Goal: Contribute content: Contribute content

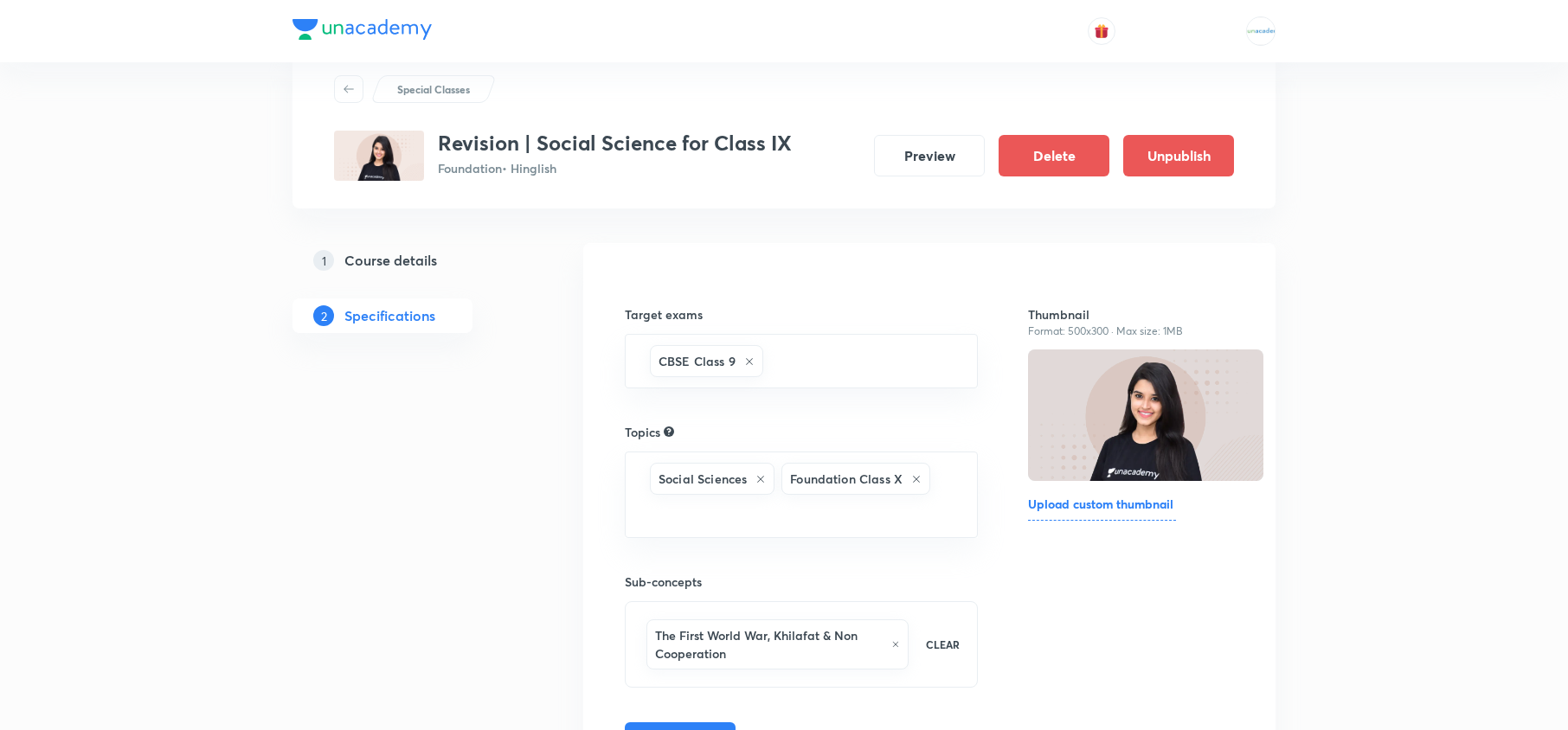
click at [377, 254] on h5 "Course details" at bounding box center [391, 261] width 92 height 21
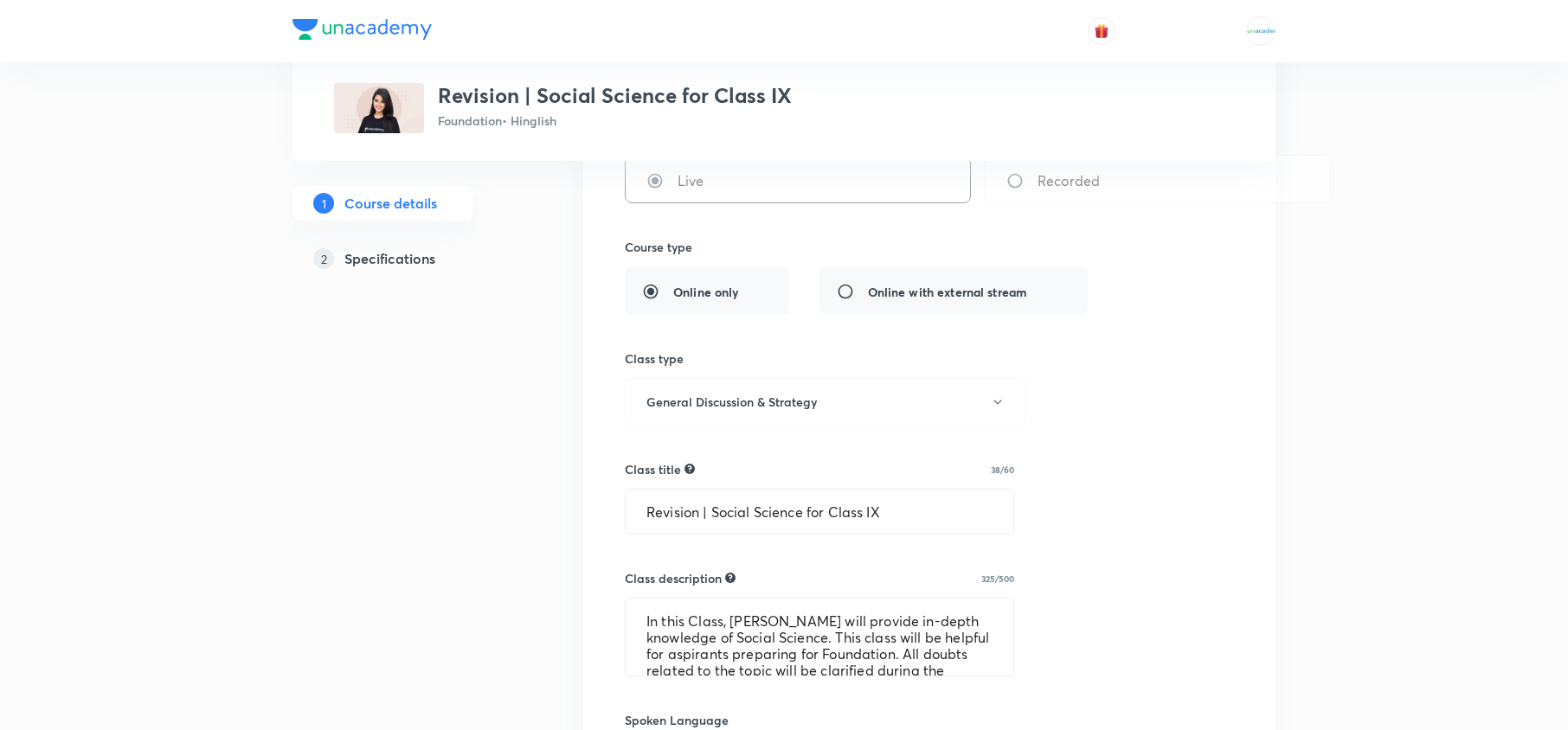
scroll to position [340, 0]
drag, startPoint x: 908, startPoint y: 520, endPoint x: 372, endPoint y: 414, distance: 546.4
click at [372, 414] on div "Special Classes Revision | Social Science for Class IX Foundation • Hinglish 1 …" at bounding box center [784, 617] width 983 height 1718
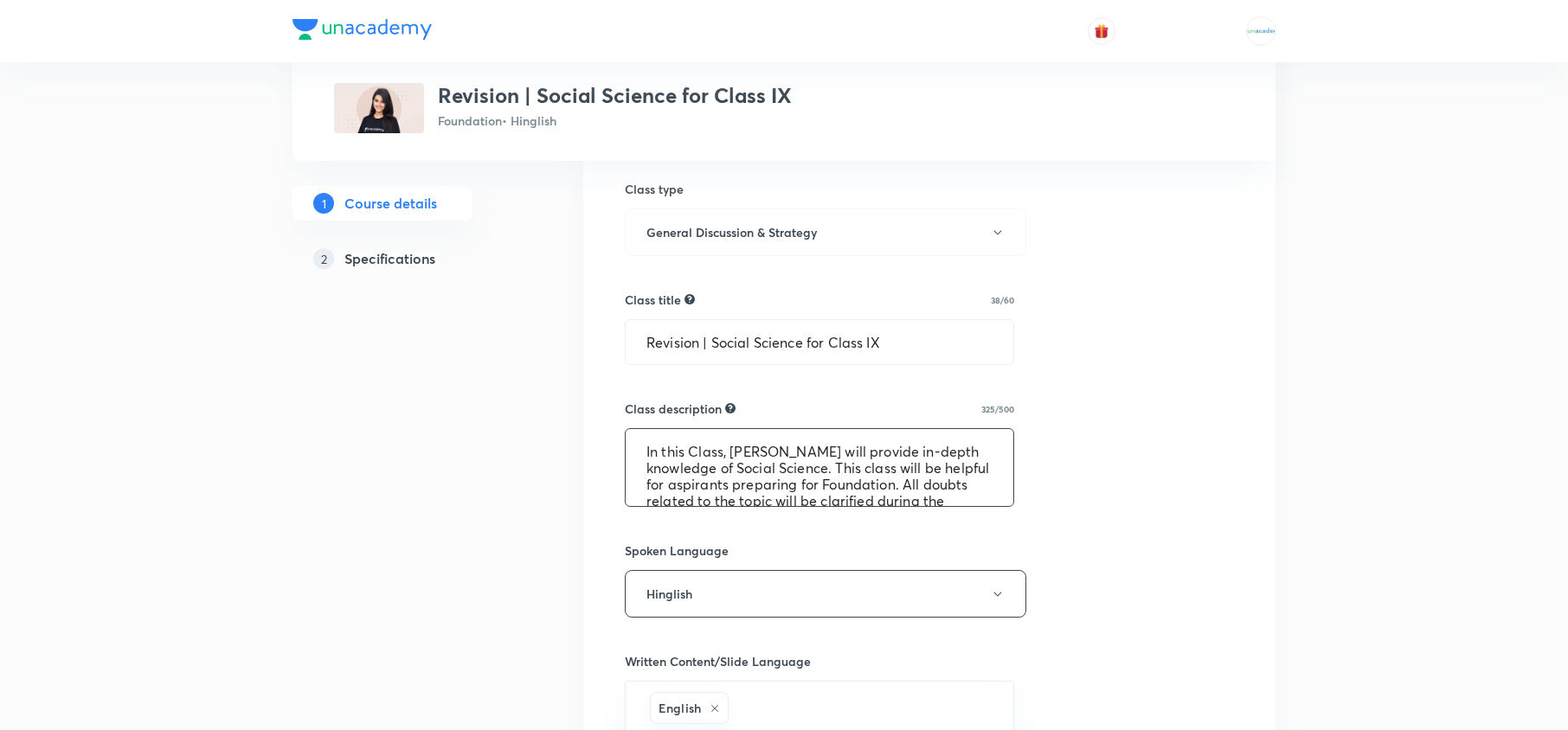
scroll to position [65, 0]
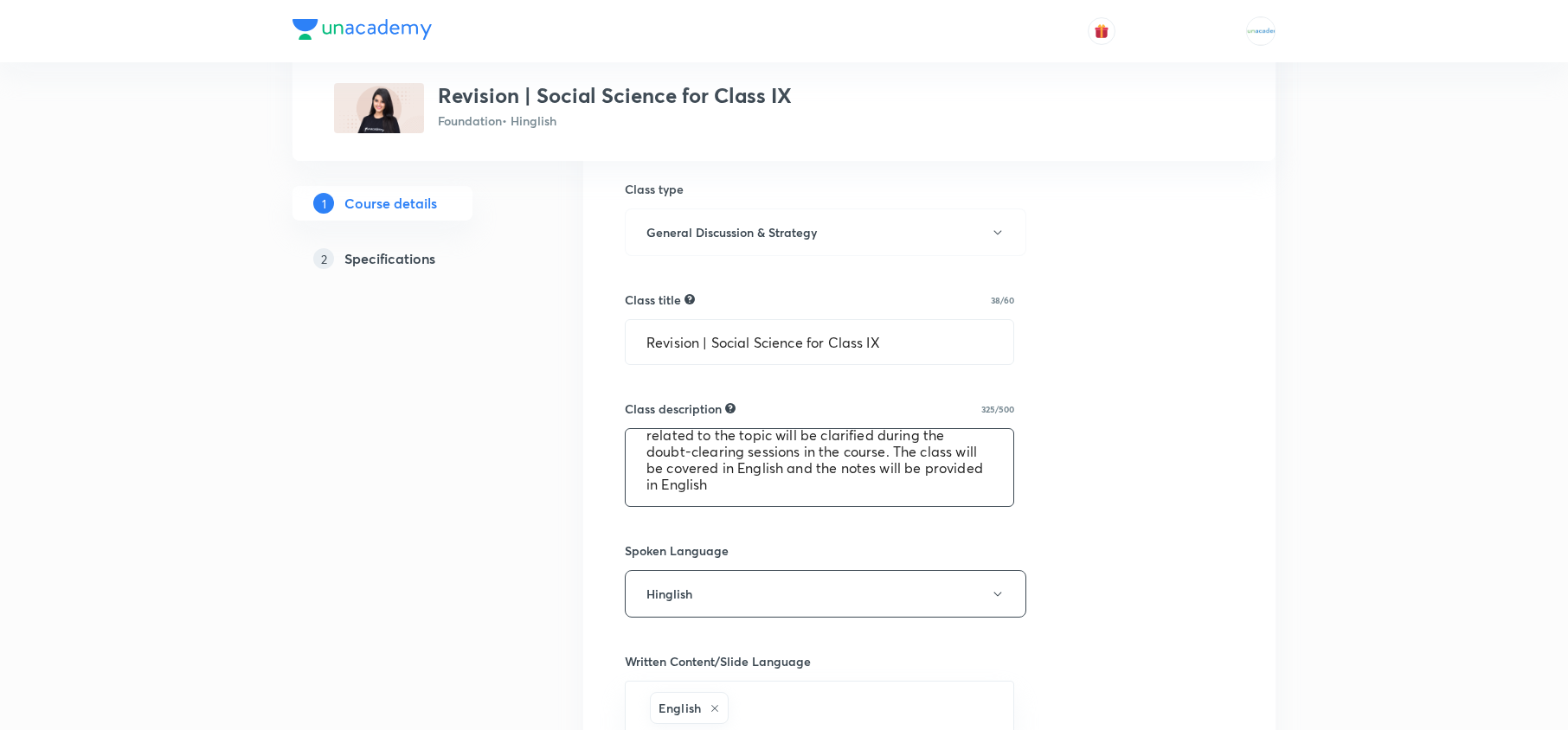
drag, startPoint x: 641, startPoint y: 451, endPoint x: 1077, endPoint y: 604, distance: 462.1
click at [1077, 604] on div "Select a goal Foundation ​ Class type Live Recorded Course type Online only Onl…" at bounding box center [928, 535] width 609 height 1443
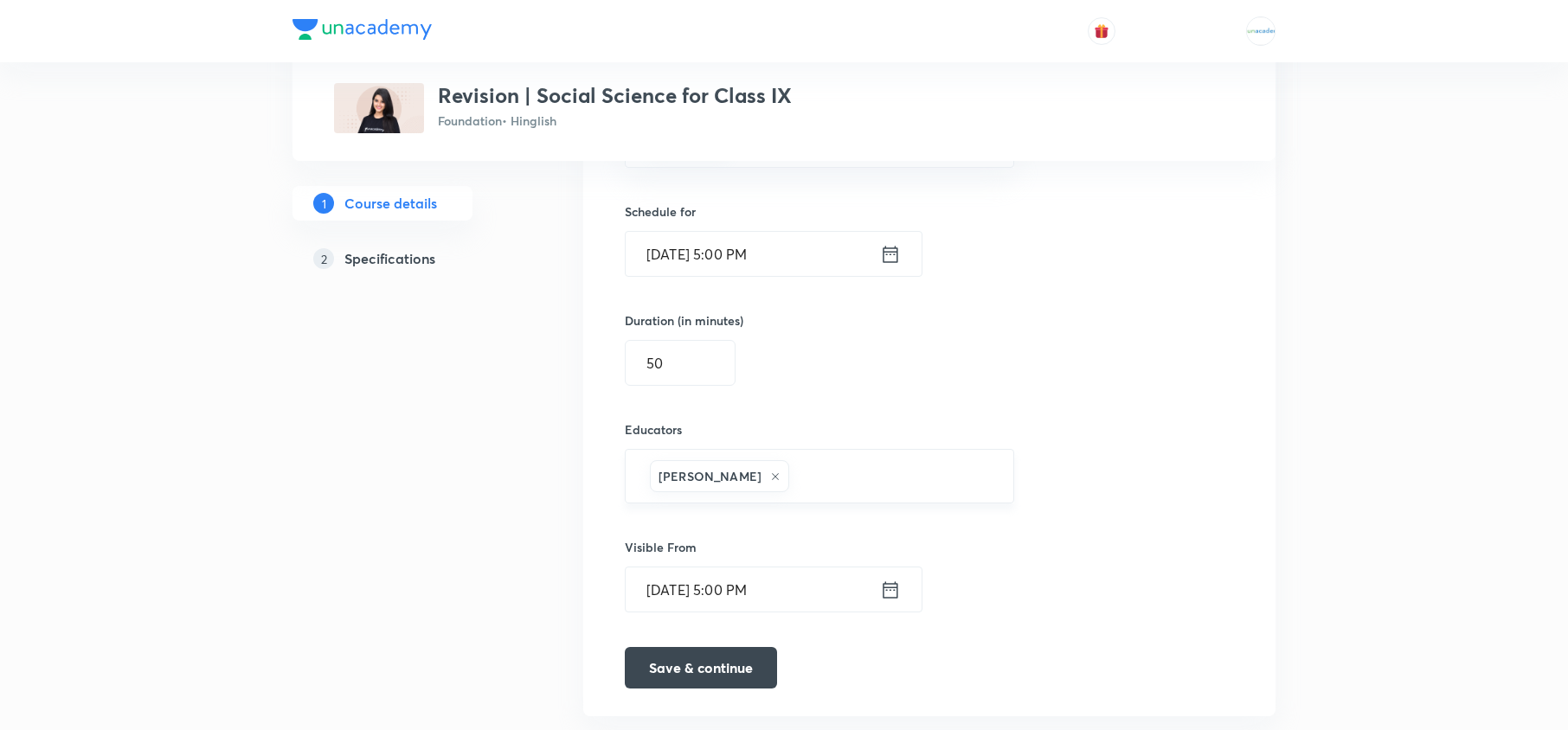
scroll to position [1076, 0]
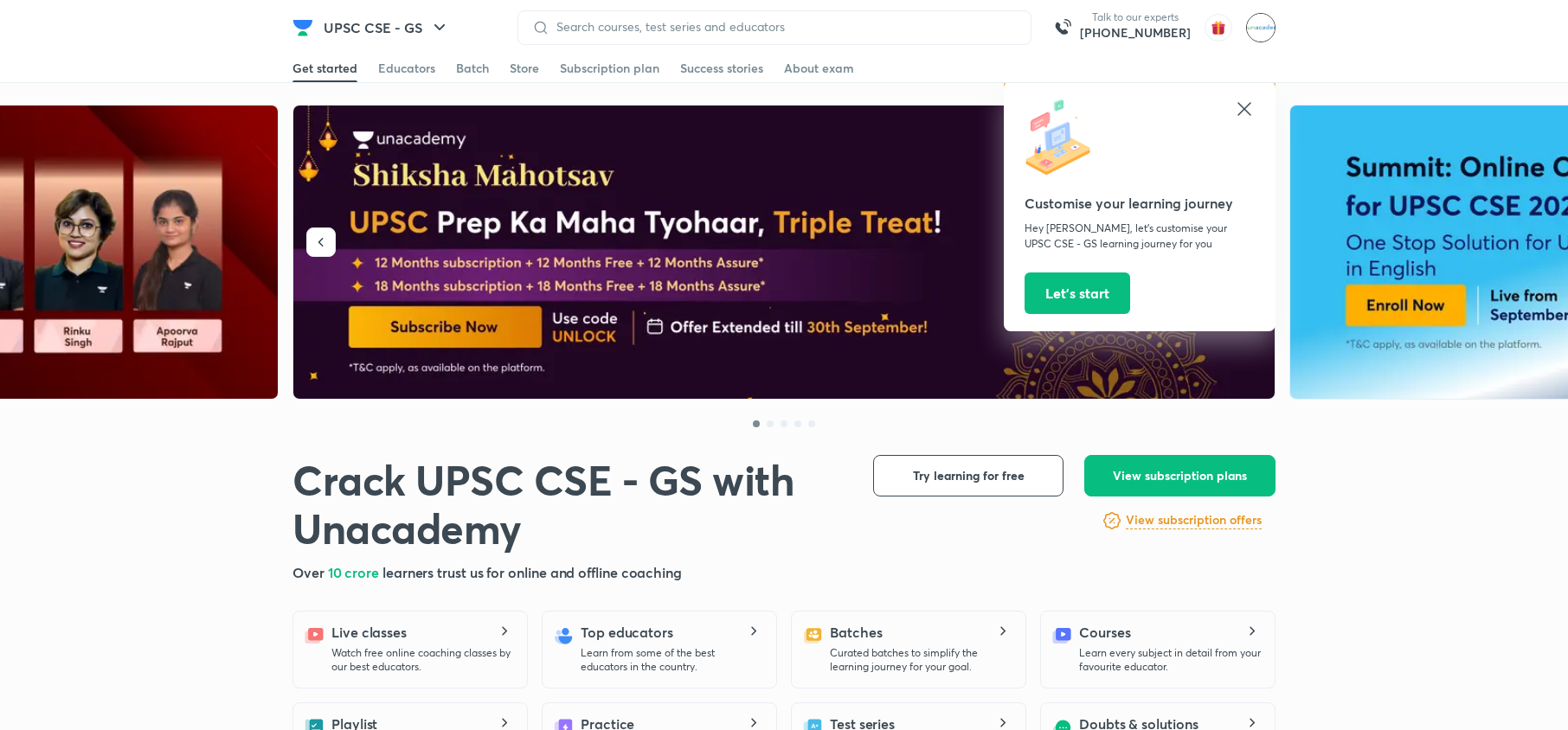
click at [1271, 19] on img at bounding box center [1260, 27] width 30 height 30
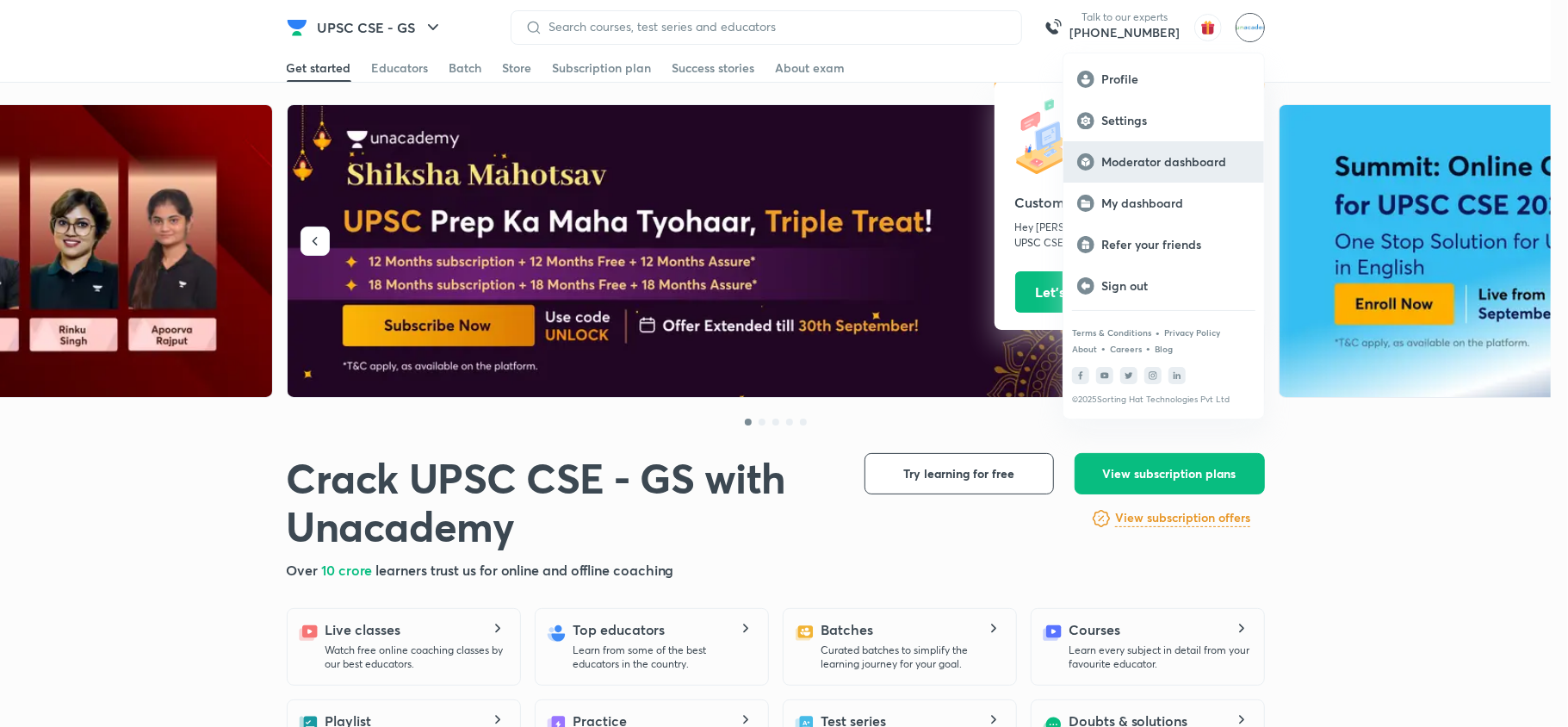
click at [1143, 149] on div "Moderator dashboard" at bounding box center [1164, 162] width 201 height 41
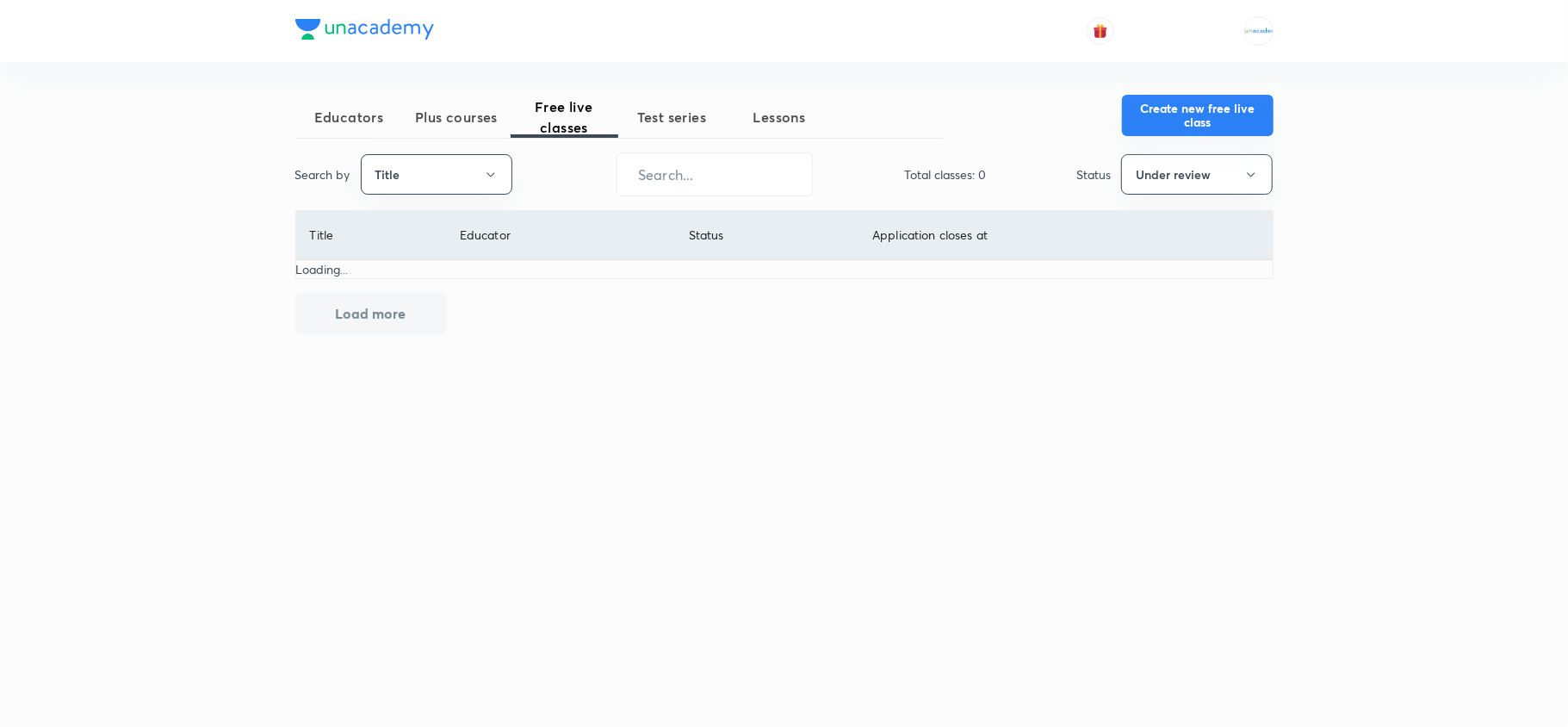
click at [1138, 115] on button "Create new free live class" at bounding box center [1198, 115] width 151 height 41
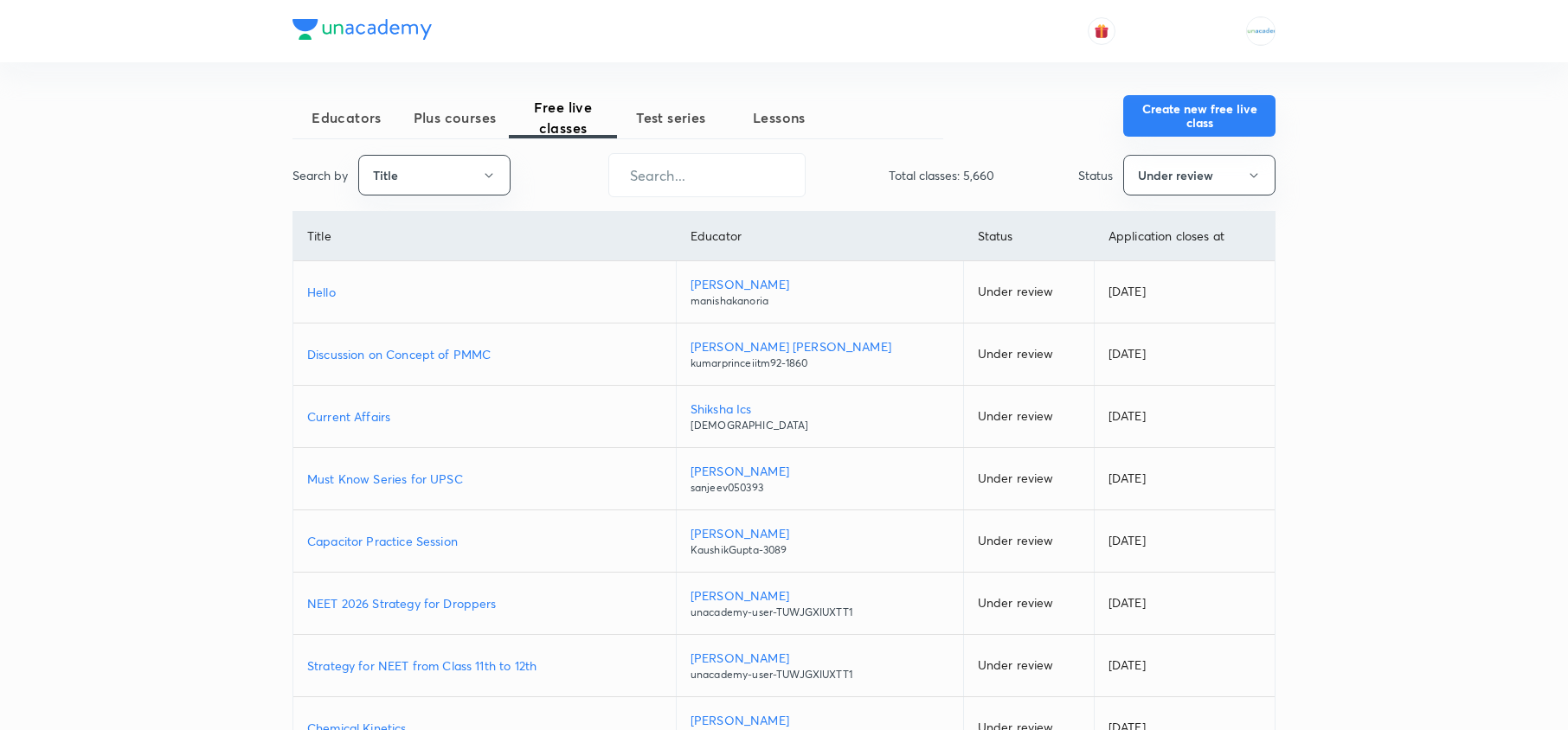
click at [1195, 95] on button "Create new free live class" at bounding box center [1199, 115] width 152 height 41
click at [1168, 135] on button "Create new free live class" at bounding box center [1199, 115] width 152 height 41
click at [1189, 108] on button "Create new free live class" at bounding box center [1199, 115] width 152 height 41
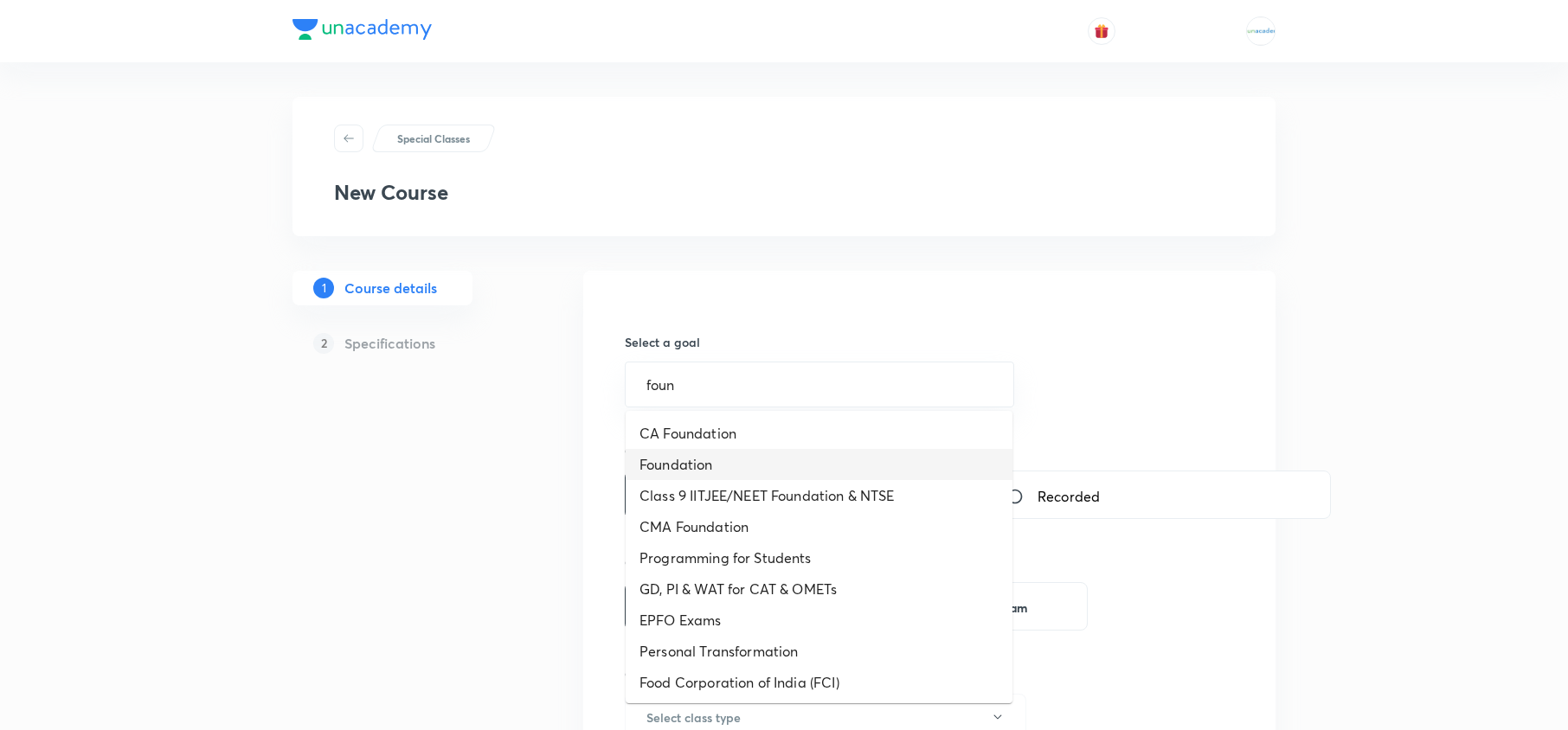
type input "Foundation"
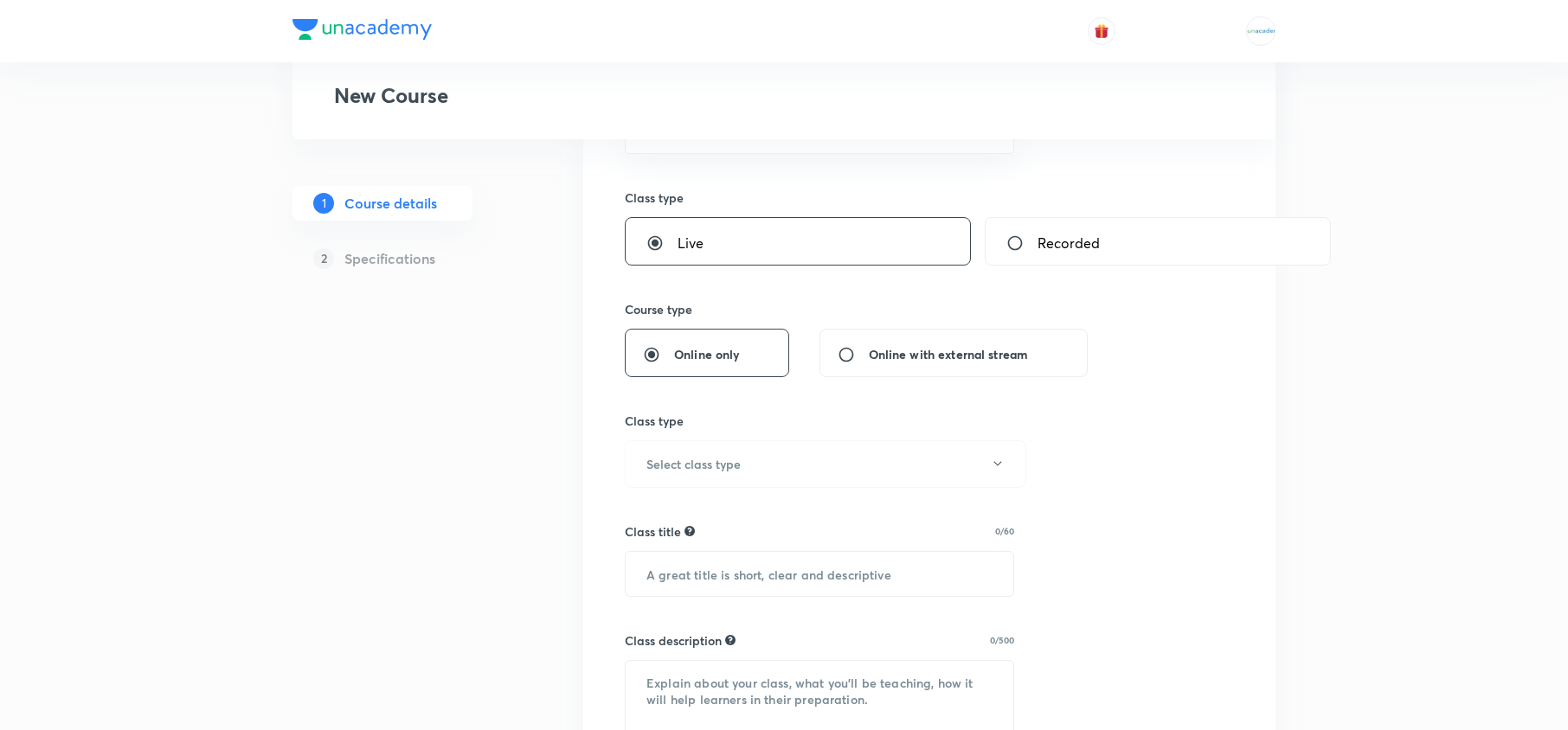
scroll to position [256, 0]
click at [745, 459] on button "Select class type" at bounding box center [824, 461] width 401 height 47
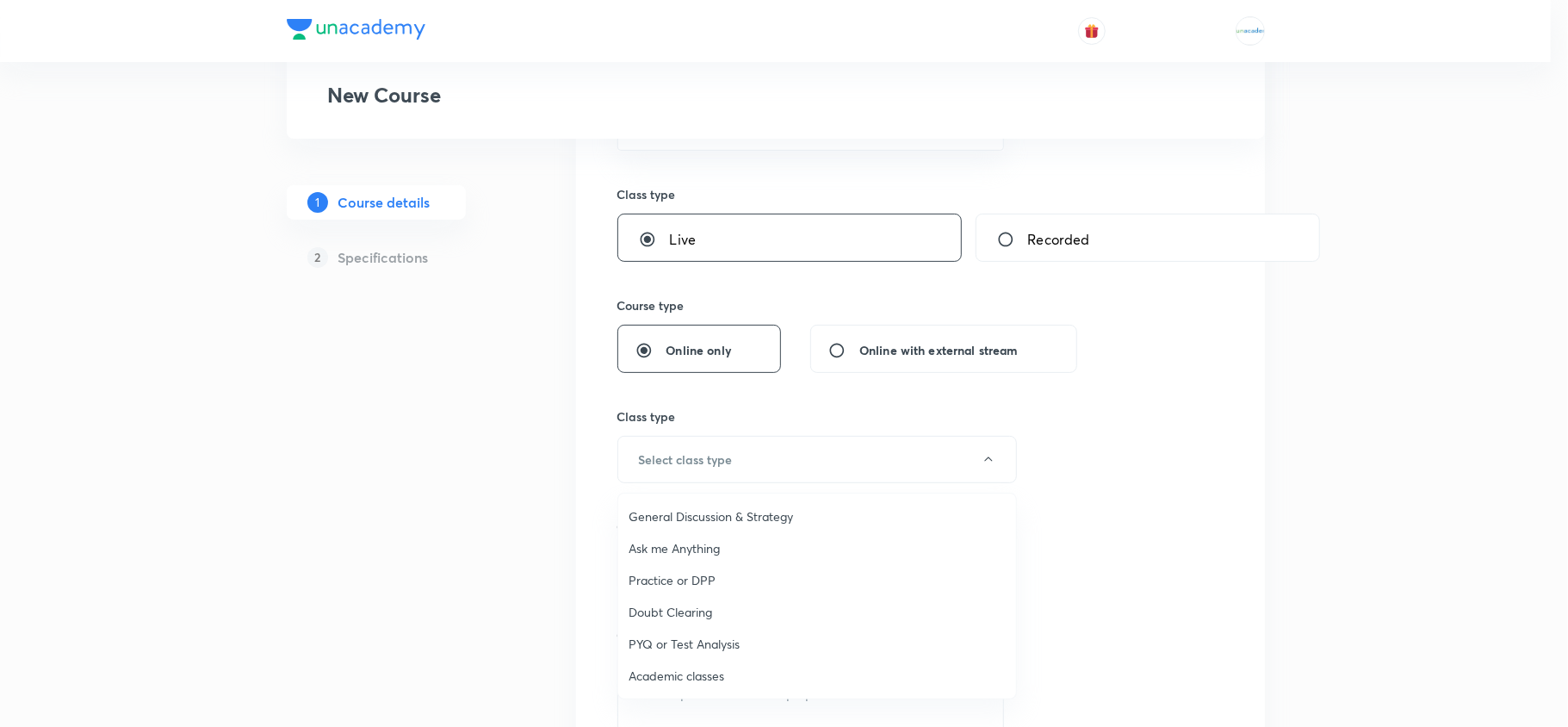
click at [704, 510] on span "General Discussion & Strategy" at bounding box center [818, 516] width 377 height 18
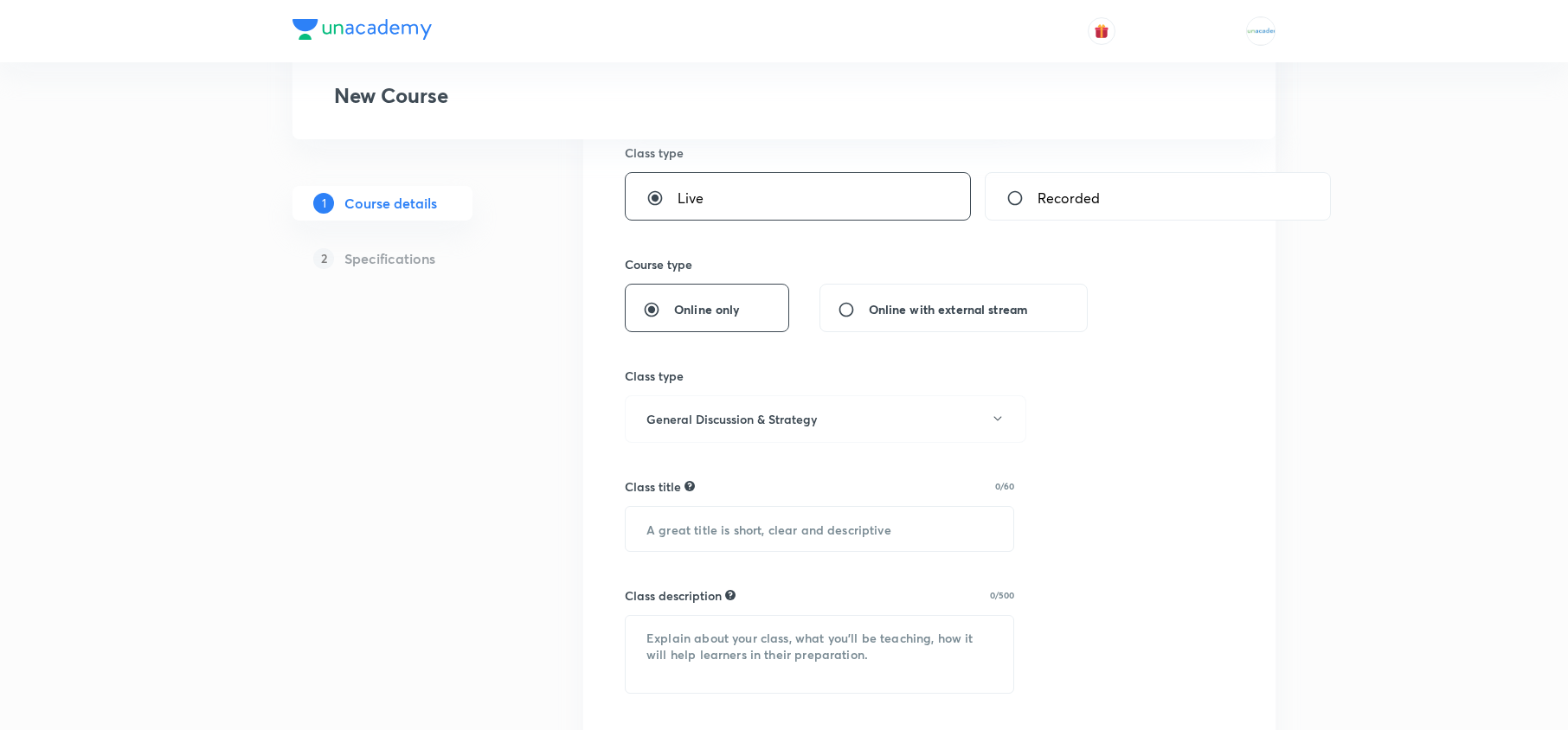
scroll to position [301, 0]
click at [730, 514] on input "text" at bounding box center [819, 526] width 388 height 44
paste input "Revision | Social Science for Class IX"
type input "Revision | Mathematics for Class X"
paste textarea "In this Class, Samreen Ma'am will provide in-depth knowledge of Social Science.…"
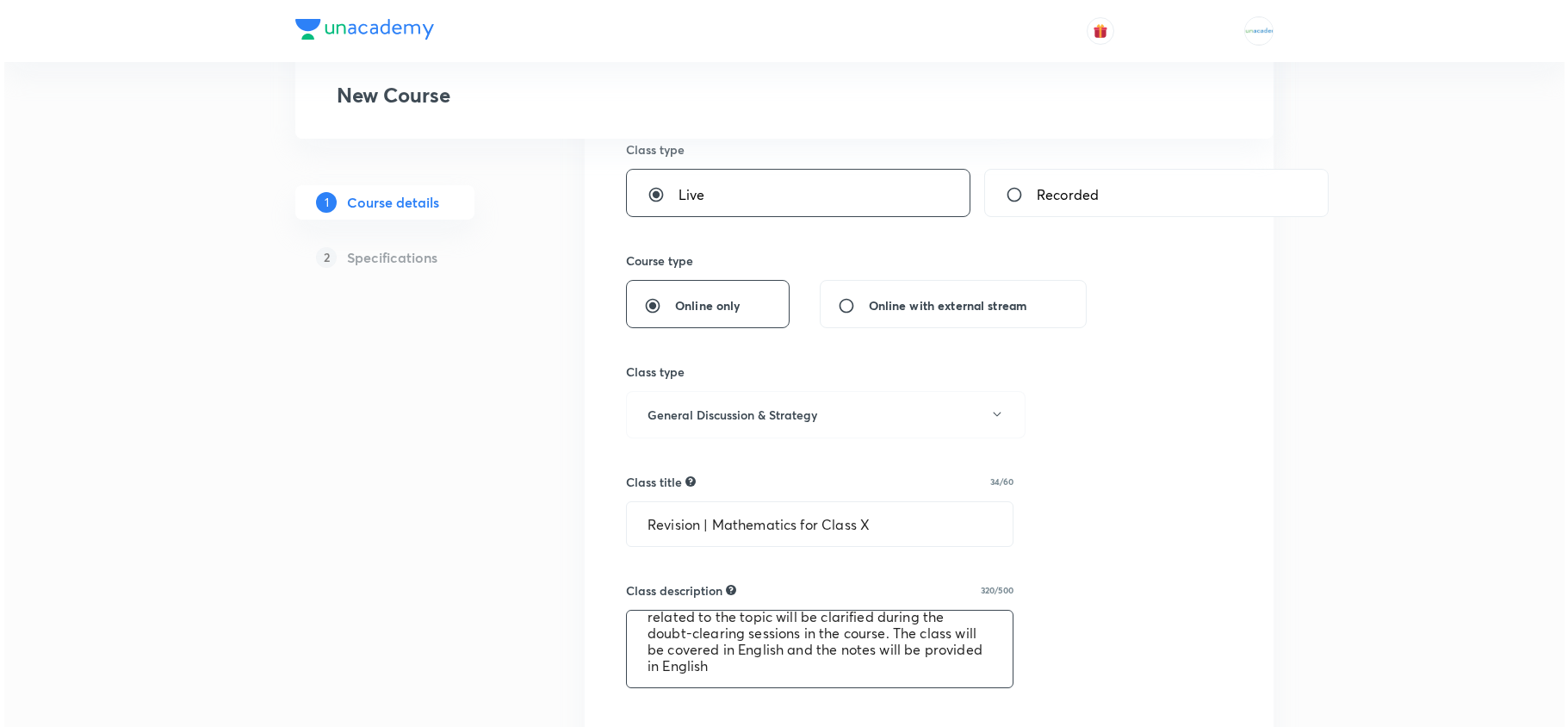
scroll to position [487, 0]
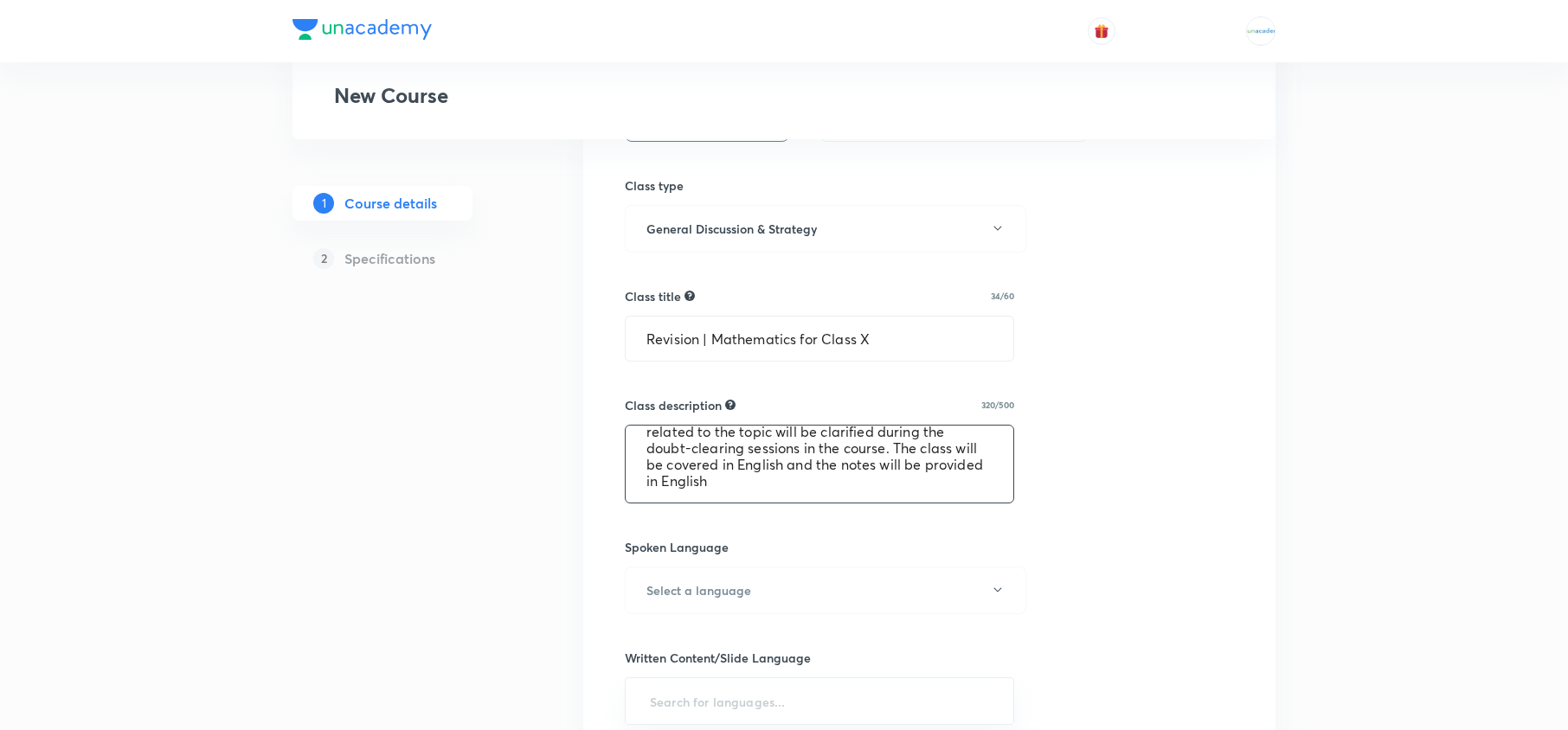
type textarea "In this Class, [PERSON_NAME] will provide in-depth knowledge of Mathematics . T…"
click at [787, 623] on div "Select a goal Foundation ​ Class type Live Recorded Course type Online only Onl…" at bounding box center [928, 531] width 609 height 1443
click at [779, 614] on button "Select a language" at bounding box center [824, 590] width 401 height 47
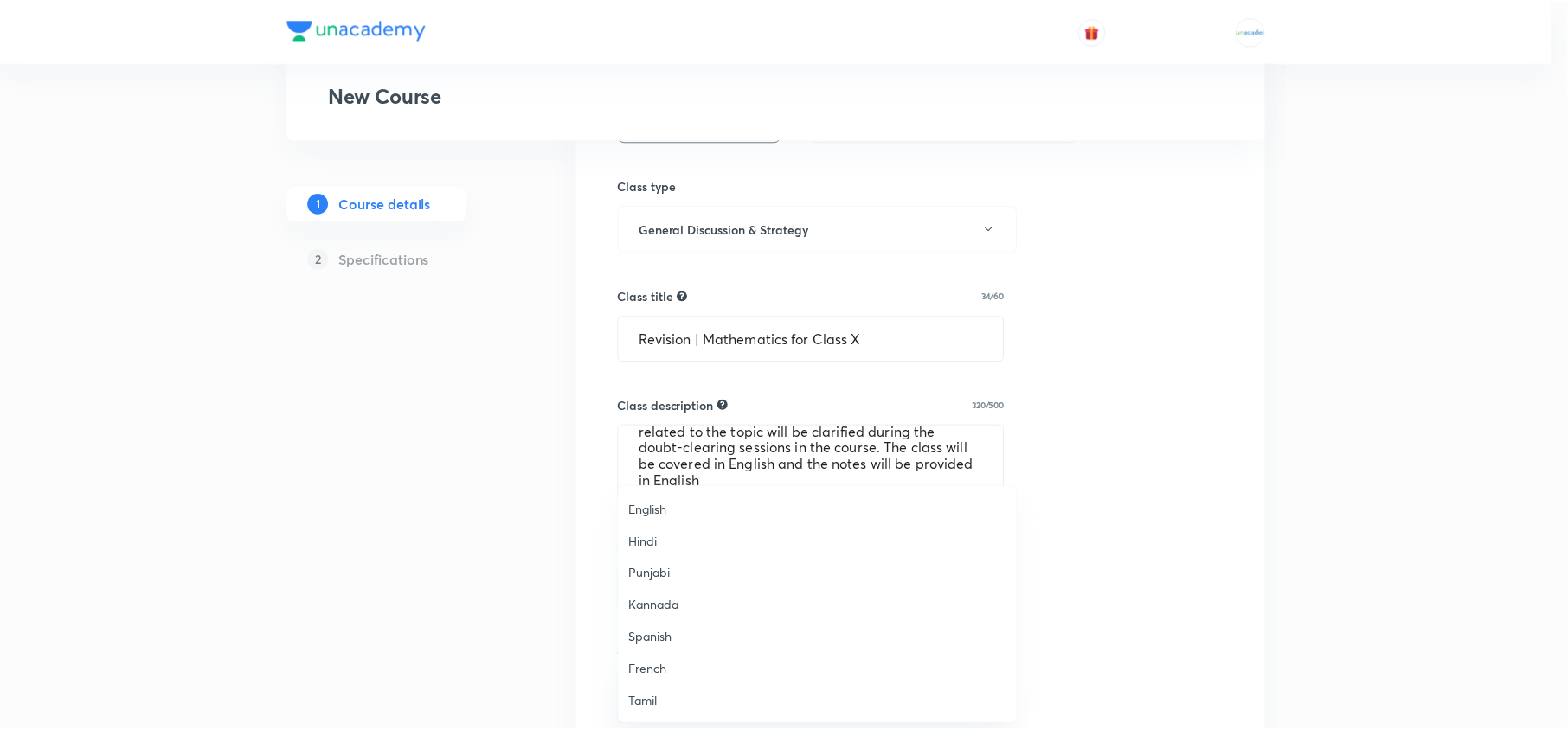
scroll to position [513, 0]
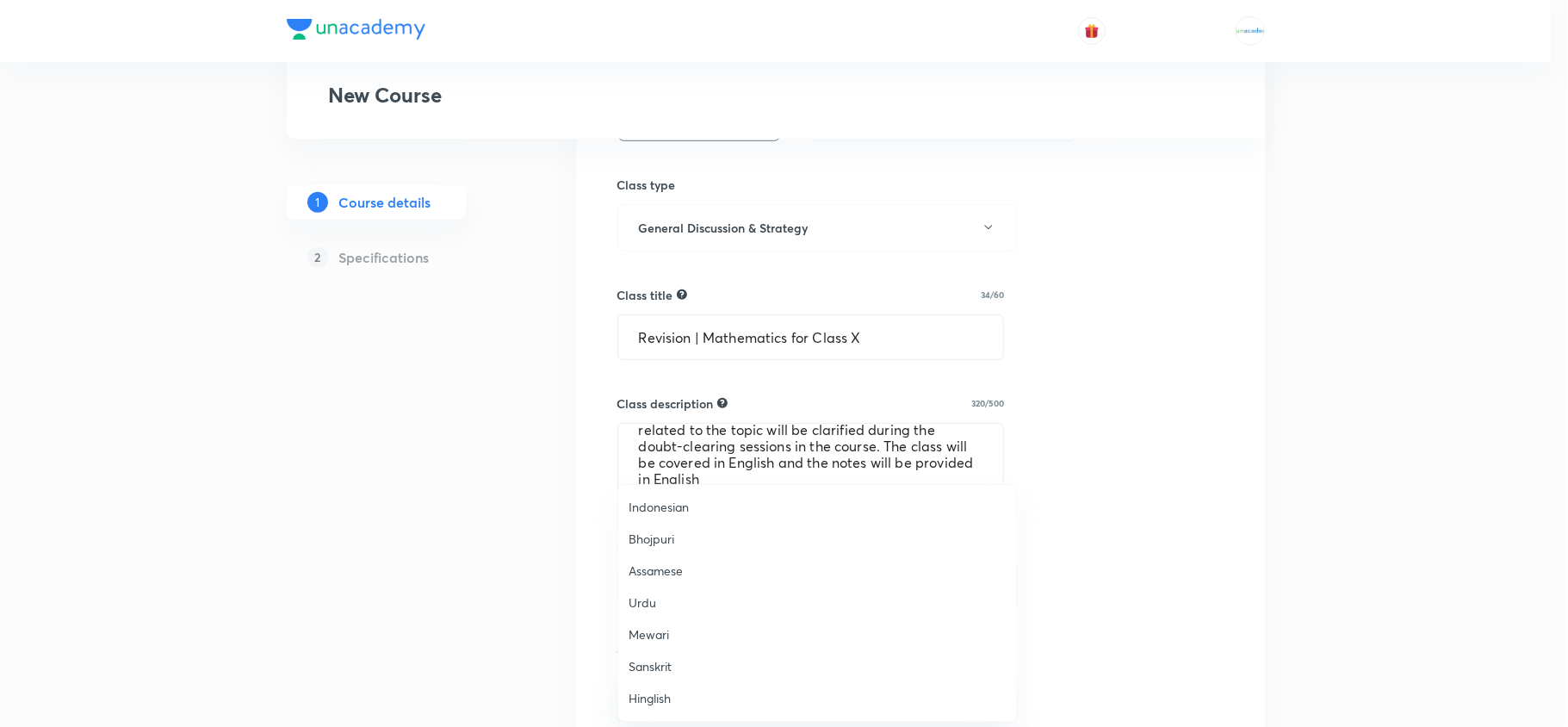
click at [666, 712] on li "Hinglish" at bounding box center [818, 697] width 398 height 32
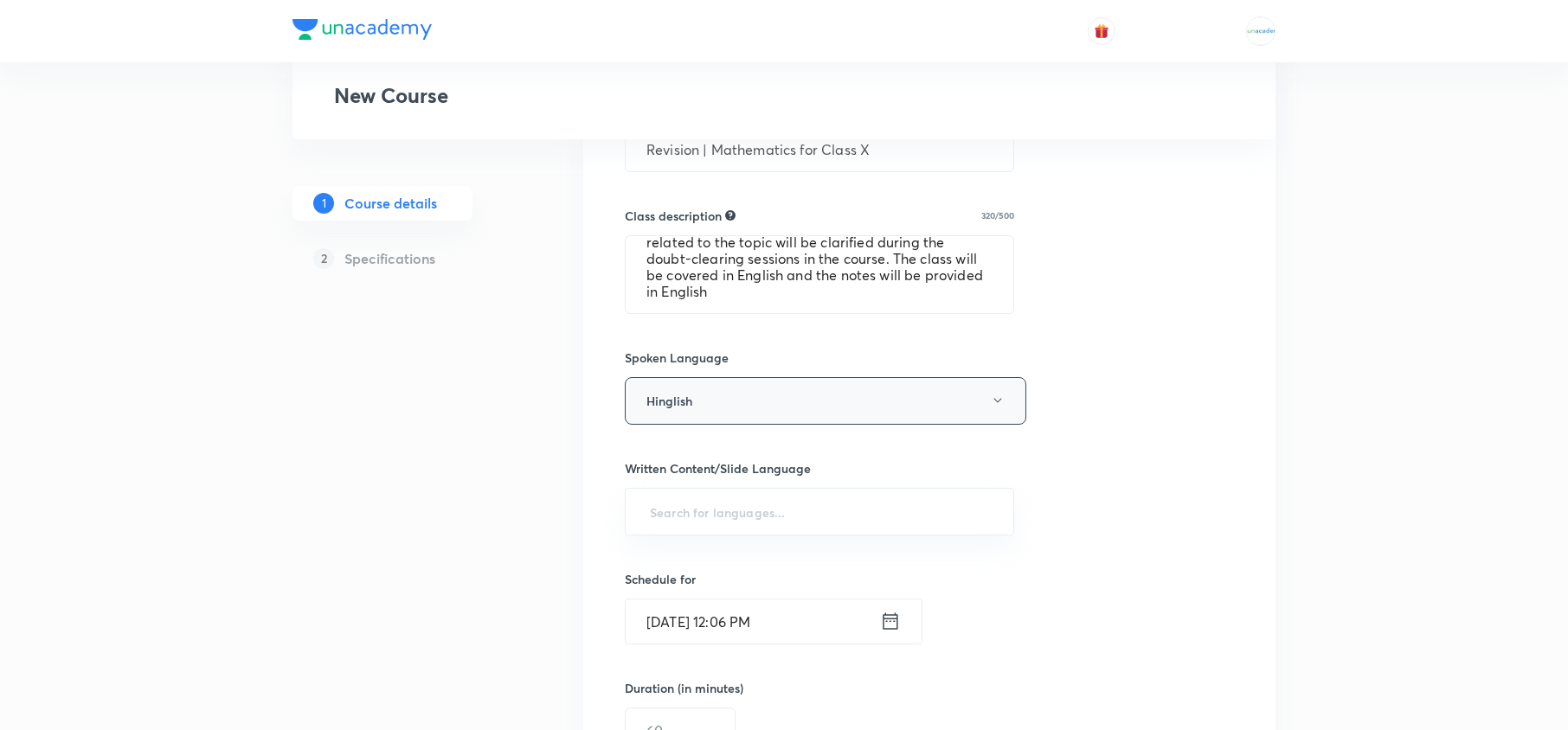
scroll to position [700, 0]
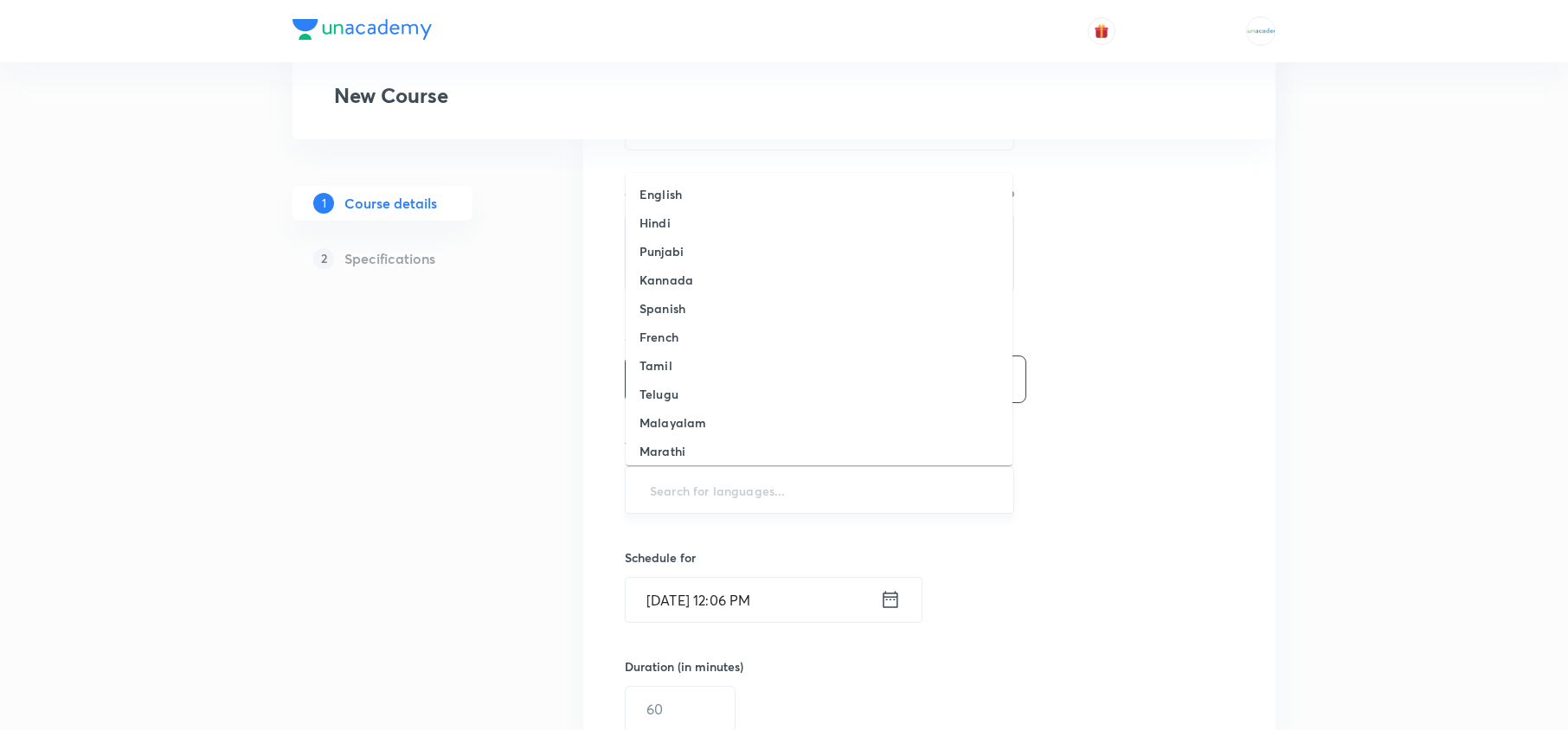
click at [845, 496] on input "text" at bounding box center [820, 490] width 346 height 32
click at [647, 191] on h6 "English" at bounding box center [661, 193] width 42 height 18
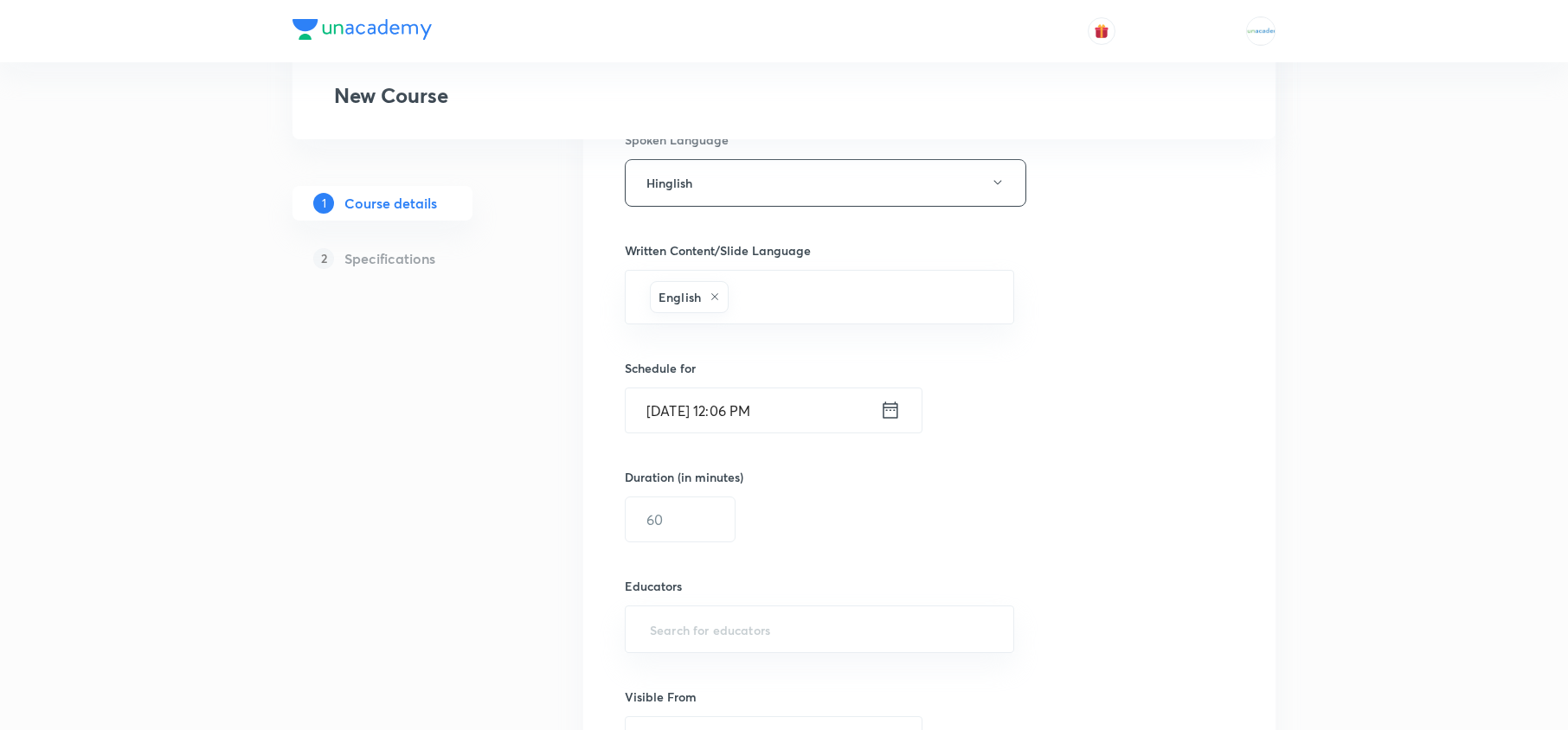
scroll to position [901, 0]
click at [897, 407] on icon at bounding box center [889, 405] width 14 height 16
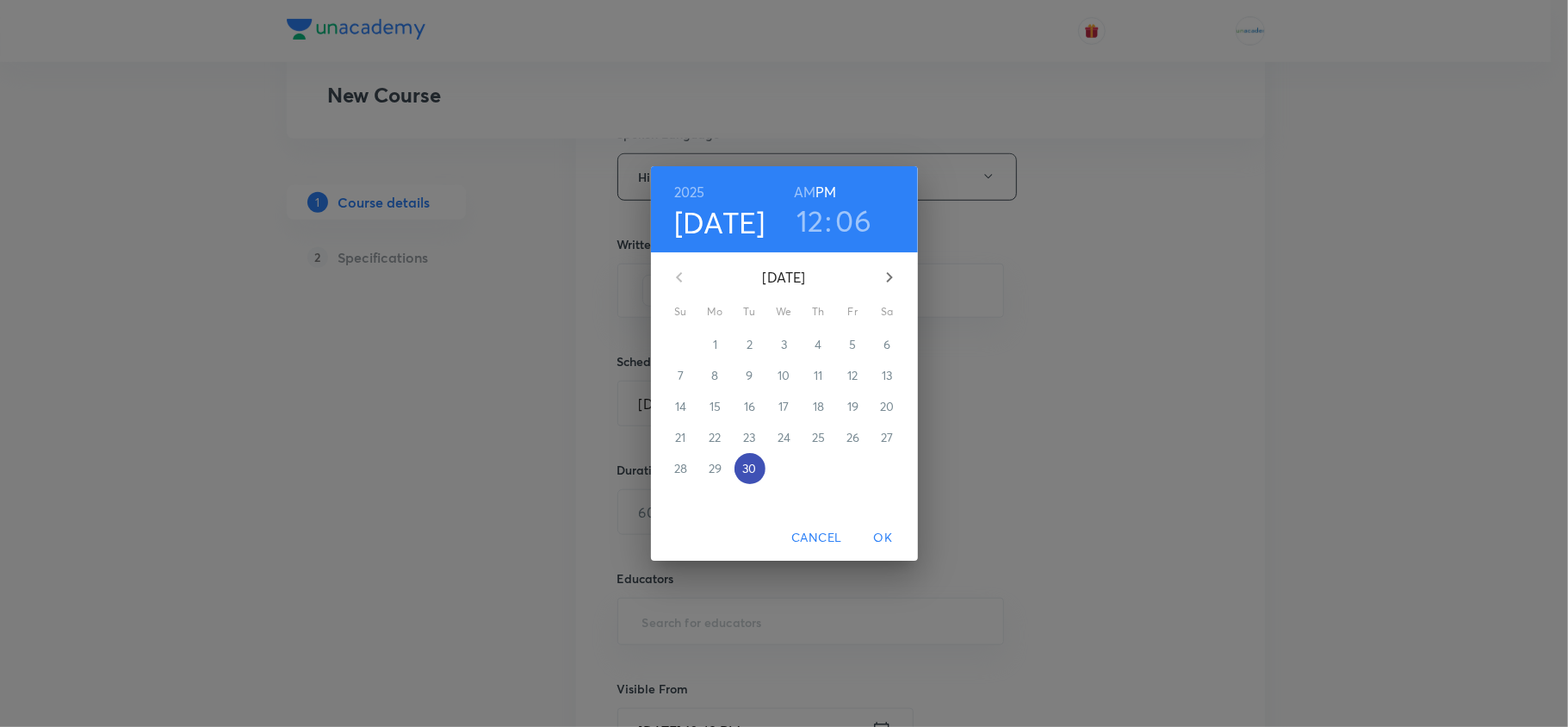
click at [754, 477] on button "30" at bounding box center [750, 468] width 31 height 31
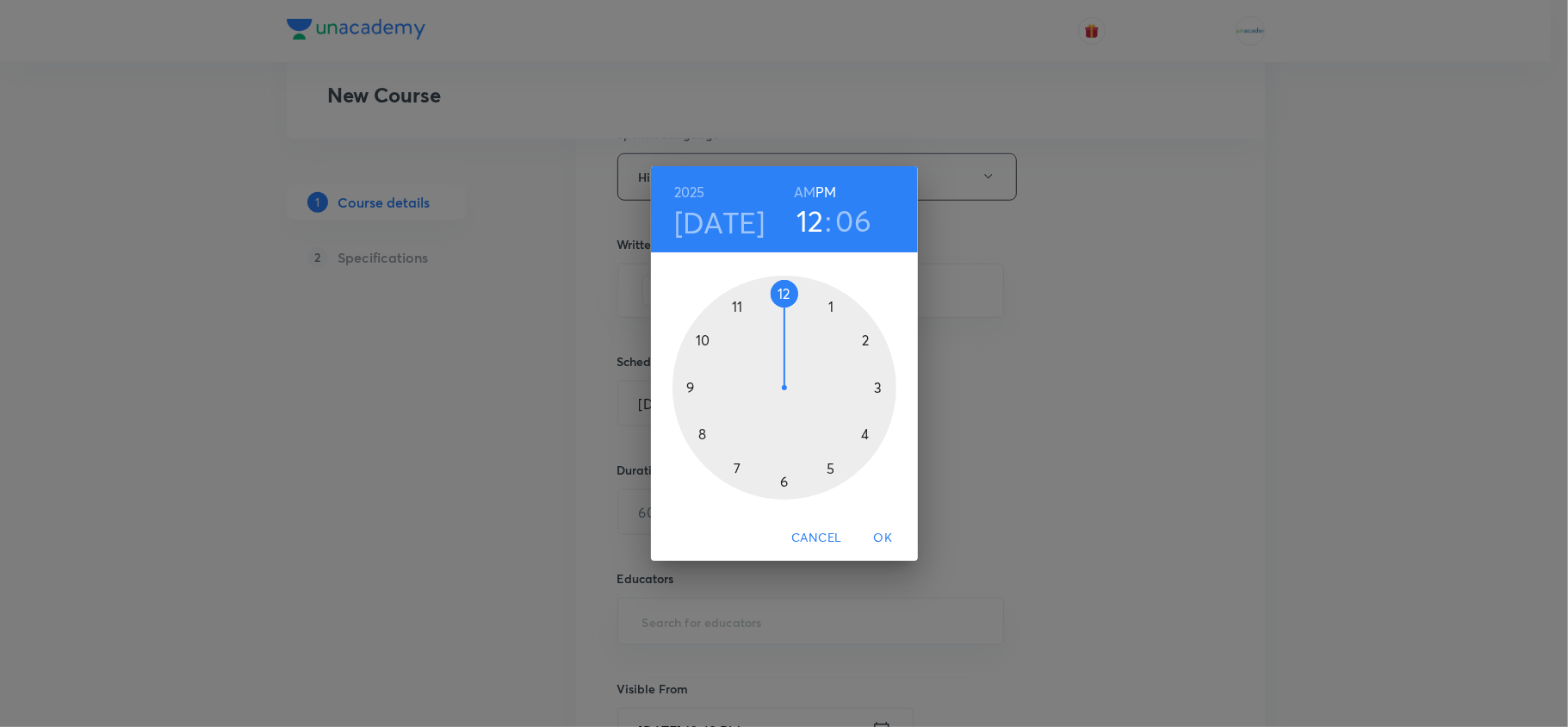
click at [854, 339] on div at bounding box center [784, 388] width 224 height 224
click at [782, 296] on div at bounding box center [784, 388] width 224 height 224
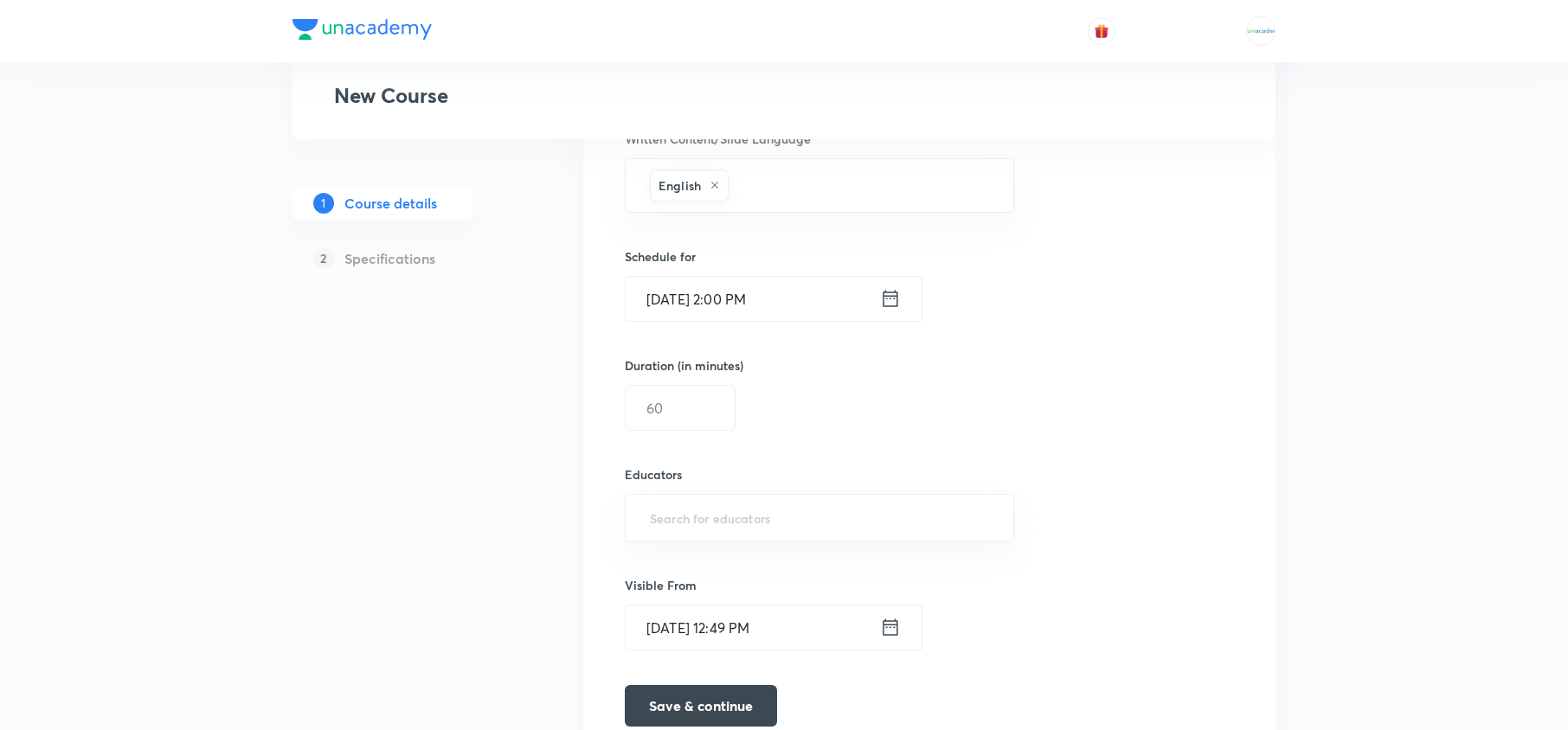
scroll to position [1011, 0]
click at [715, 419] on input "text" at bounding box center [679, 405] width 109 height 44
type input "6"
type input "5"
type input "60"
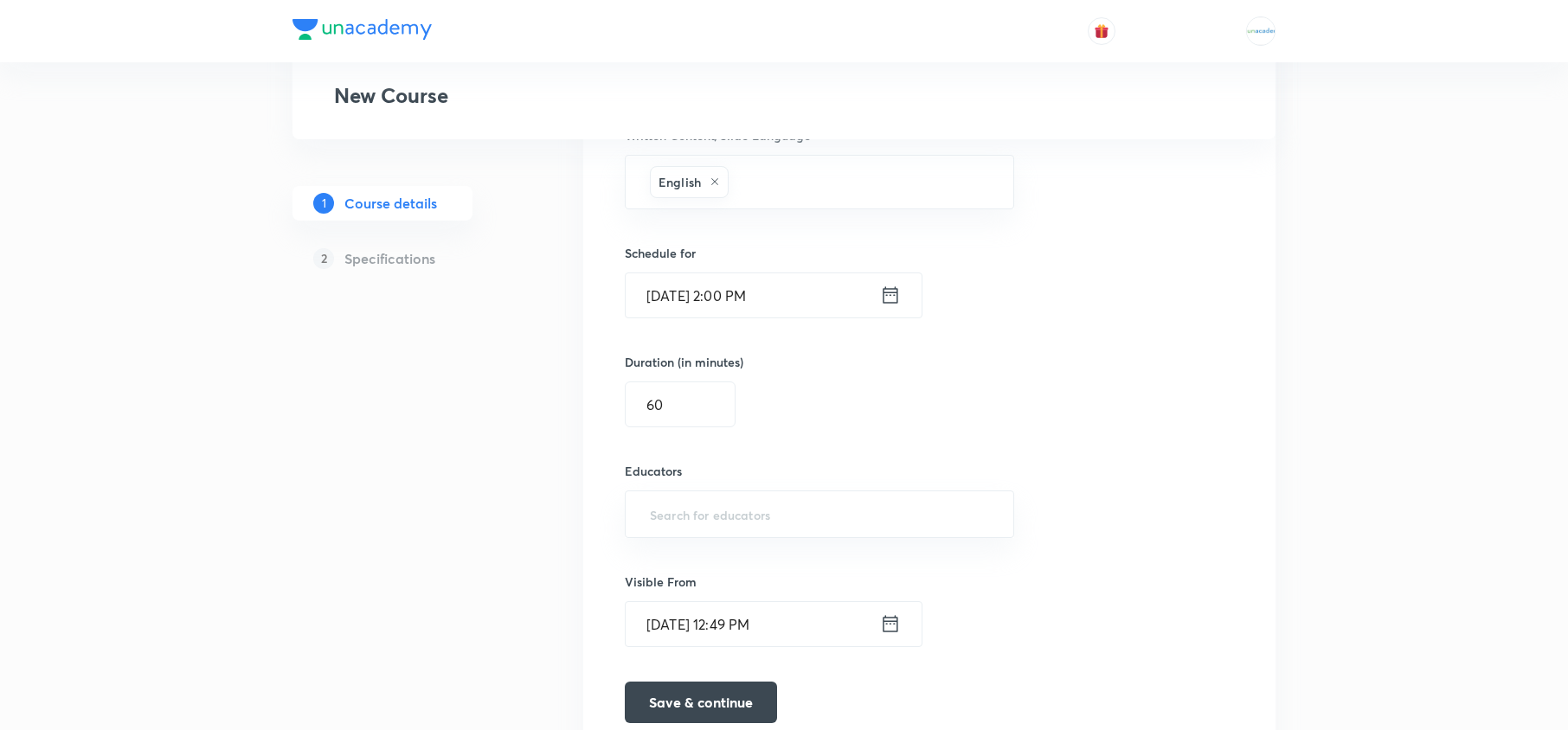
scroll to position [1061, 0]
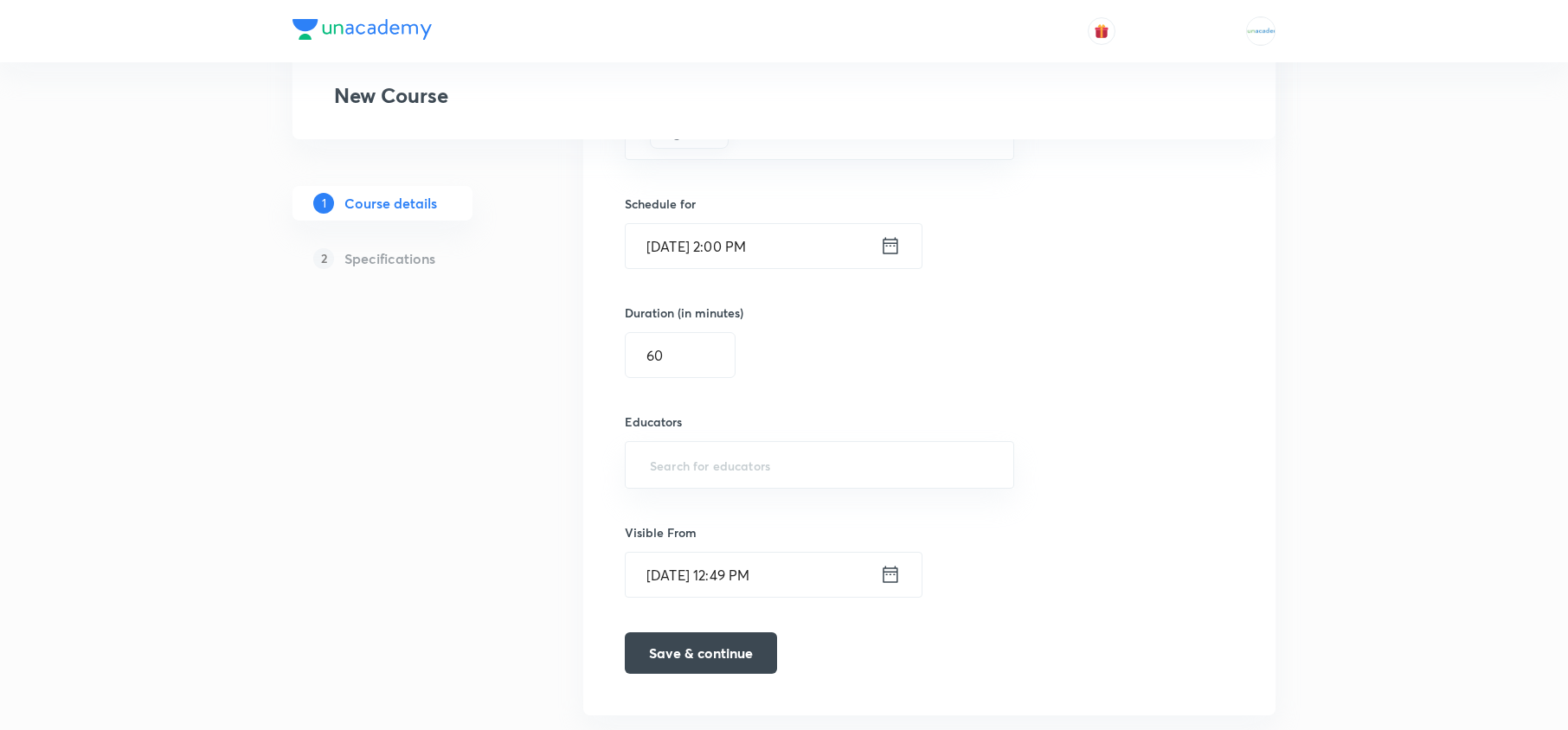
paste input "kundansingh"
type input "kundansingh"
click at [779, 527] on h6 "[PERSON_NAME]([PERSON_NAME]-4903)" at bounding box center [807, 526] width 247 height 18
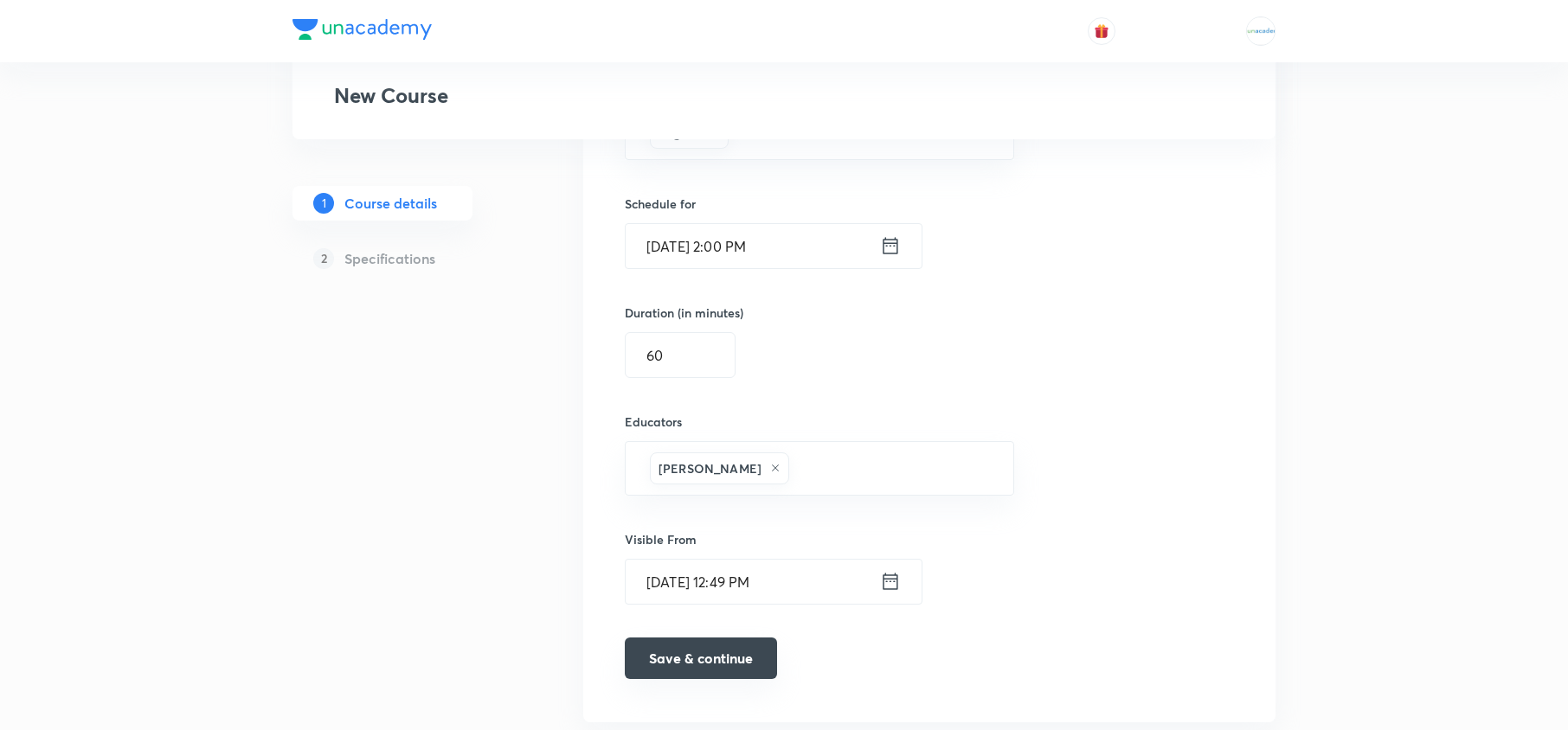
click at [723, 665] on button "Save & continue" at bounding box center [700, 658] width 152 height 41
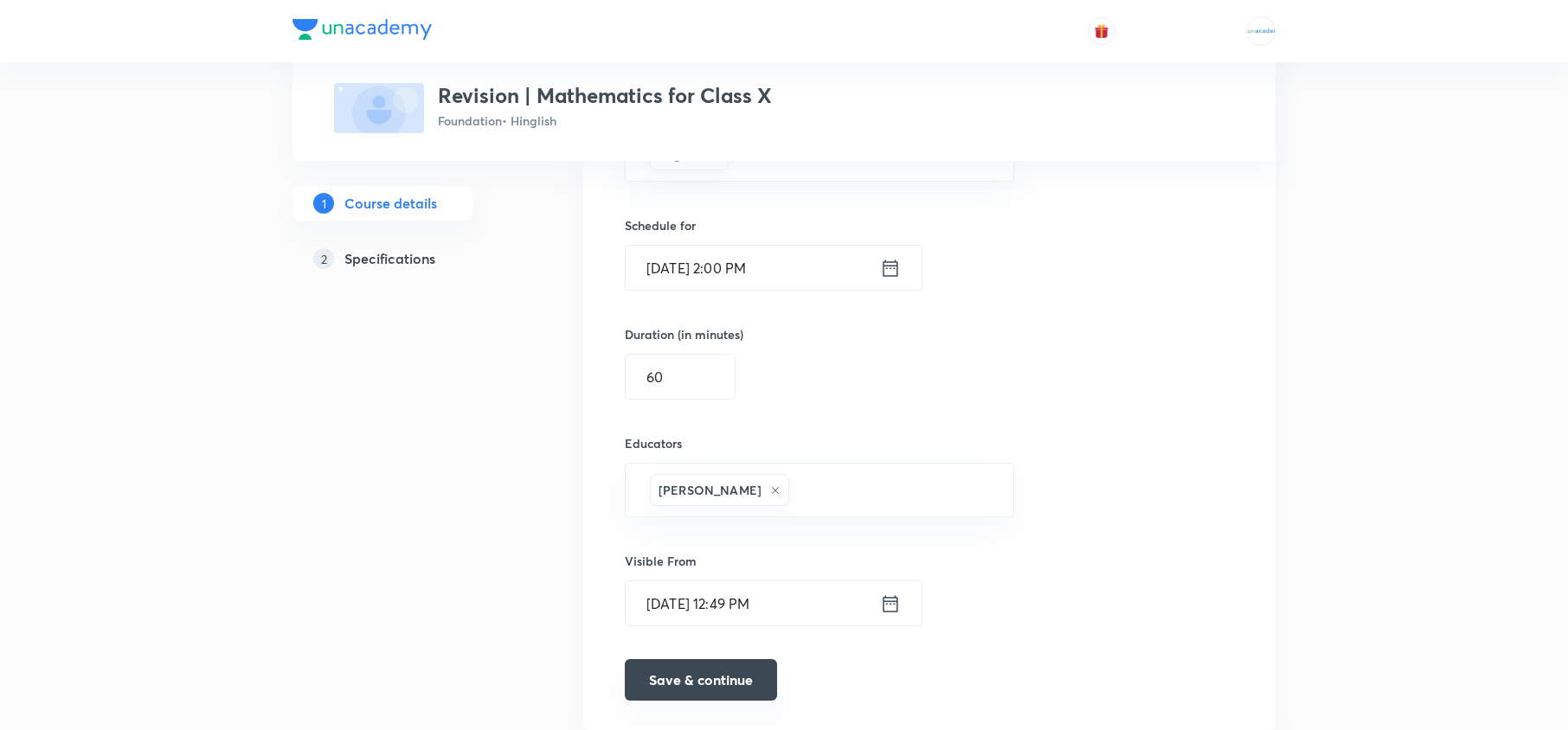
scroll to position [1083, 0]
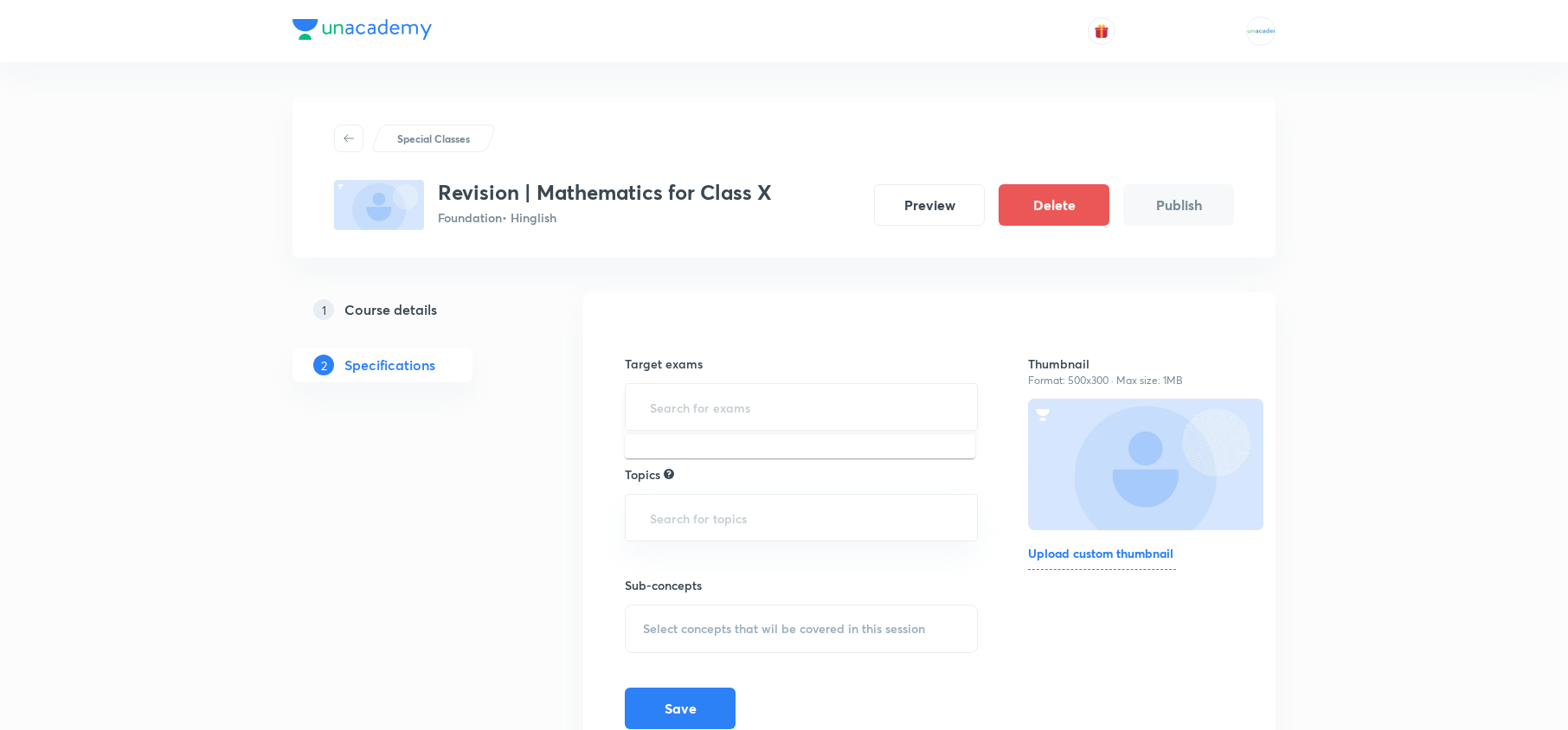
click at [735, 405] on input "text" at bounding box center [801, 407] width 310 height 32
type input "cbse"
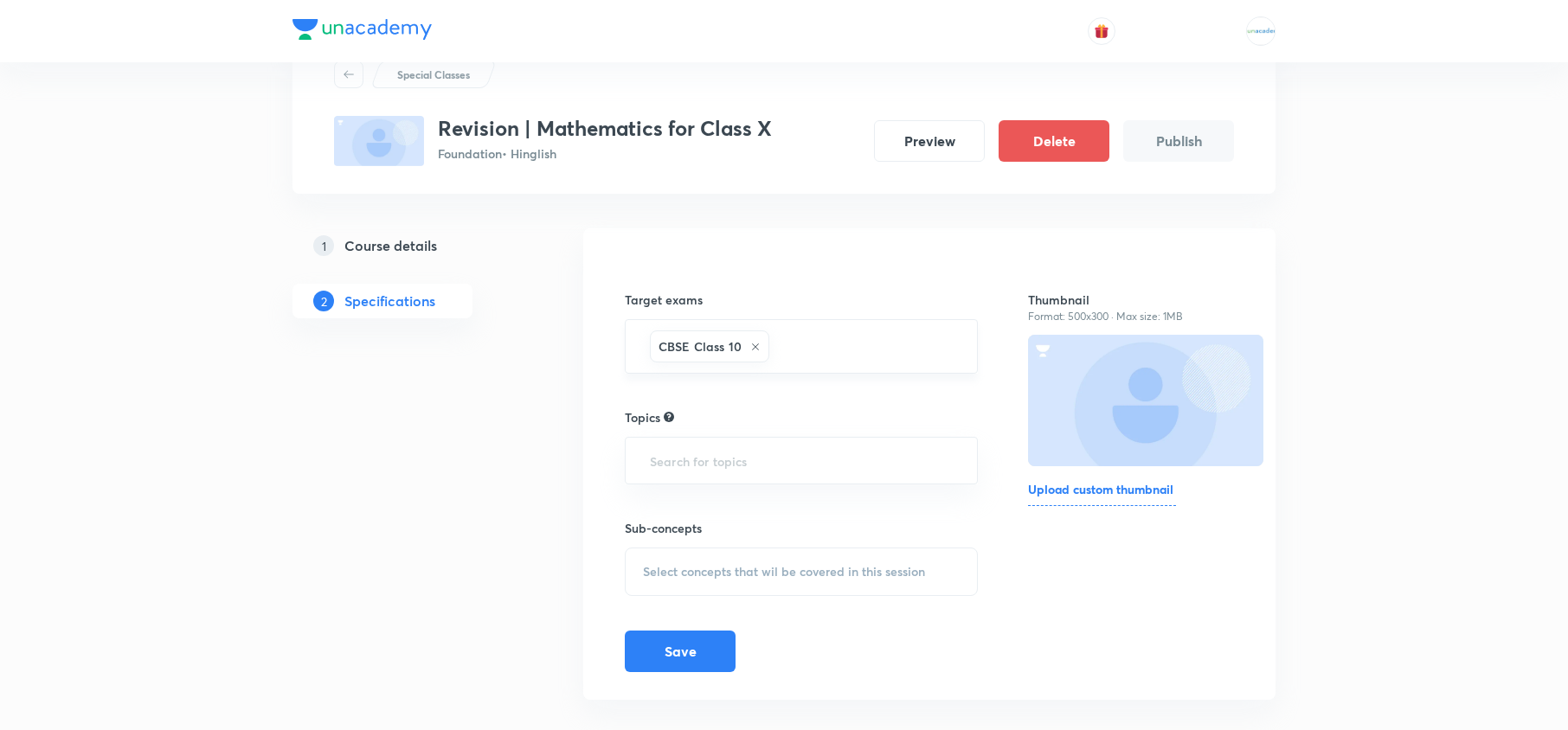
scroll to position [76, 0]
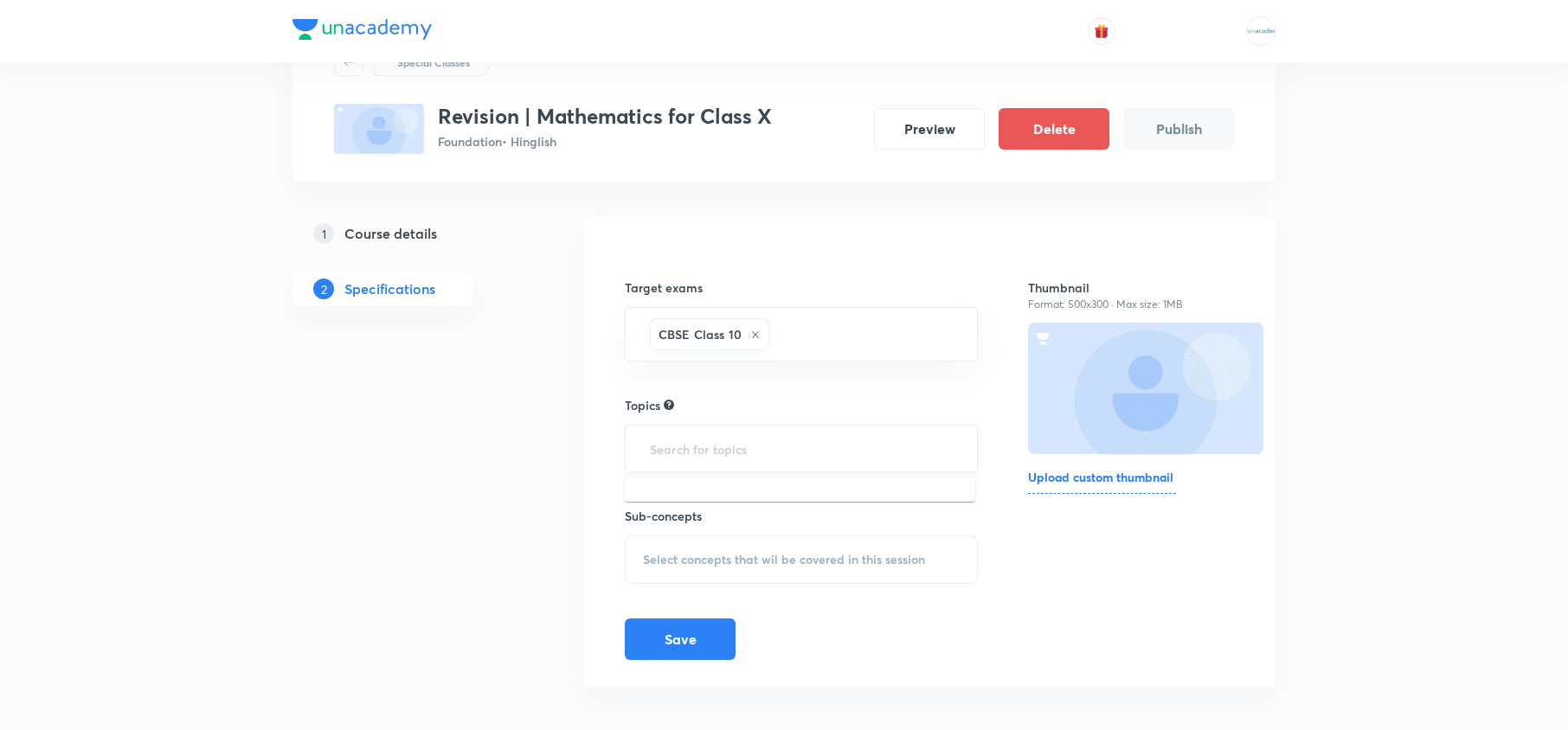
click at [702, 448] on input "text" at bounding box center [801, 448] width 310 height 32
type input "c"
click at [731, 450] on input "text" at bounding box center [801, 448] width 310 height 32
type input "M"
type input "Mathe"
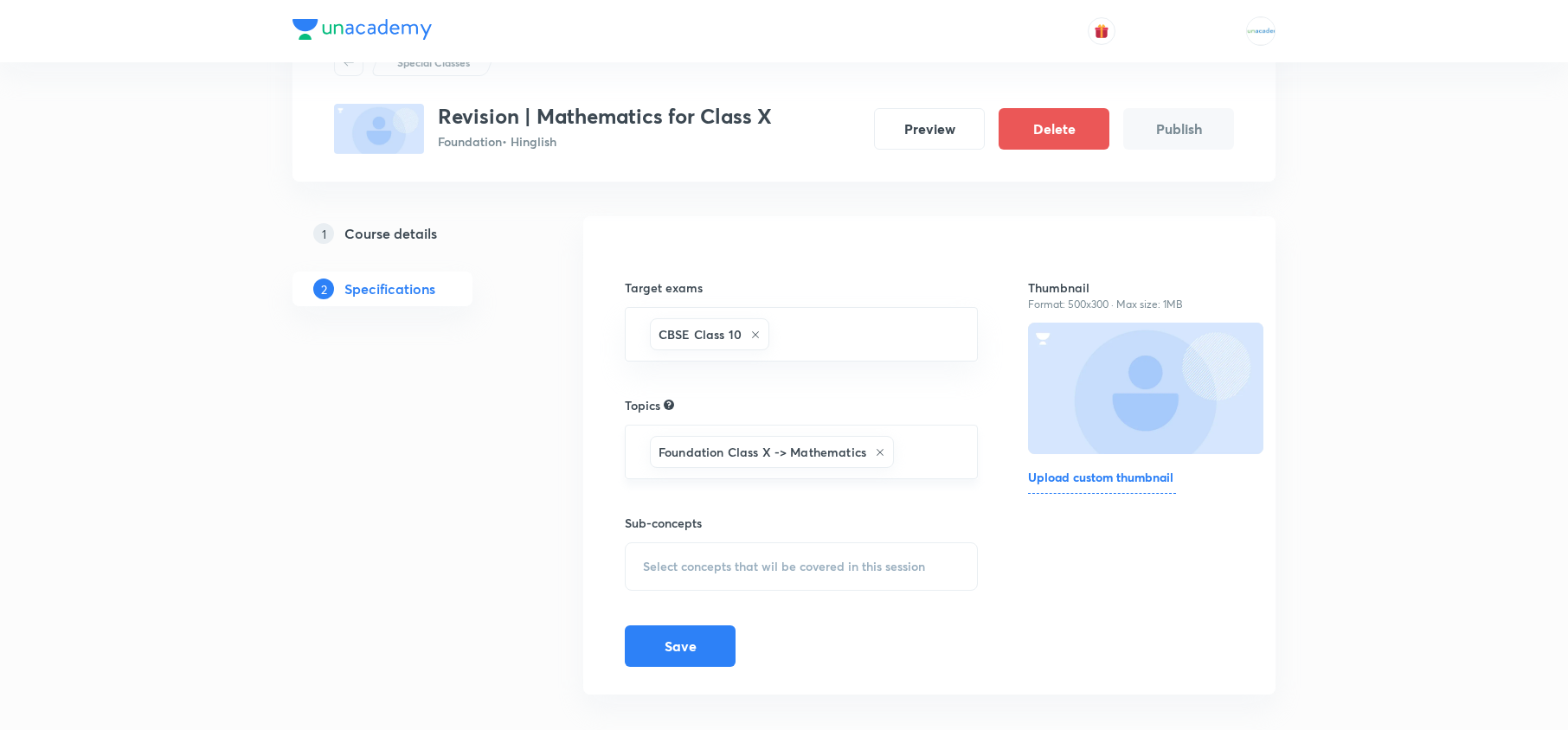
scroll to position [98, 0]
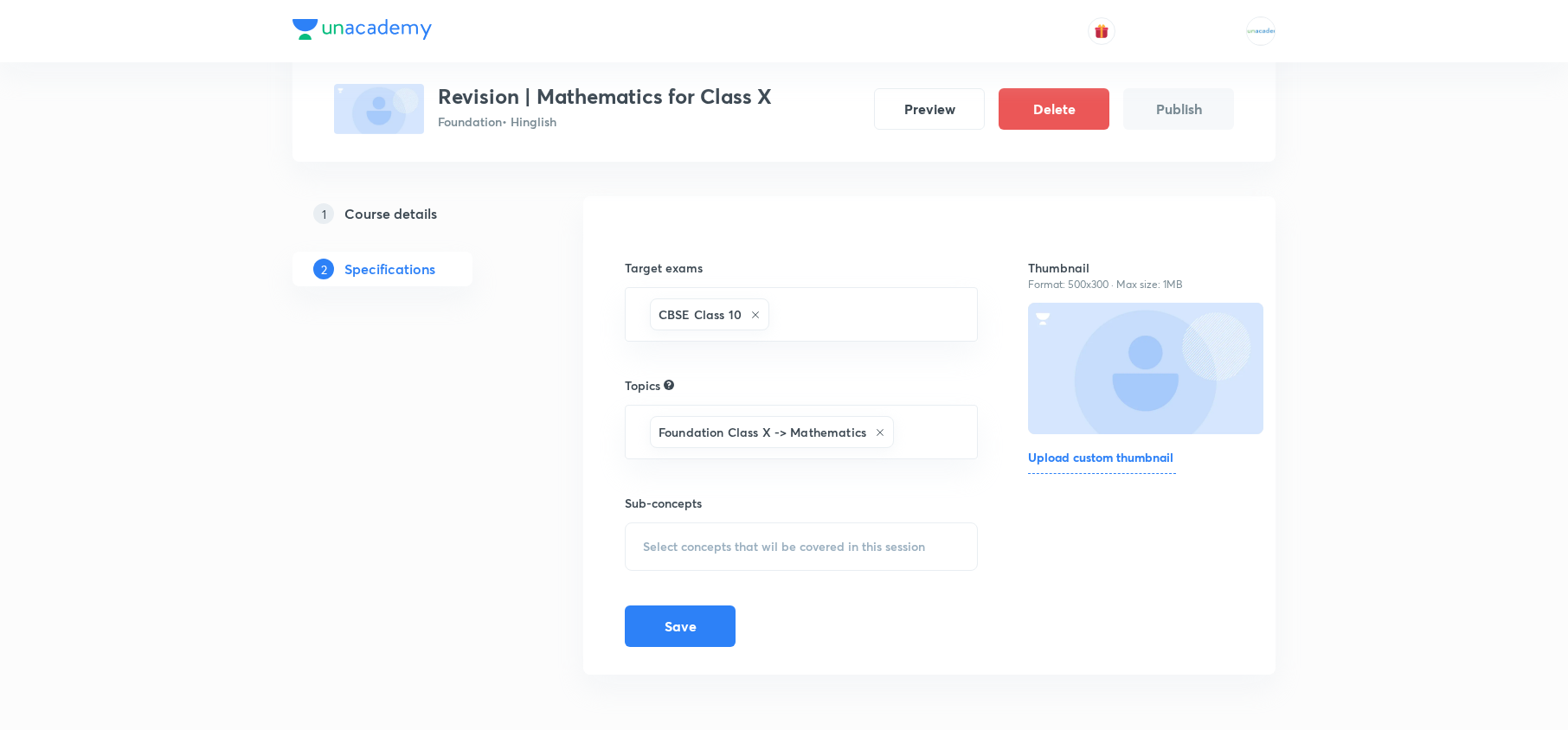
click at [839, 537] on div "Select concepts that wil be covered in this session" at bounding box center [800, 546] width 353 height 48
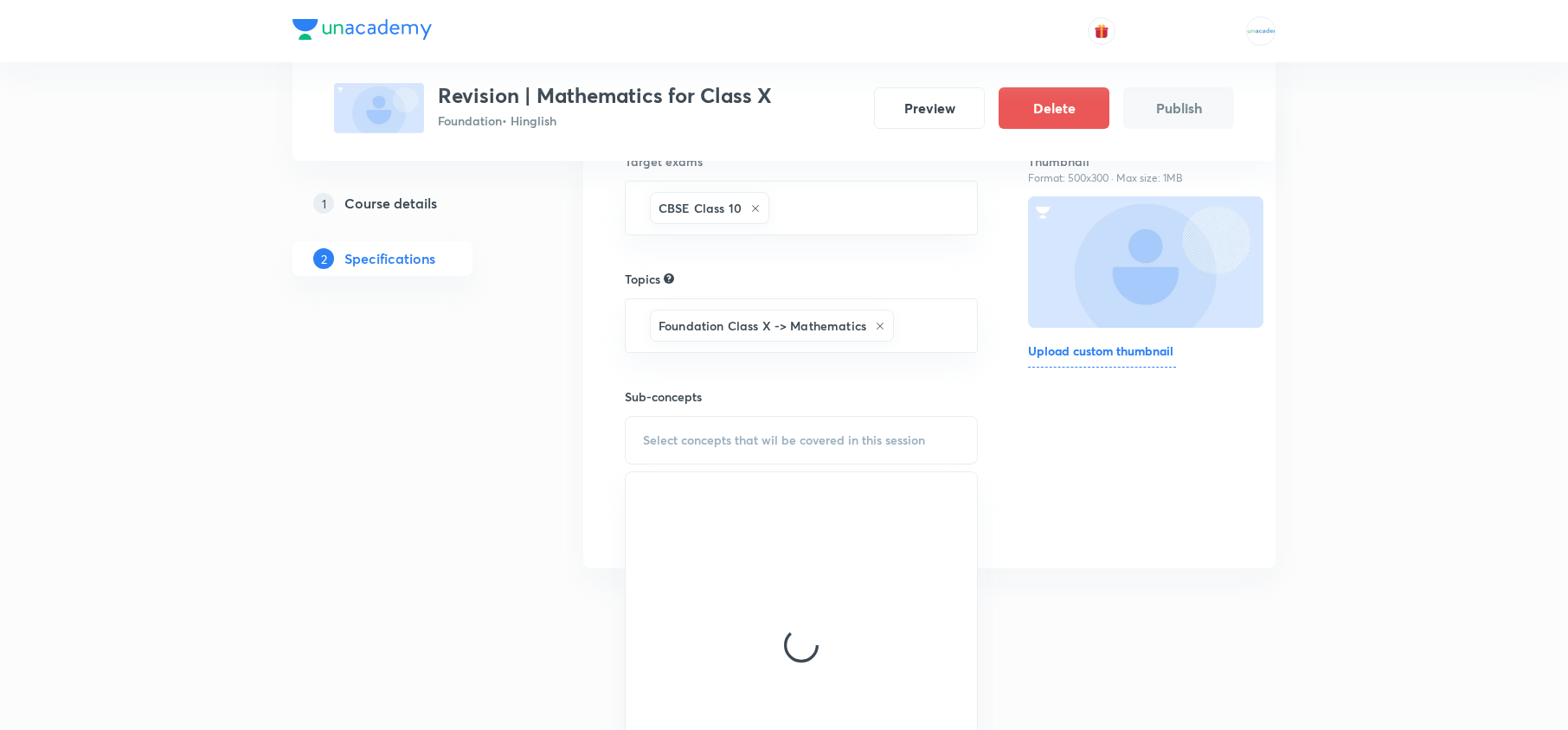
scroll to position [211, 0]
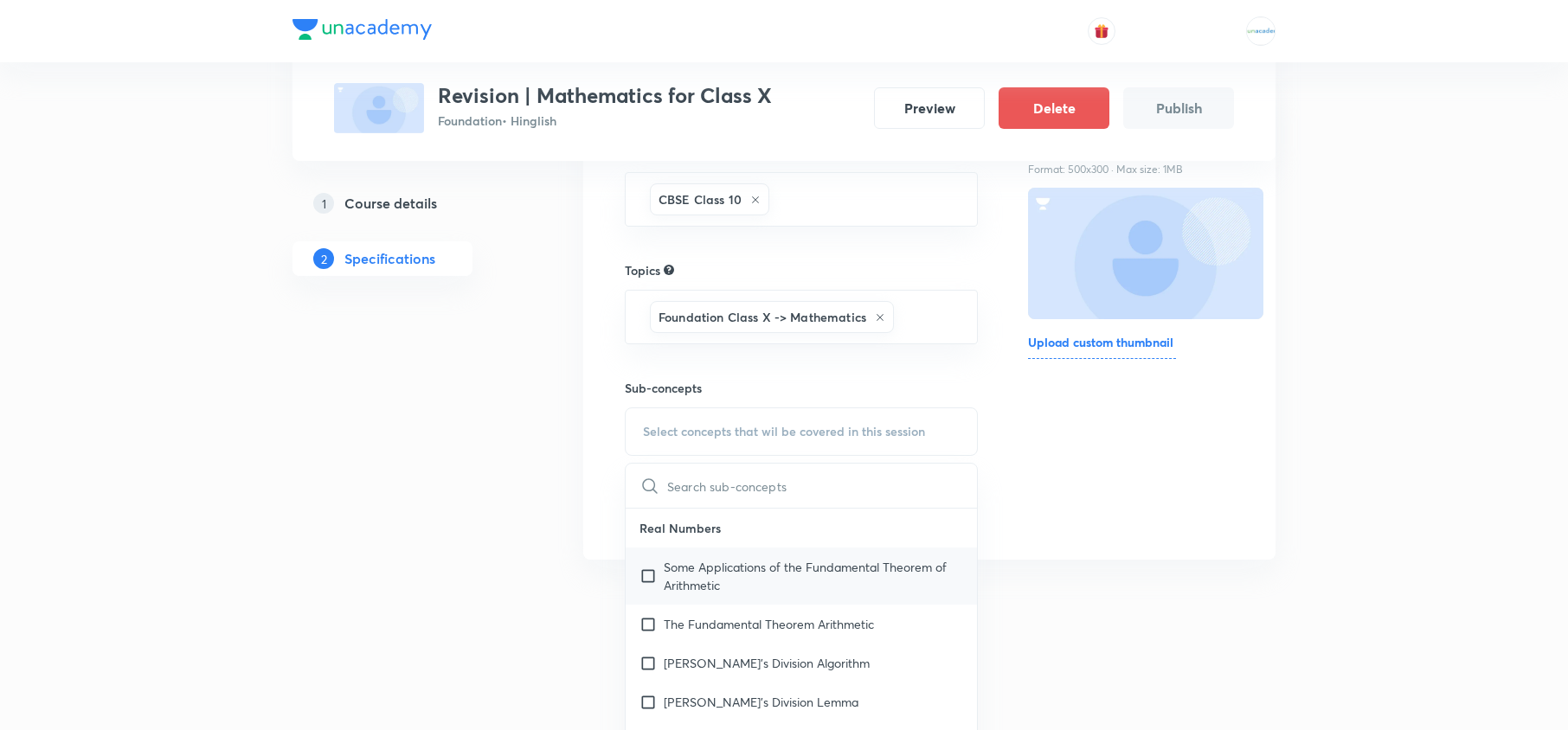
click at [749, 562] on p "Some Applications of the Fundamental Theorem of Arithmetic" at bounding box center [813, 576] width 299 height 37
checkbox input "true"
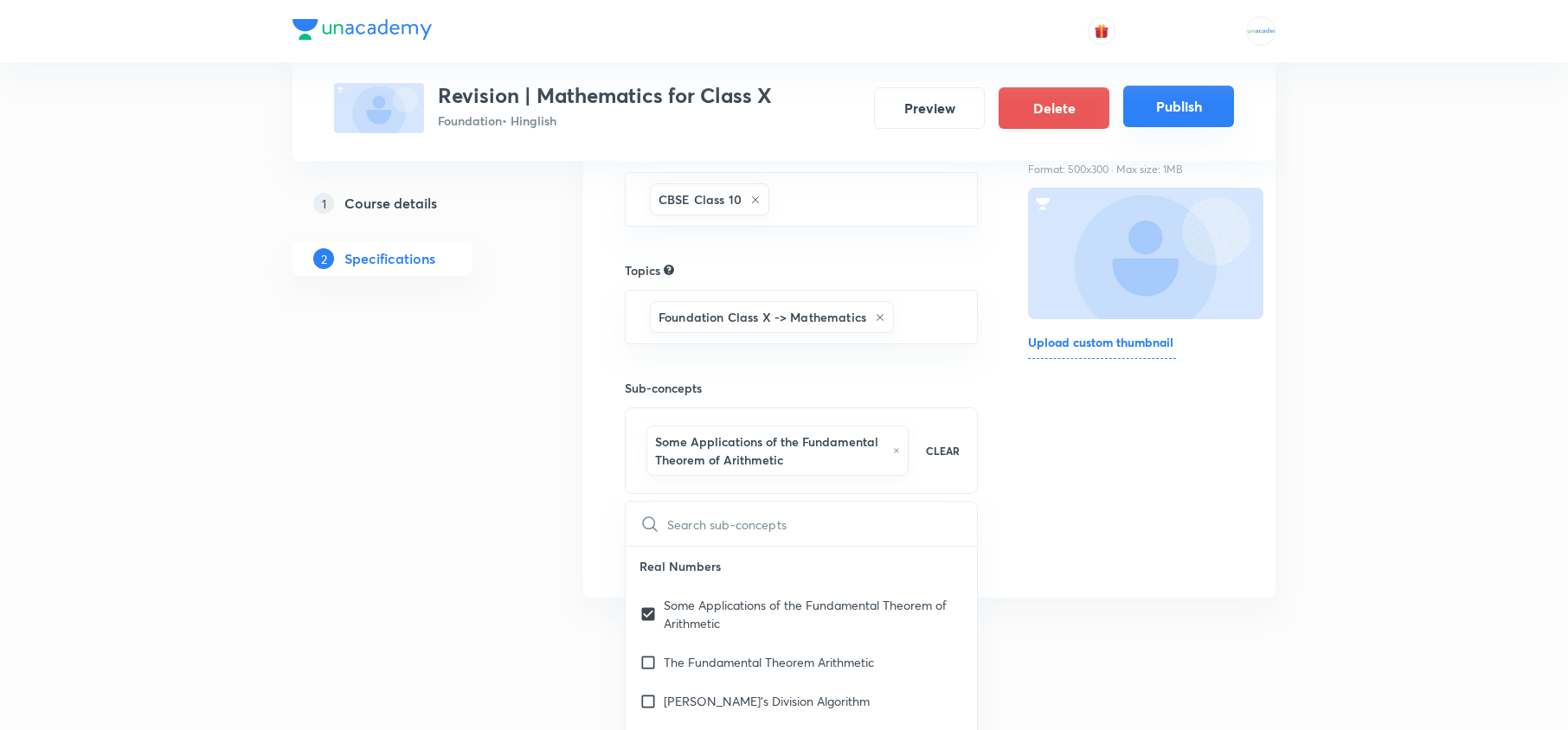
click at [1171, 102] on button "Publish" at bounding box center [1177, 106] width 111 height 41
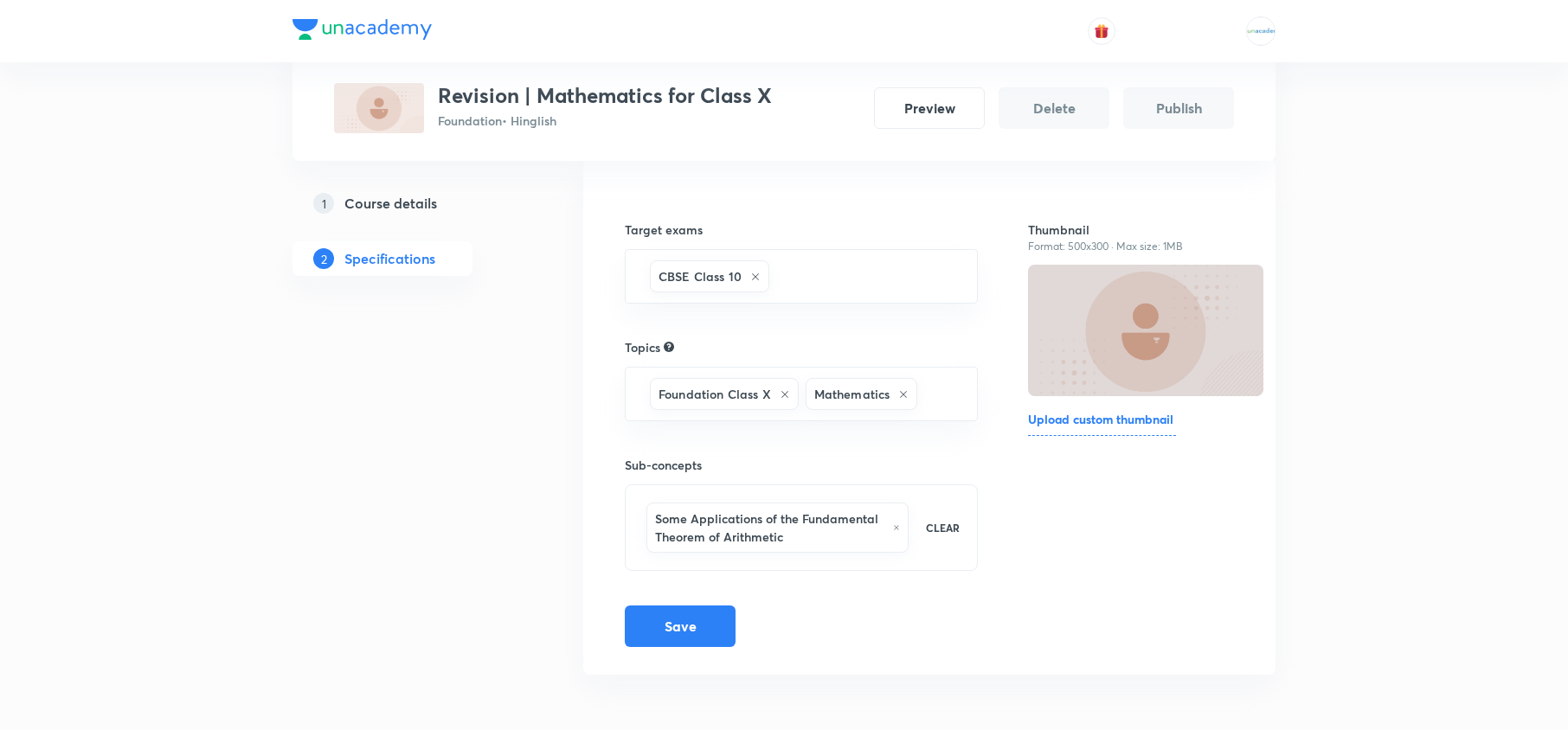
scroll to position [169, 0]
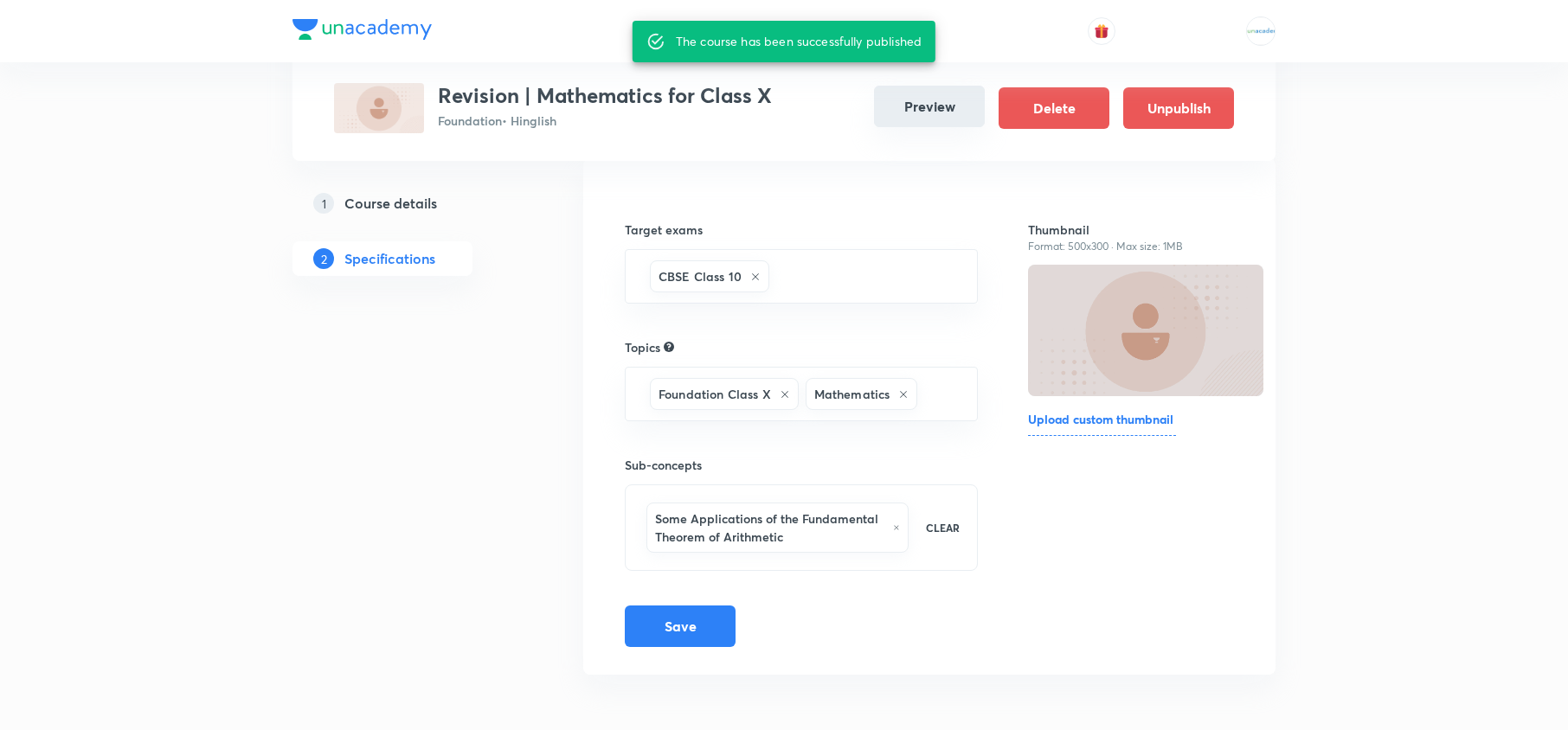
click at [924, 113] on button "Preview" at bounding box center [928, 106] width 111 height 41
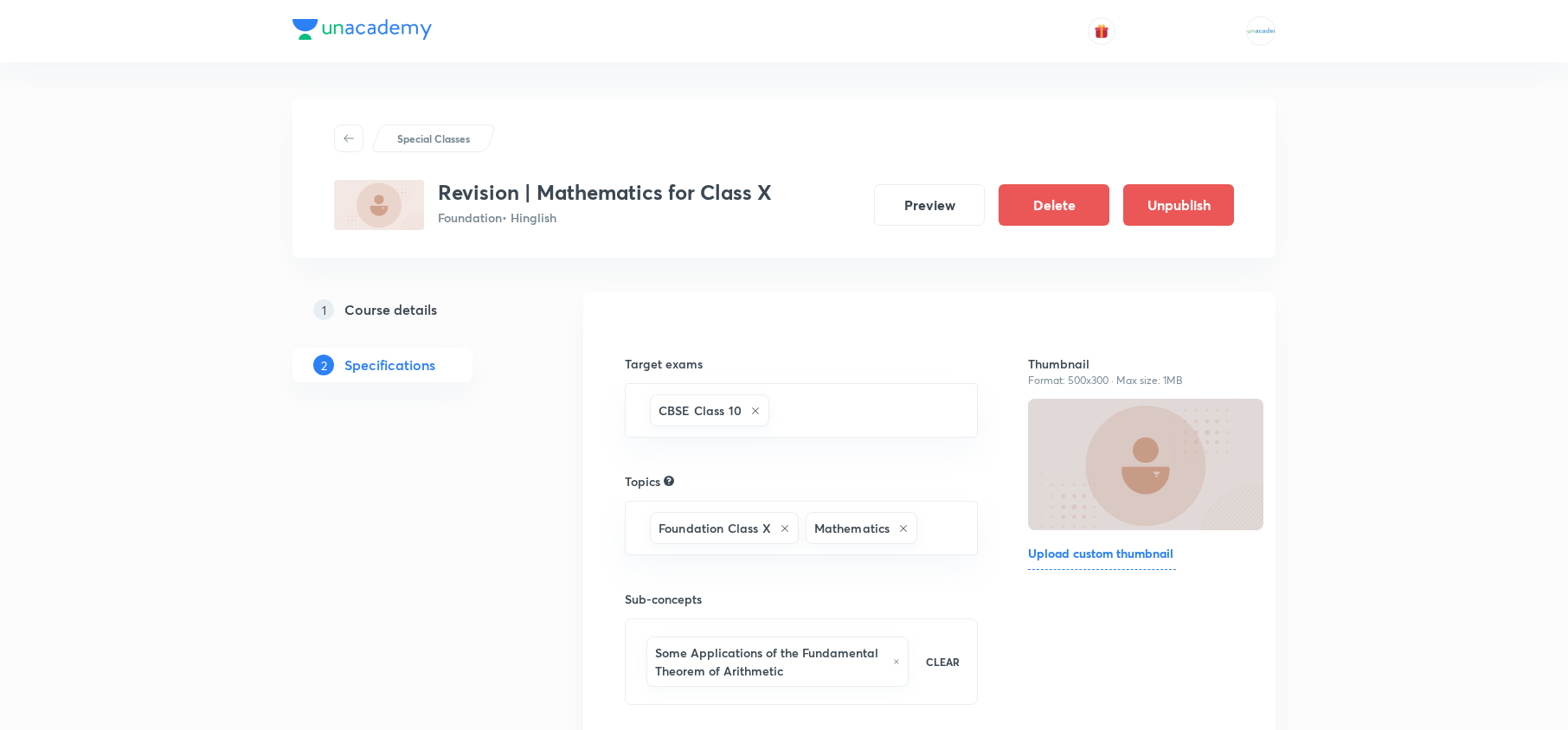
scroll to position [169, 0]
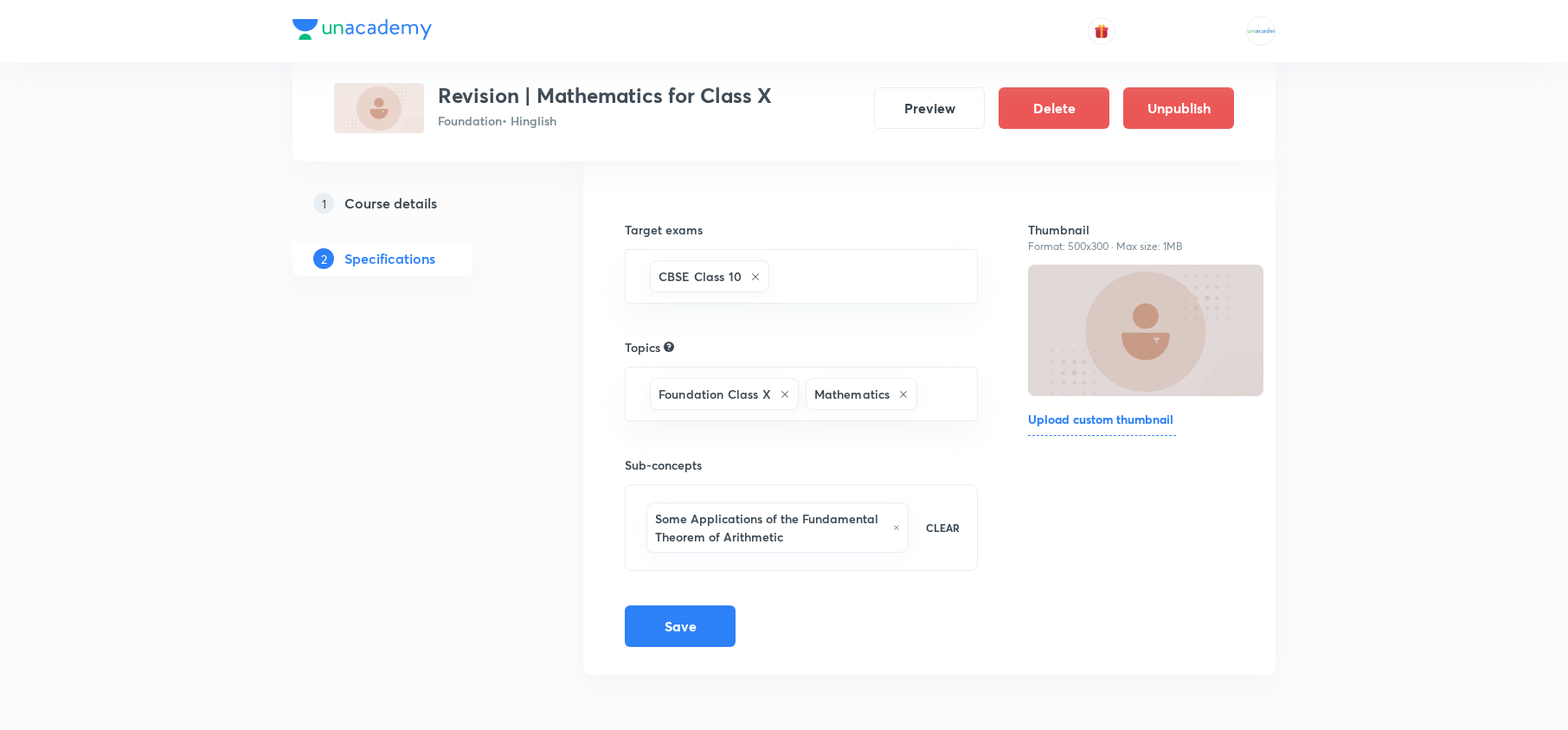
click at [423, 204] on h5 "Course details" at bounding box center [391, 204] width 92 height 21
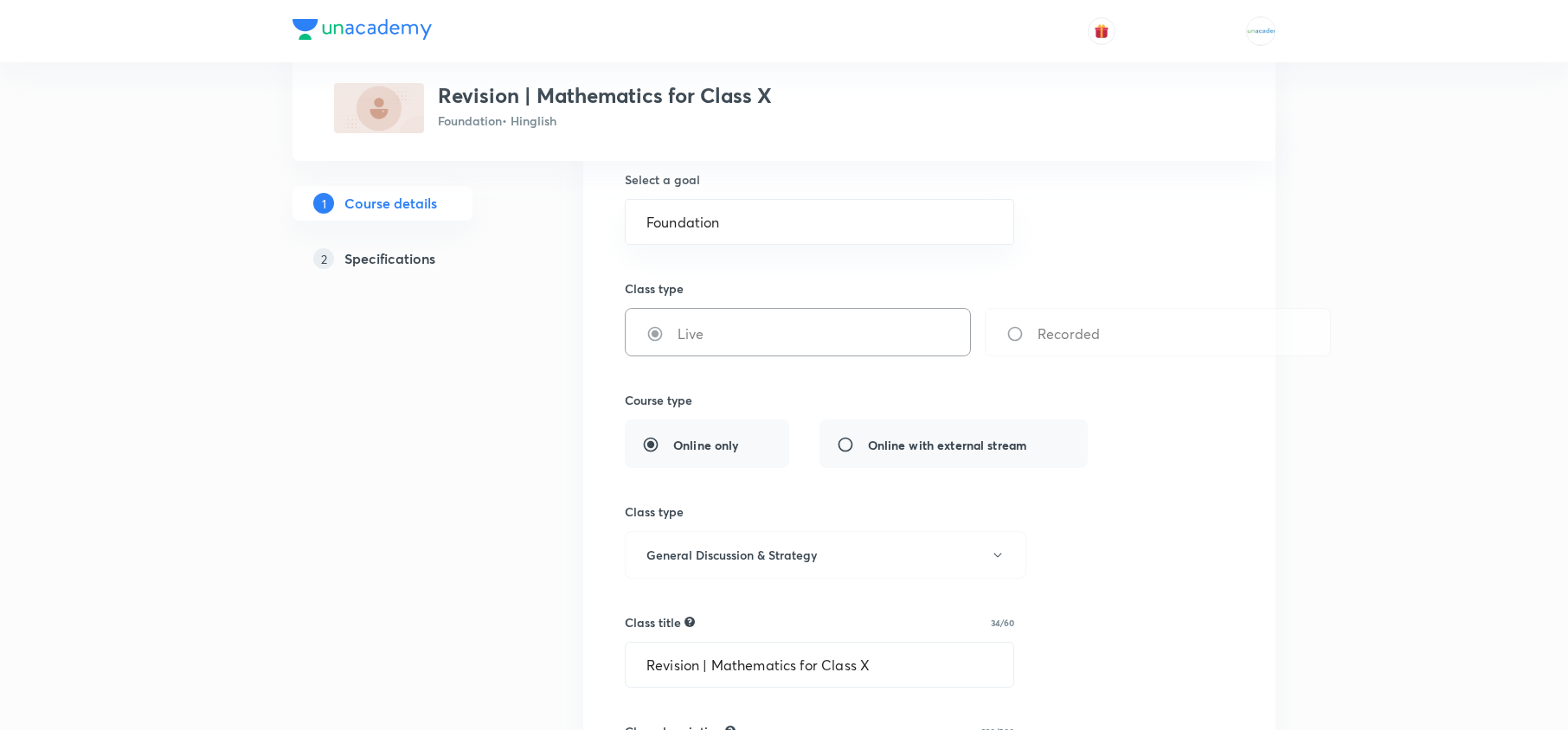
scroll to position [261, 0]
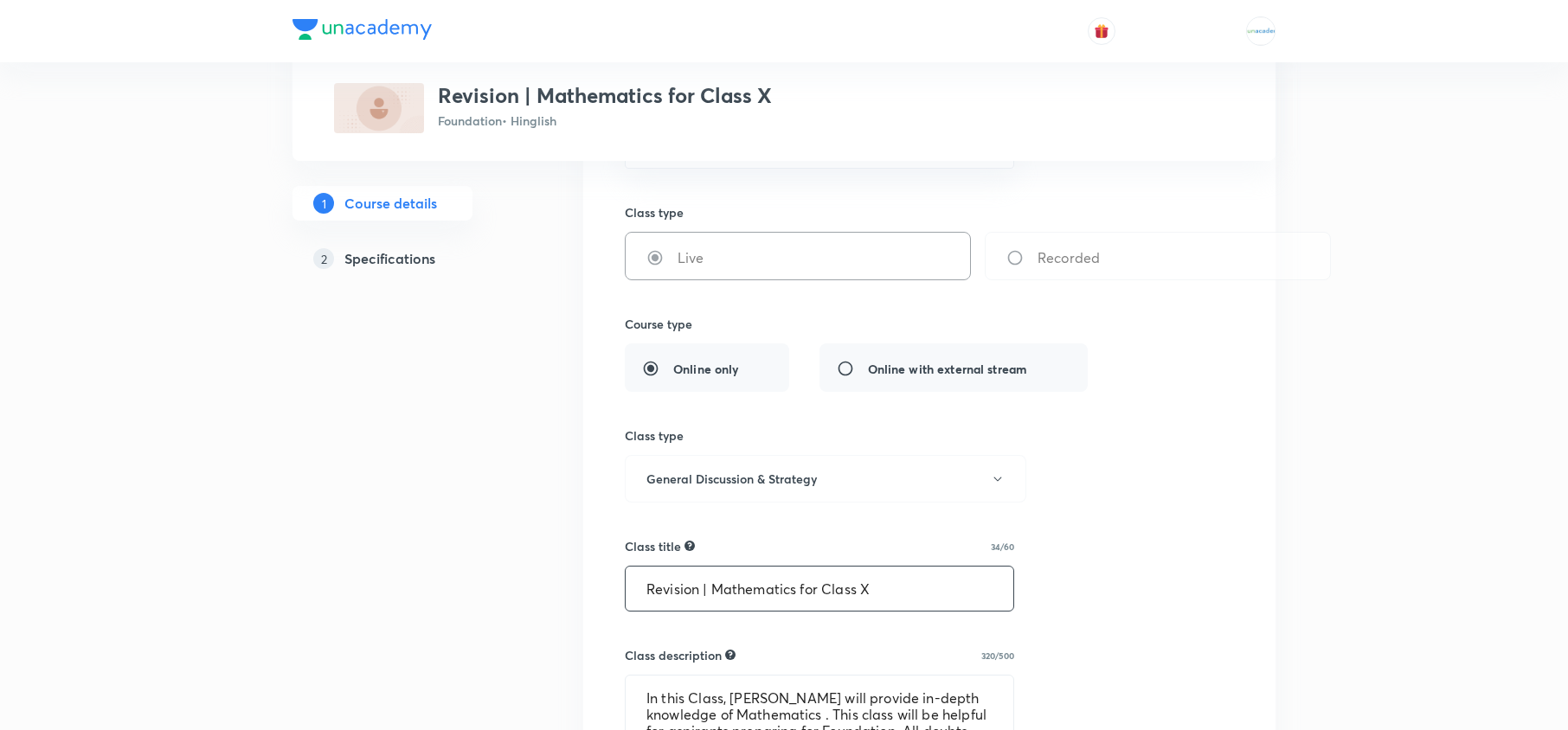
drag, startPoint x: 893, startPoint y: 587, endPoint x: 545, endPoint y: 538, distance: 351.4
click at [545, 538] on div "Special Classes Revision | Mathematics for Class X Foundation • Hinglish 1 Cour…" at bounding box center [784, 695] width 983 height 1718
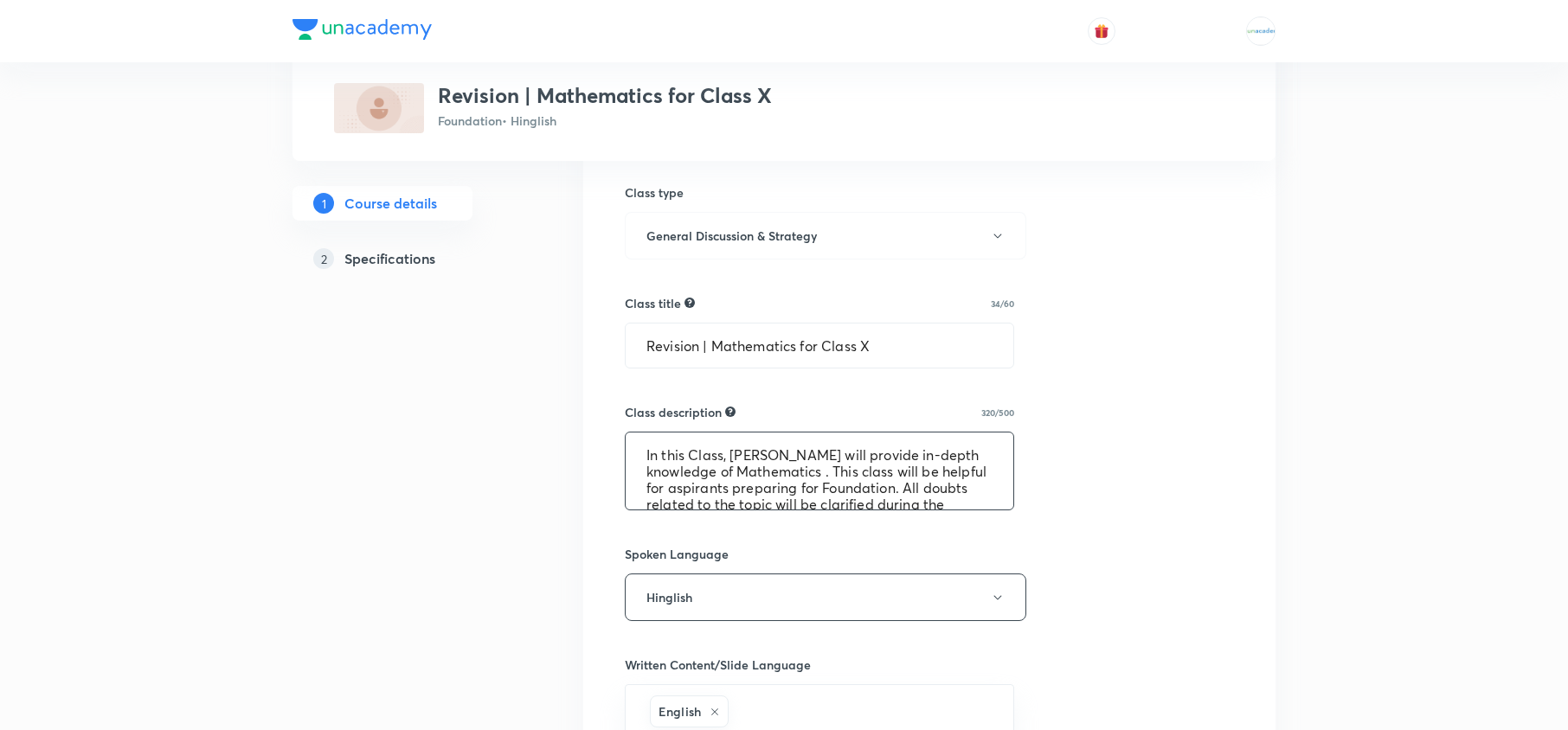
scroll to position [65, 0]
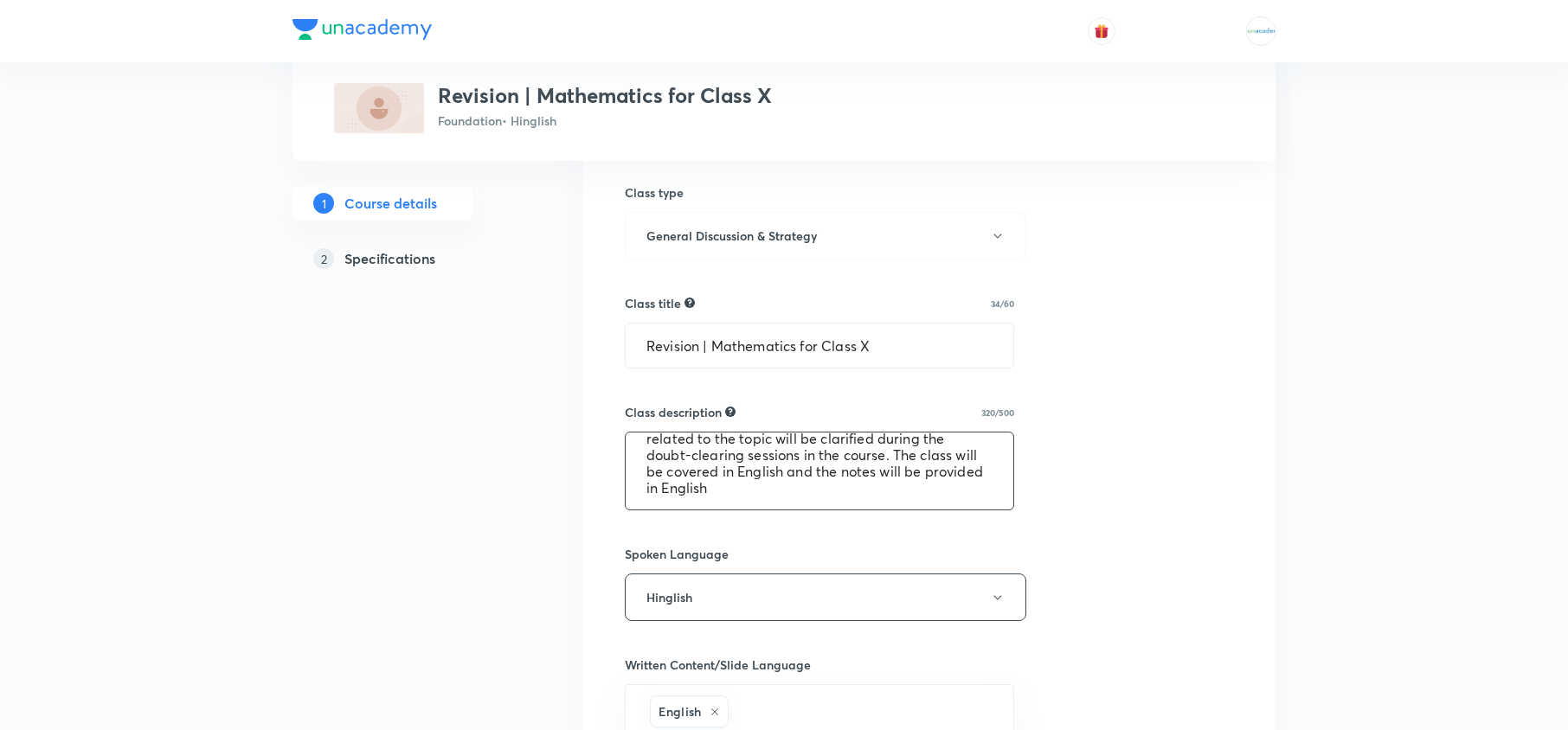
drag, startPoint x: 642, startPoint y: 441, endPoint x: 1313, endPoint y: 667, distance: 708.0
click at [1313, 667] on div "Special Classes Revision | Mathematics for Class X Foundation • Hinglish 1 Cour…" at bounding box center [784, 419] width 1568 height 1846
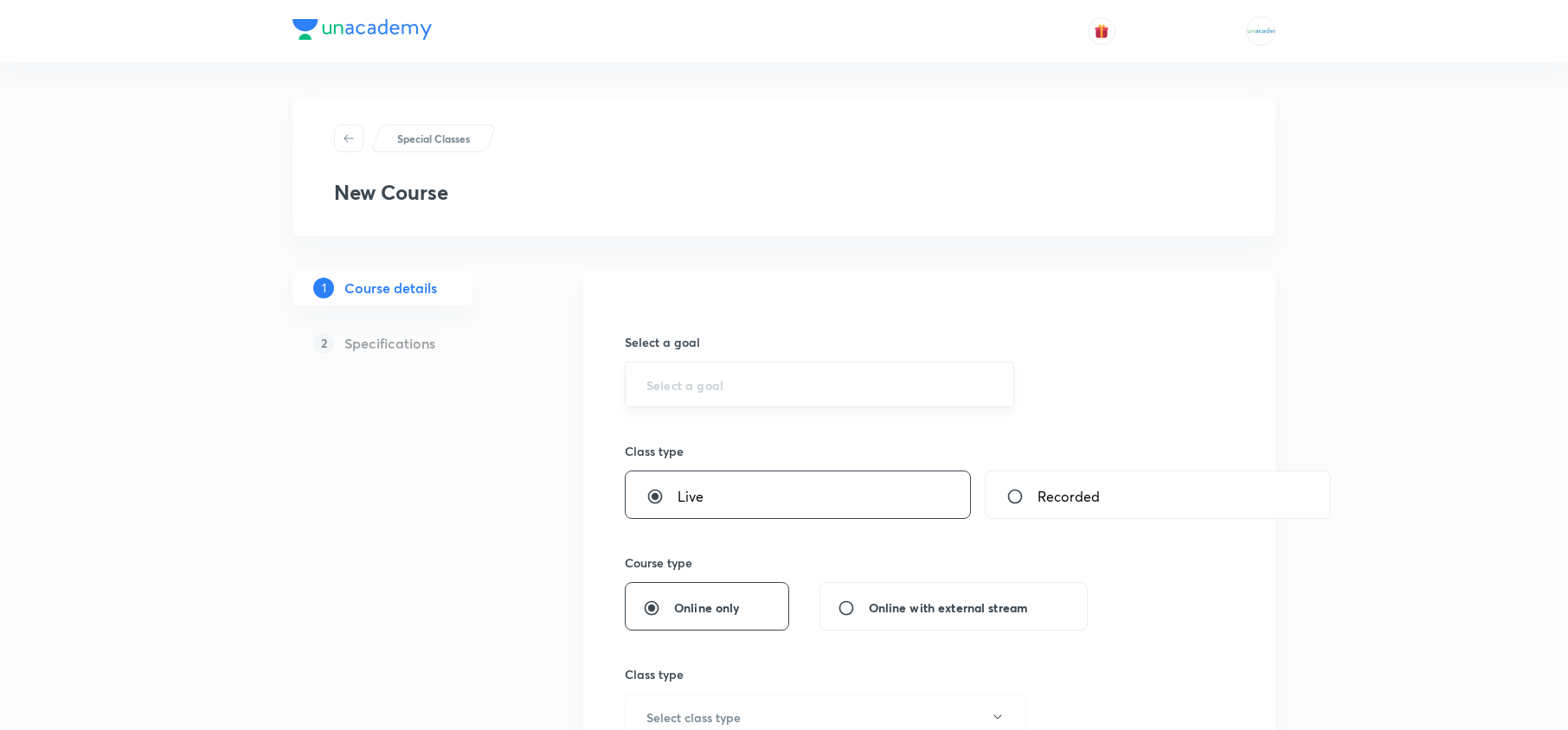
click at [701, 381] on input "text" at bounding box center [820, 384] width 346 height 16
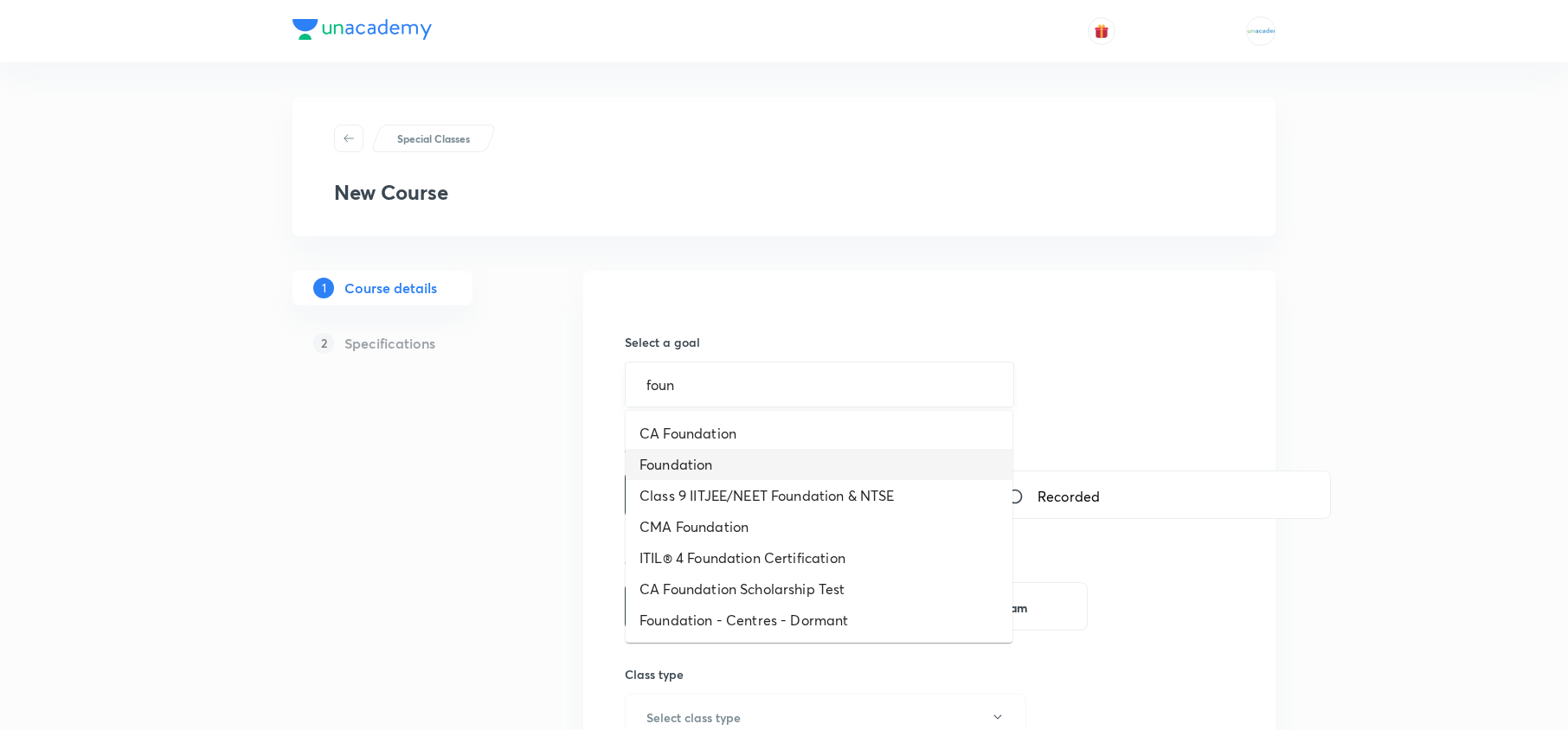
type input "Foundation"
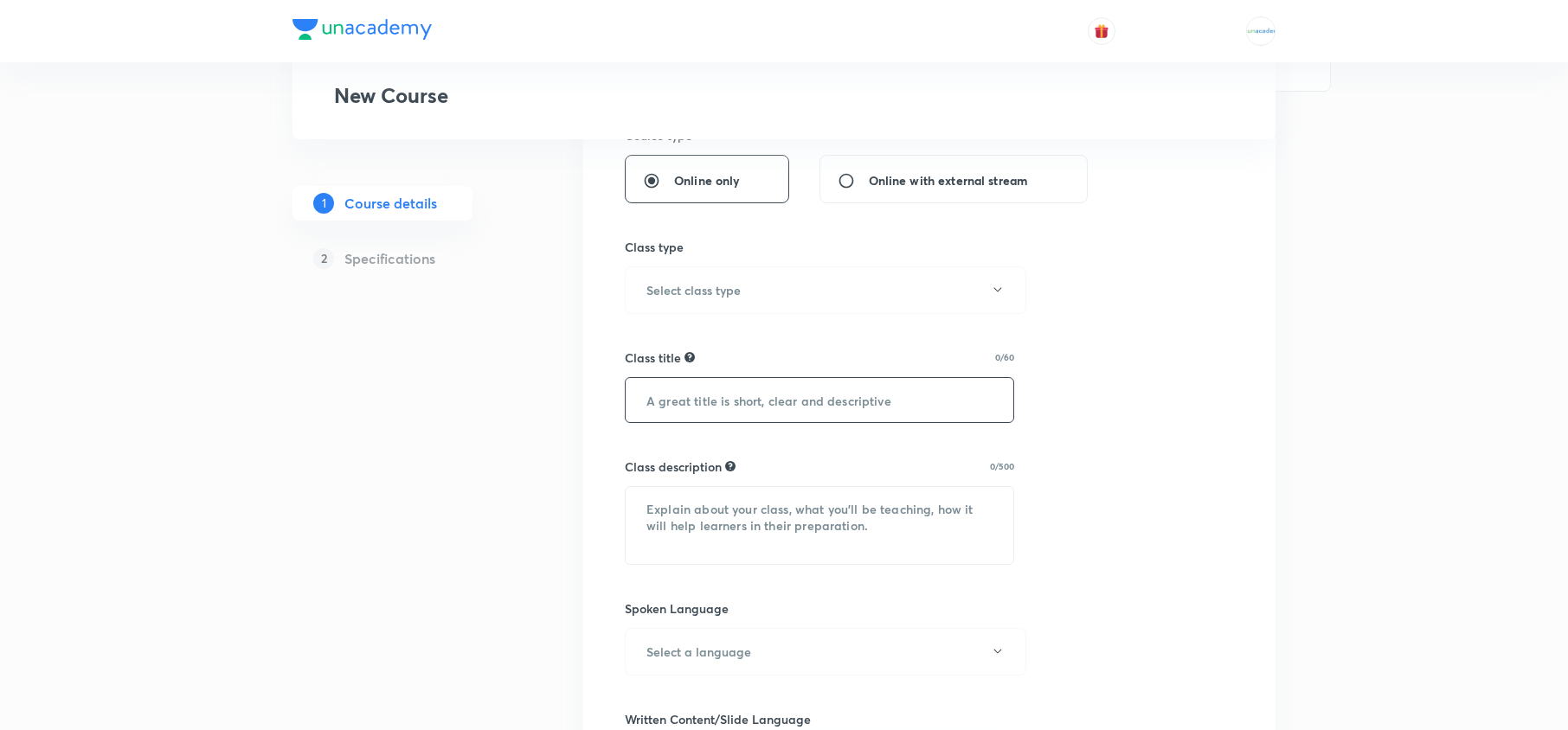
scroll to position [434, 0]
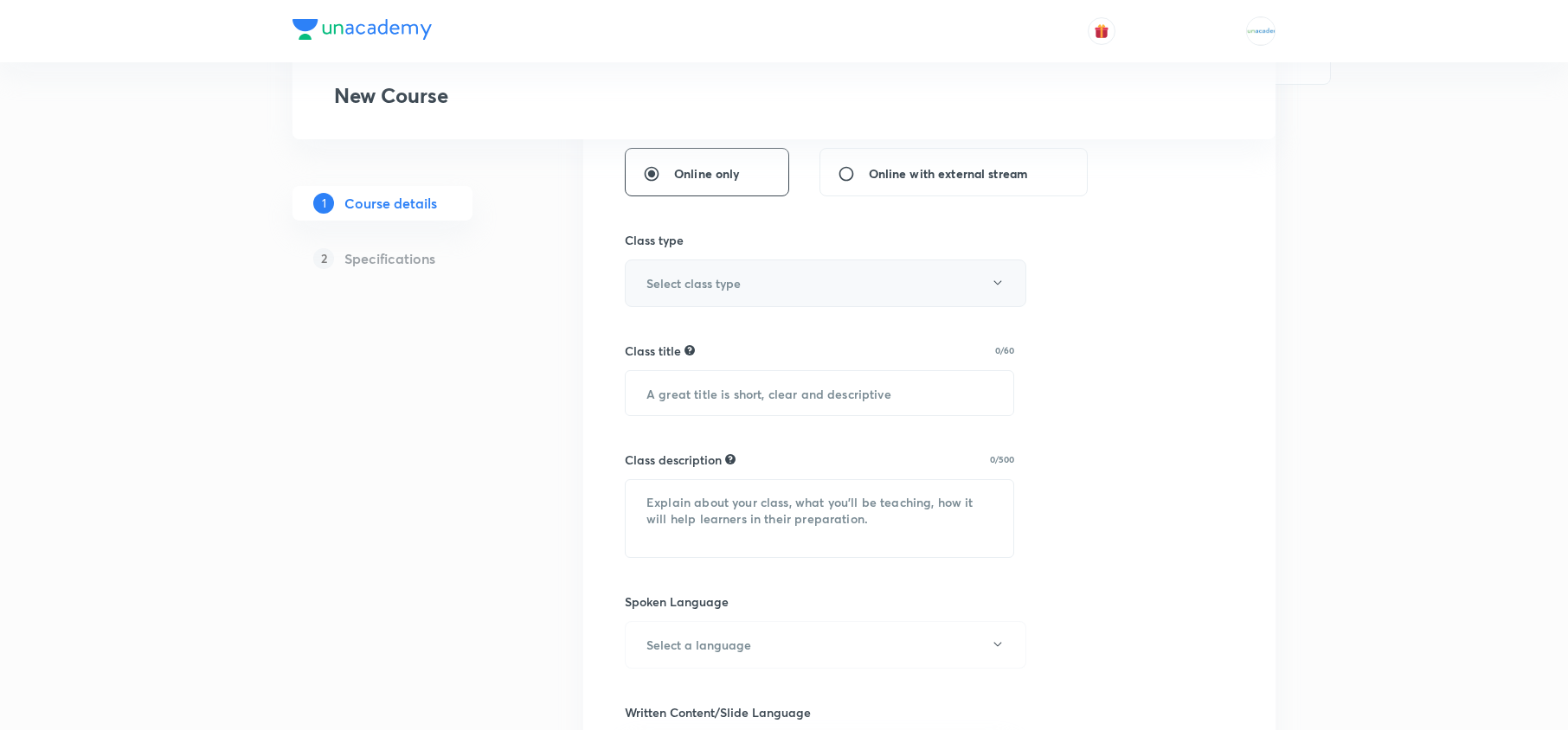
click at [806, 273] on button "Select class type" at bounding box center [824, 283] width 401 height 47
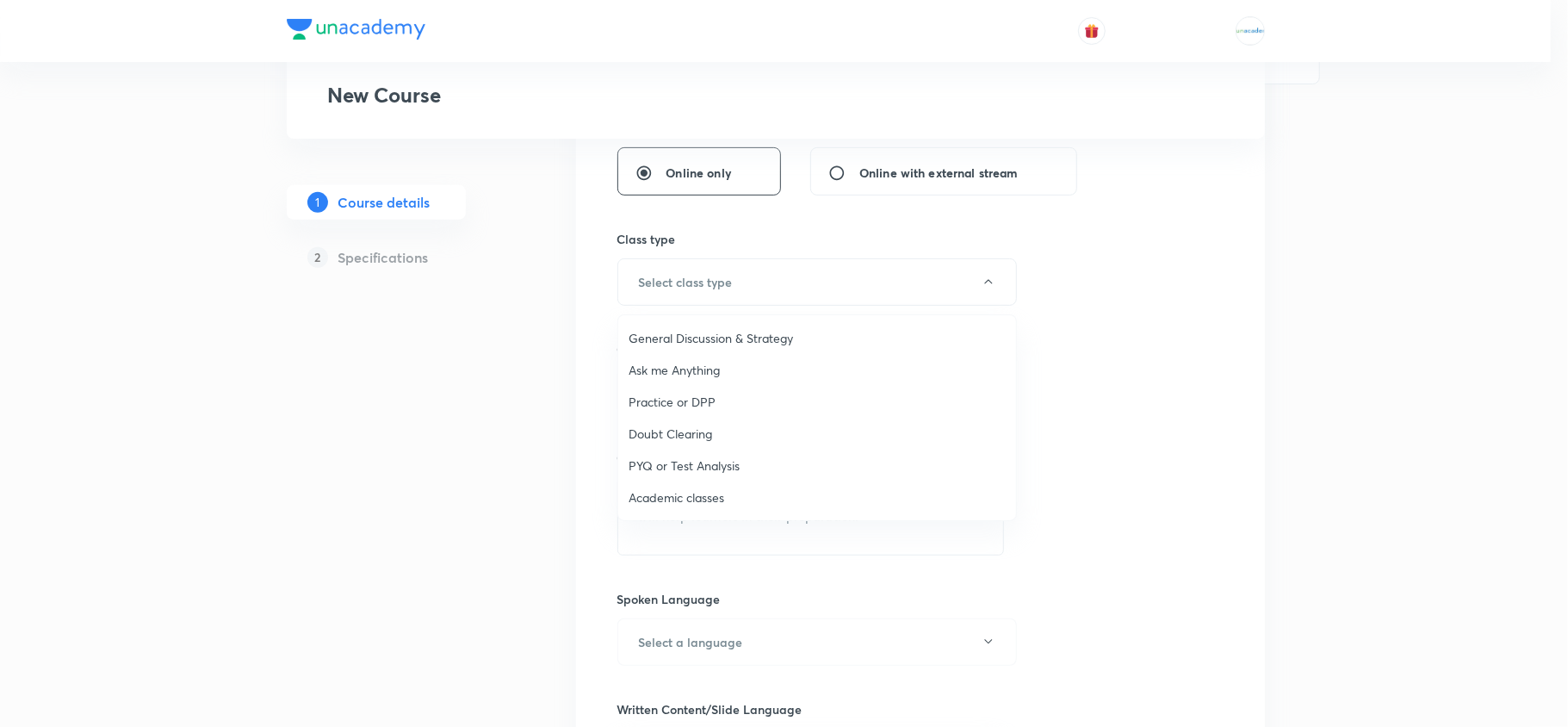
click at [739, 347] on span "General Discussion & Strategy" at bounding box center [818, 338] width 377 height 18
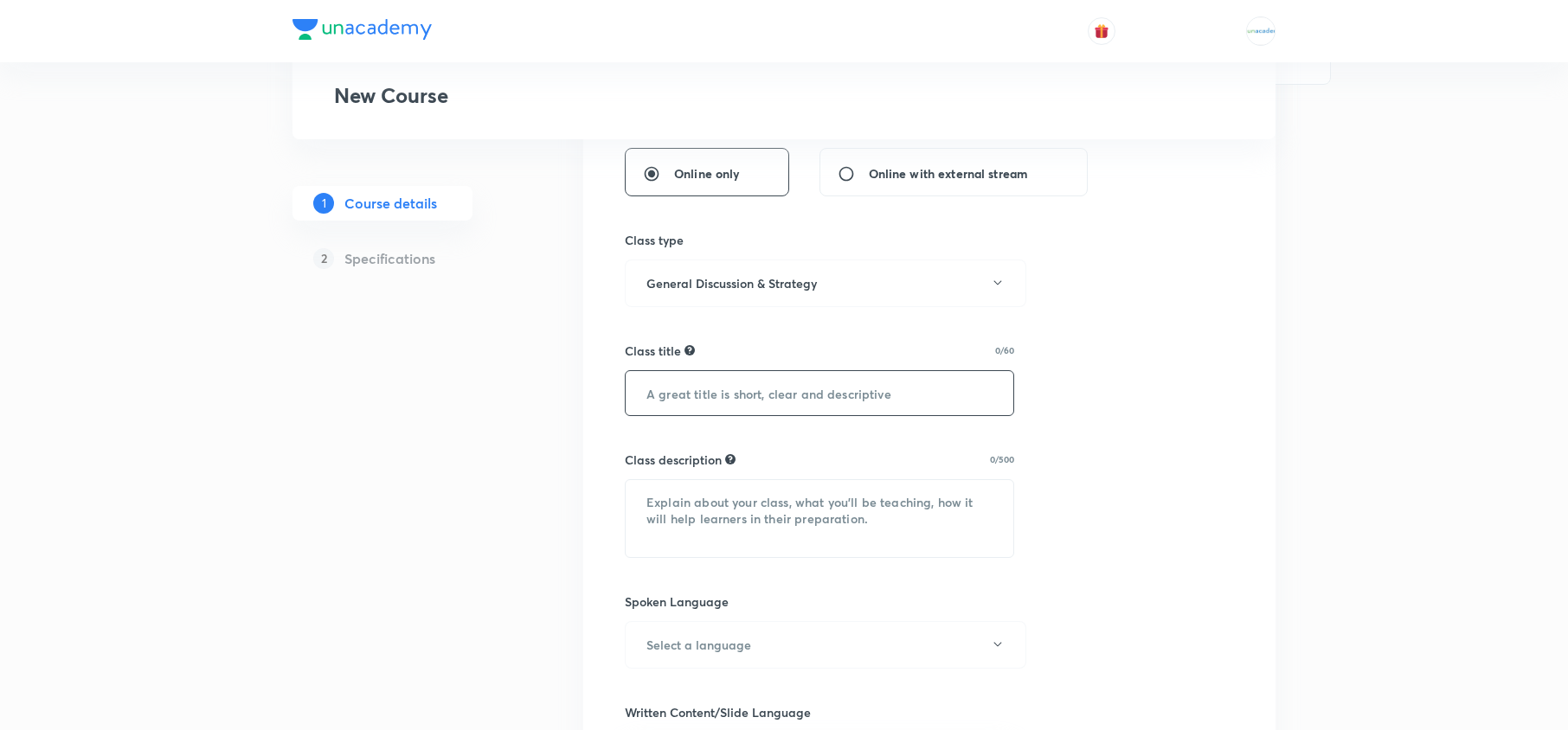
click at [804, 382] on input "text" at bounding box center [819, 393] width 388 height 44
paste input "Revision | Mathematics for Class X"
type input "Revision | Mathematics for Class IX"
click at [1150, 433] on div "Select a goal Foundation ​ Class type Live Recorded Course type Online only Onl…" at bounding box center [928, 586] width 609 height 1443
click at [665, 498] on textarea at bounding box center [819, 518] width 388 height 77
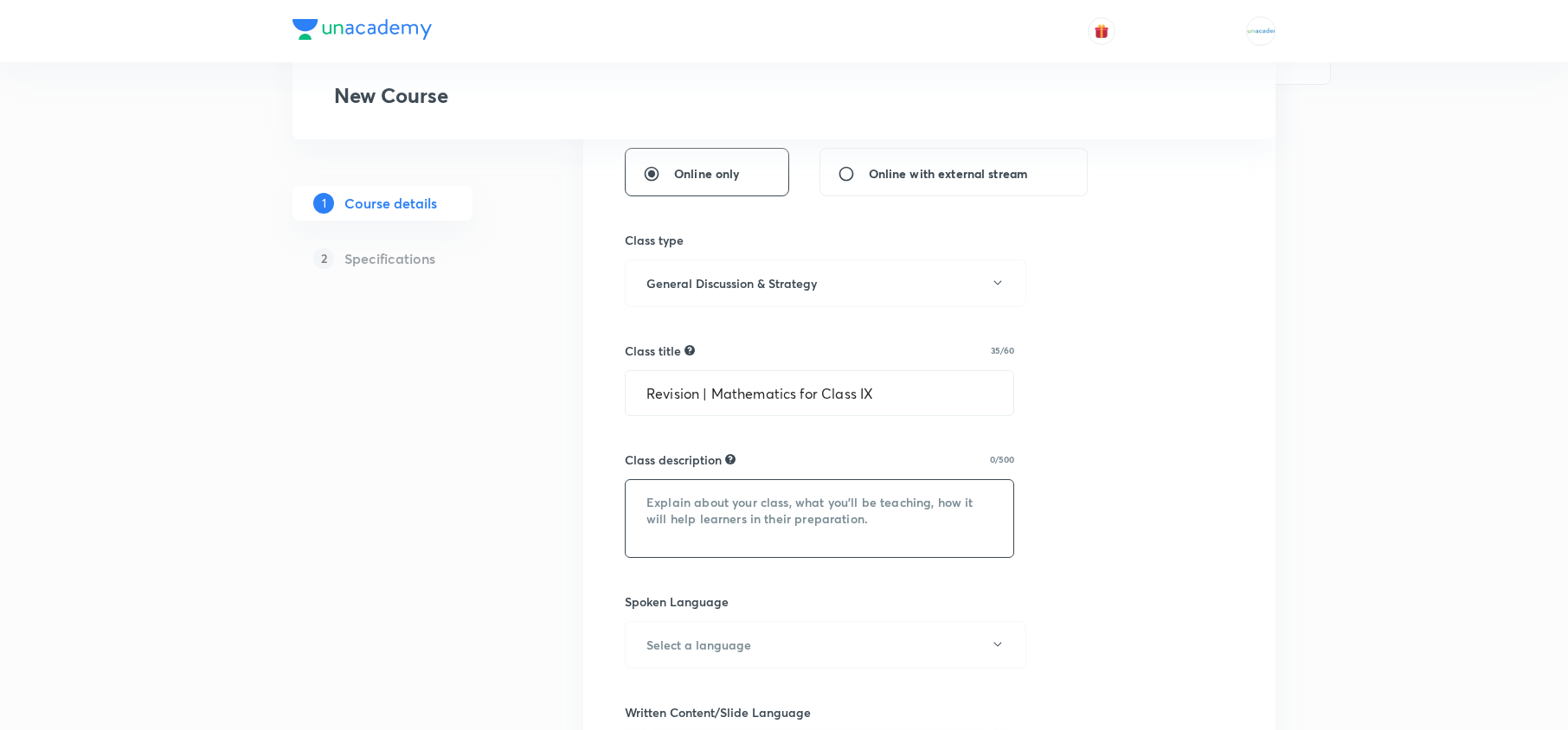
paste textarea "In this Class, [PERSON_NAME] will provide in-depth knowledge of Mathematics . T…"
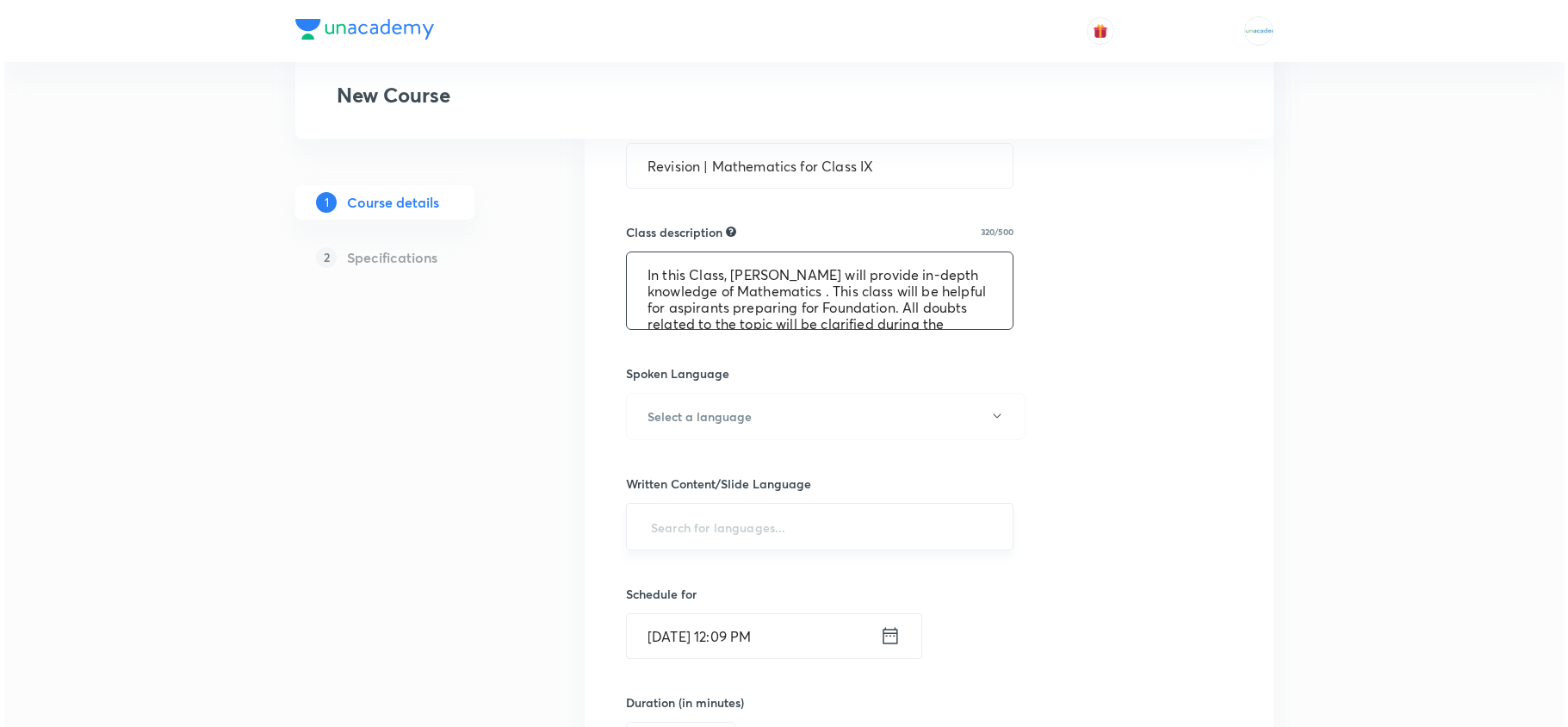
scroll to position [660, 0]
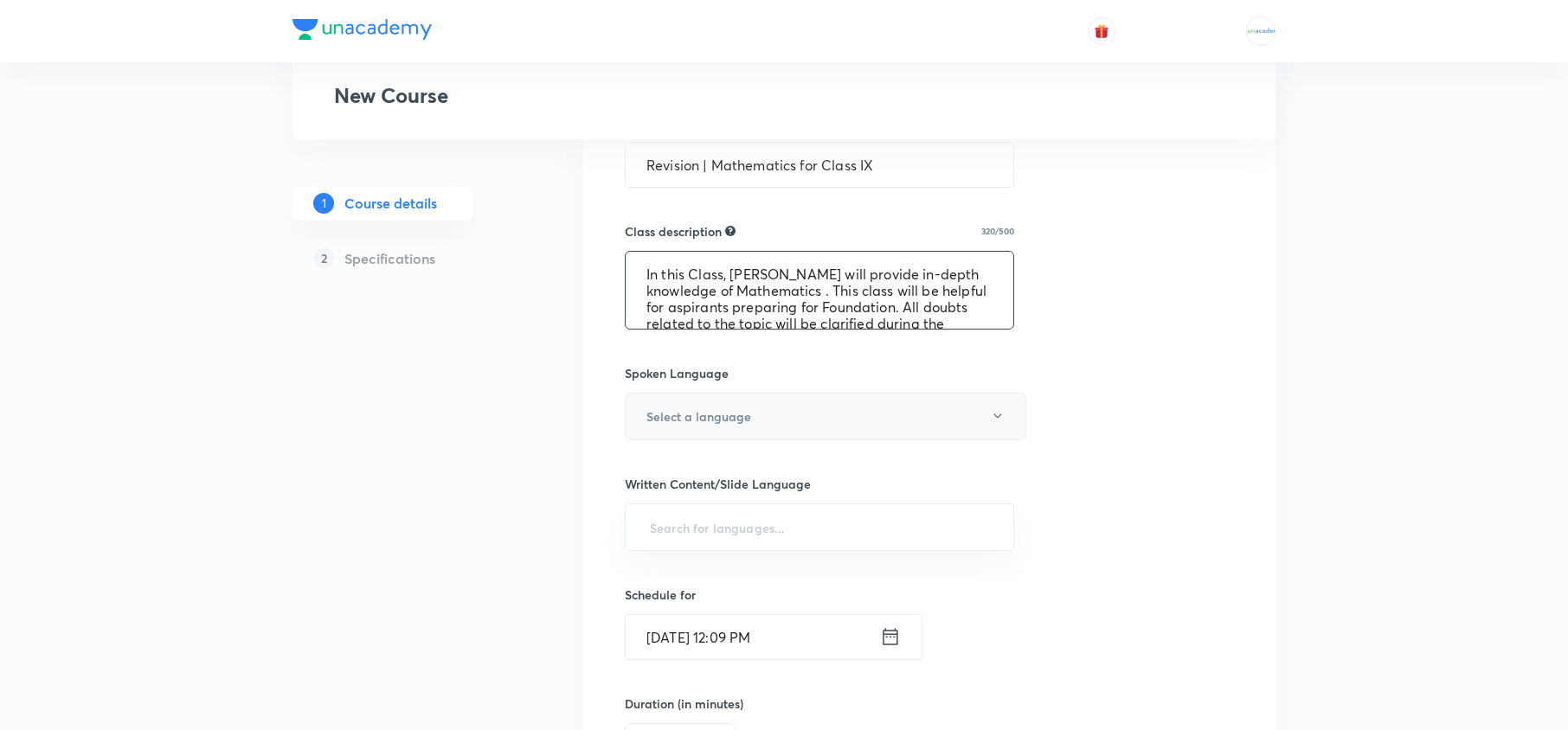
type textarea "In this Class, [PERSON_NAME] will provide in-depth knowledge of Mathematics . T…"
click at [755, 426] on button "Select a language" at bounding box center [824, 415] width 401 height 47
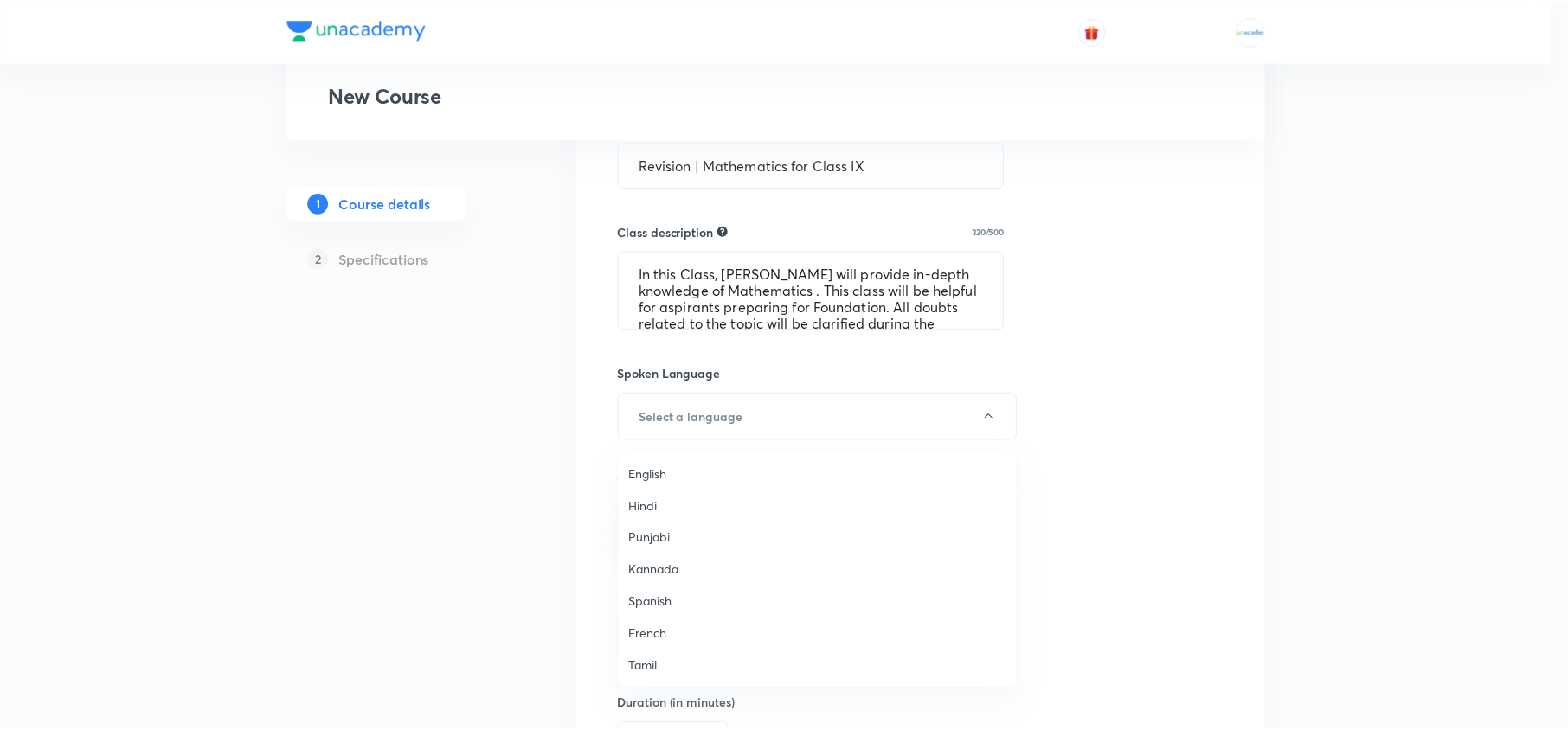
scroll to position [513, 0]
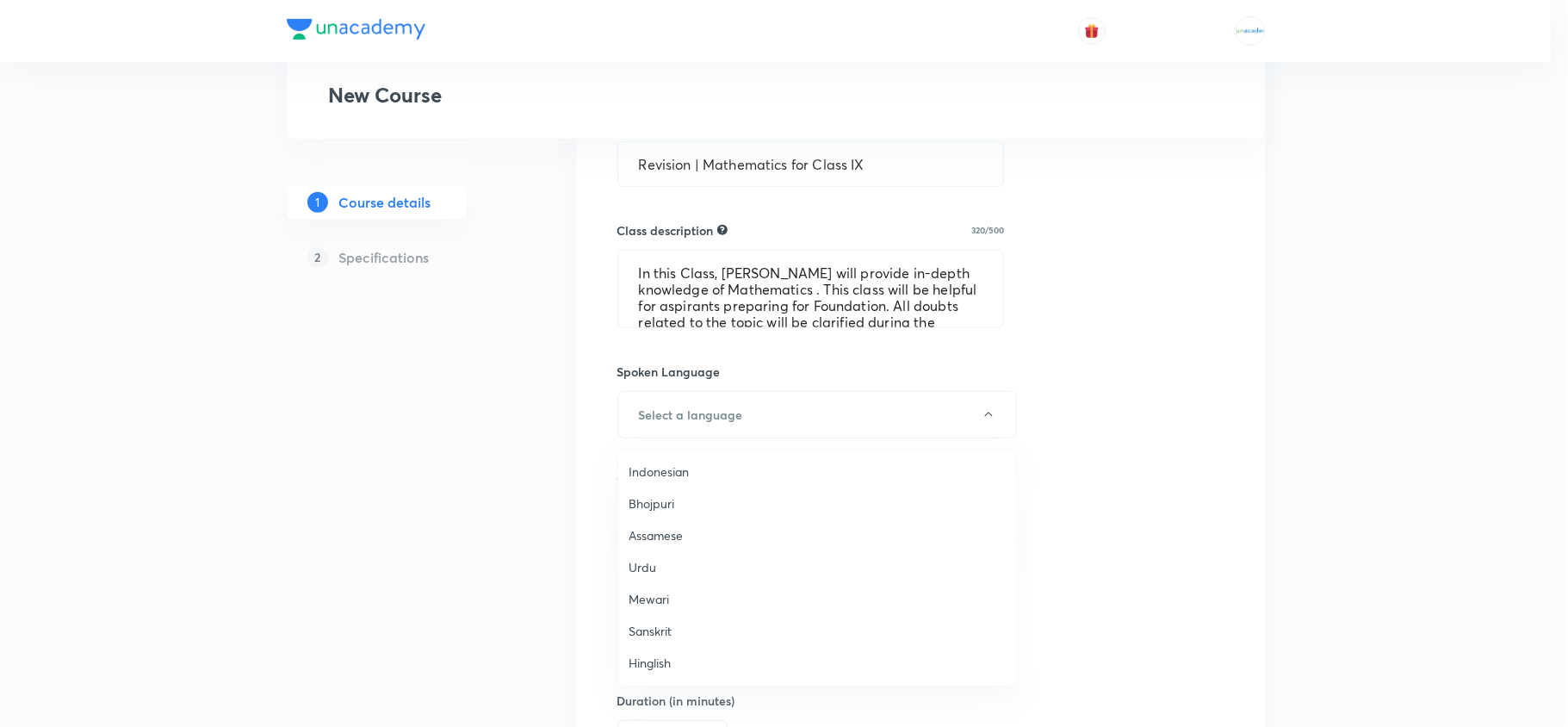
click at [677, 669] on span "Hinglish" at bounding box center [818, 663] width 377 height 18
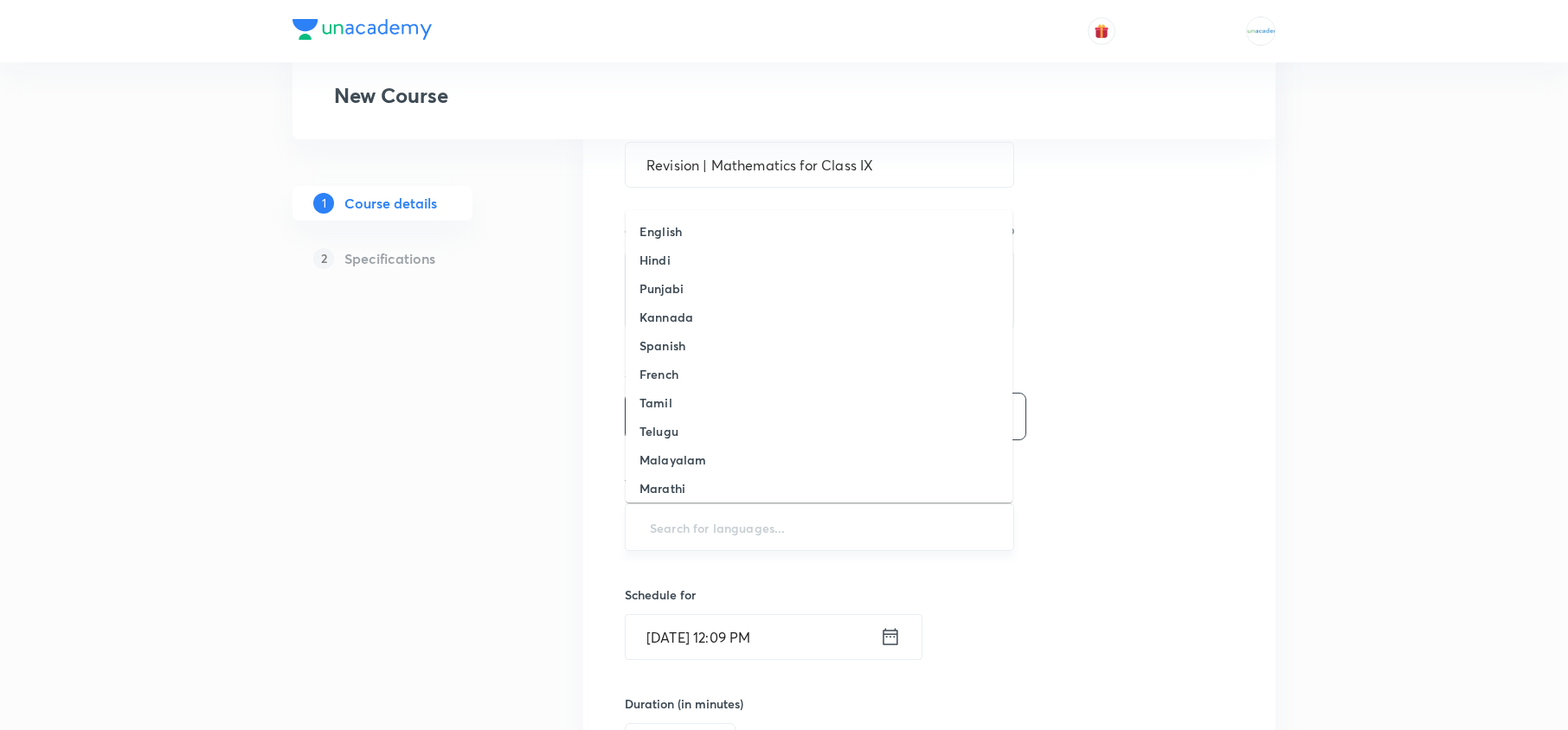
click at [811, 526] on input "text" at bounding box center [820, 527] width 346 height 32
click at [707, 233] on li "English" at bounding box center [819, 232] width 387 height 29
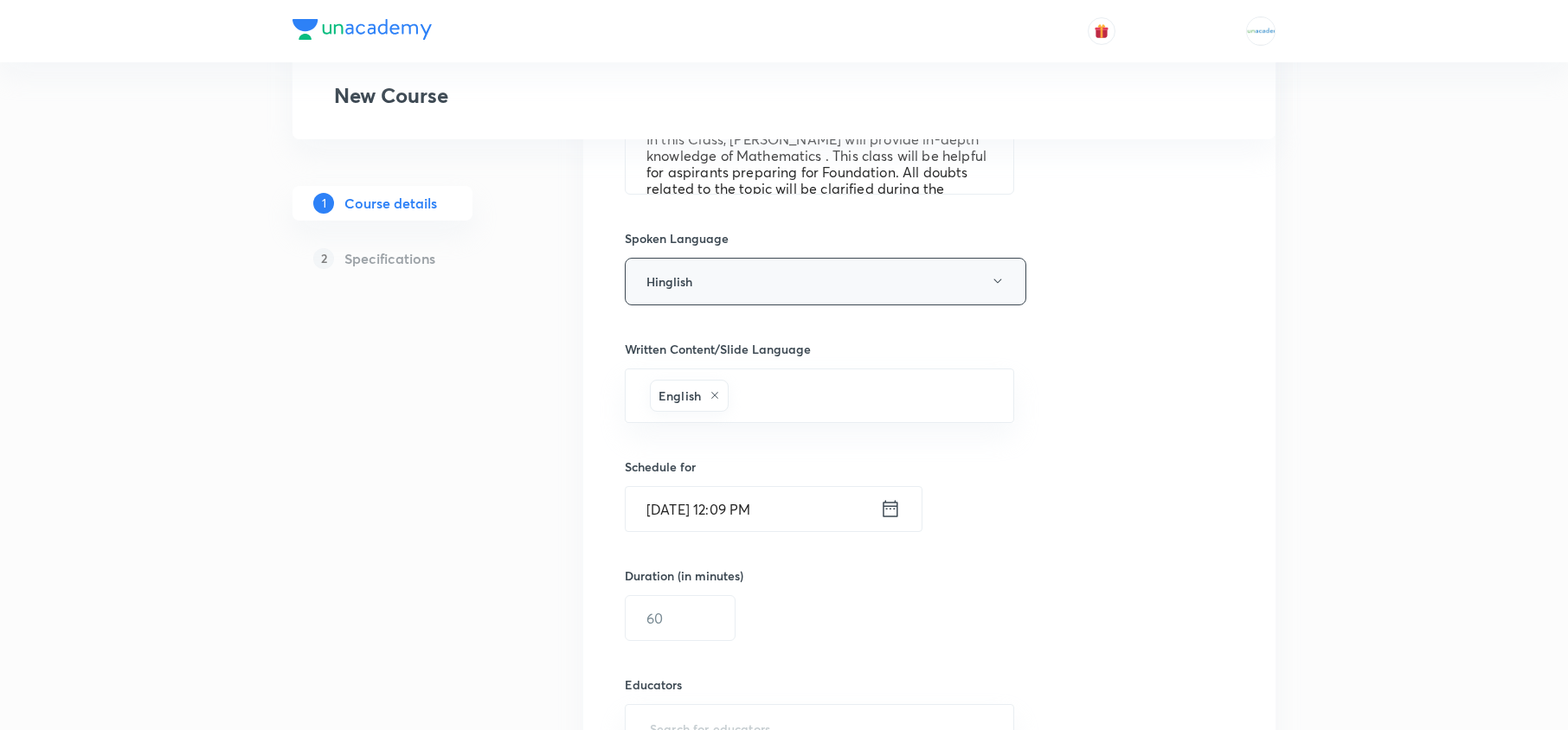
scroll to position [803, 0]
click at [890, 496] on icon at bounding box center [891, 503] width 21 height 24
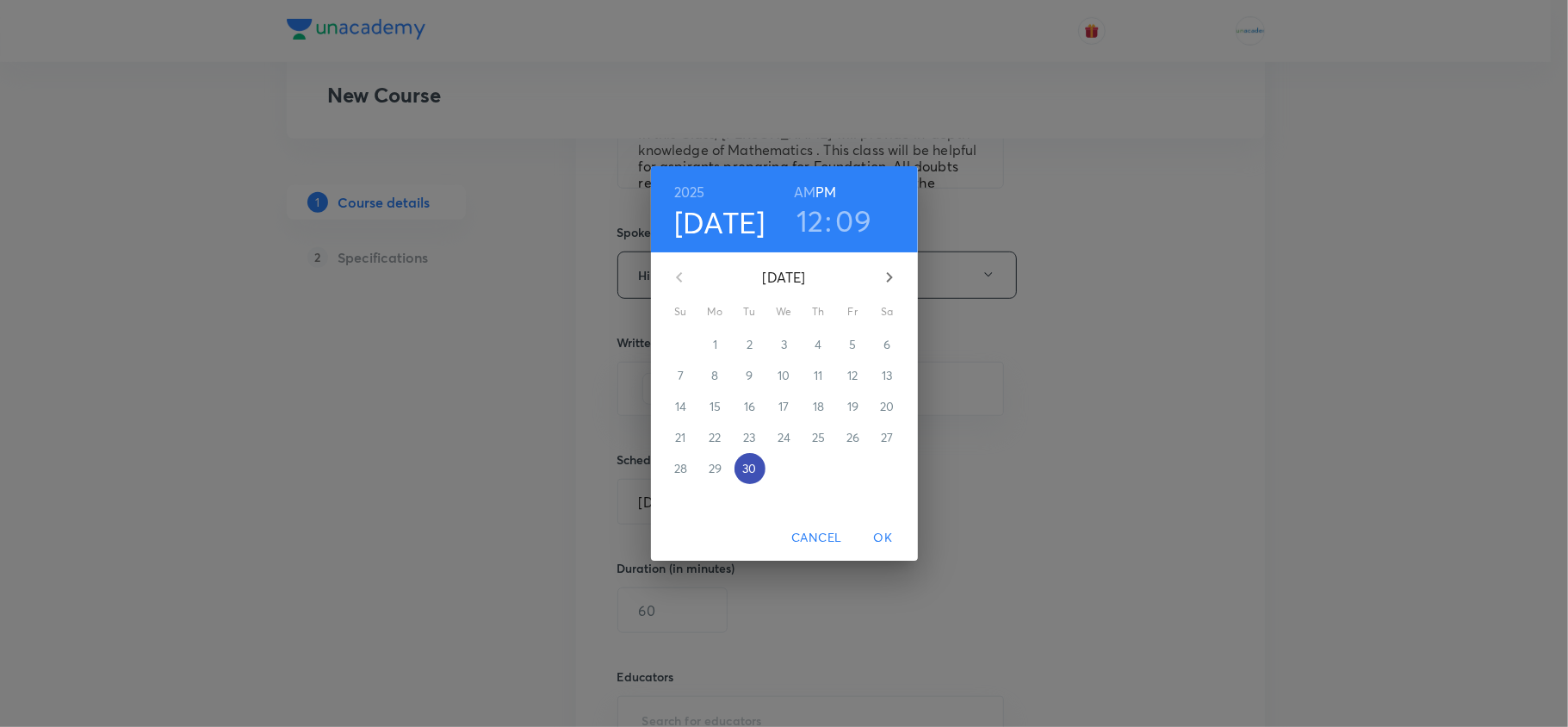
click at [745, 472] on p "30" at bounding box center [749, 468] width 13 height 17
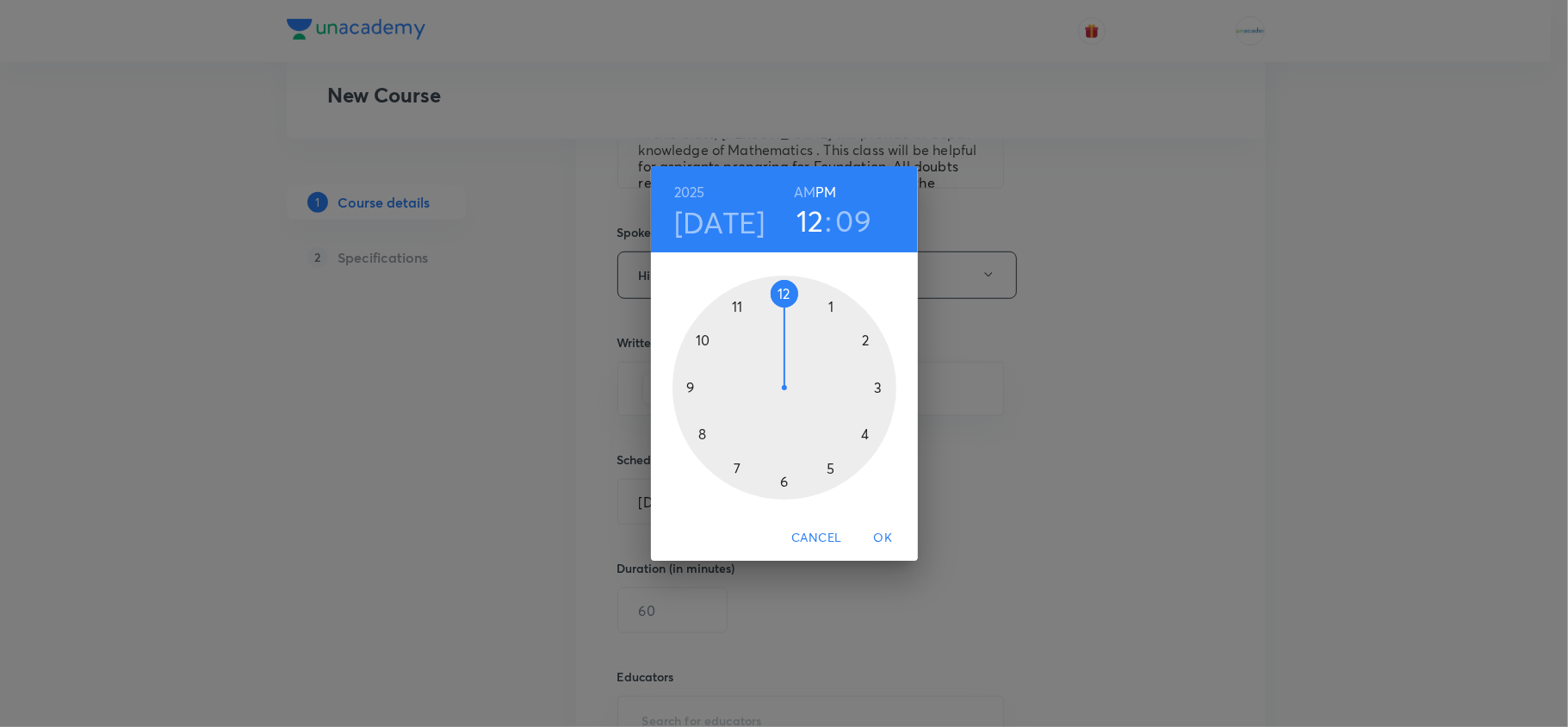
click at [873, 390] on div at bounding box center [784, 388] width 224 height 224
click at [859, 339] on div at bounding box center [784, 388] width 224 height 224
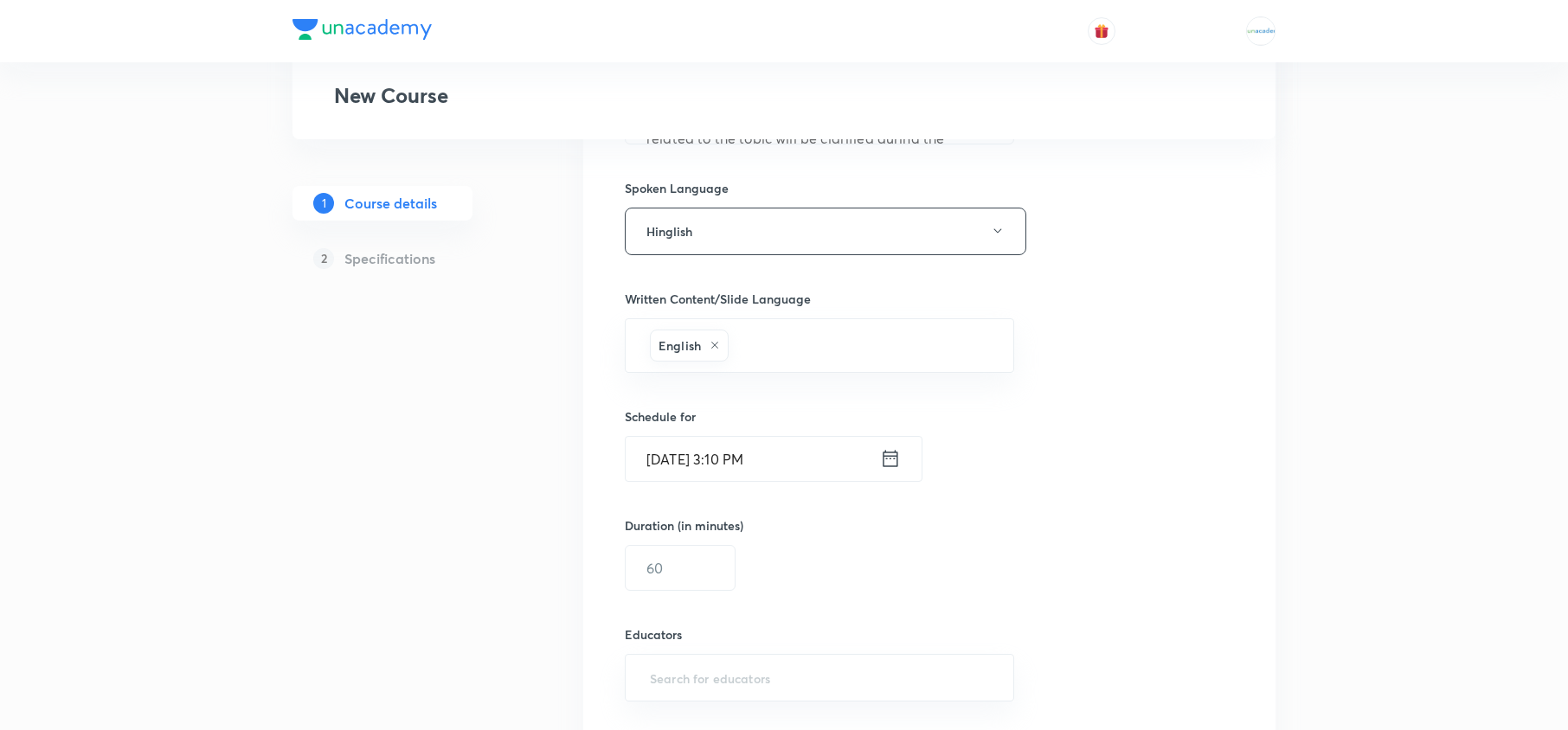
scroll to position [848, 0]
click at [710, 574] on input "text" at bounding box center [679, 567] width 109 height 44
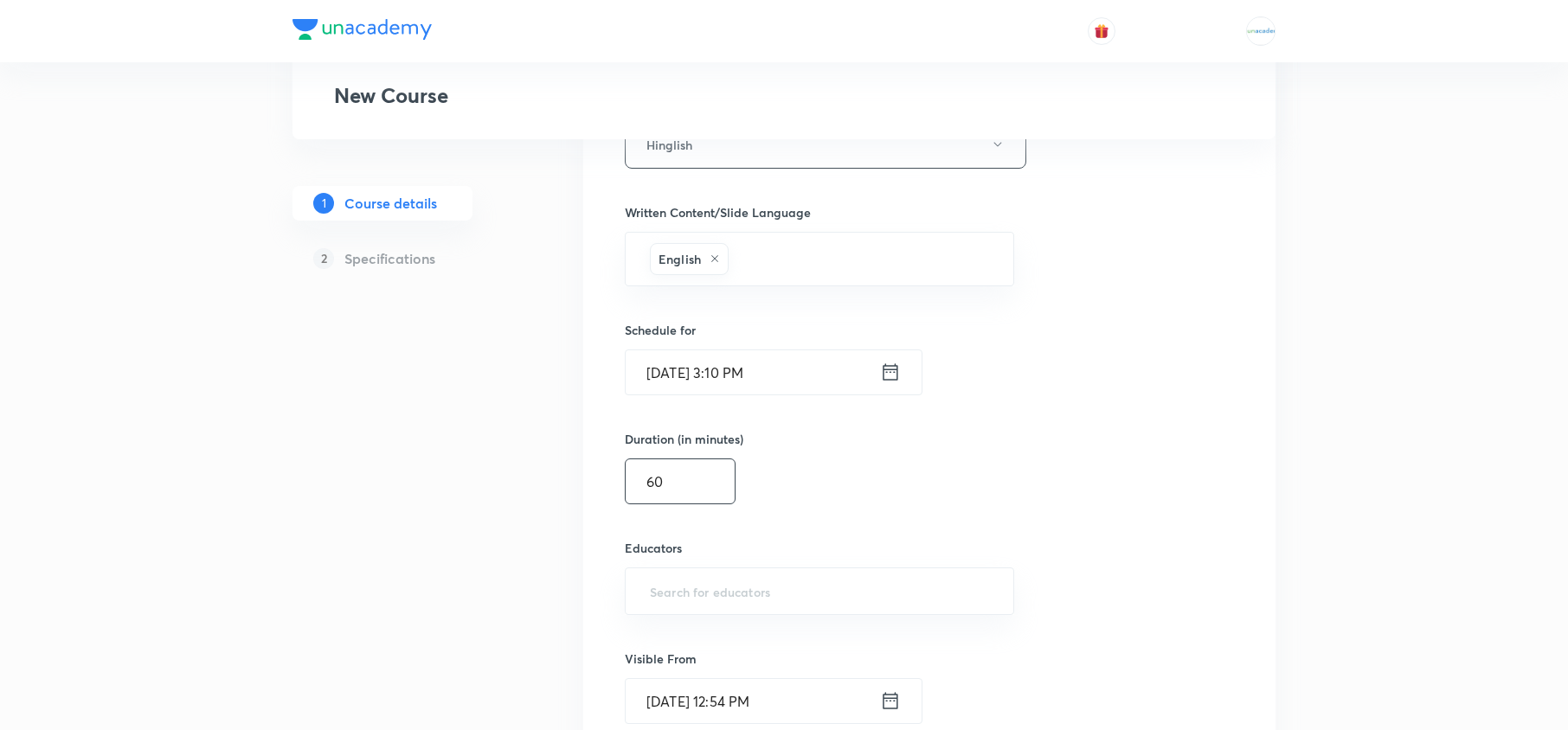
scroll to position [936, 0]
type input "60"
click at [748, 606] on input "text" at bounding box center [820, 589] width 346 height 32
paste input "kundansingh"
type input "kundansingh"
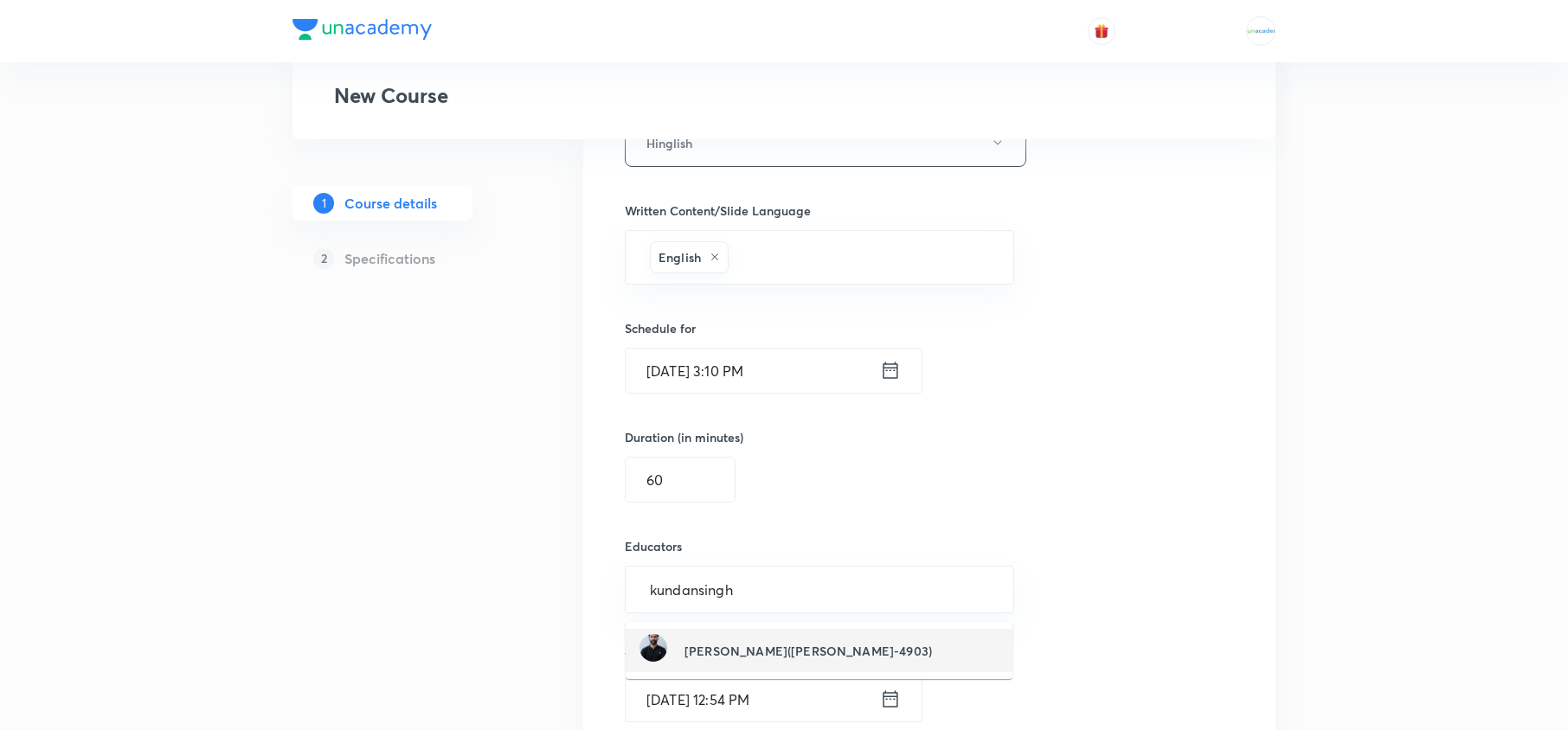
click at [752, 642] on h6 "[PERSON_NAME]([PERSON_NAME]-4903)" at bounding box center [807, 650] width 247 height 18
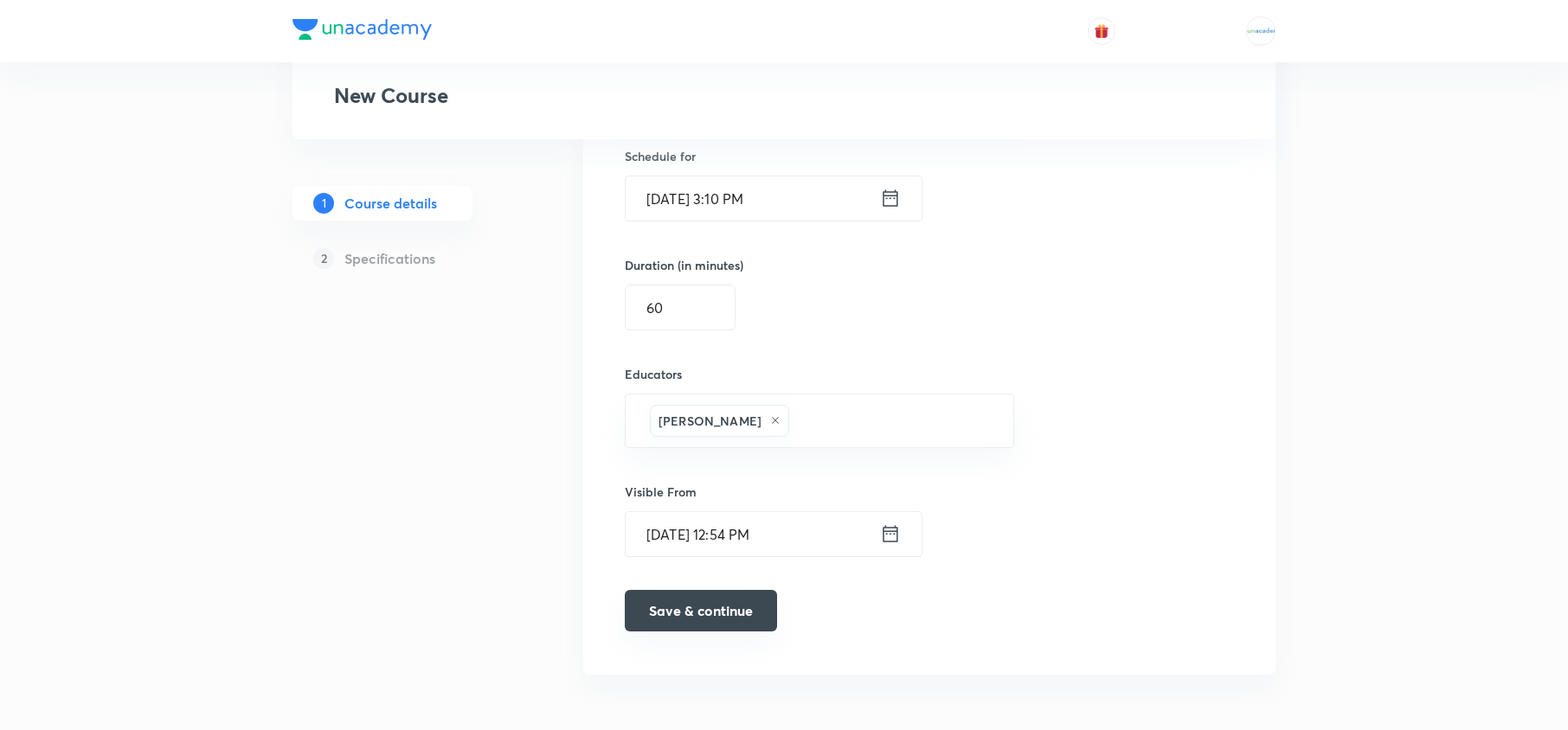
click at [703, 602] on button "Save & continue" at bounding box center [700, 610] width 152 height 41
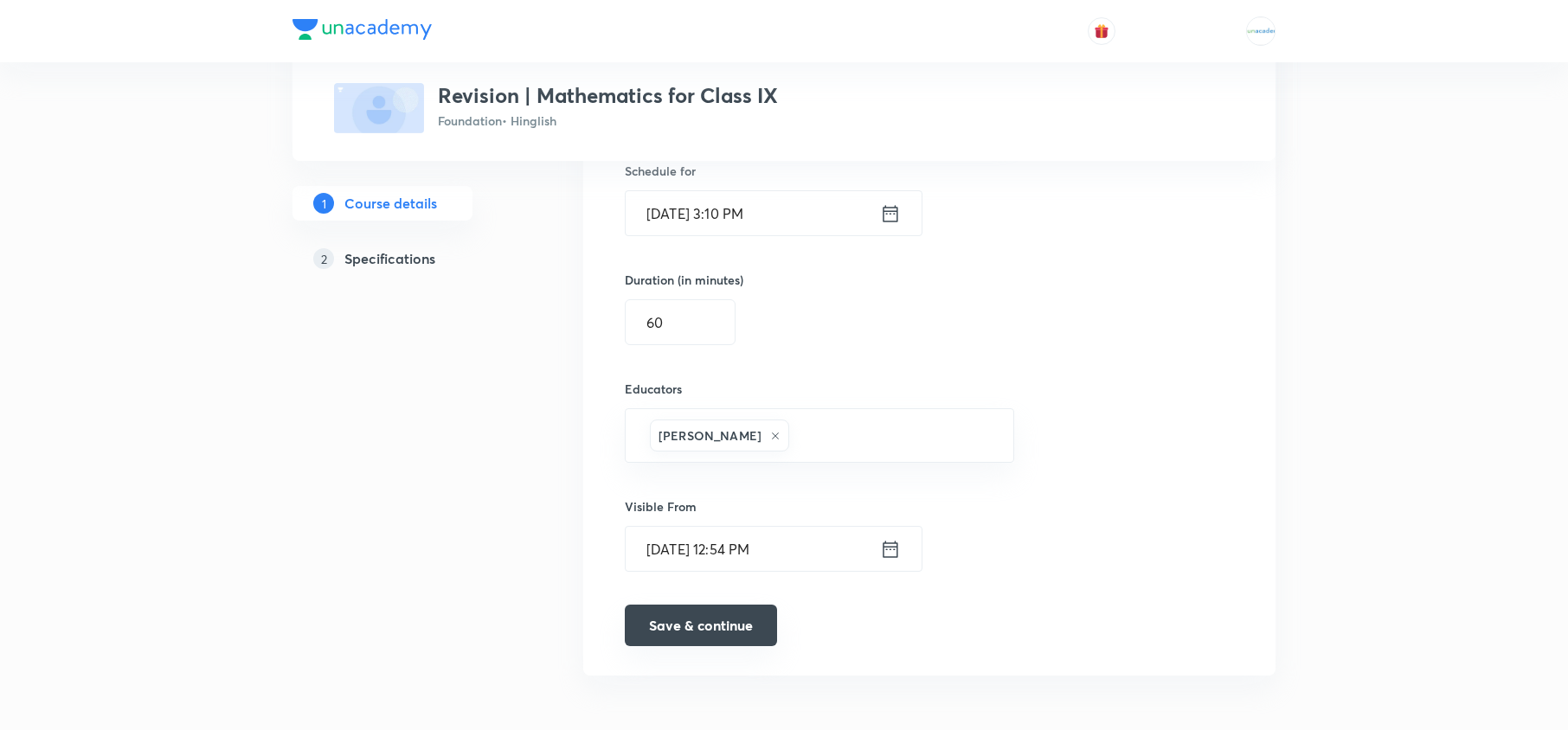
scroll to position [1122, 0]
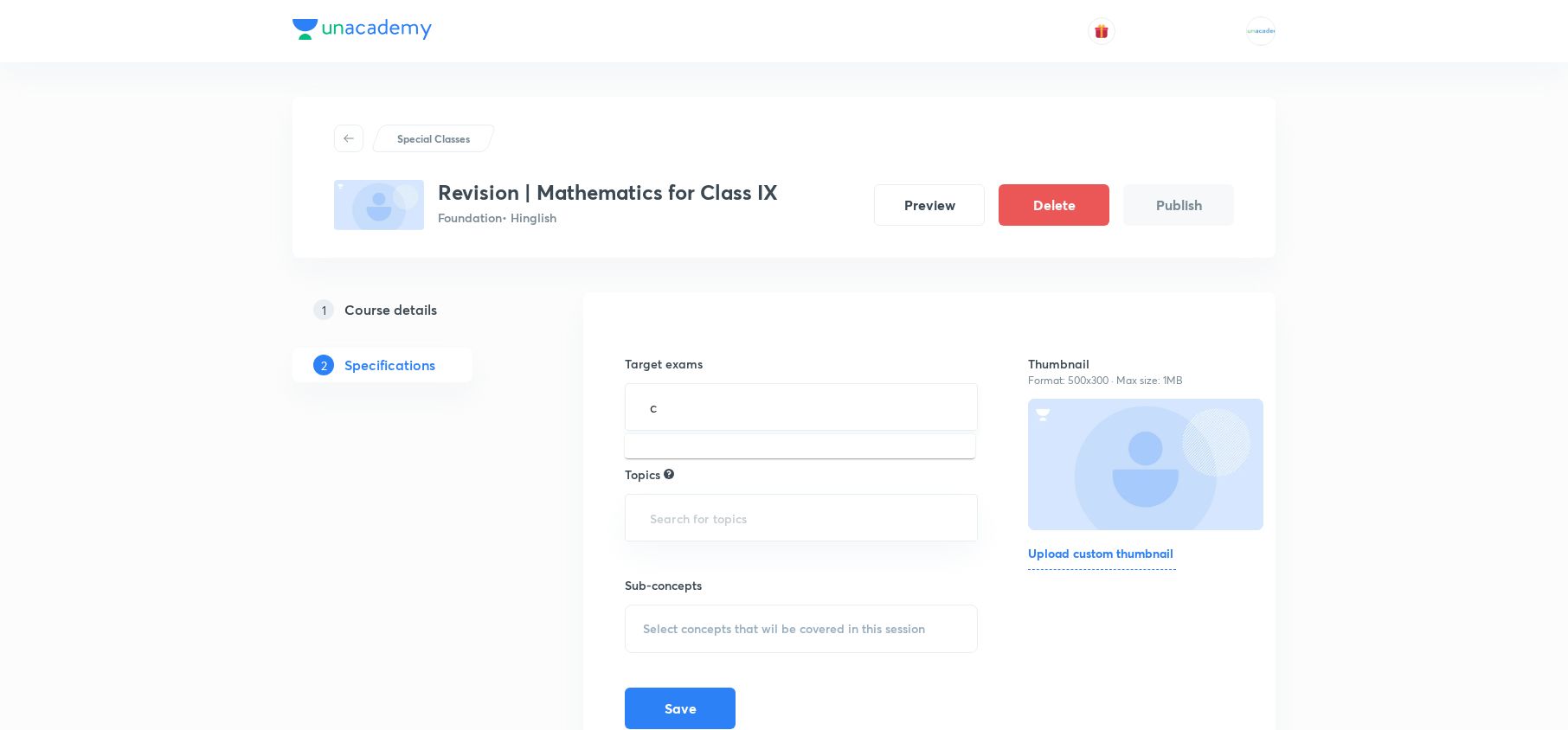
click at [746, 394] on input "c" at bounding box center [801, 407] width 310 height 32
type input "bse"
click at [715, 527] on input "text" at bounding box center [801, 524] width 310 height 32
type input "c"
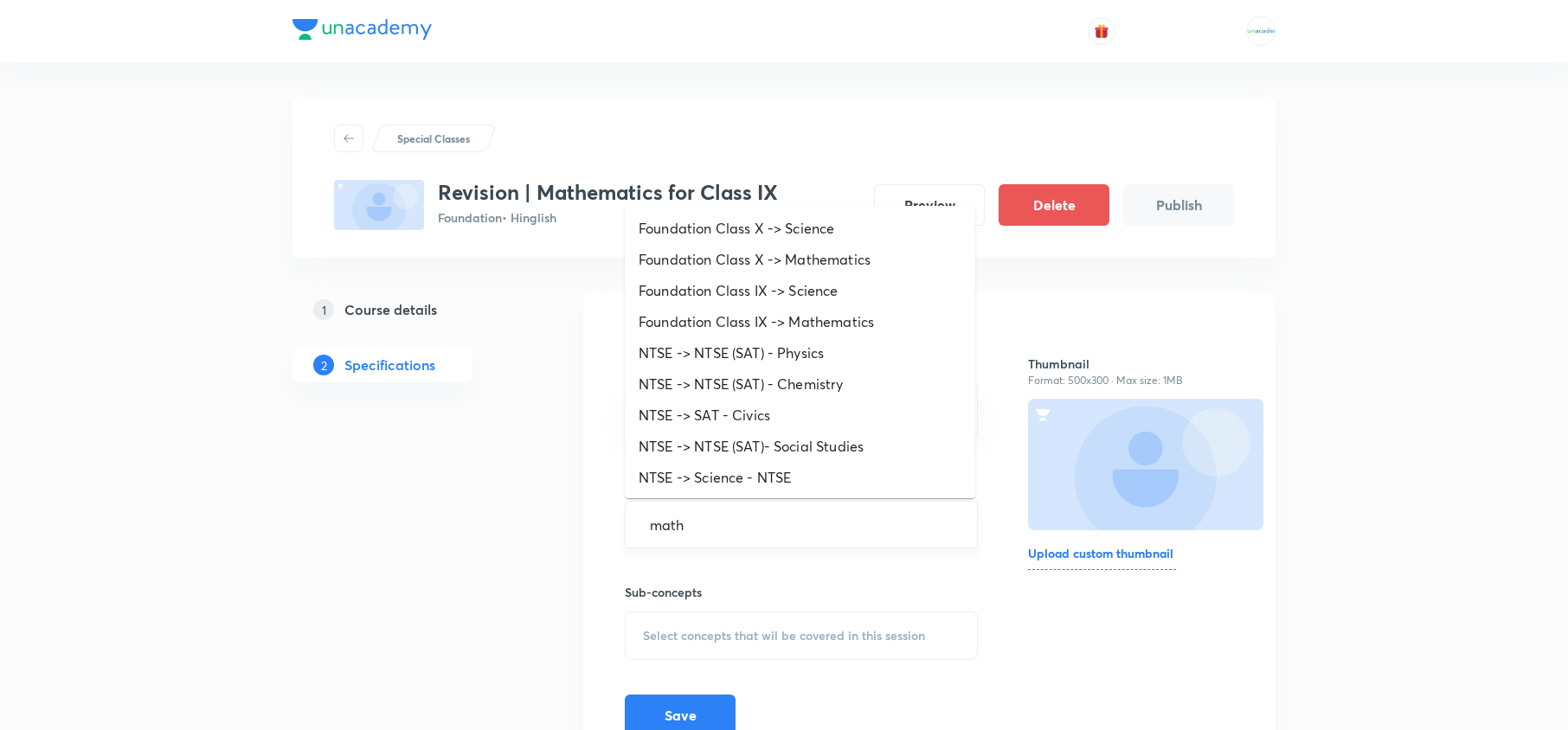
type input "maths"
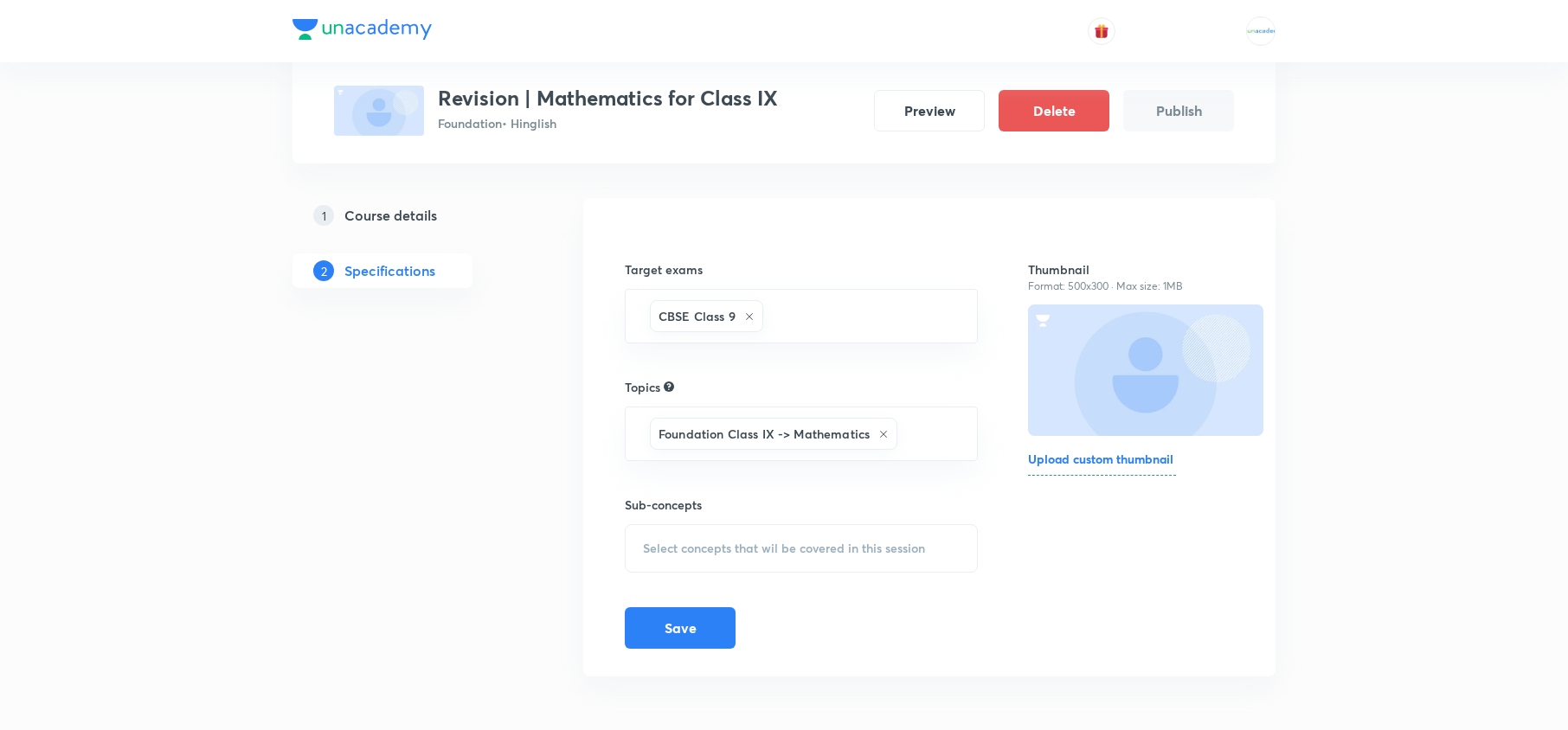
scroll to position [98, 0]
click at [794, 534] on div "Select concepts that wil be covered in this session" at bounding box center [800, 546] width 353 height 48
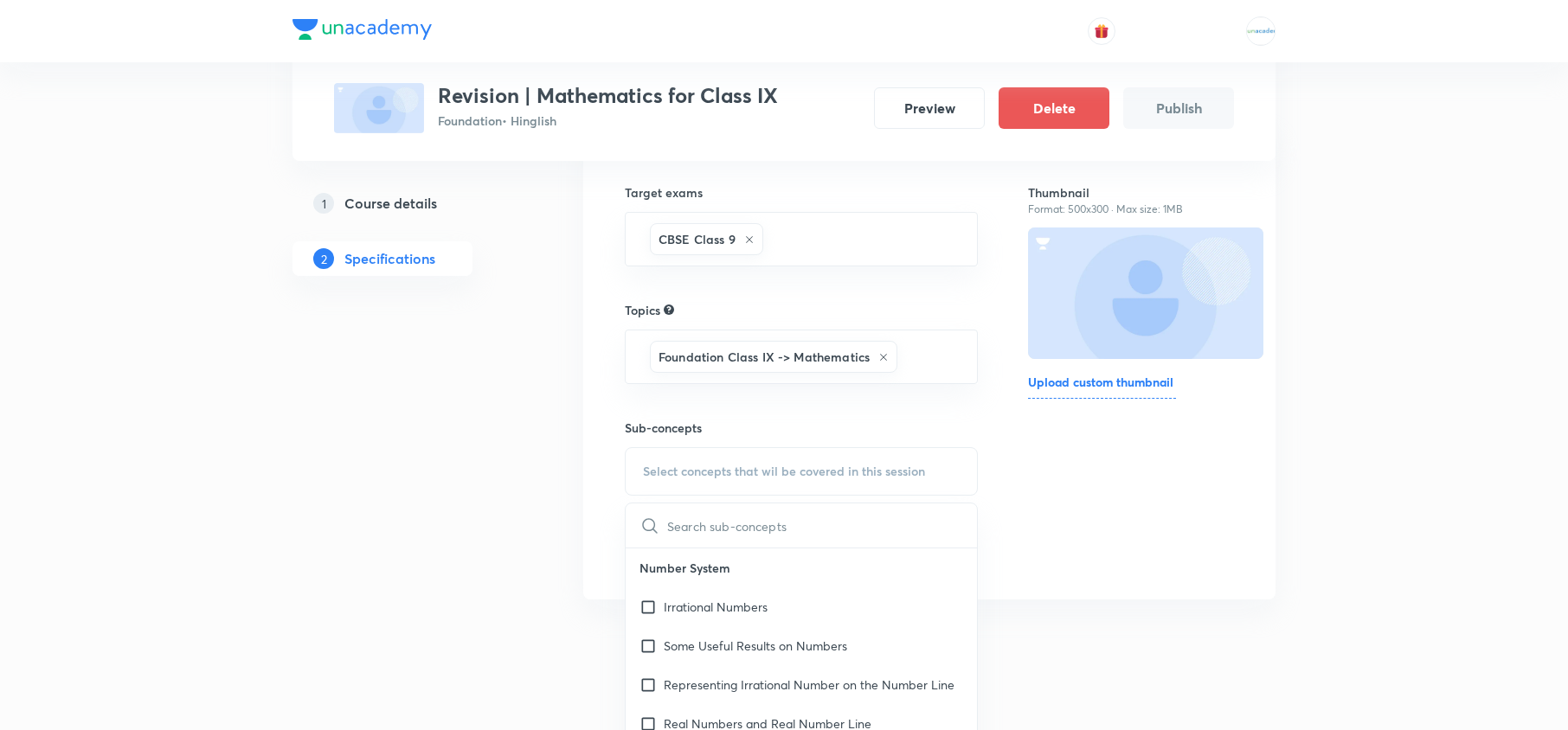
scroll to position [173, 0]
click at [708, 586] on p "Number System" at bounding box center [800, 566] width 351 height 38
click at [693, 592] on div "Irrational Numbers" at bounding box center [800, 605] width 351 height 38
checkbox input "true"
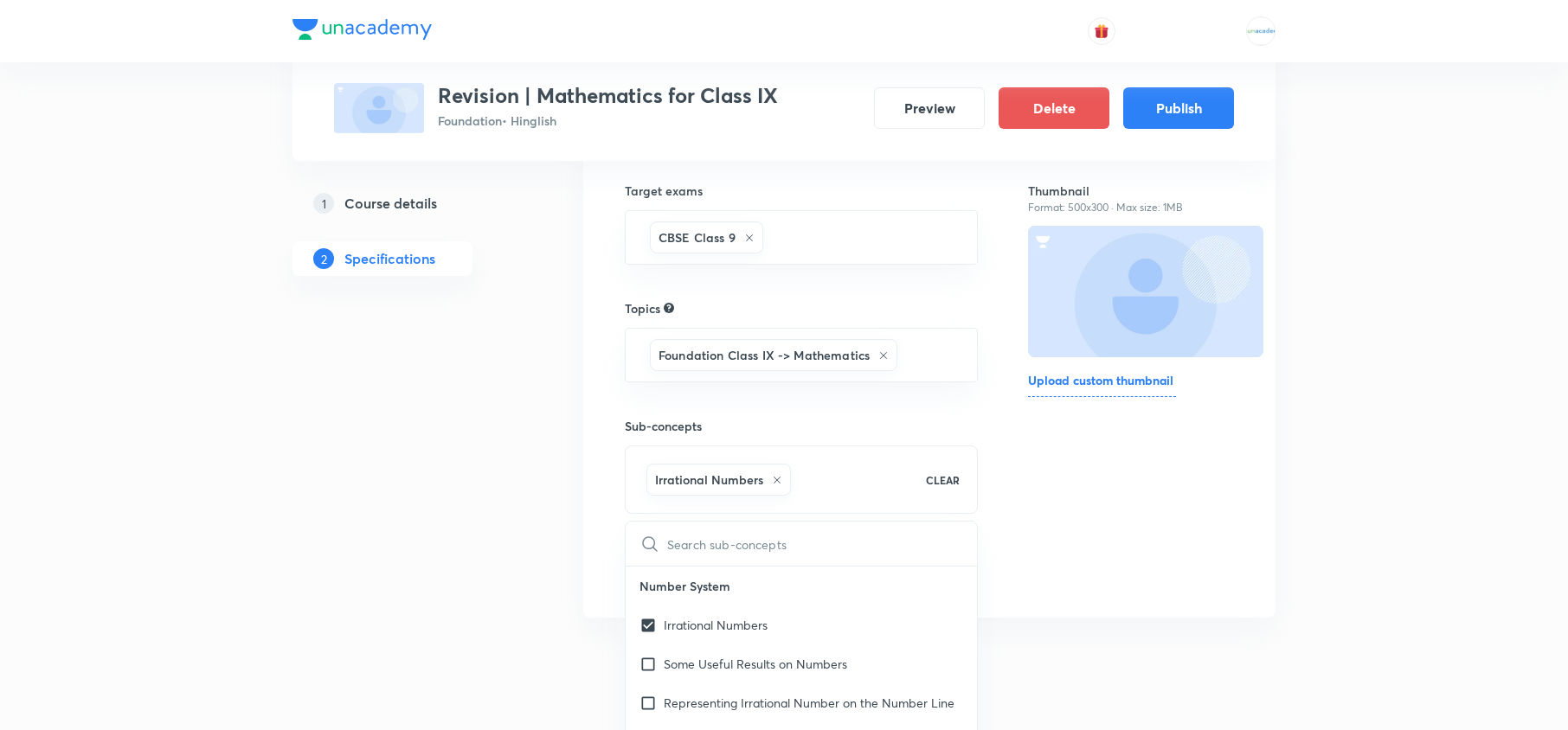
click at [568, 534] on div "Special Classes Revision | Mathematics for Class IX Foundation • Hinglish Previ…" at bounding box center [784, 283] width 983 height 717
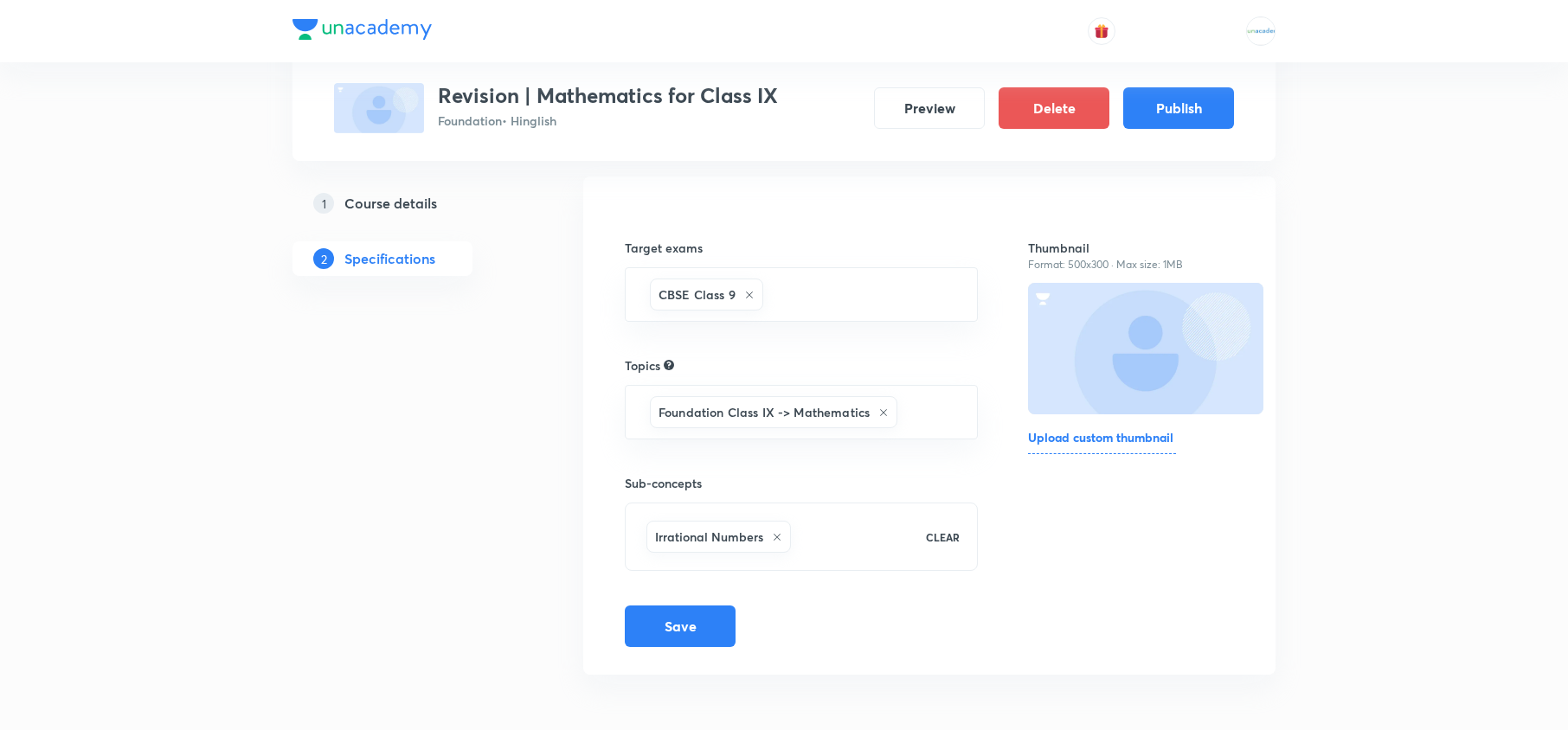
scroll to position [119, 0]
click at [1187, 119] on button "Publish" at bounding box center [1177, 106] width 111 height 41
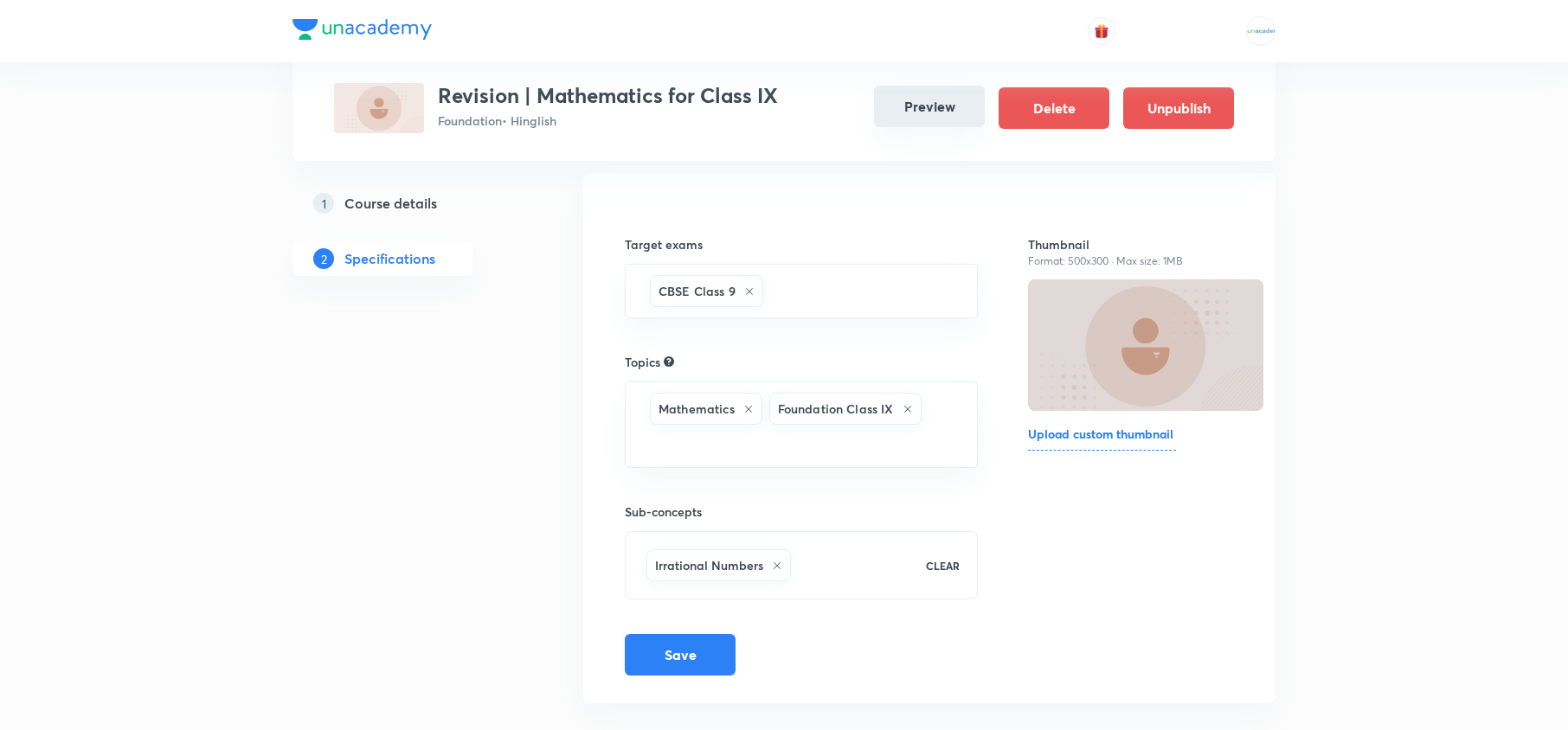
click at [928, 118] on button "Preview" at bounding box center [928, 106] width 111 height 41
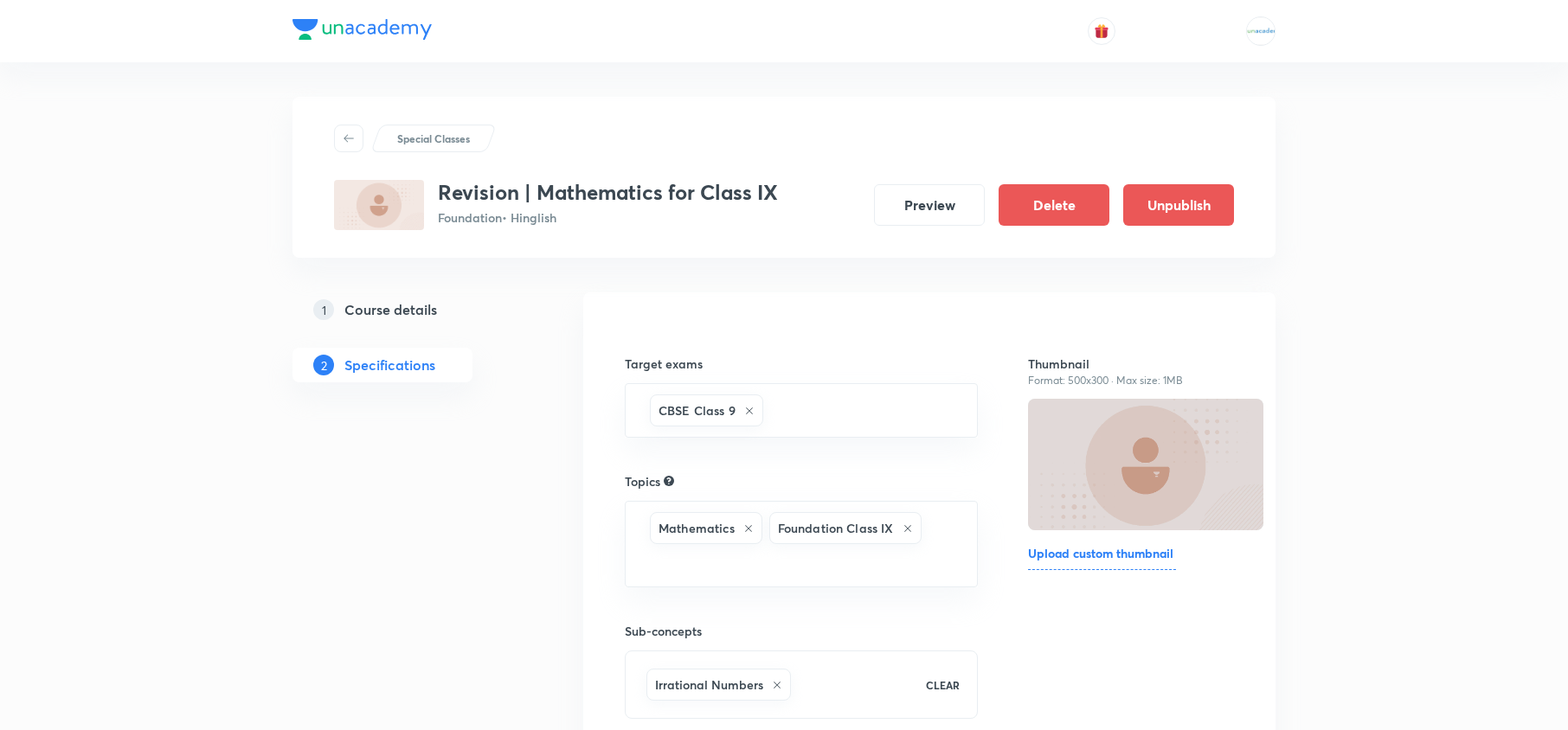
click at [444, 310] on div "1 Course details" at bounding box center [414, 310] width 201 height 21
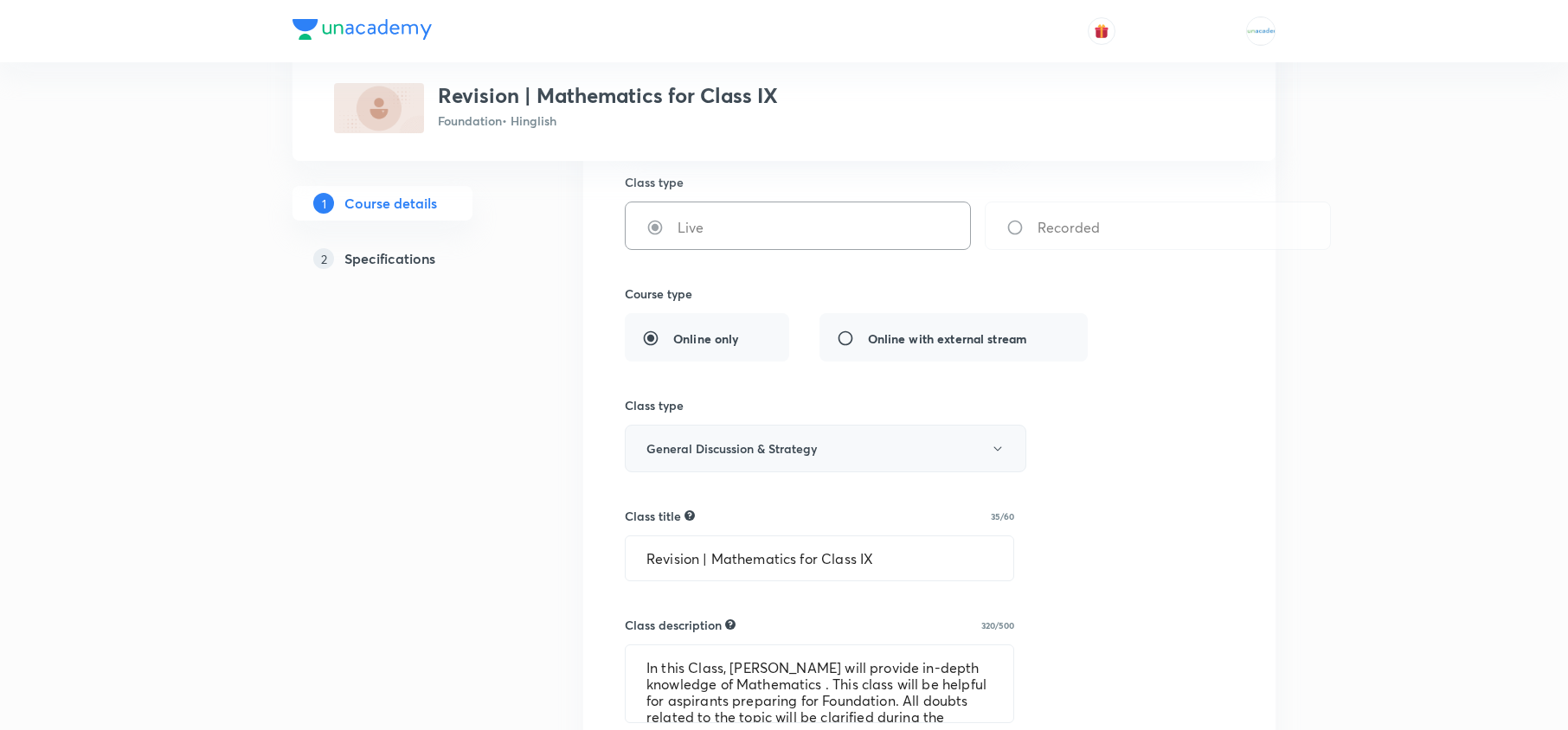
scroll to position [292, 0]
drag, startPoint x: 888, startPoint y: 566, endPoint x: 392, endPoint y: 535, distance: 497.0
click at [392, 535] on div "Special Classes Revision | Mathematics for Class IX Foundation • Hinglish 1 Cou…" at bounding box center [784, 664] width 983 height 1718
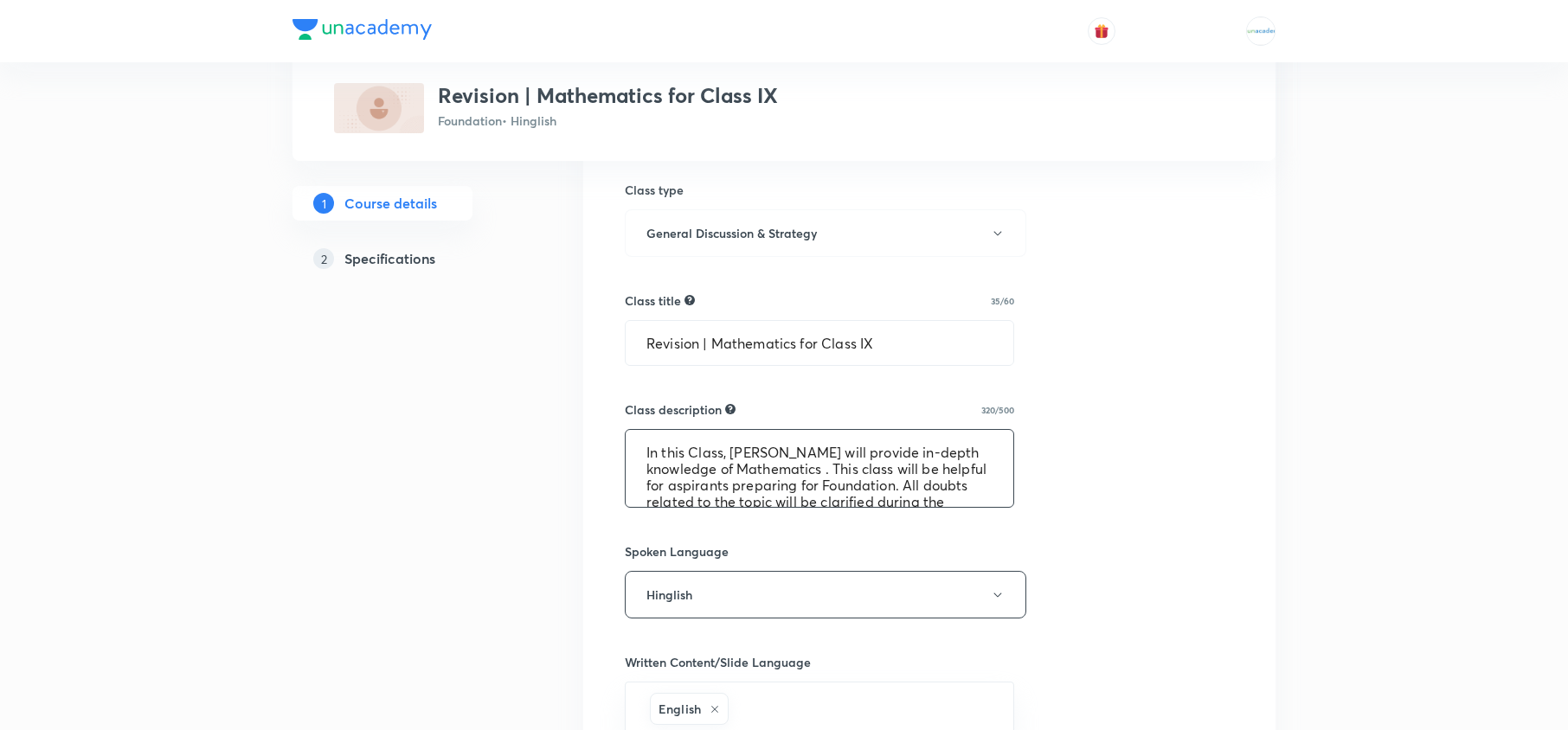
scroll to position [65, 0]
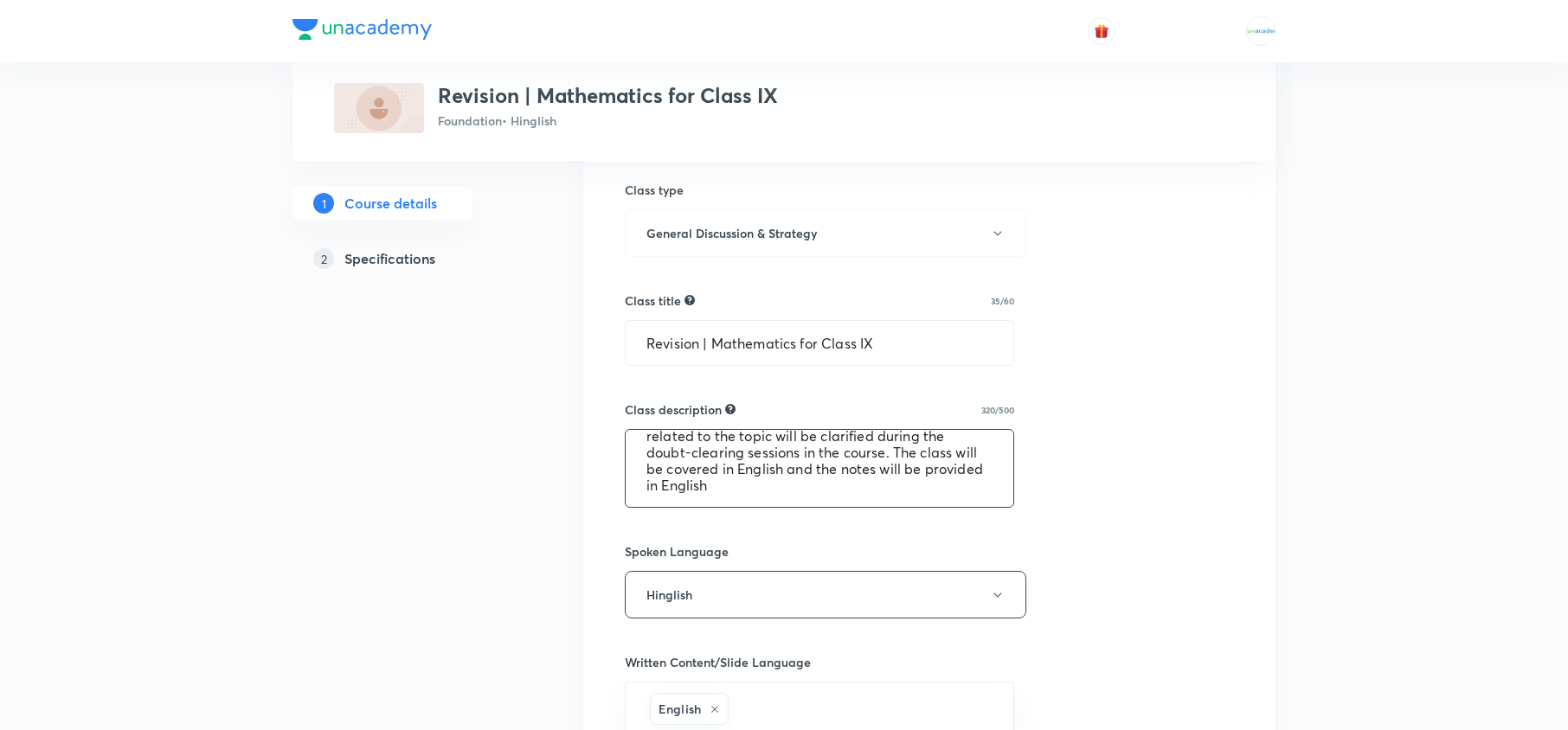
drag, startPoint x: 630, startPoint y: 454, endPoint x: 1130, endPoint y: 585, distance: 516.9
click at [1130, 585] on div "Select a goal Foundation ​ Class type Live Recorded Course type Online only Onl…" at bounding box center [928, 536] width 609 height 1443
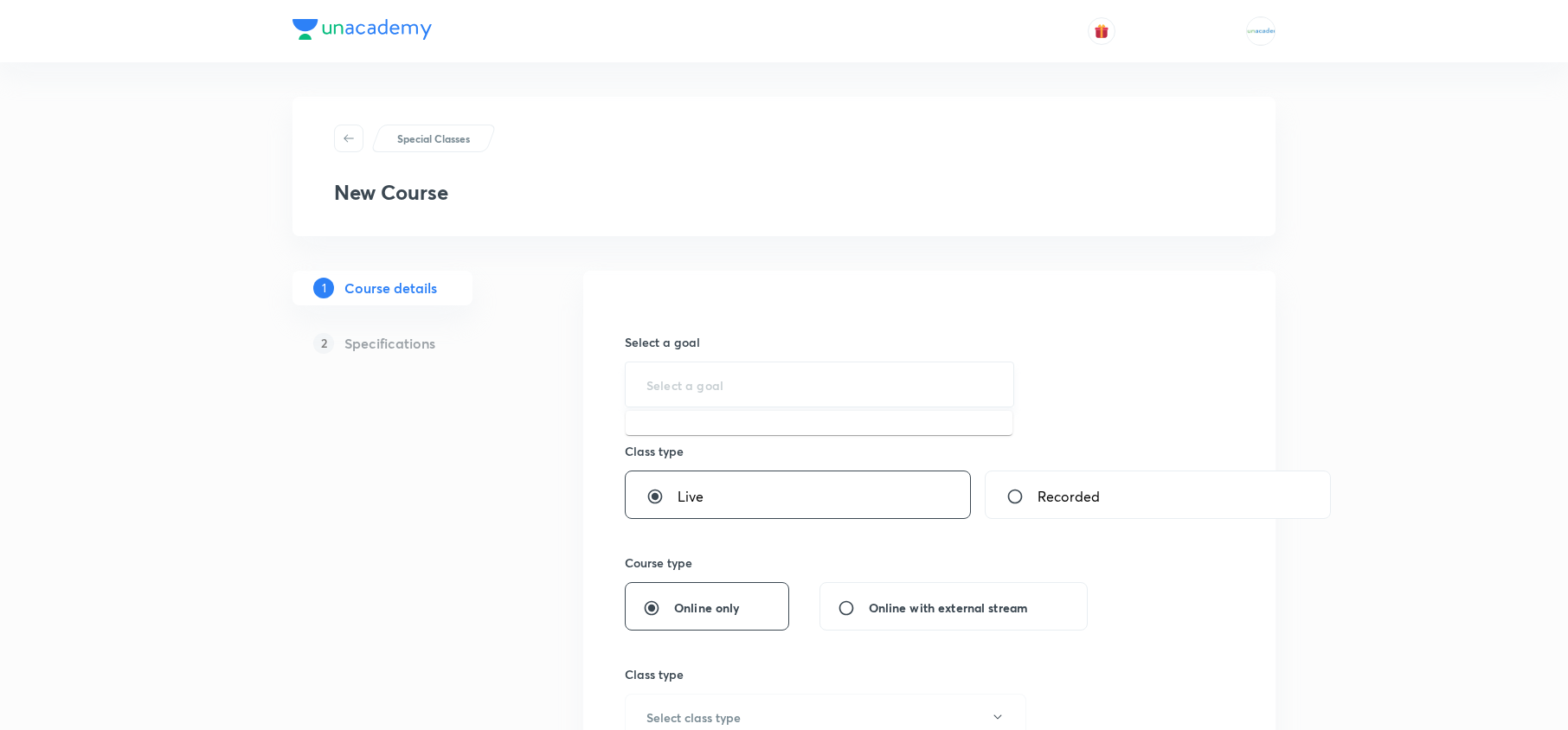
click at [743, 389] on input "text" at bounding box center [820, 384] width 346 height 16
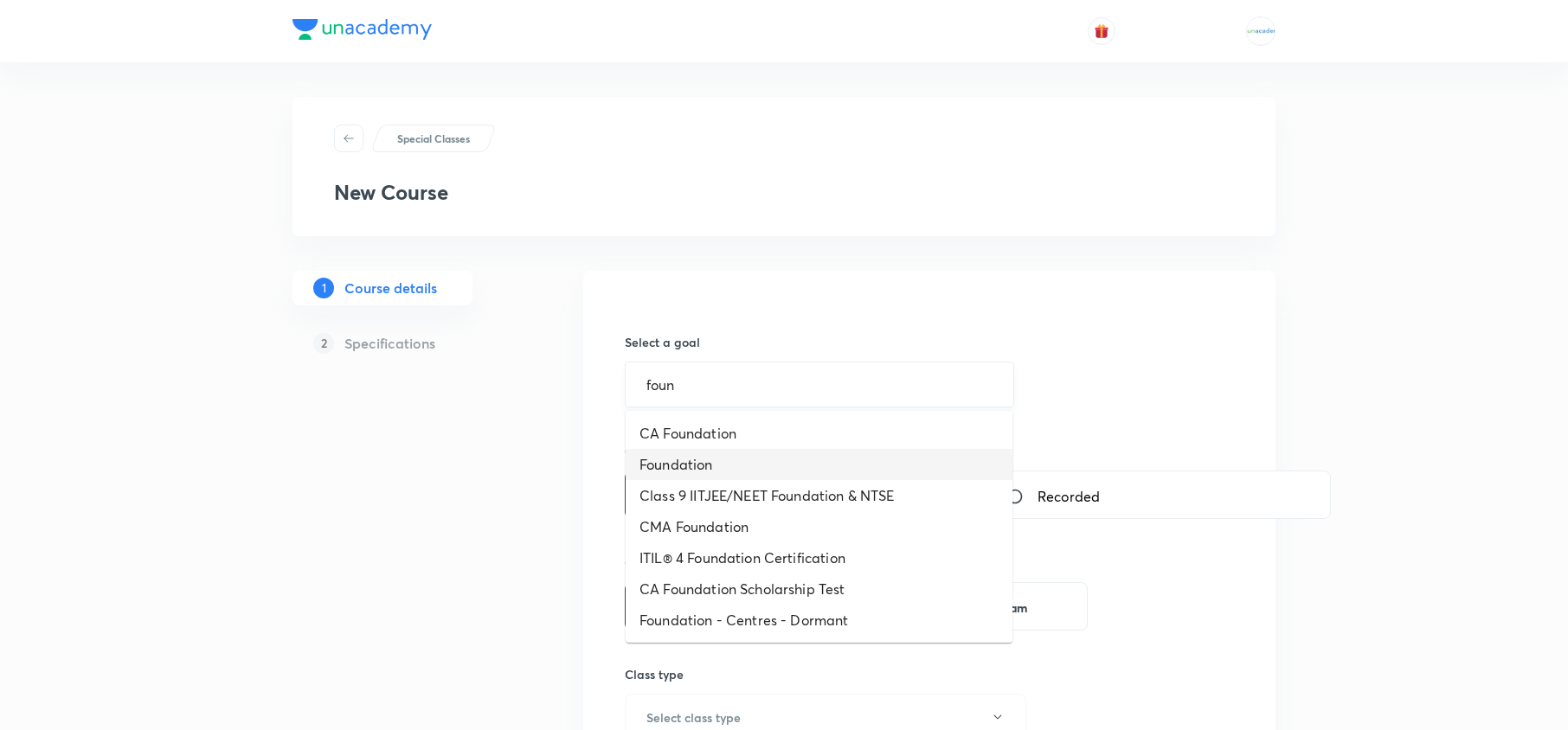
type input "Foundation"
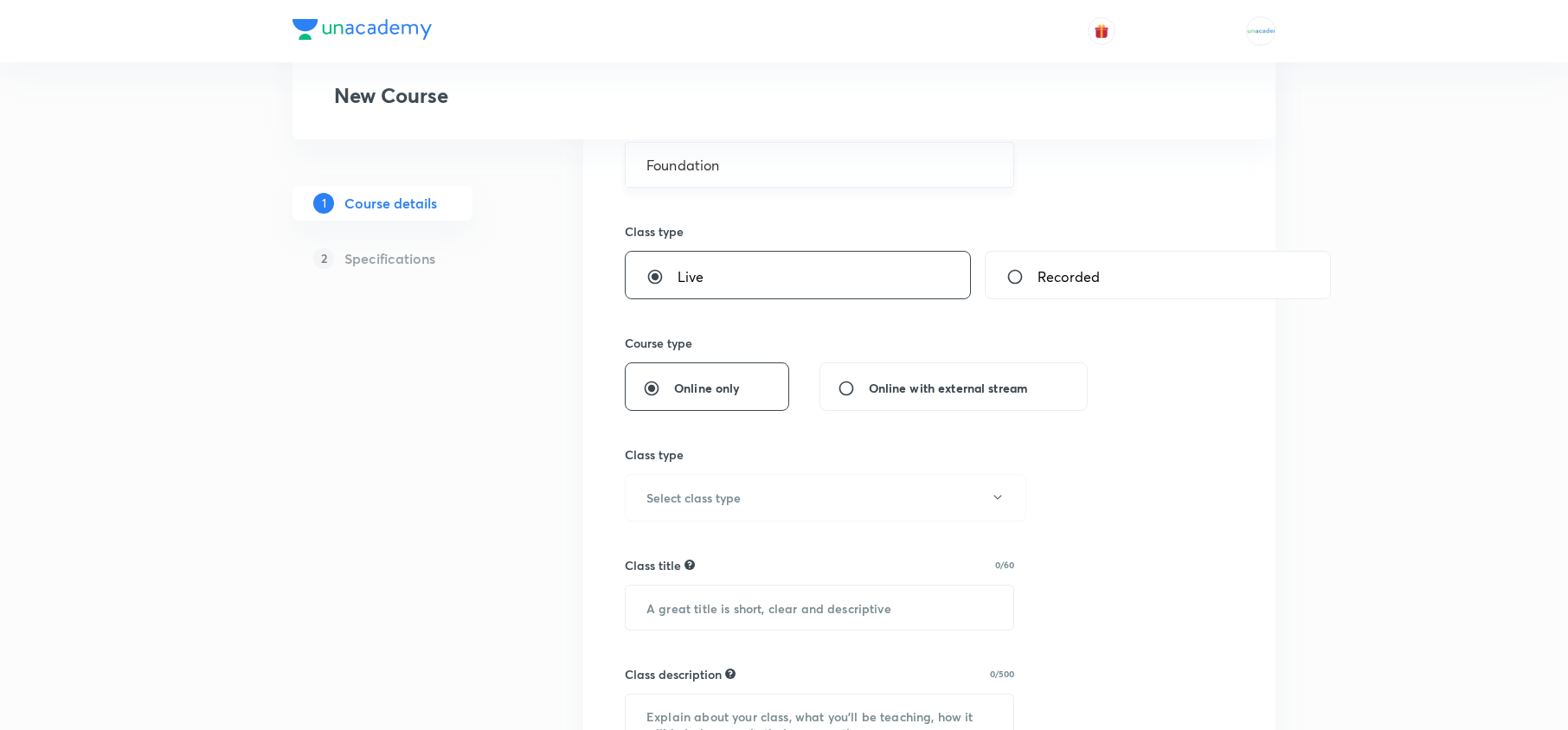
scroll to position [251, 0]
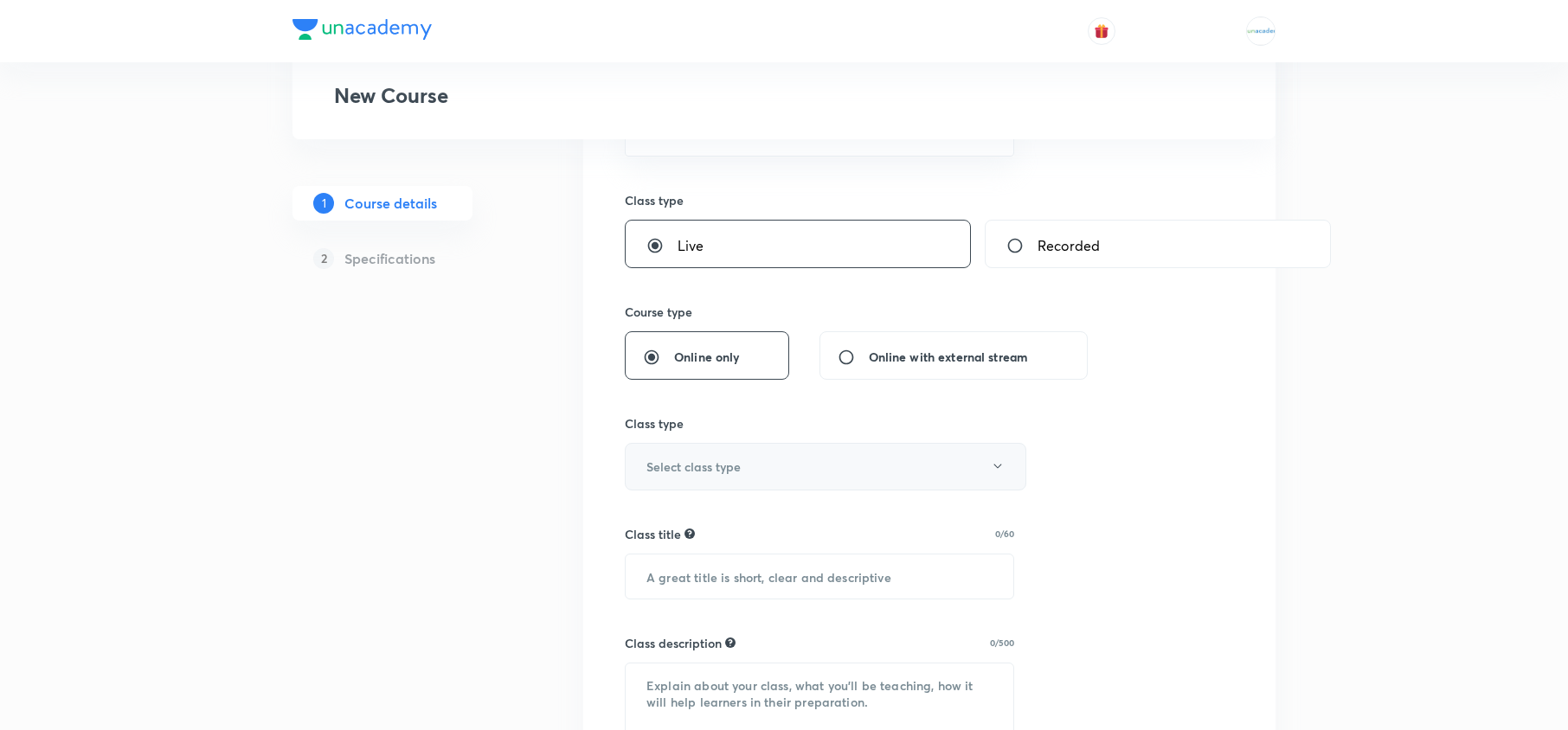
click at [795, 471] on button "Select class type" at bounding box center [824, 466] width 401 height 47
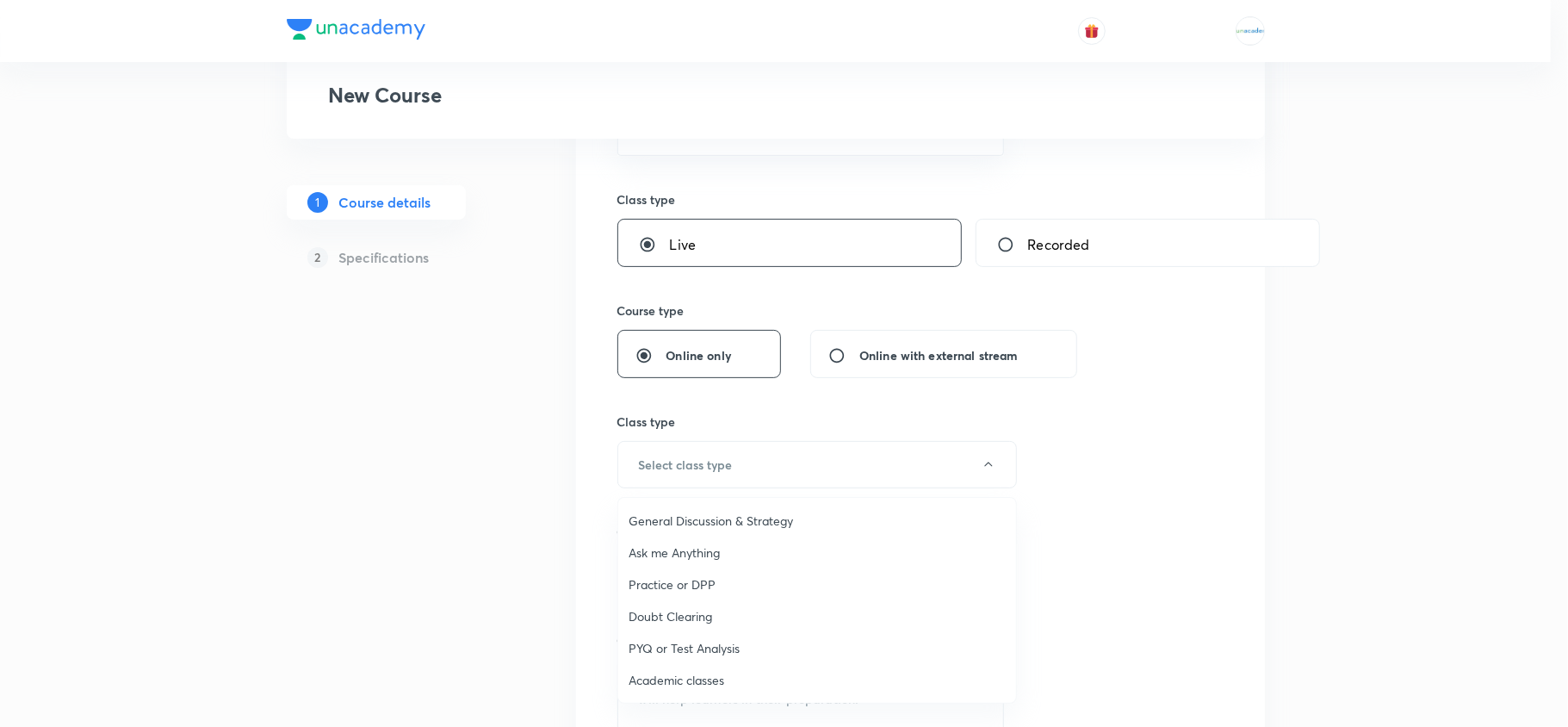
click at [748, 511] on span "General Discussion & Strategy" at bounding box center [818, 520] width 377 height 18
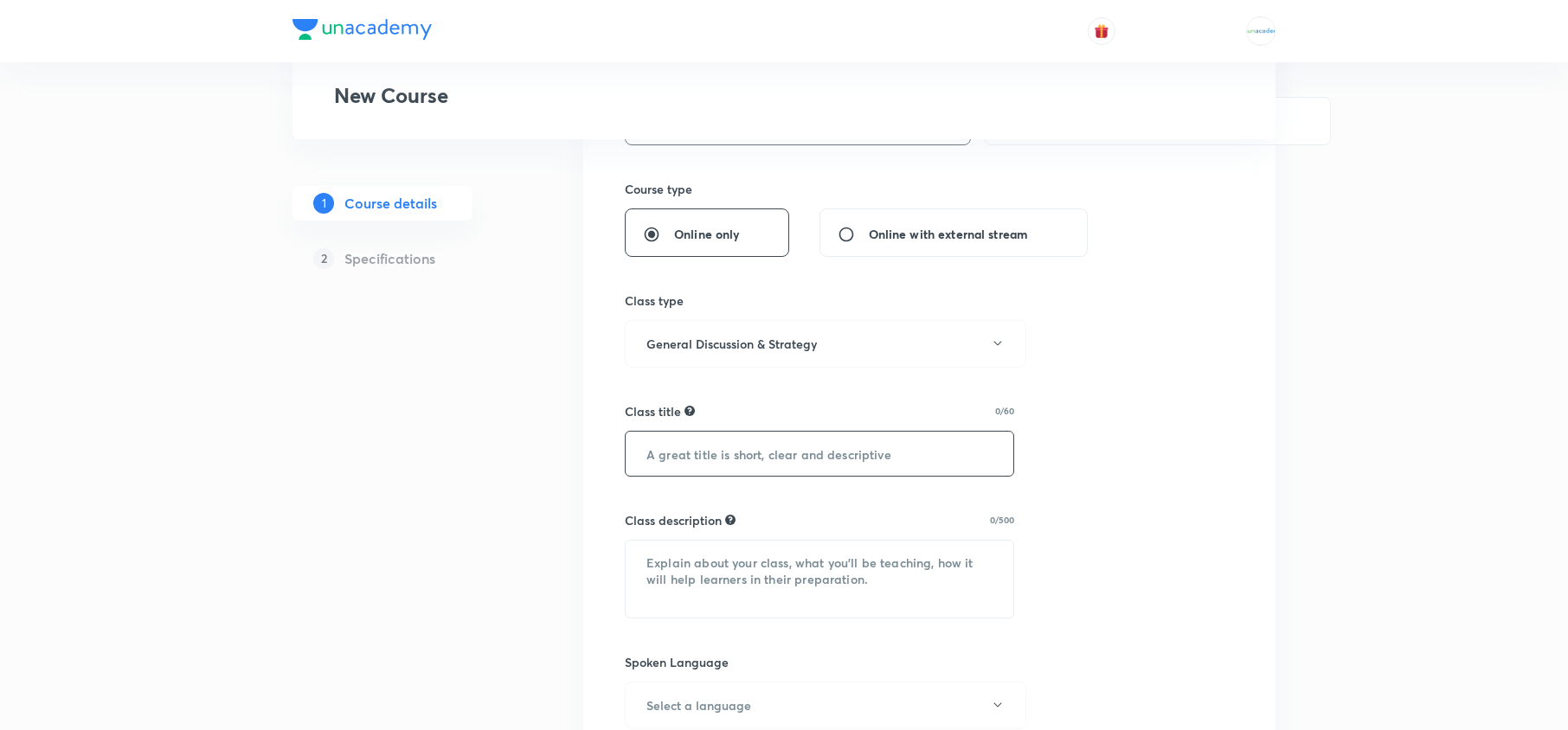
scroll to position [374, 0]
click at [780, 455] on input "text" at bounding box center [819, 453] width 388 height 44
paste input "Revision | Mathematics for Class IX"
type input "Revision | Mathematics for Class VIII"
paste textarea "In this Class, [PERSON_NAME] will provide in-depth knowledge of Mathematics . T…"
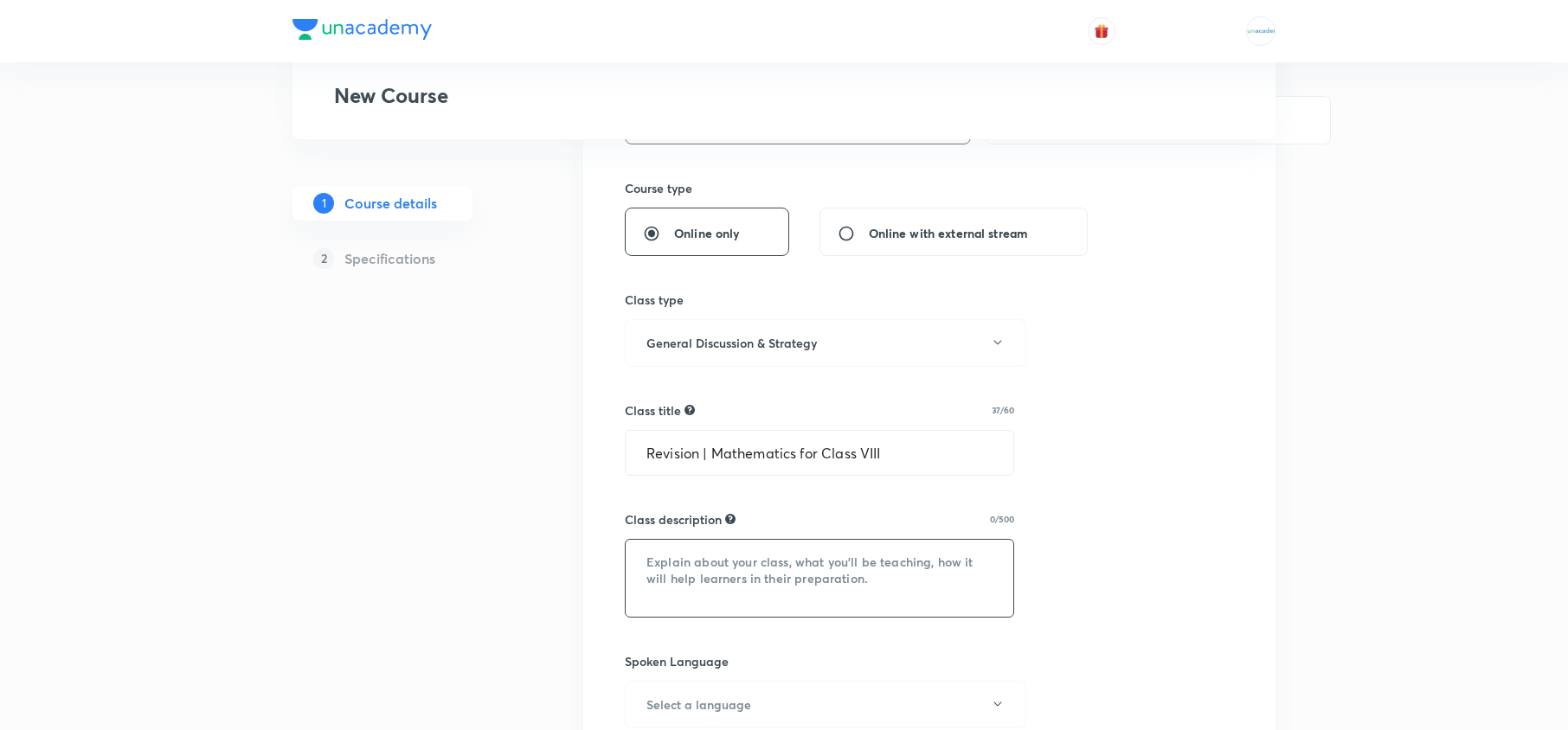
click at [665, 559] on textarea at bounding box center [819, 578] width 388 height 77
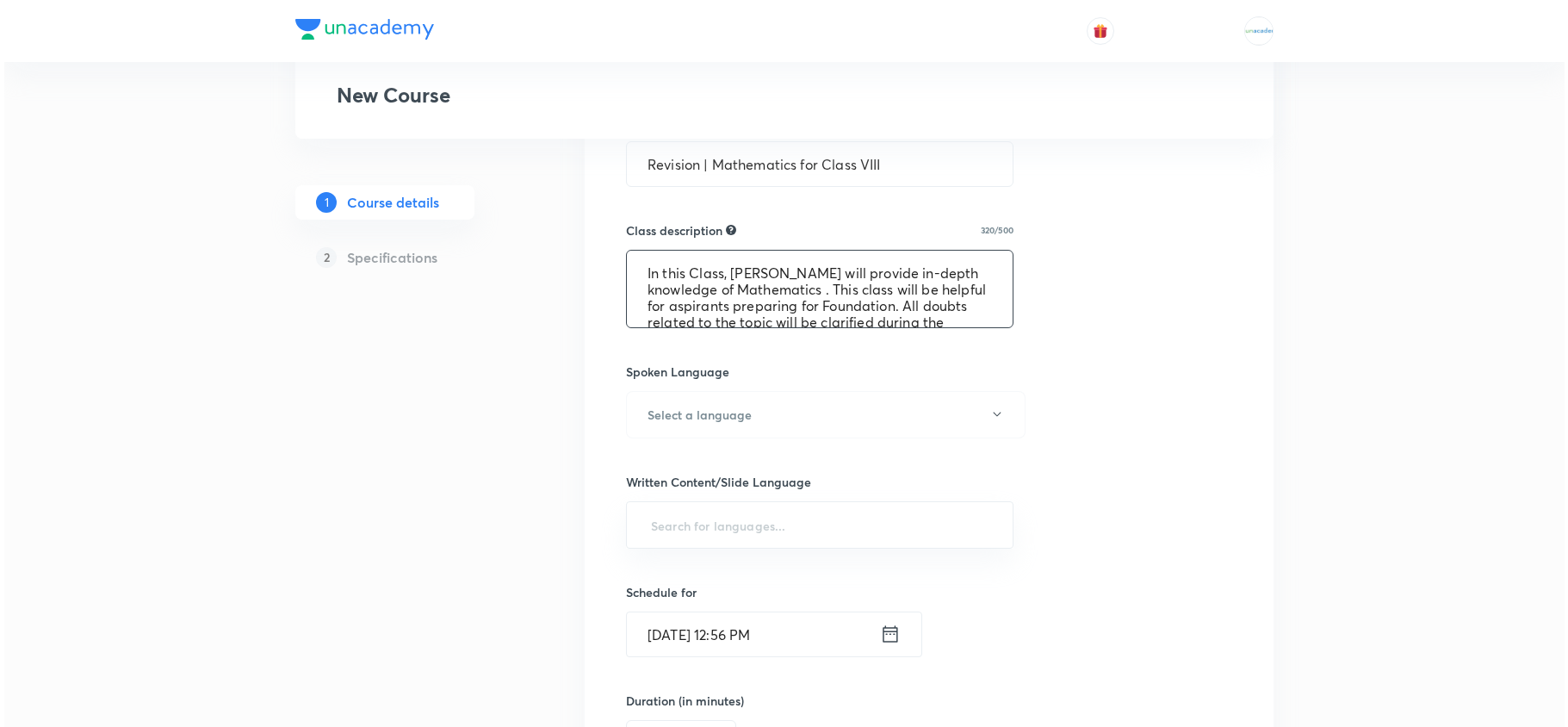
scroll to position [677, 0]
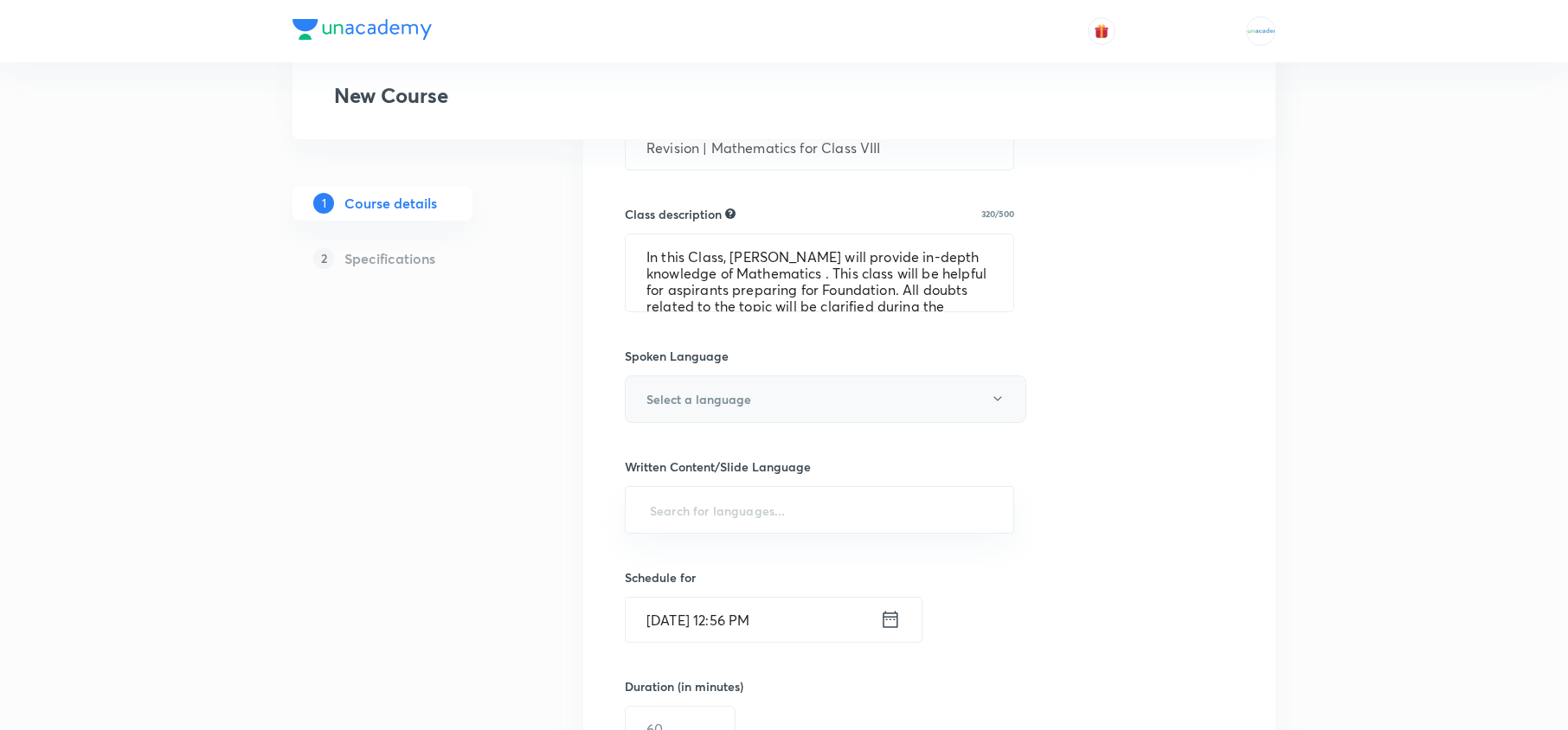
click at [804, 410] on button "Select a language" at bounding box center [824, 398] width 401 height 47
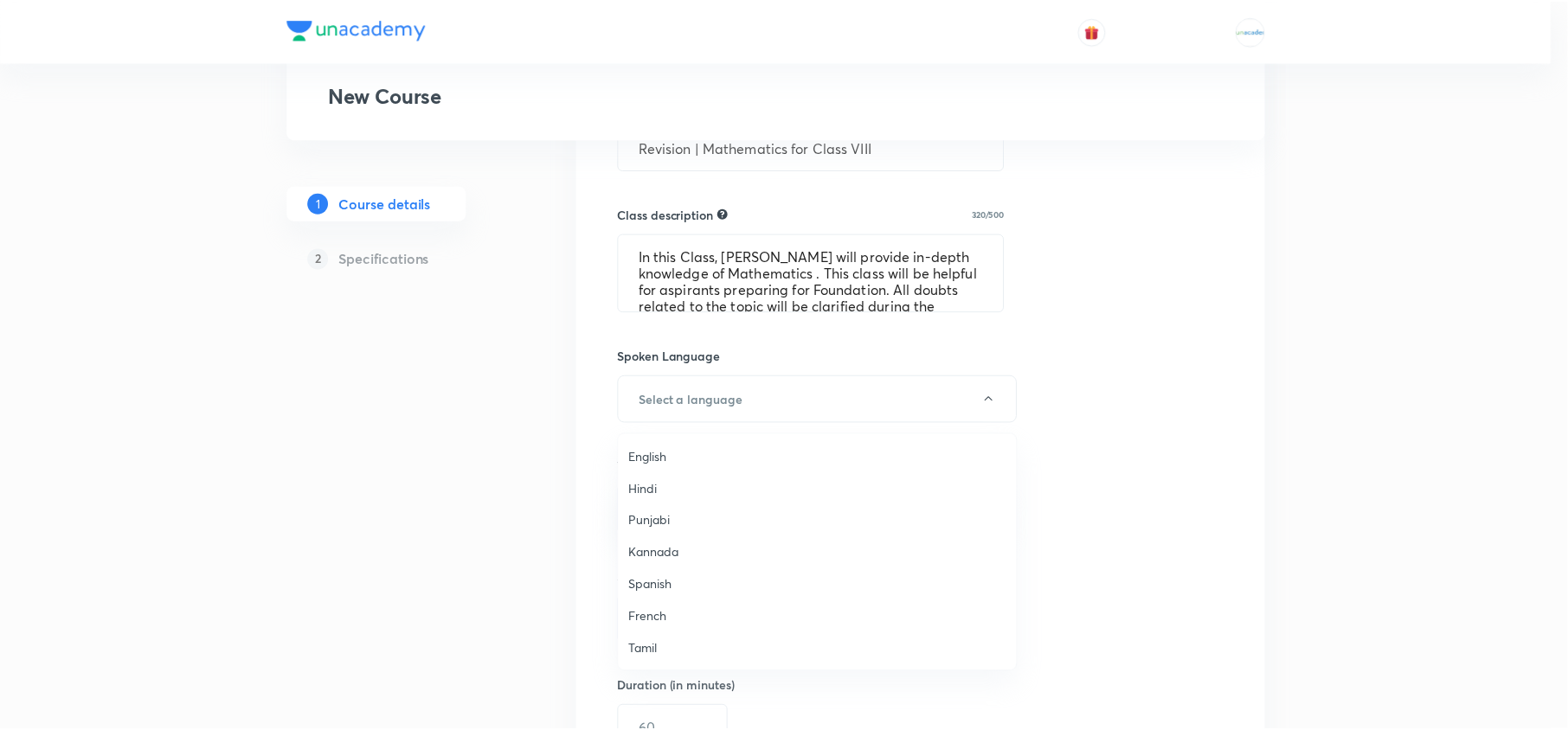
scroll to position [513, 0]
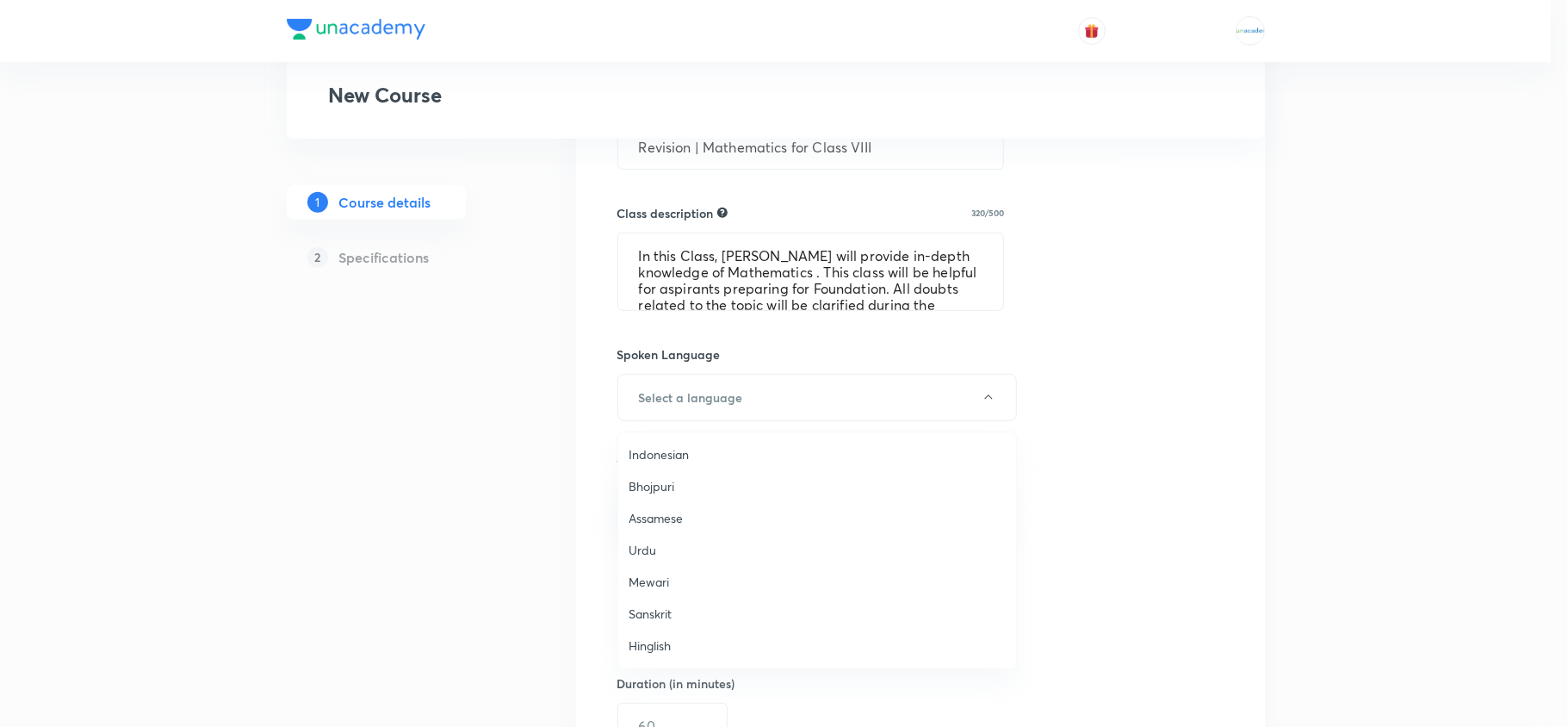
click at [665, 641] on span "Hinglish" at bounding box center [818, 646] width 377 height 18
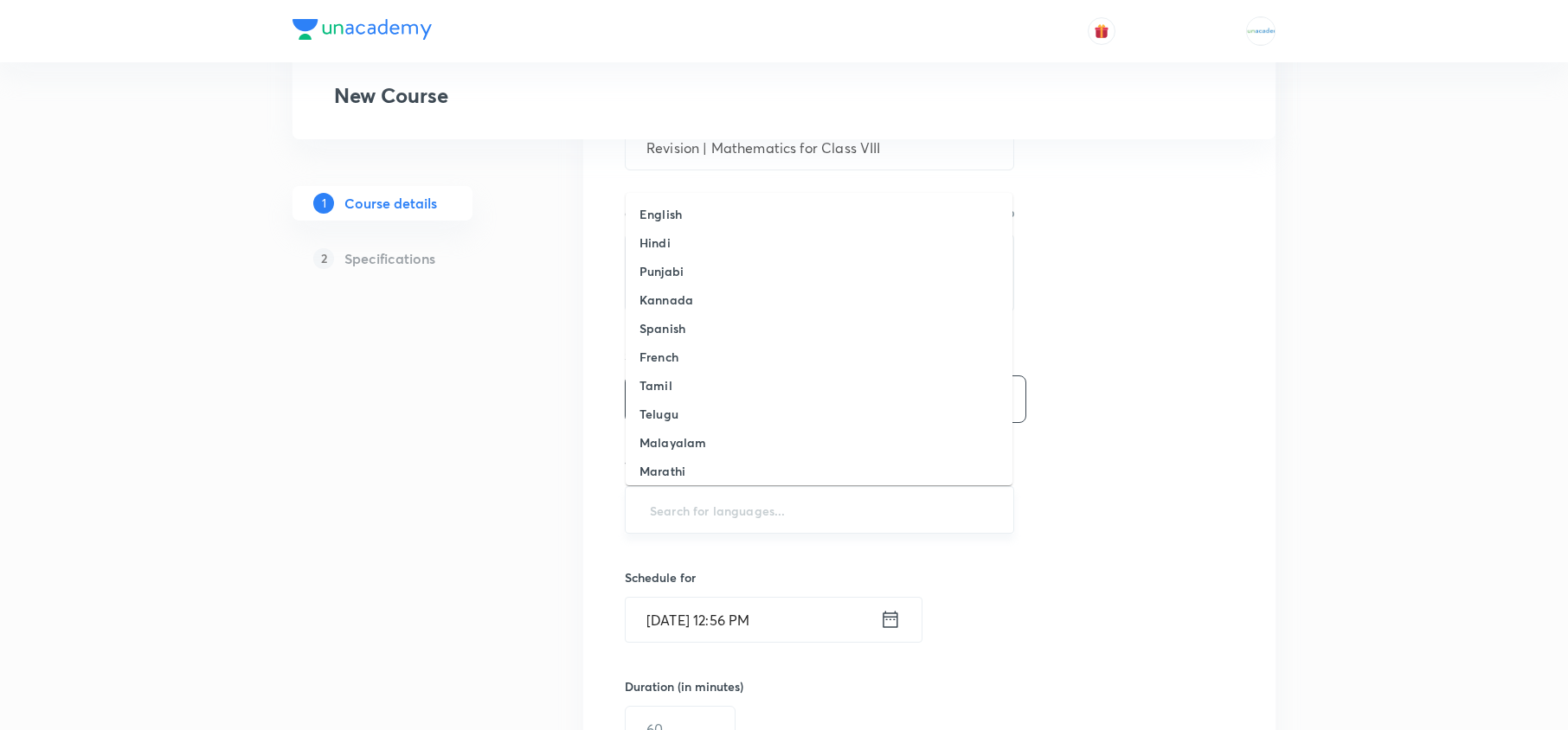
click at [748, 516] on input "text" at bounding box center [820, 510] width 346 height 32
click at [691, 215] on li "English" at bounding box center [819, 214] width 387 height 29
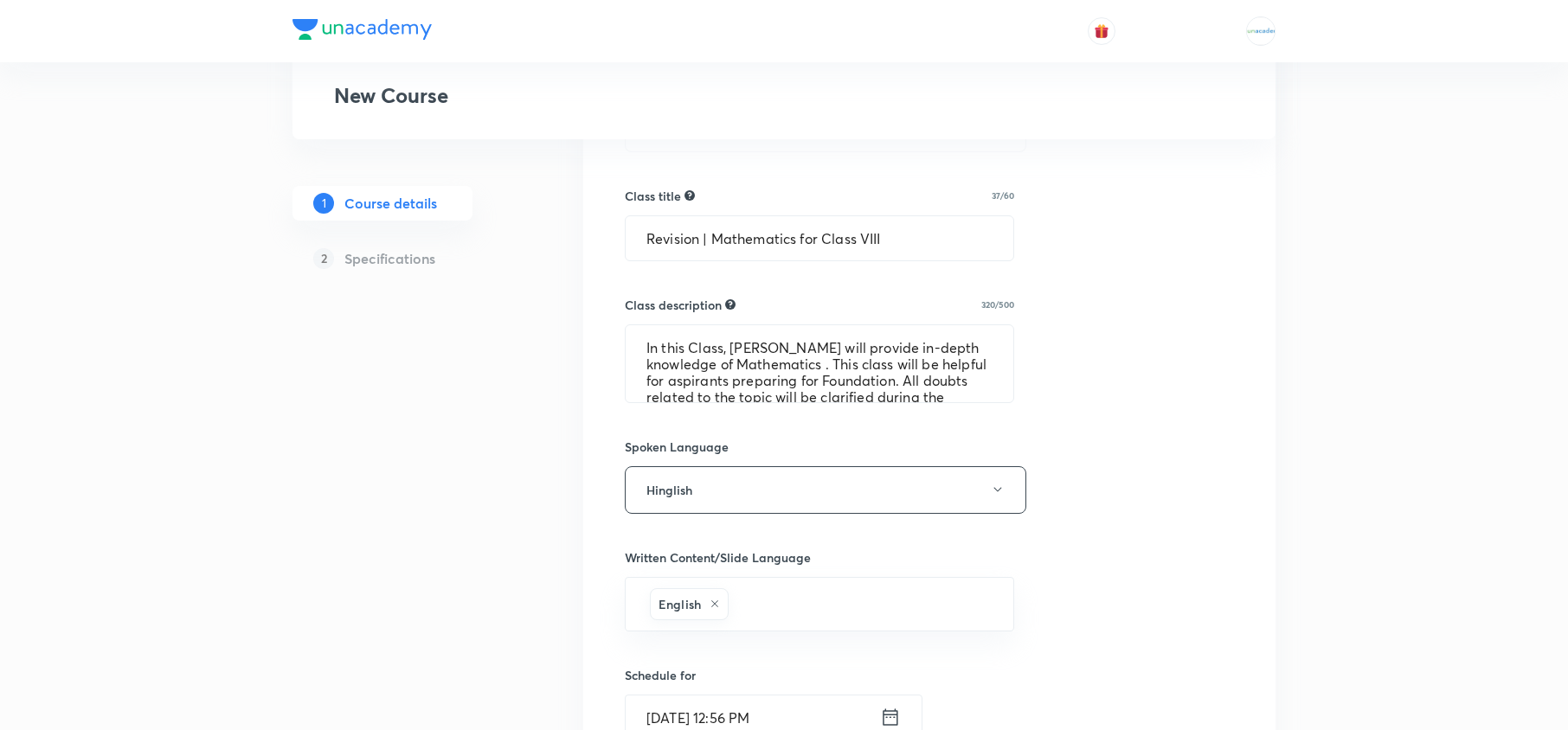
scroll to position [587, 0]
click at [787, 350] on textarea "In this Class, [PERSON_NAME] will provide in-depth knowledge of Mathematics . T…" at bounding box center [819, 366] width 388 height 77
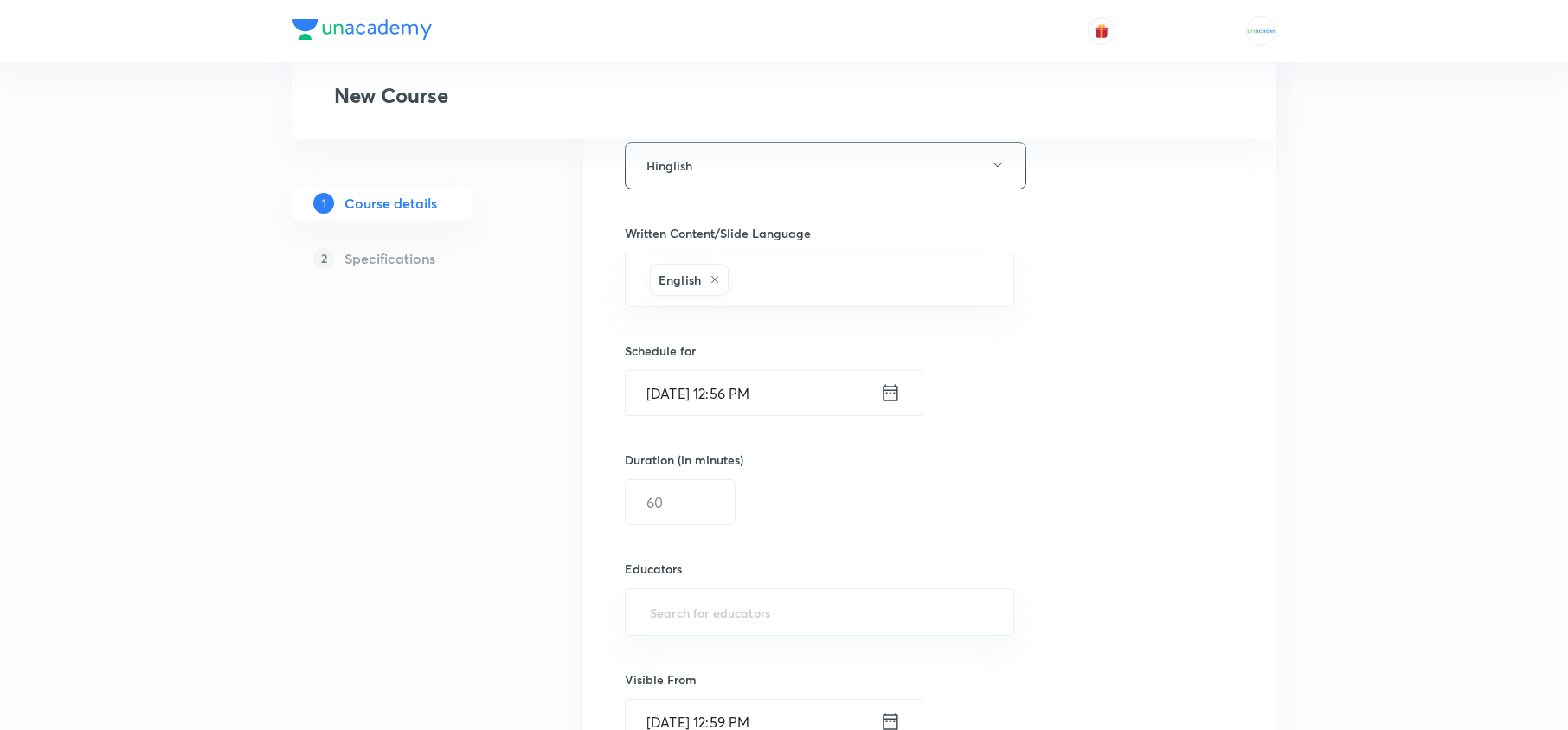
scroll to position [919, 0]
type textarea "In this Class, [PERSON_NAME] Ma'am will provide in-depth knowledge of Mathemati…"
click at [883, 391] on icon at bounding box center [889, 388] width 14 height 16
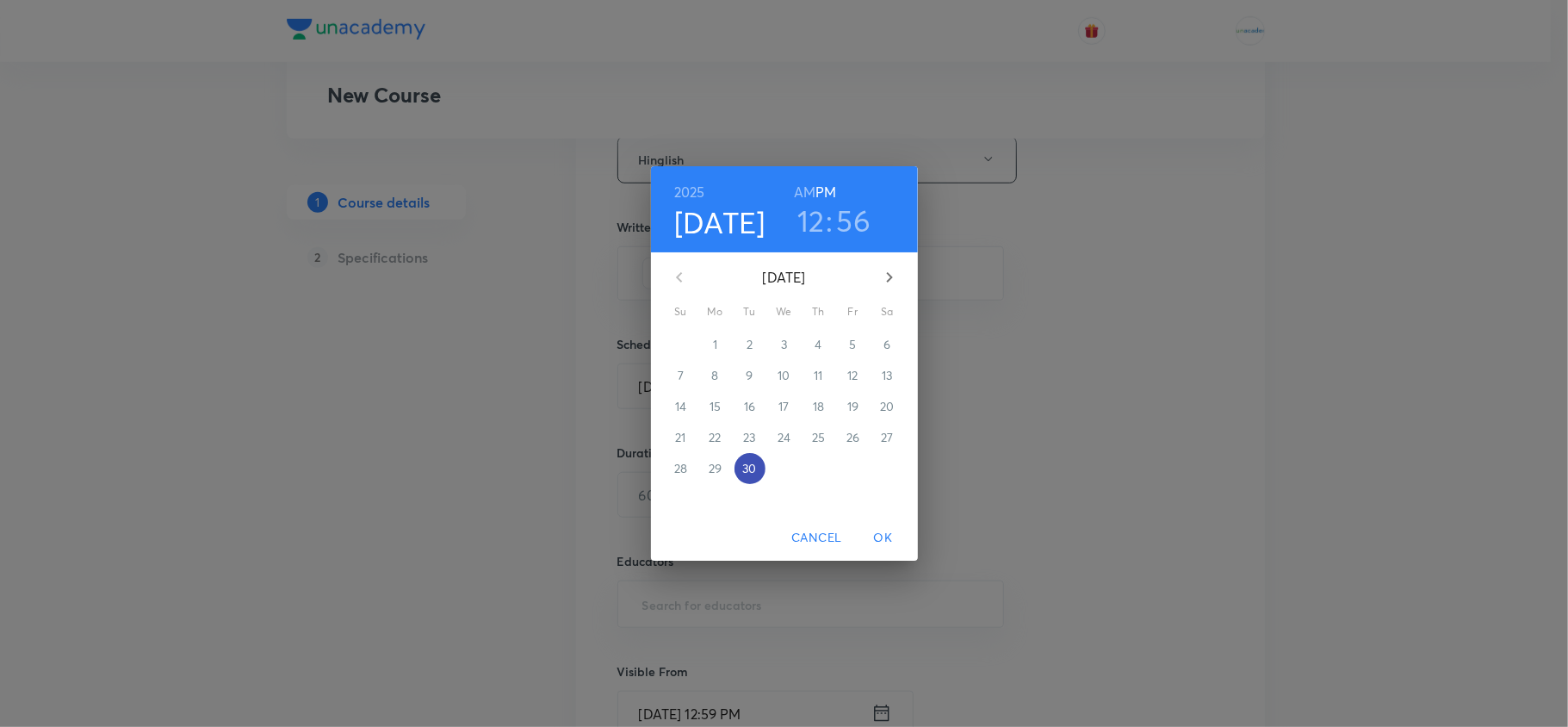
click at [750, 466] on p "30" at bounding box center [749, 468] width 13 height 17
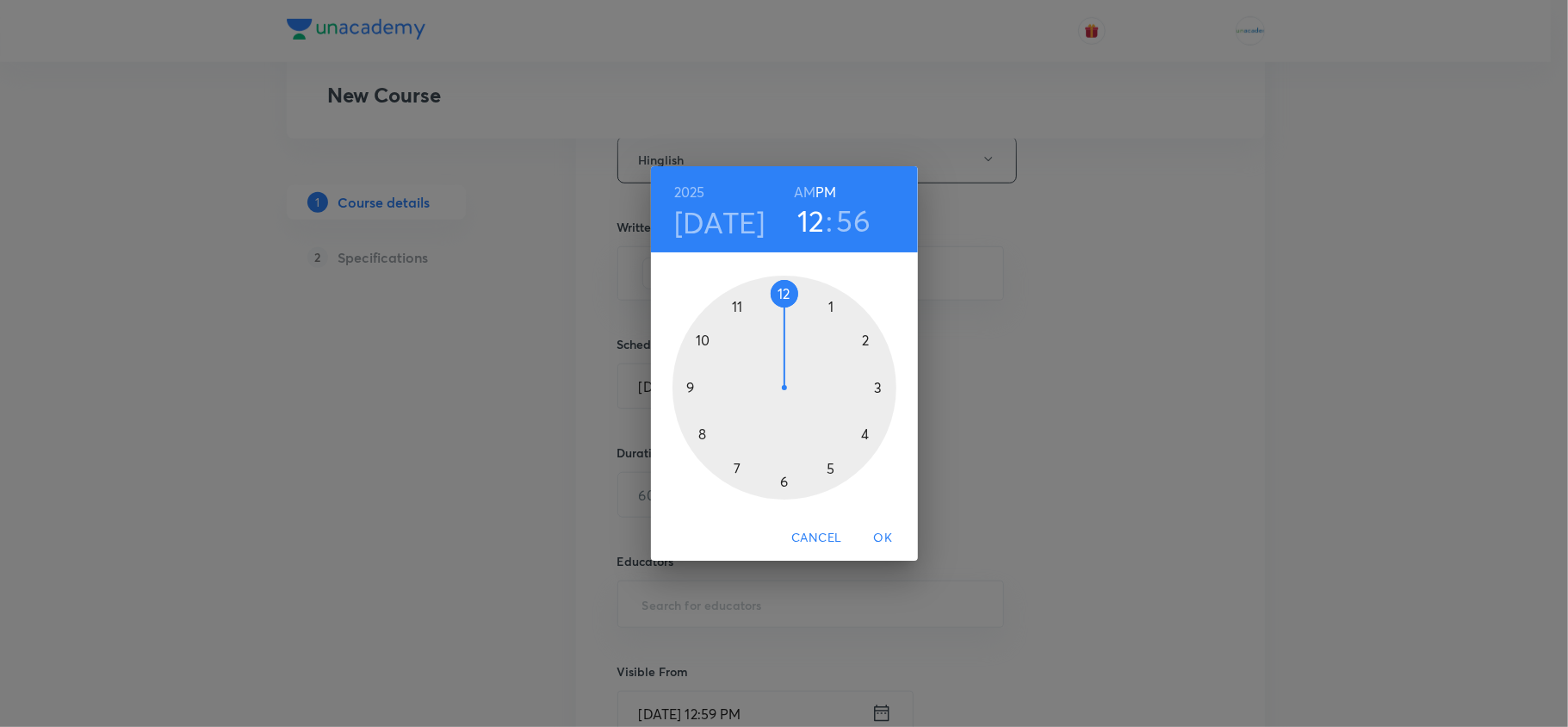
click at [860, 432] on div at bounding box center [784, 388] width 224 height 224
click at [783, 294] on div at bounding box center [784, 388] width 224 height 224
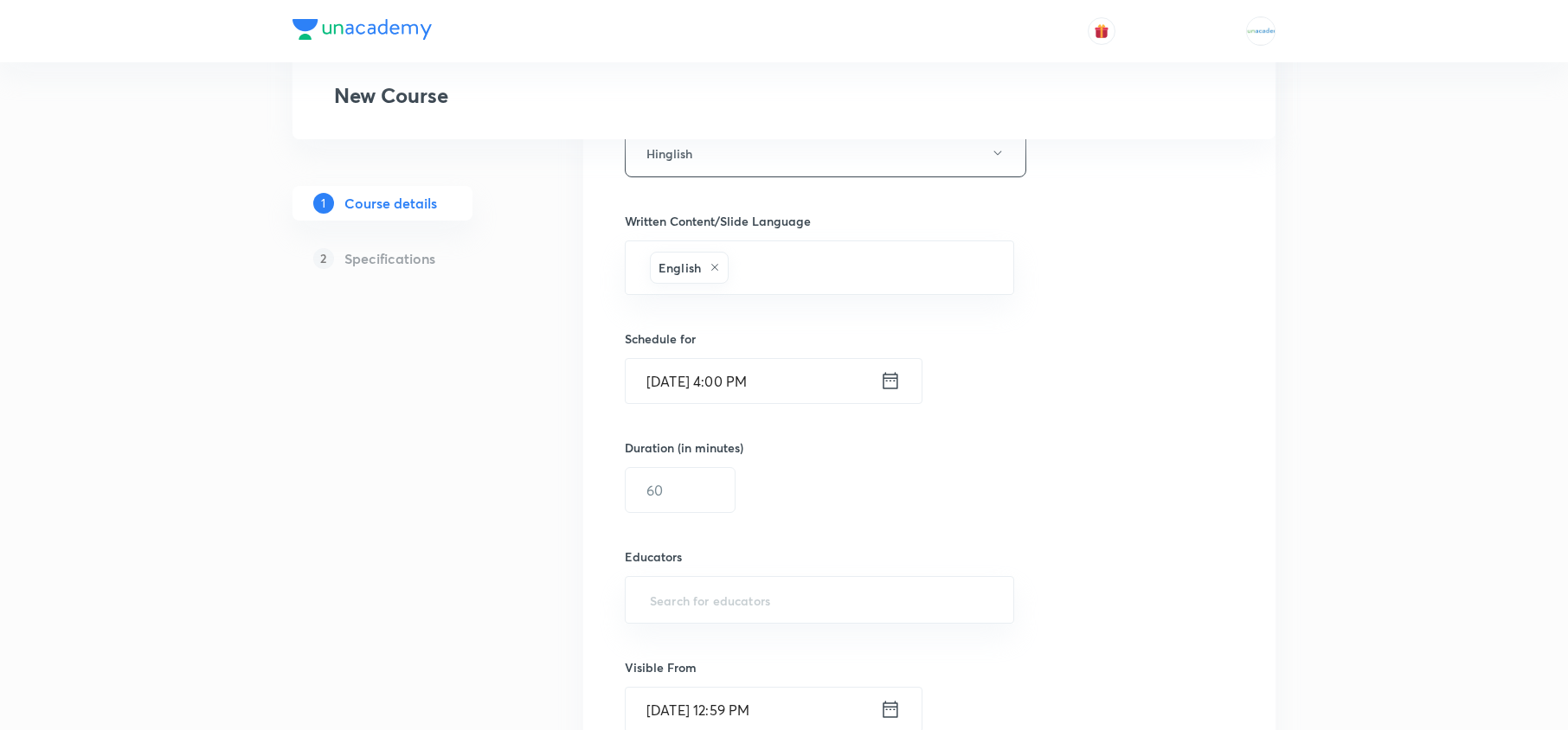
scroll to position [927, 0]
click at [711, 485] on input "text" at bounding box center [679, 489] width 109 height 44
type input "60"
paste input "yashasvi-9771"
click at [732, 597] on input "text" at bounding box center [820, 597] width 346 height 32
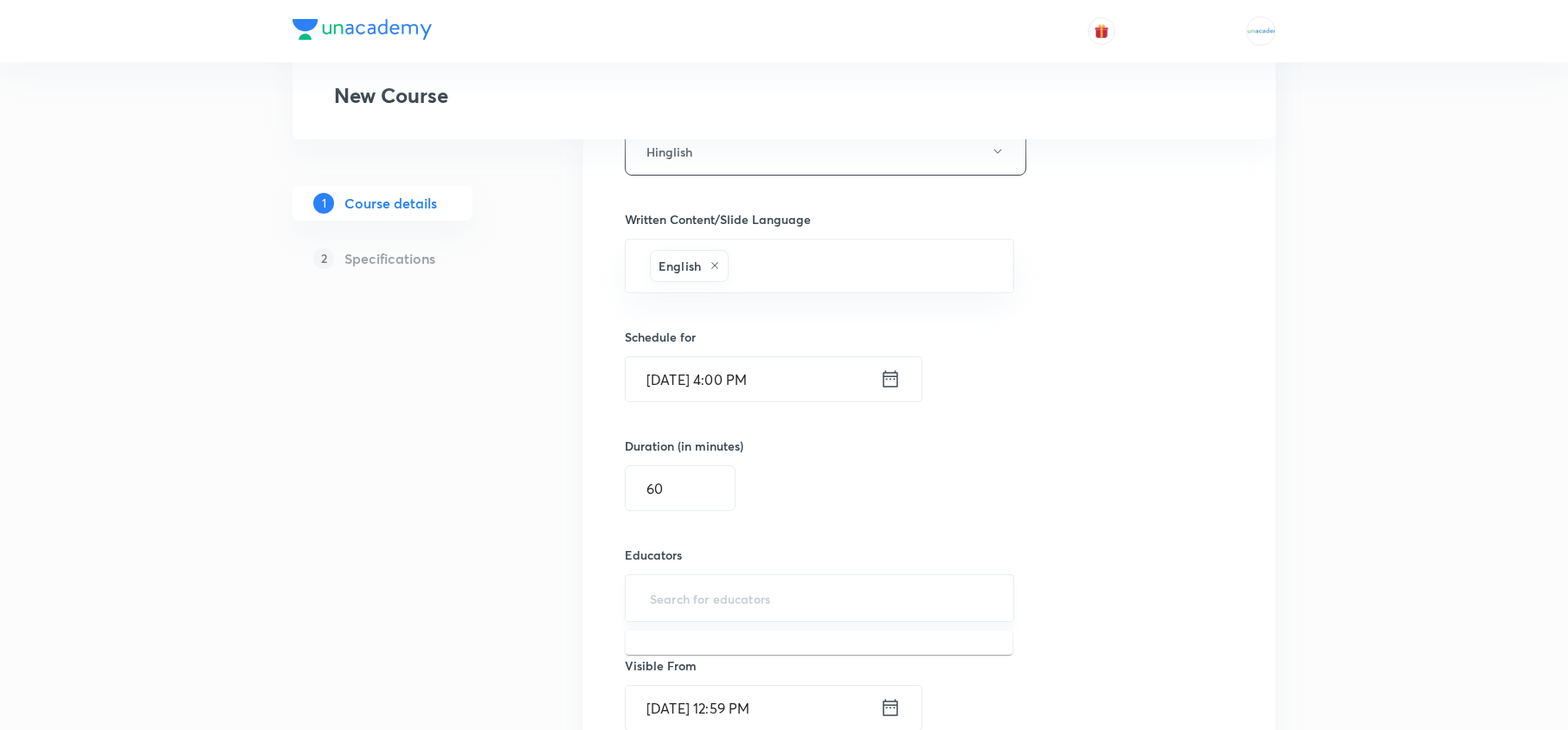
type input "yashasvi-9771"
click at [744, 663] on h6 "Yashasvi Sharma(yashasvi-9771)" at bounding box center [805, 659] width 243 height 18
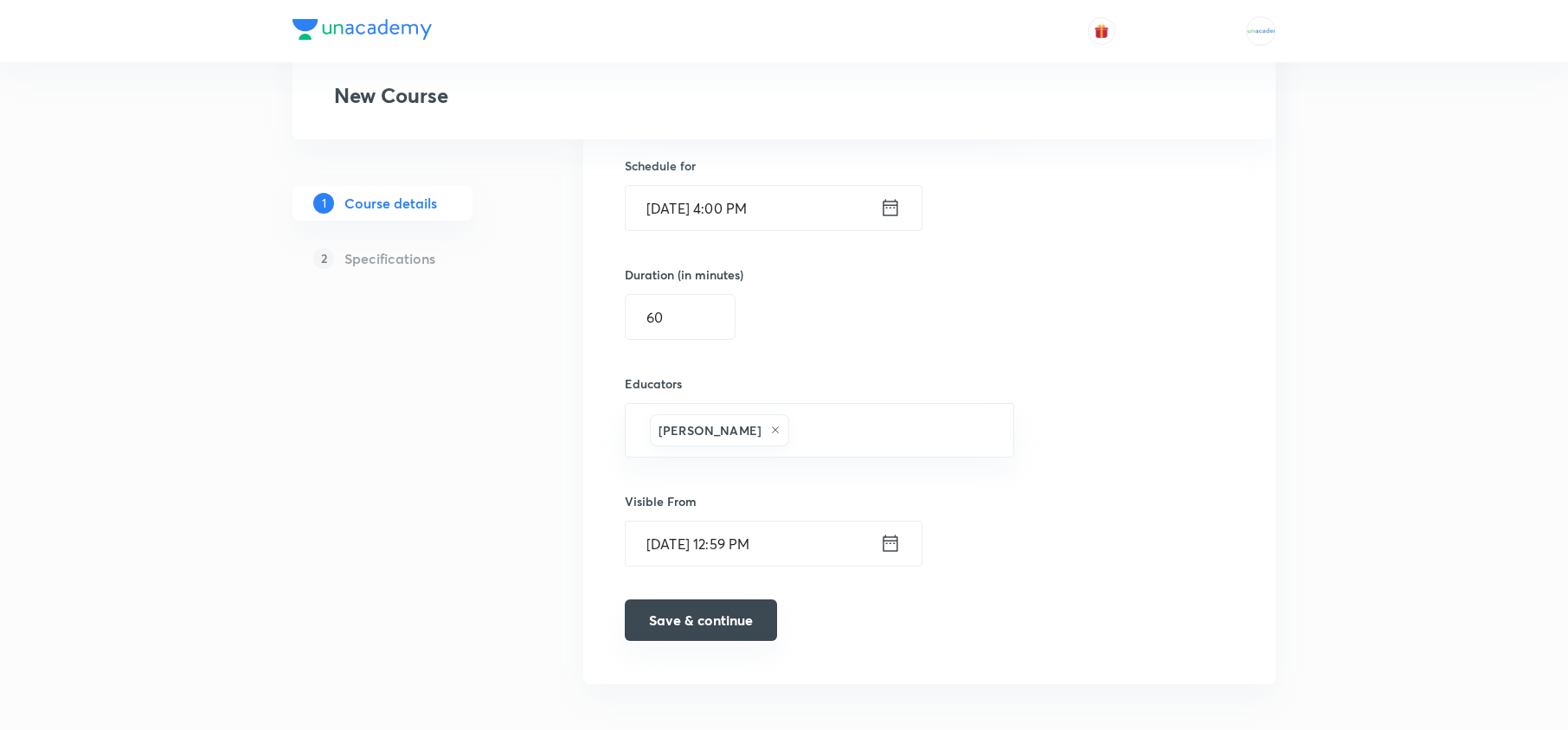
scroll to position [1100, 0]
click at [742, 631] on button "Save & continue" at bounding box center [700, 617] width 152 height 41
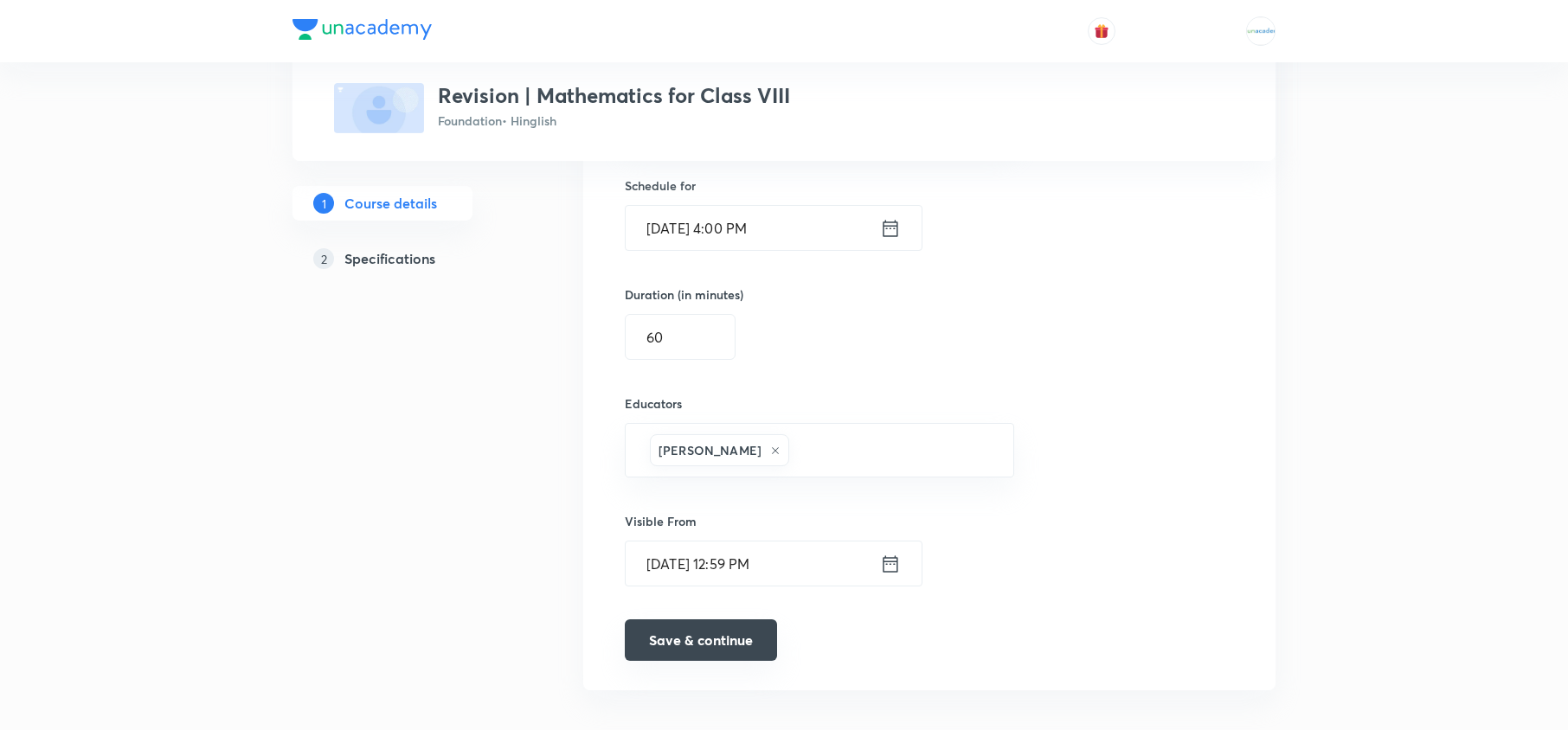
scroll to position [1122, 0]
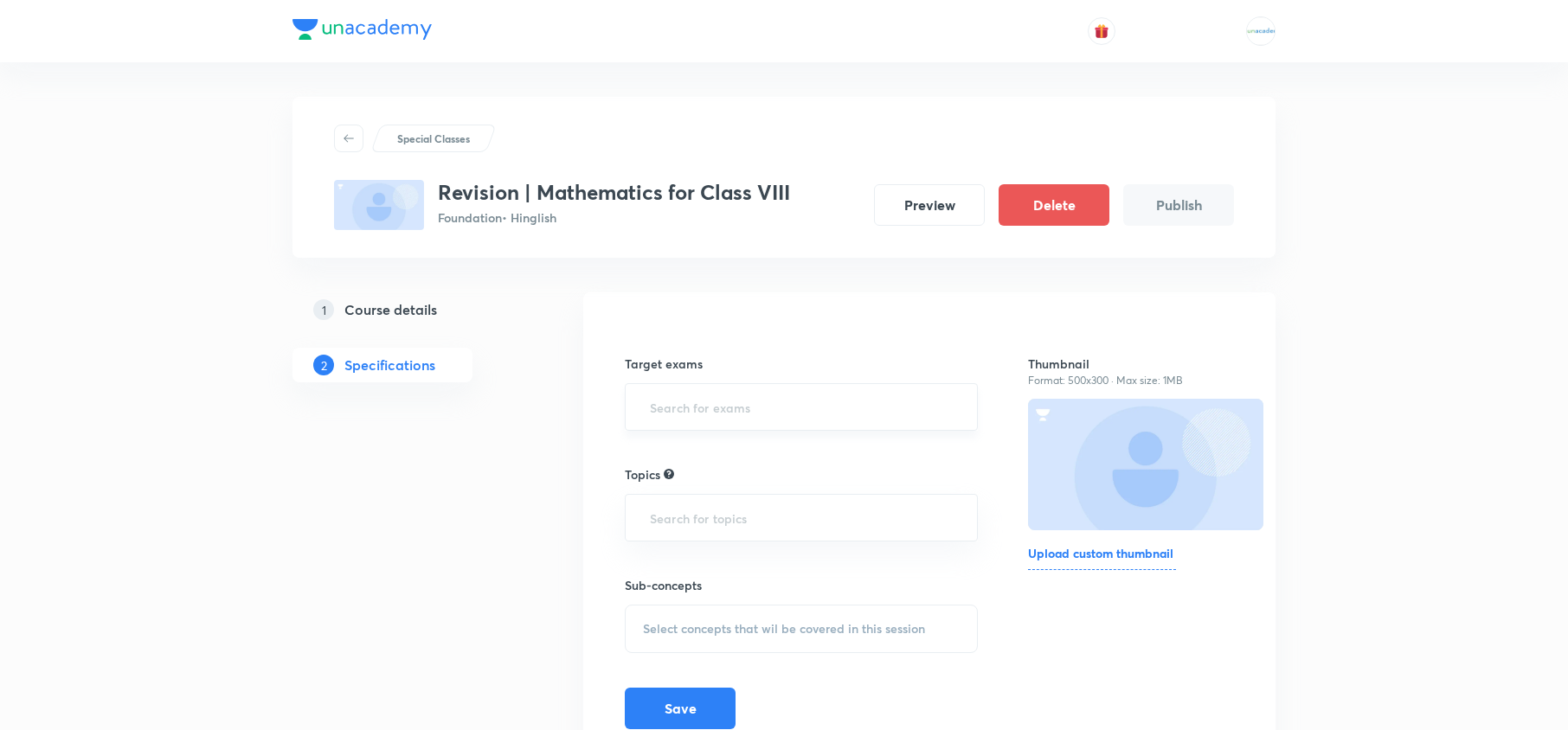
click at [735, 427] on div "​" at bounding box center [800, 406] width 353 height 47
type input "cbse"
click at [702, 535] on input "text" at bounding box center [801, 524] width 310 height 32
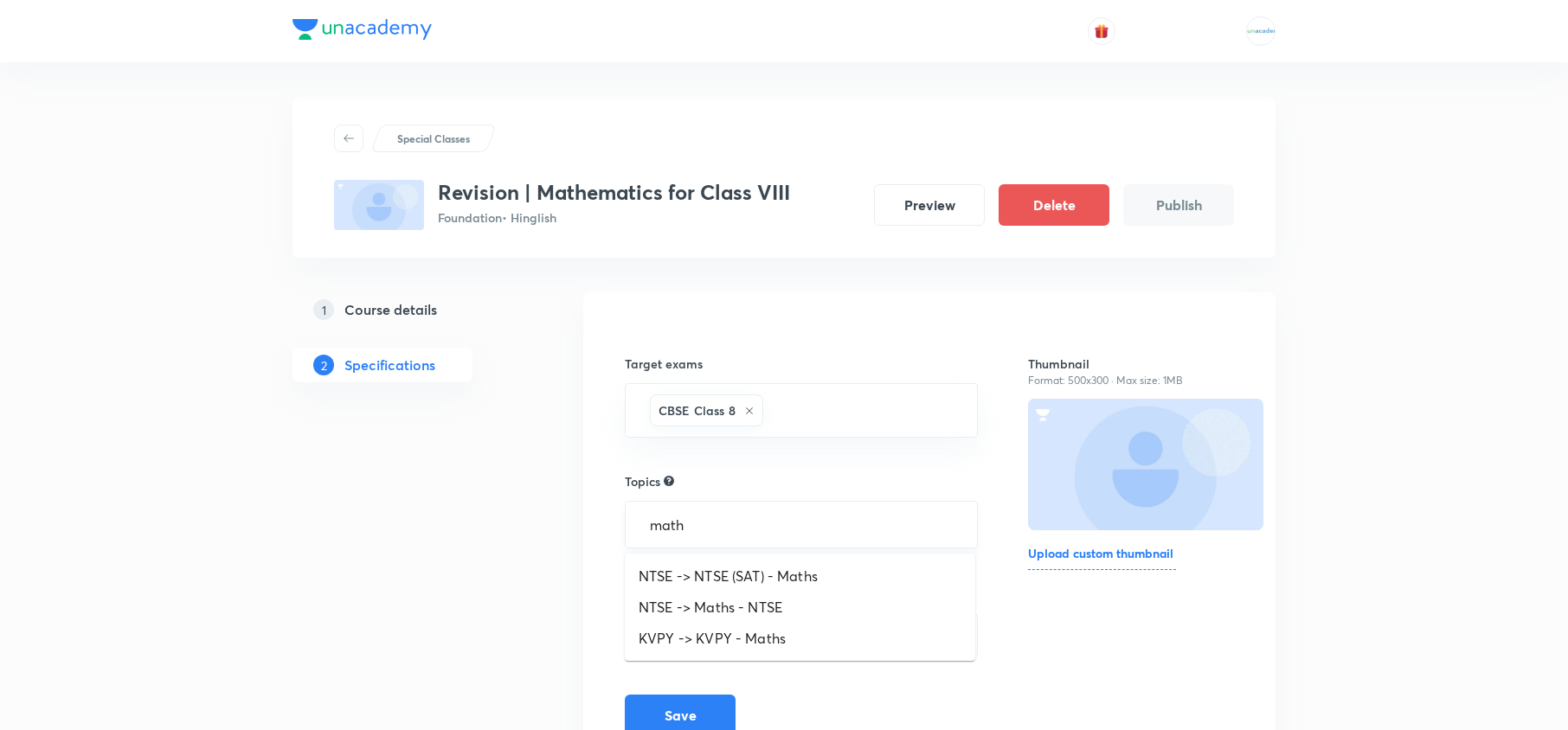
type input "mat"
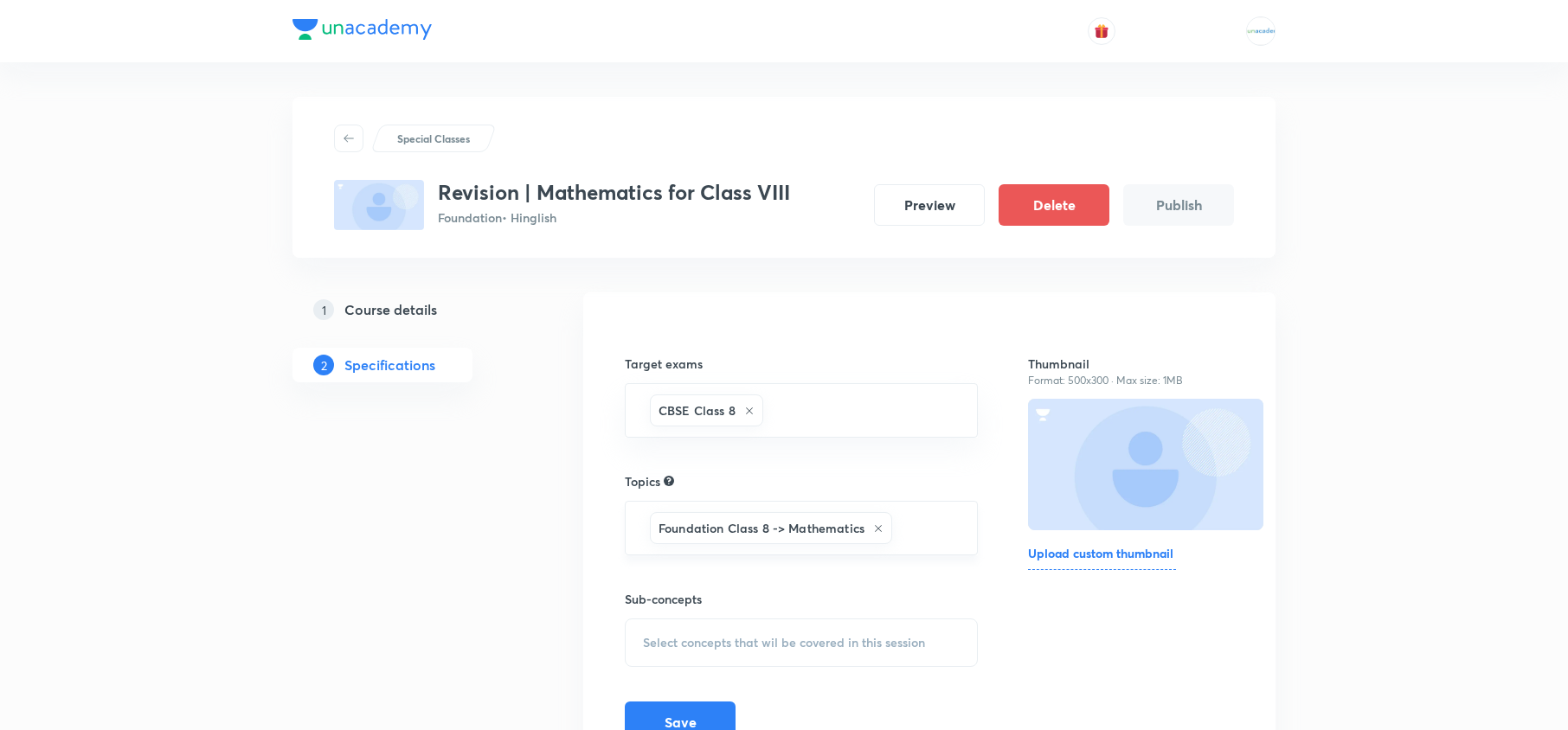
scroll to position [98, 0]
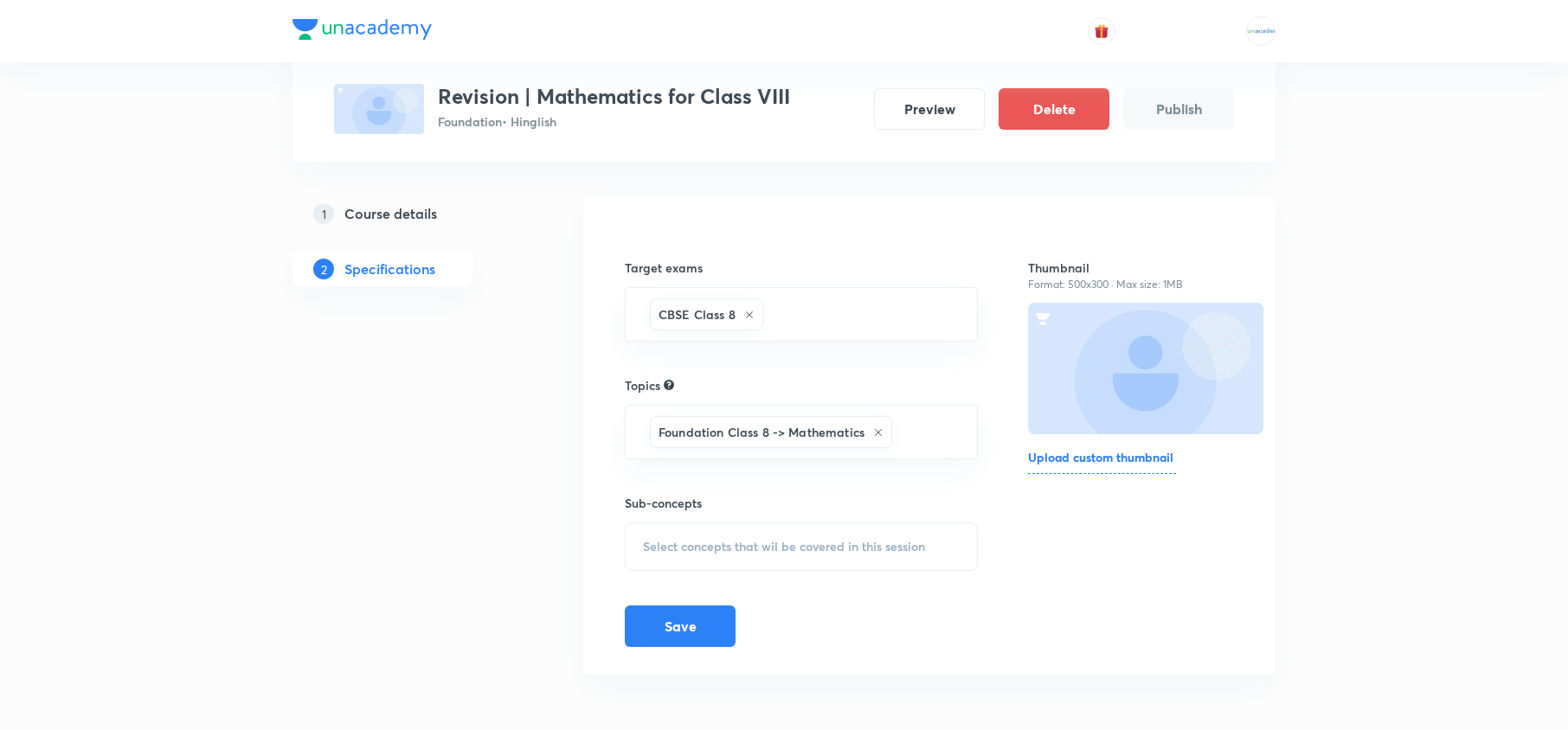
click at [777, 537] on div "Select concepts that wil be covered in this session" at bounding box center [800, 546] width 353 height 48
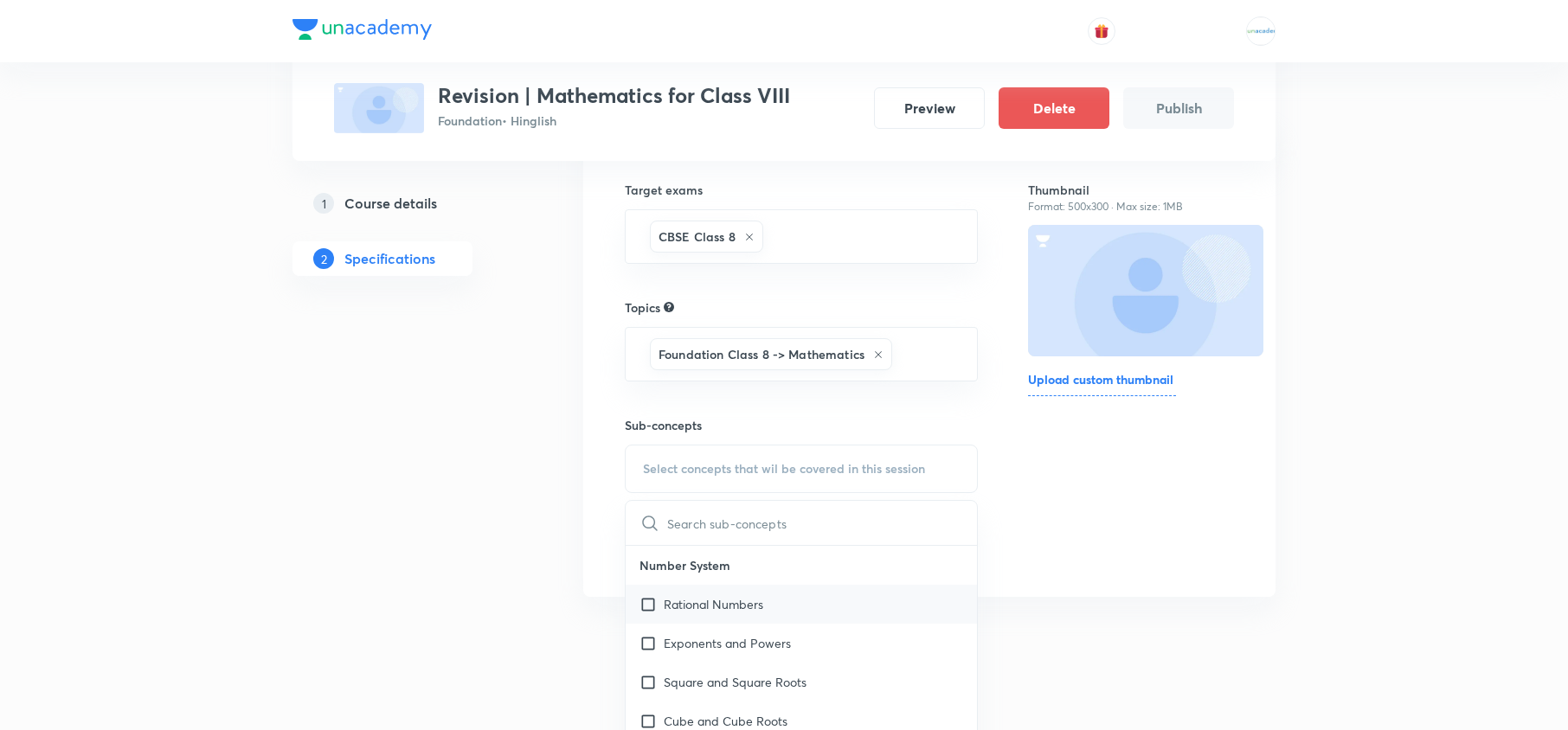
click at [734, 603] on p "Rational Numbers" at bounding box center [713, 604] width 99 height 18
checkbox input "true"
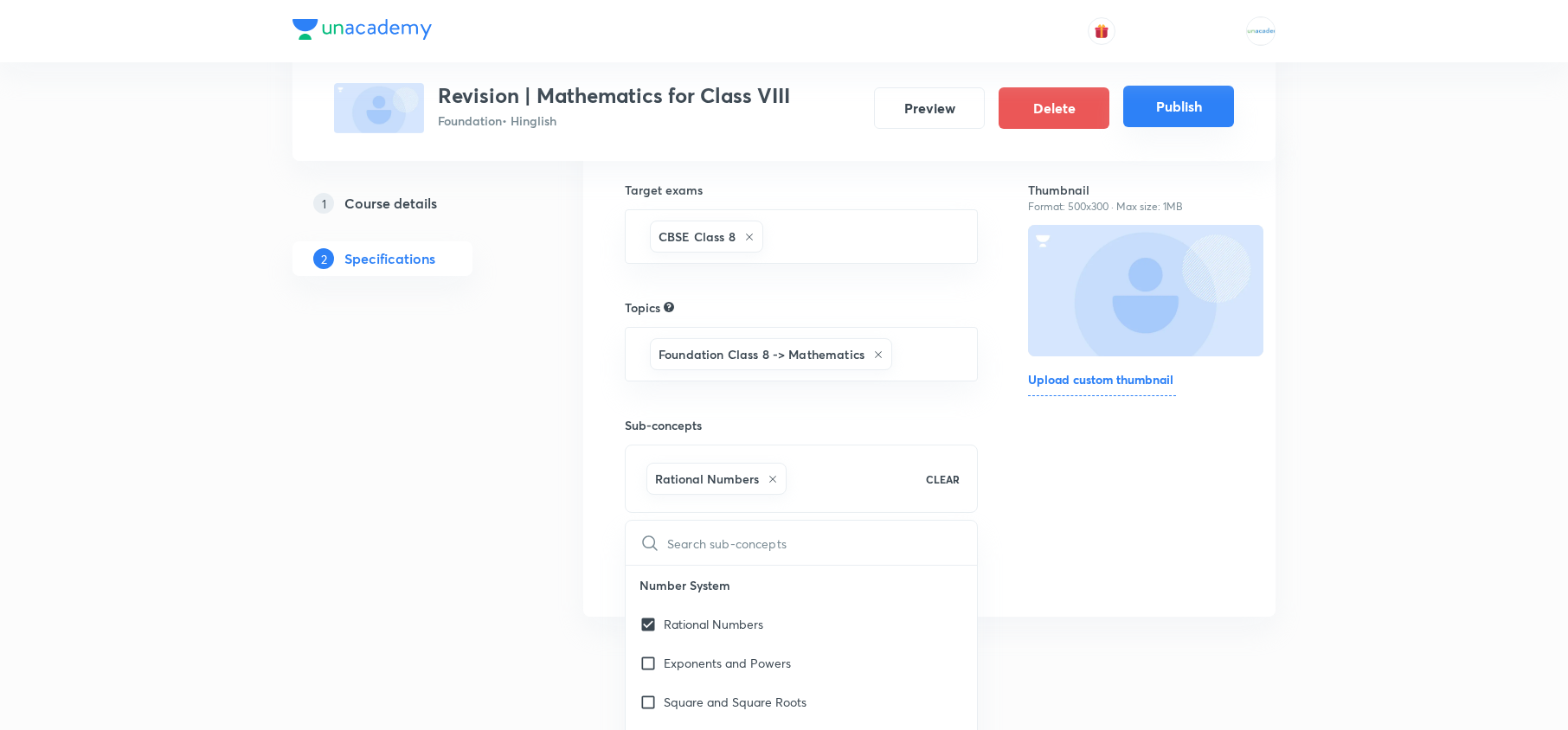
click at [1200, 98] on button "Publish" at bounding box center [1177, 106] width 111 height 41
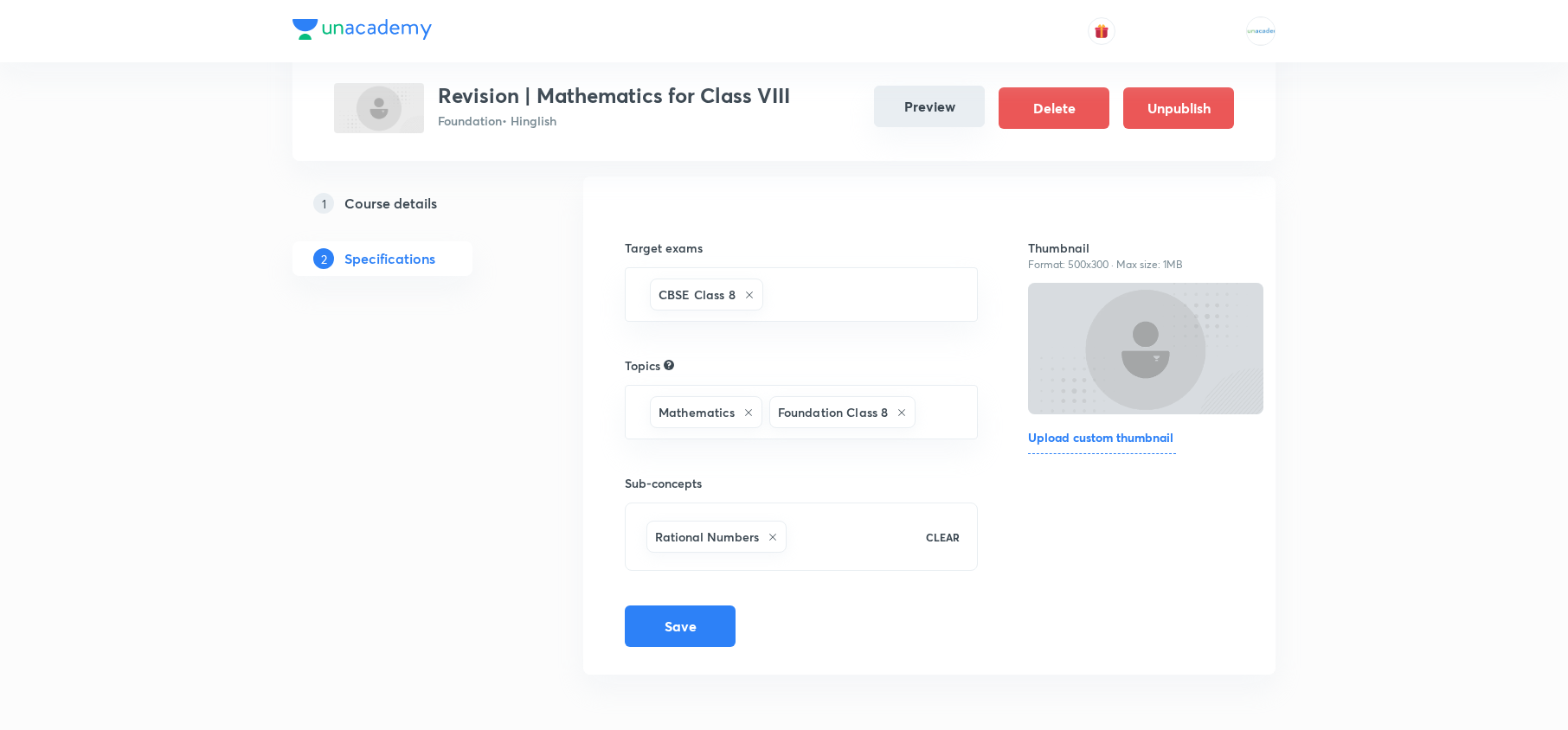
click at [924, 122] on button "Preview" at bounding box center [928, 106] width 111 height 41
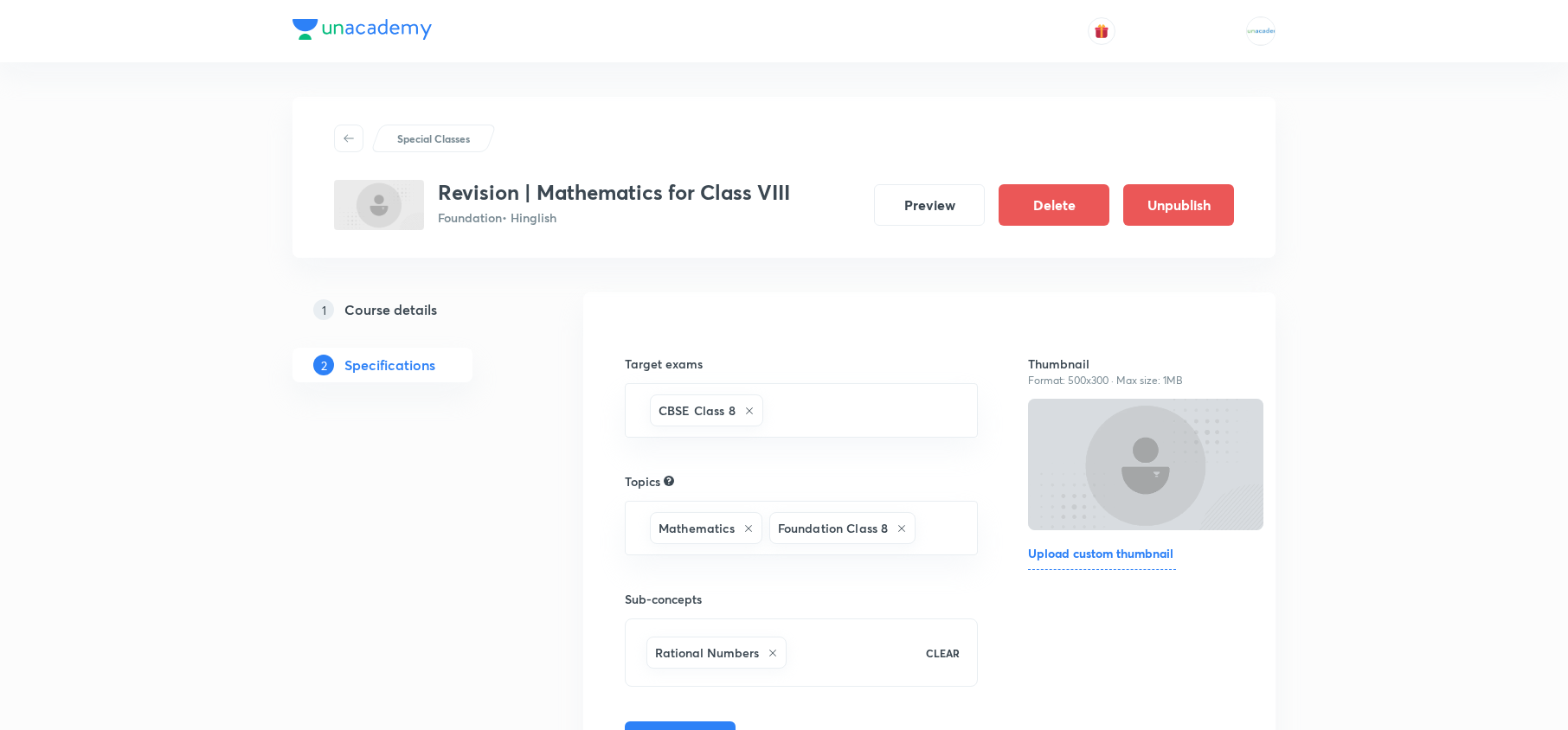
click at [419, 306] on h5 "Course details" at bounding box center [391, 310] width 92 height 21
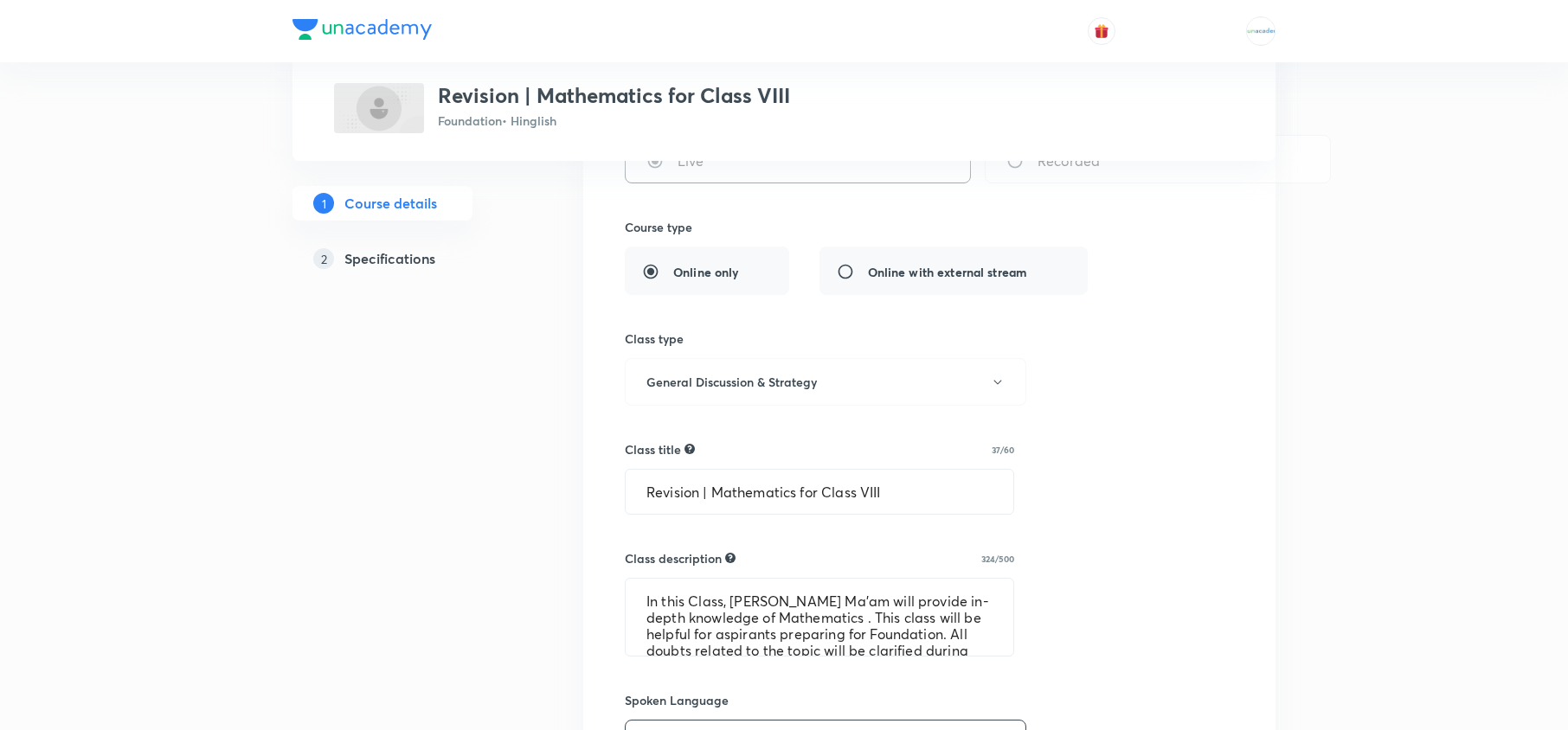
scroll to position [358, 0]
drag, startPoint x: 943, startPoint y: 490, endPoint x: 433, endPoint y: 407, distance: 516.7
click at [433, 407] on div "Special Classes Revision | Mathematics for Class VIII Foundation • Hinglish 1 C…" at bounding box center [784, 597] width 983 height 1718
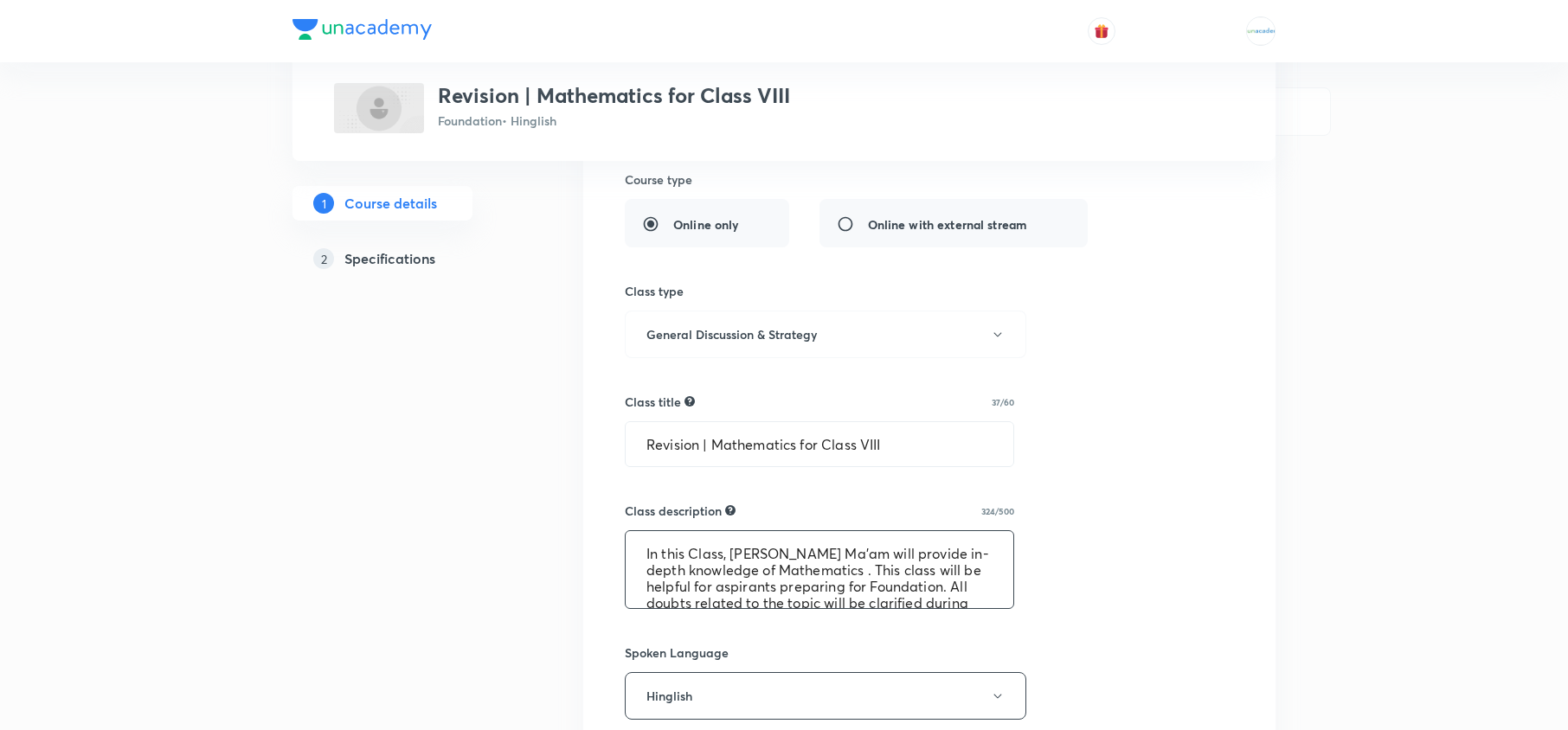
scroll to position [65, 0]
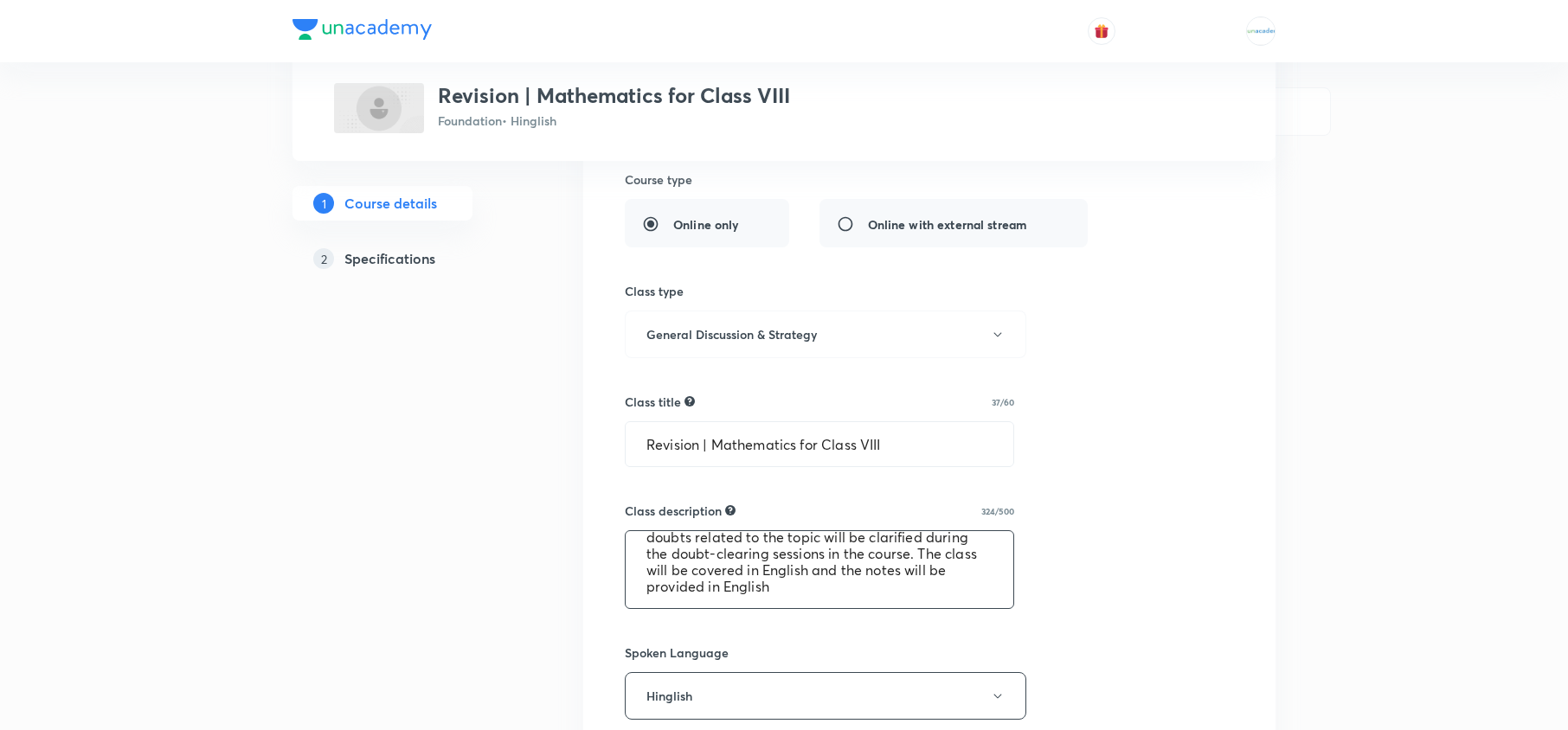
drag, startPoint x: 633, startPoint y: 555, endPoint x: 1125, endPoint y: 656, distance: 502.3
click at [1125, 656] on div "Select a goal Foundation ​ Class type Live Recorded Course type Online only Onl…" at bounding box center [928, 637] width 609 height 1443
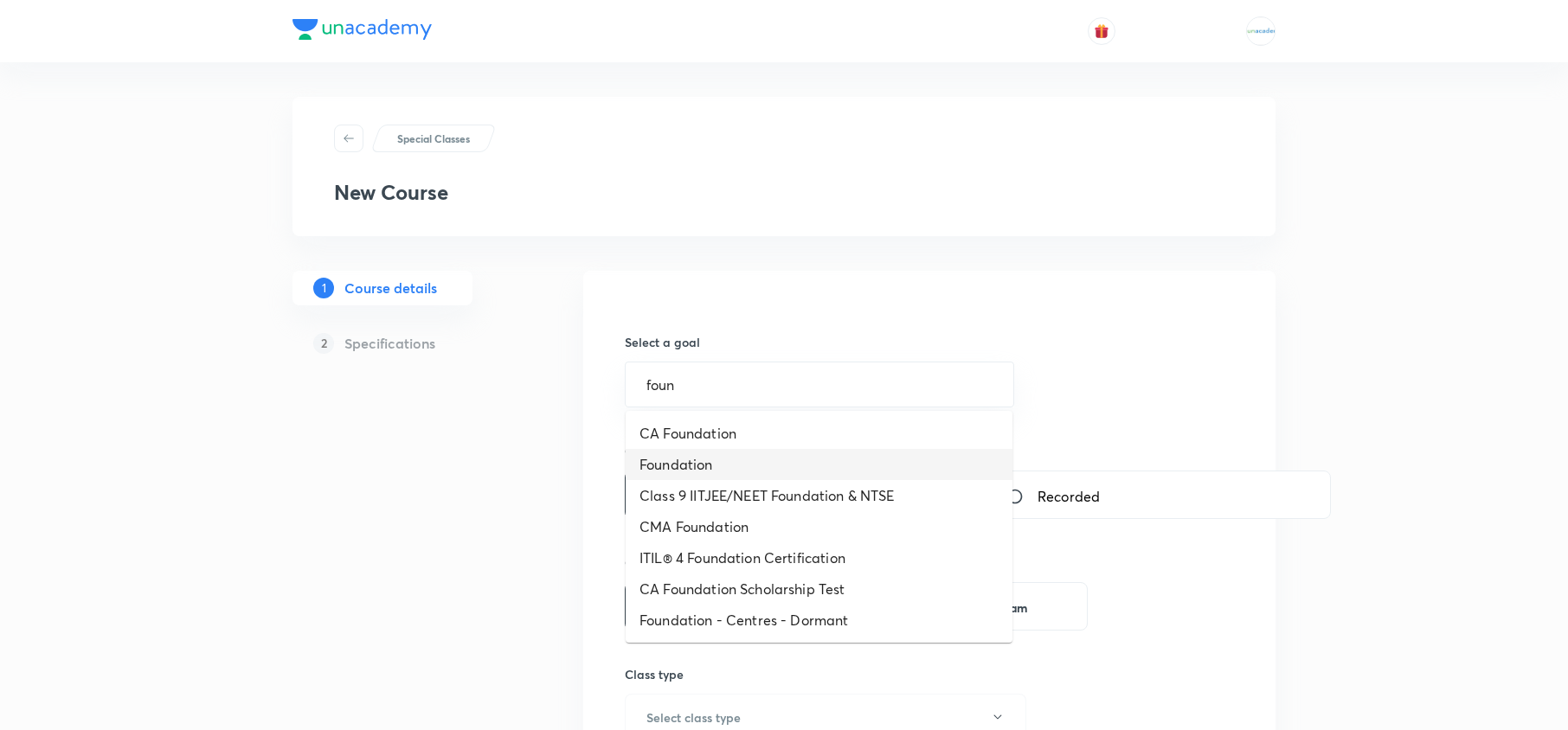
type input "Foundation"
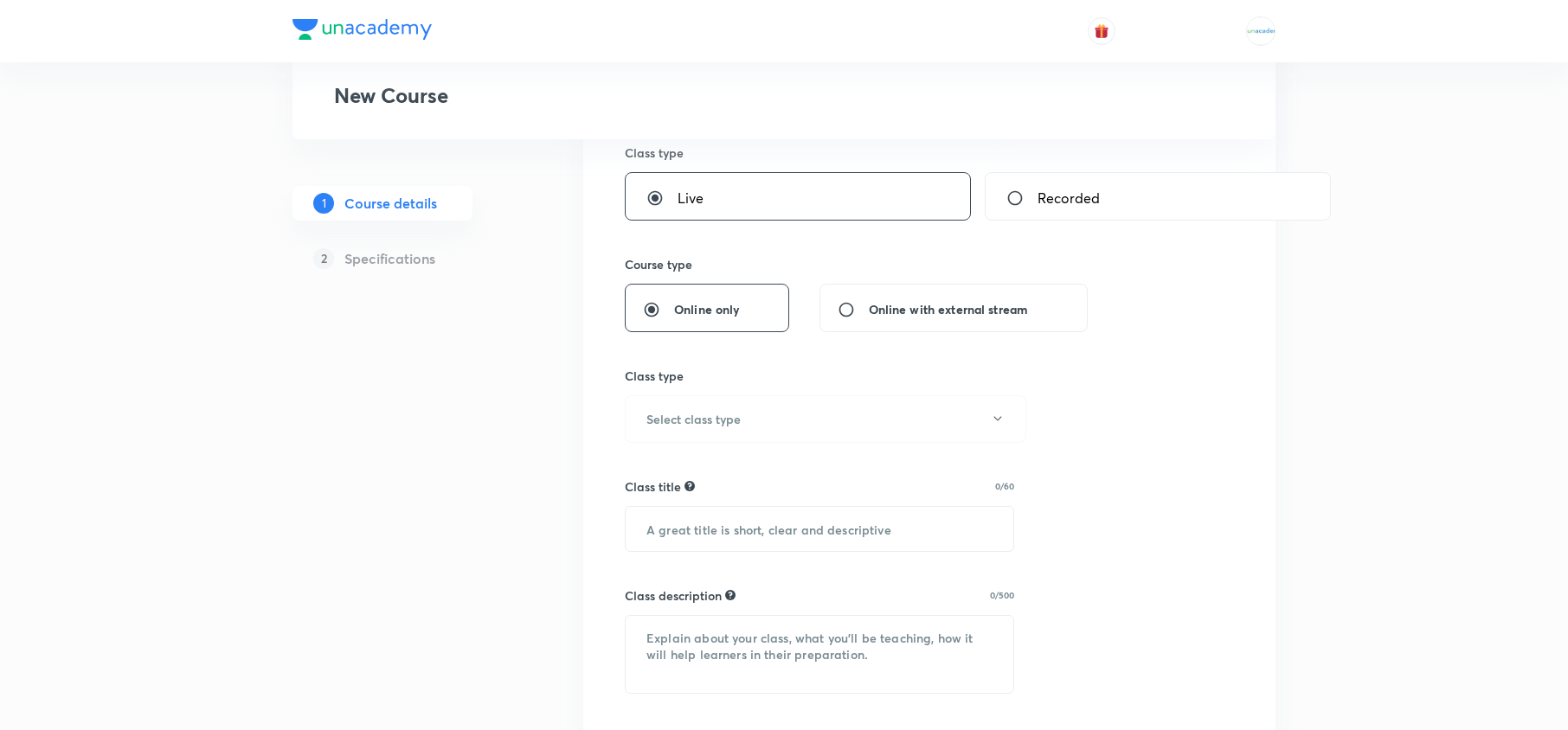
scroll to position [299, 0]
click at [735, 416] on h6 "Select class type" at bounding box center [694, 417] width 94 height 18
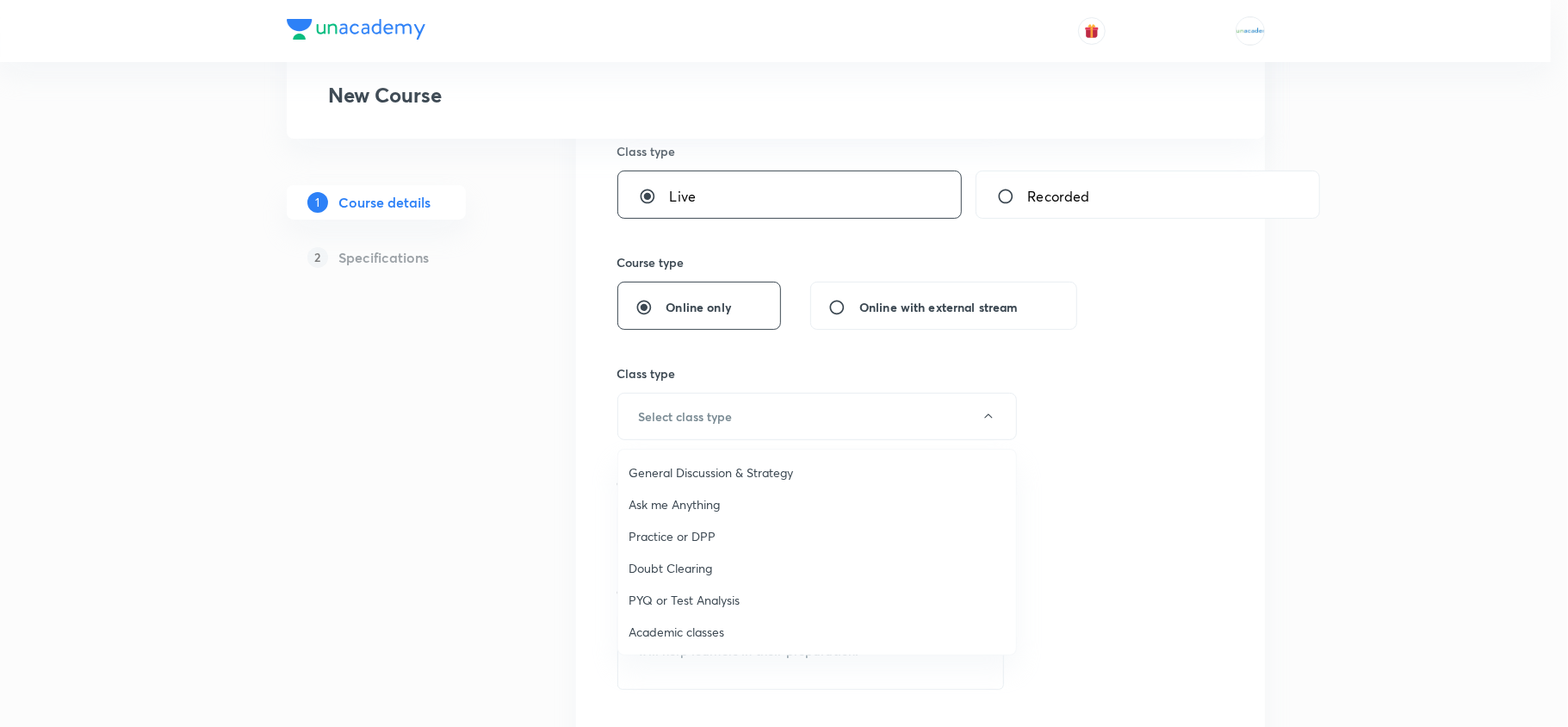
click at [716, 460] on li "General Discussion & Strategy" at bounding box center [818, 472] width 398 height 32
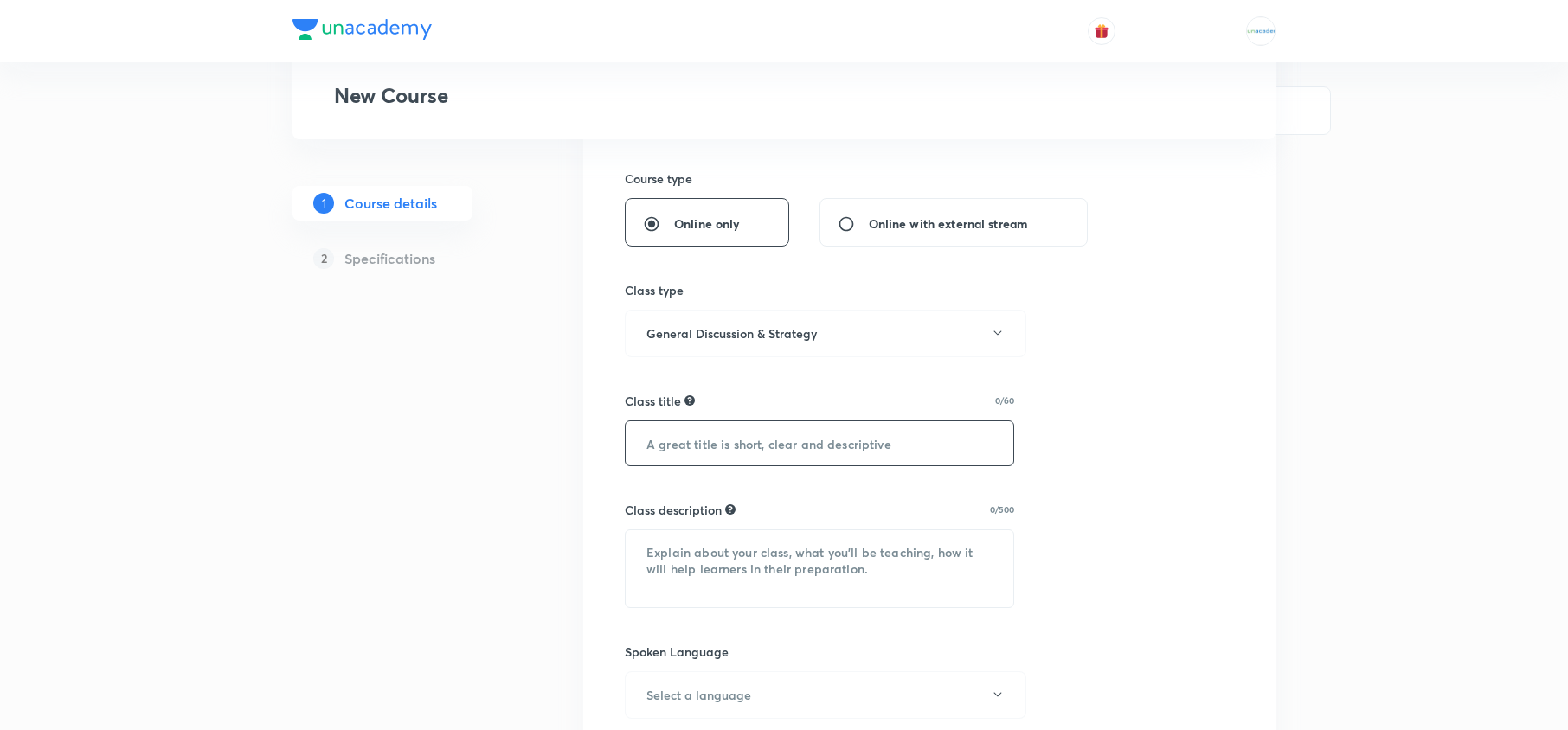
scroll to position [385, 0]
click at [847, 451] on input "text" at bounding box center [819, 442] width 388 height 44
paste input "Revision | Mathematics for Class VIII"
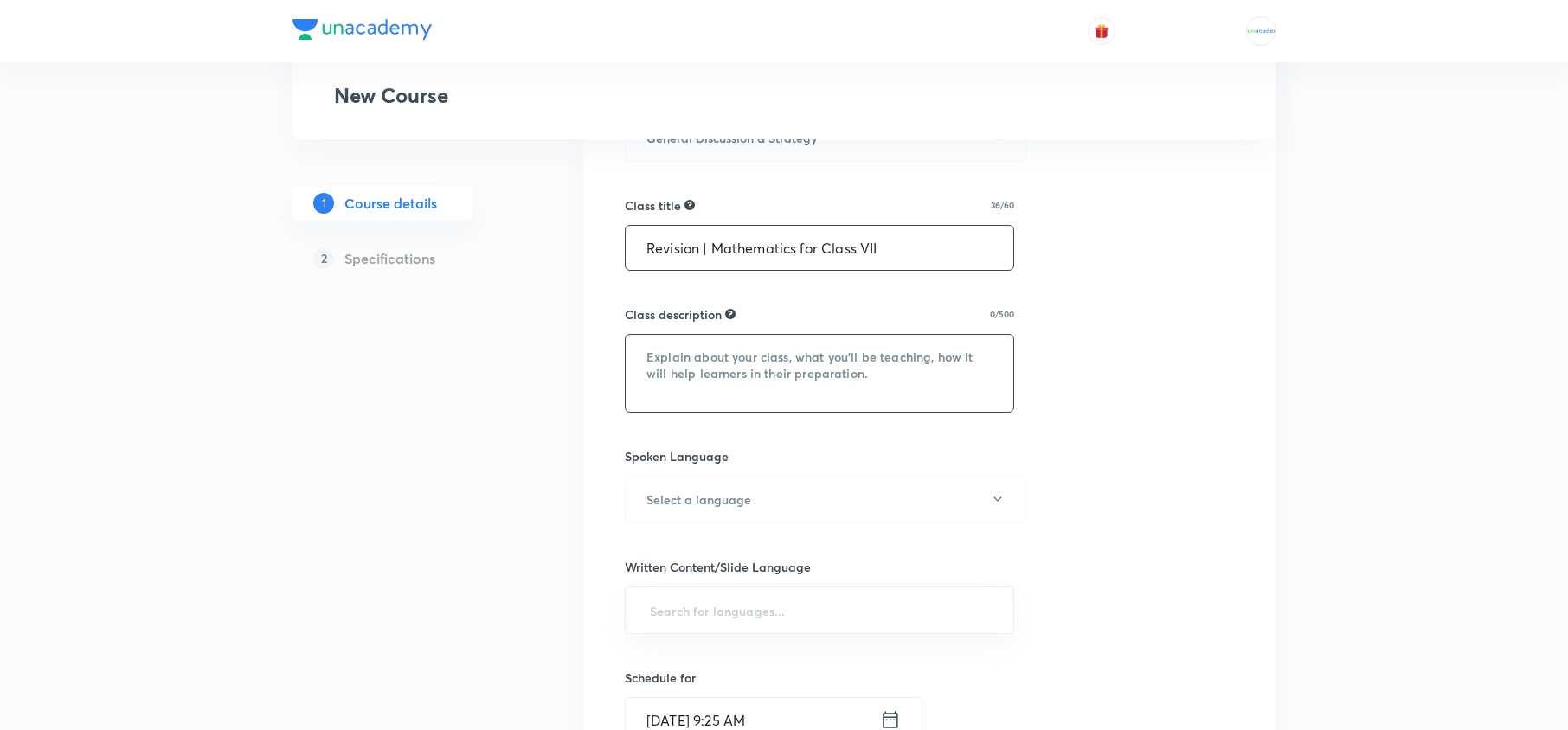
scroll to position [583, 0]
type input "Revision | Mathematics for Class VII"
click at [689, 357] on textarea at bounding box center [819, 369] width 388 height 77
paste textarea "In this Class, [PERSON_NAME] Ma'am will provide in-depth knowledge of Mathemati…"
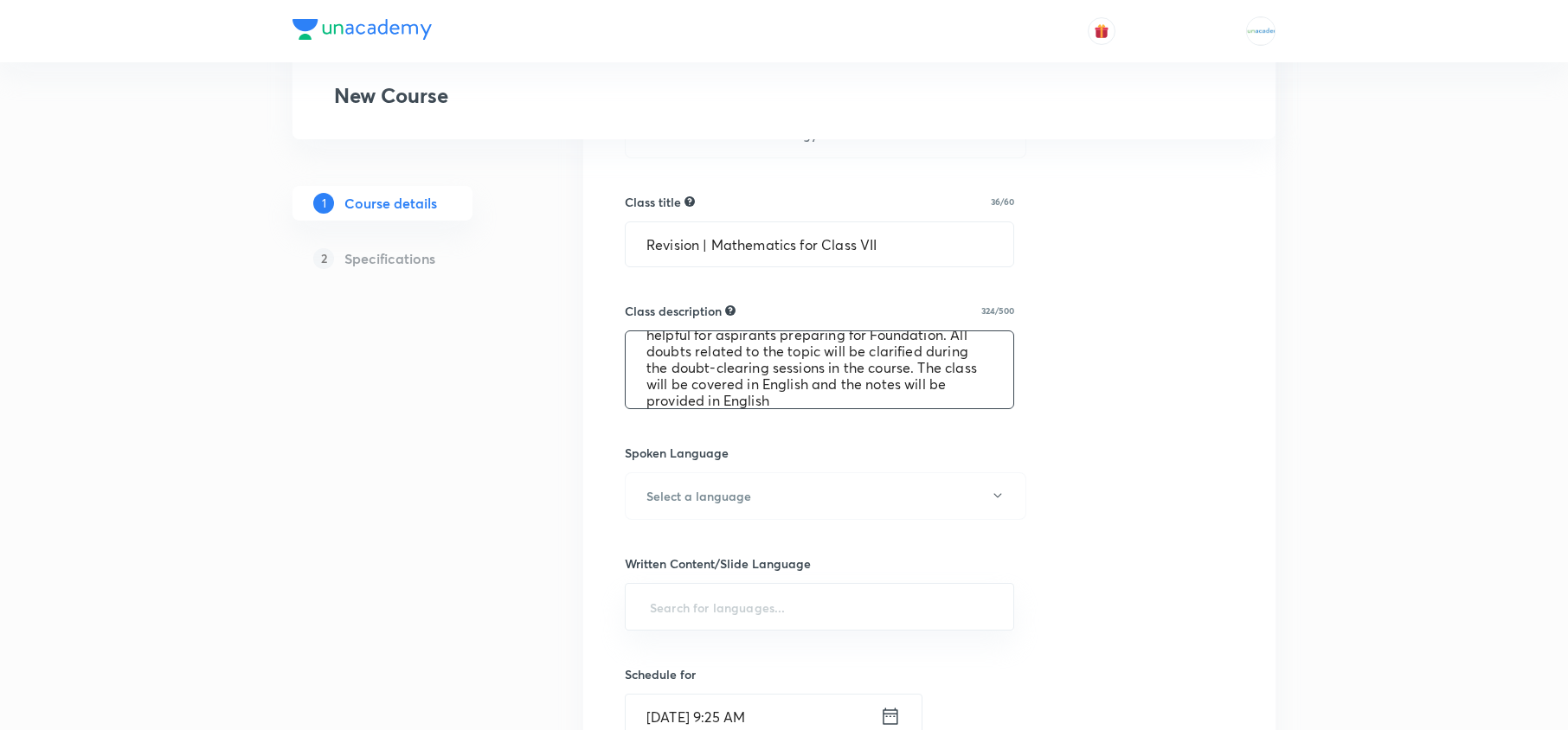
scroll to position [0, 0]
click at [843, 365] on textarea "In this Class, [PERSON_NAME] Ma'am will provide in-depth knowledge of Mathemati…" at bounding box center [819, 369] width 388 height 77
drag, startPoint x: 970, startPoint y: 395, endPoint x: 813, endPoint y: 365, distance: 159.8
click at [813, 365] on textarea "In this Class, [PERSON_NAME] will provide in-depth knowledge of Mathematics . T…" at bounding box center [819, 369] width 388 height 77
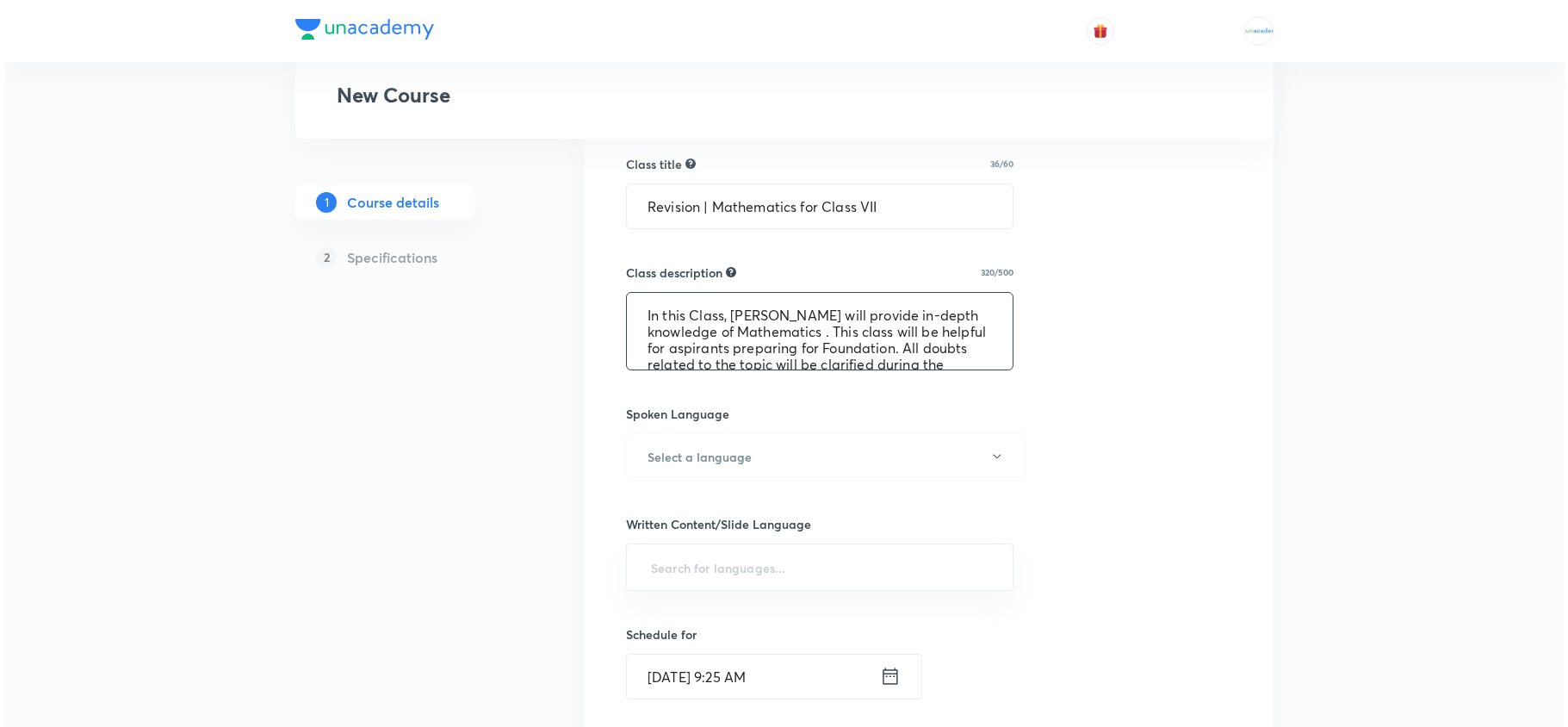
scroll to position [622, 0]
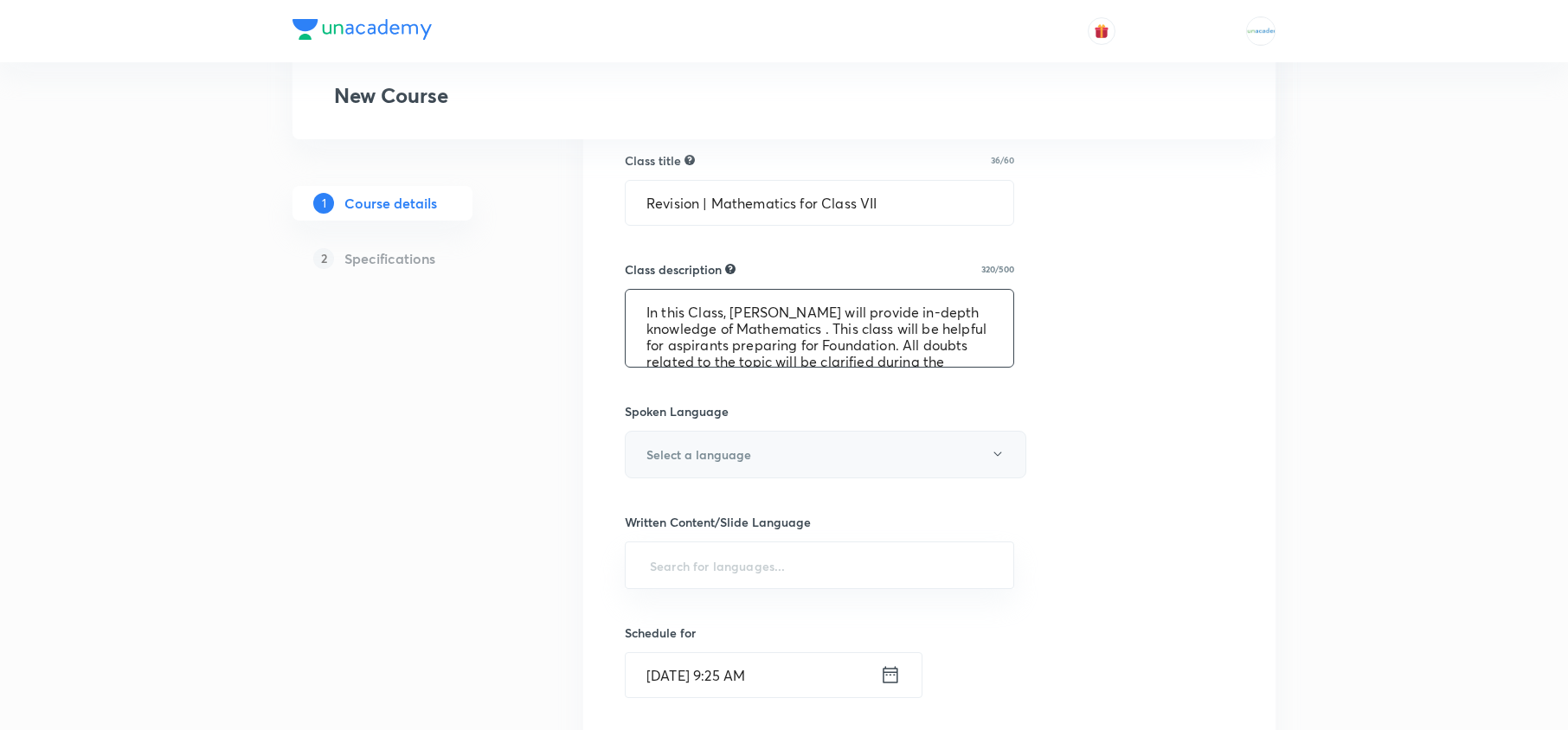
type textarea "In this Class, [PERSON_NAME] will provide in-depth knowledge of Mathematics . T…"
click at [827, 464] on button "Select a language" at bounding box center [824, 454] width 401 height 47
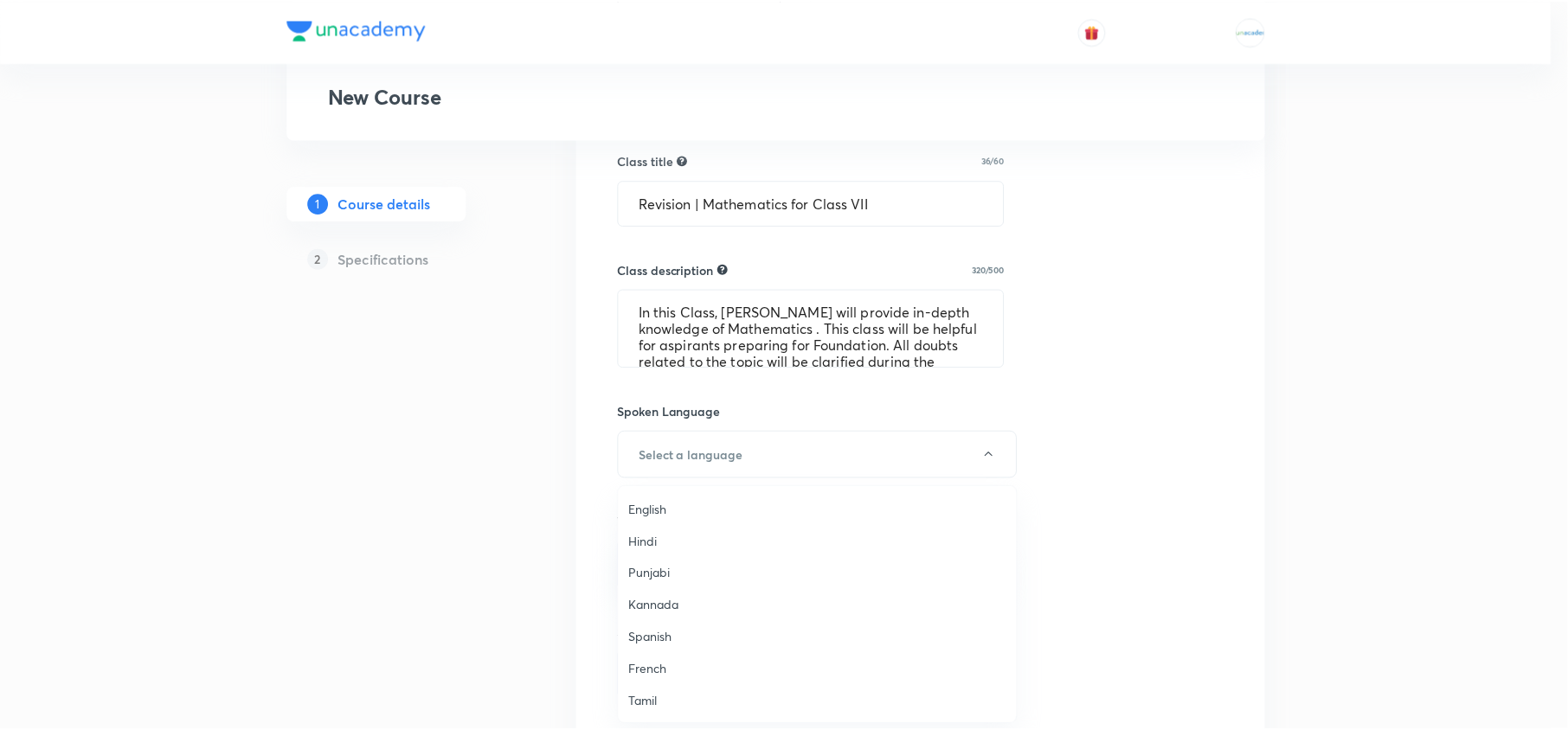
scroll to position [513, 0]
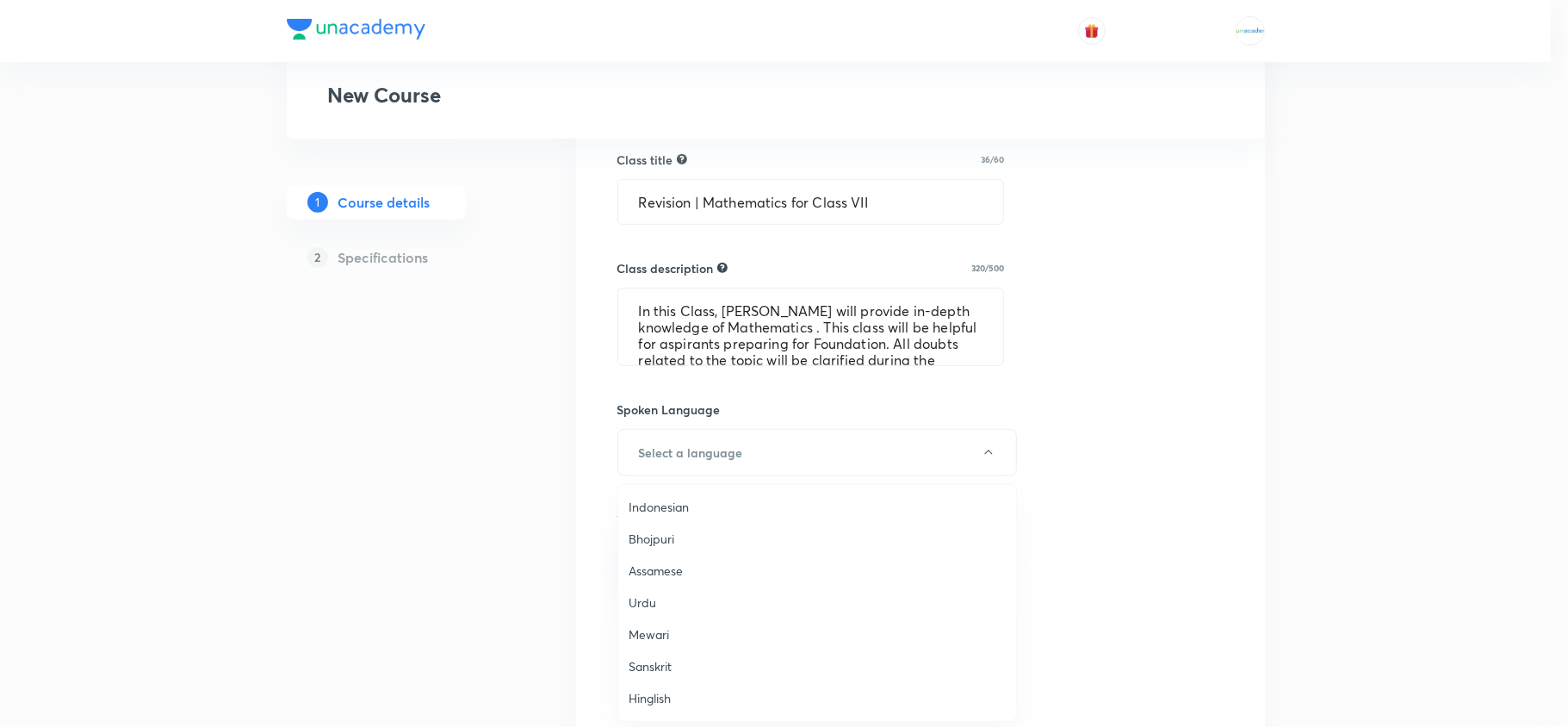
click at [662, 696] on span "Hinglish" at bounding box center [818, 698] width 377 height 18
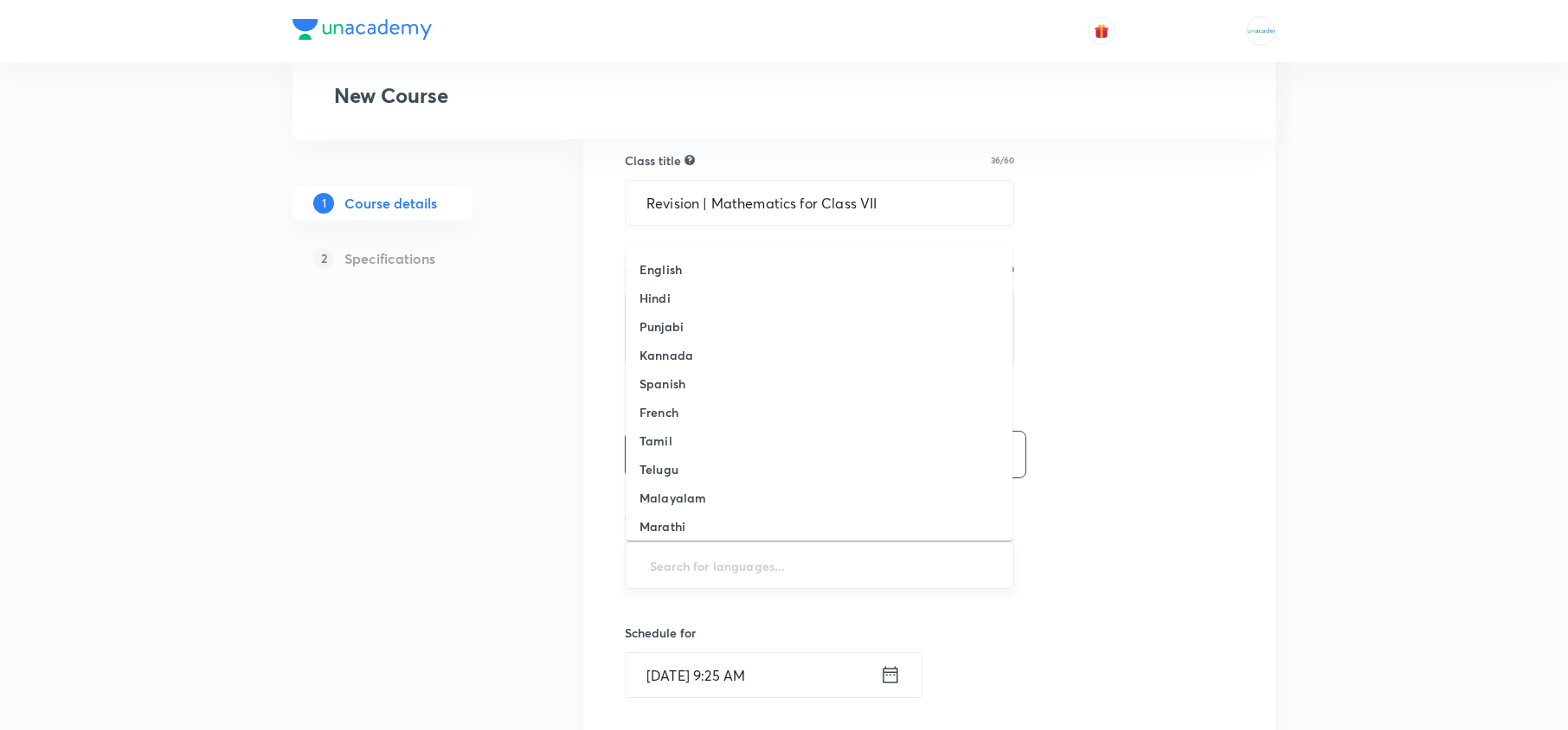
click at [703, 571] on input "text" at bounding box center [820, 565] width 346 height 32
click at [669, 268] on h6 "English" at bounding box center [661, 269] width 42 height 18
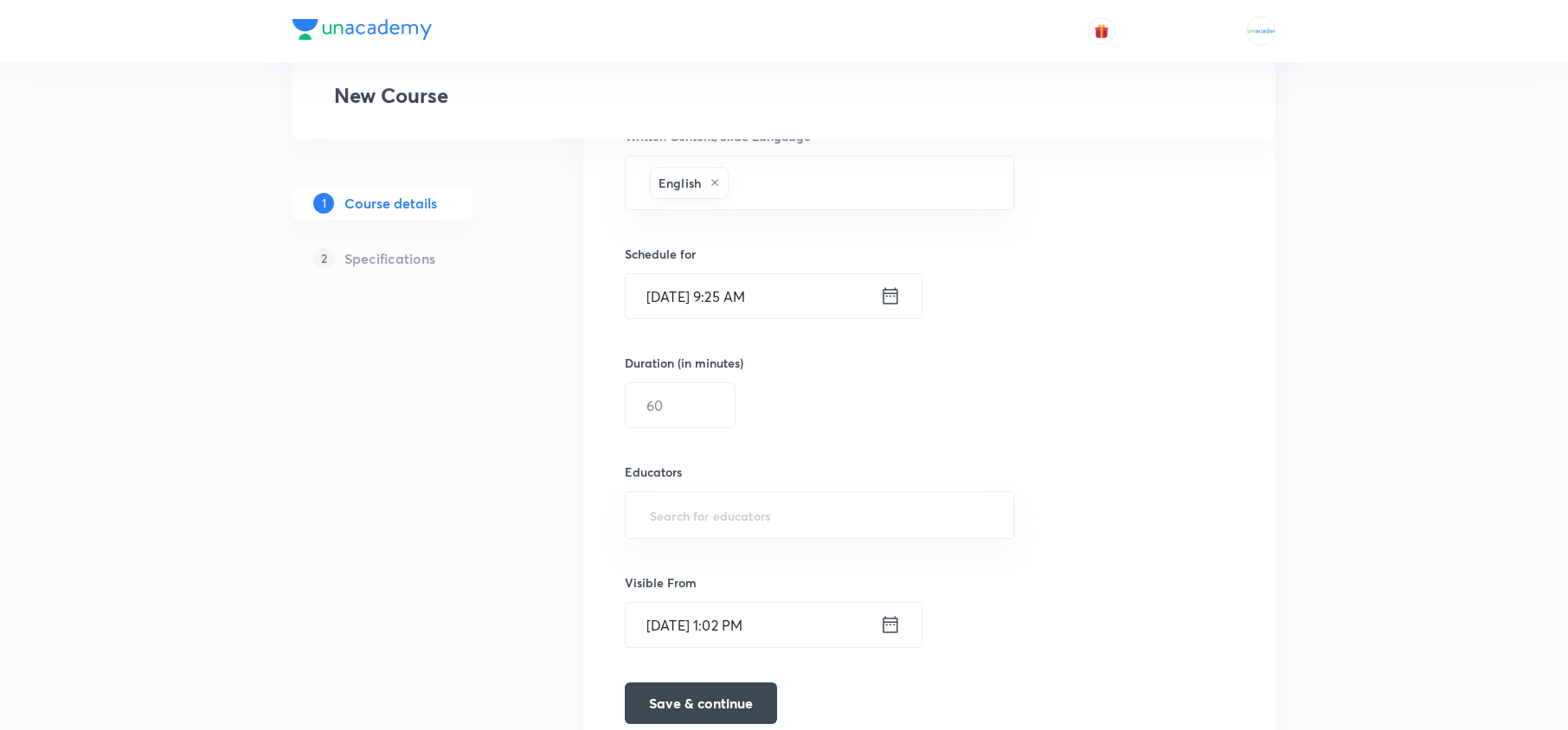
scroll to position [1011, 0]
click at [894, 298] on icon at bounding box center [891, 294] width 21 height 24
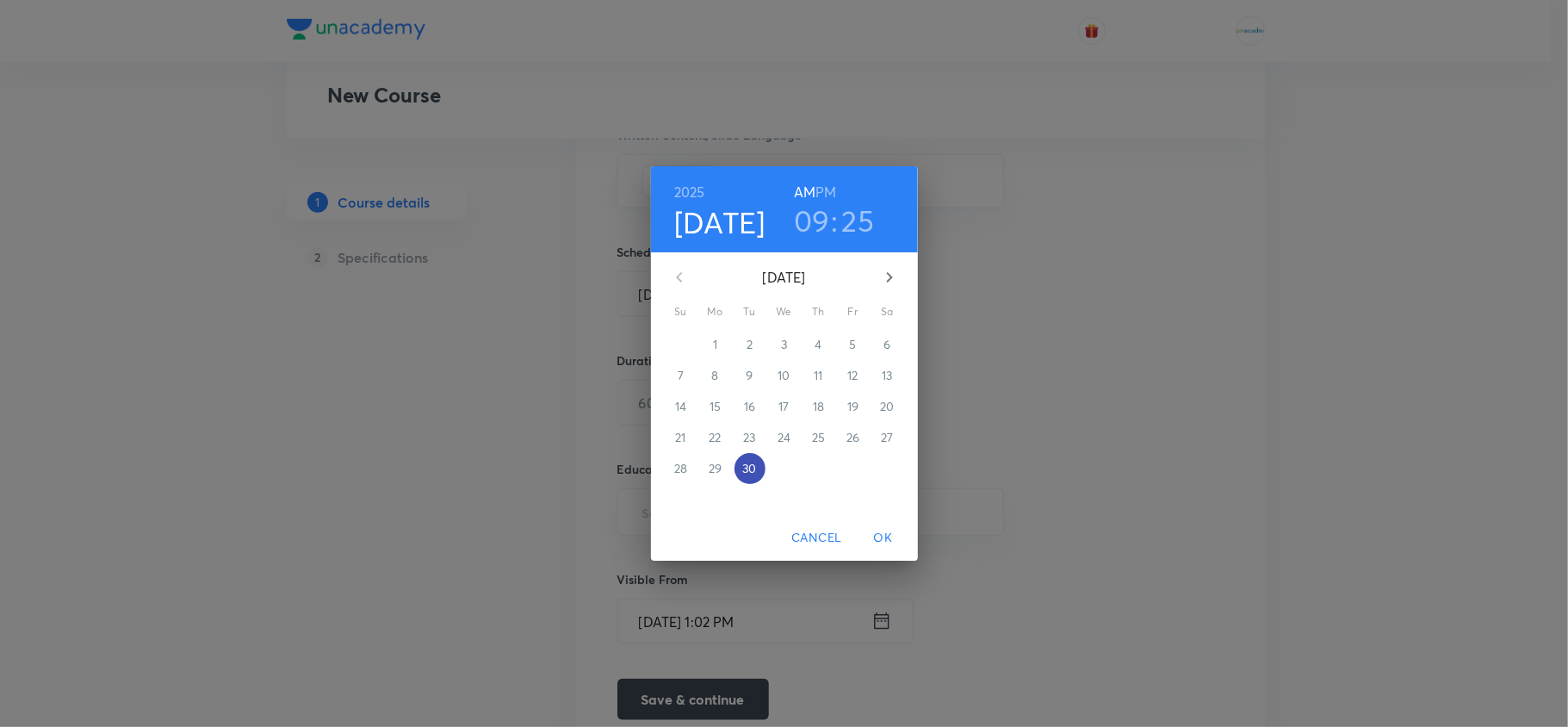
click at [757, 466] on span "30" at bounding box center [750, 468] width 31 height 17
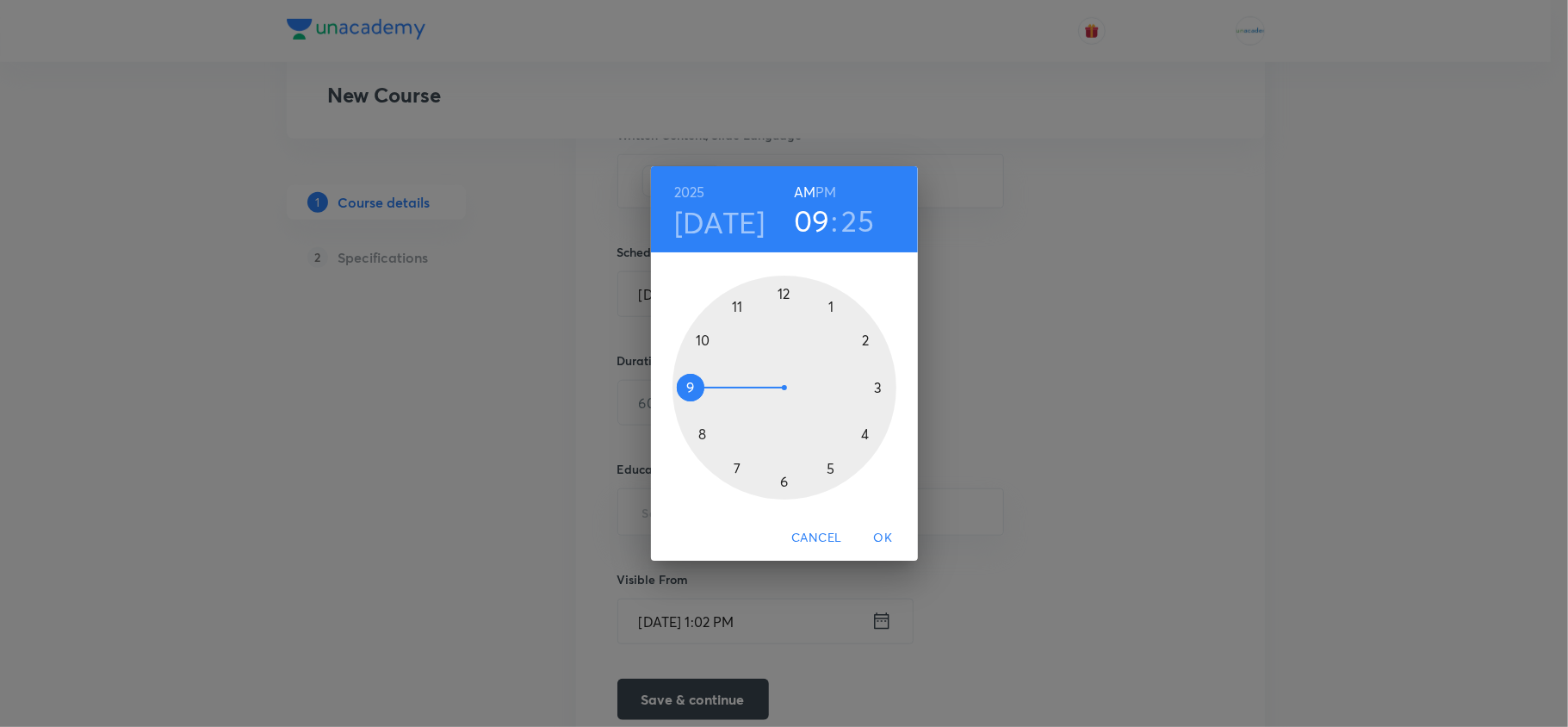
click at [826, 184] on h6 "PM" at bounding box center [826, 192] width 21 height 24
click at [864, 440] on div at bounding box center [784, 388] width 224 height 224
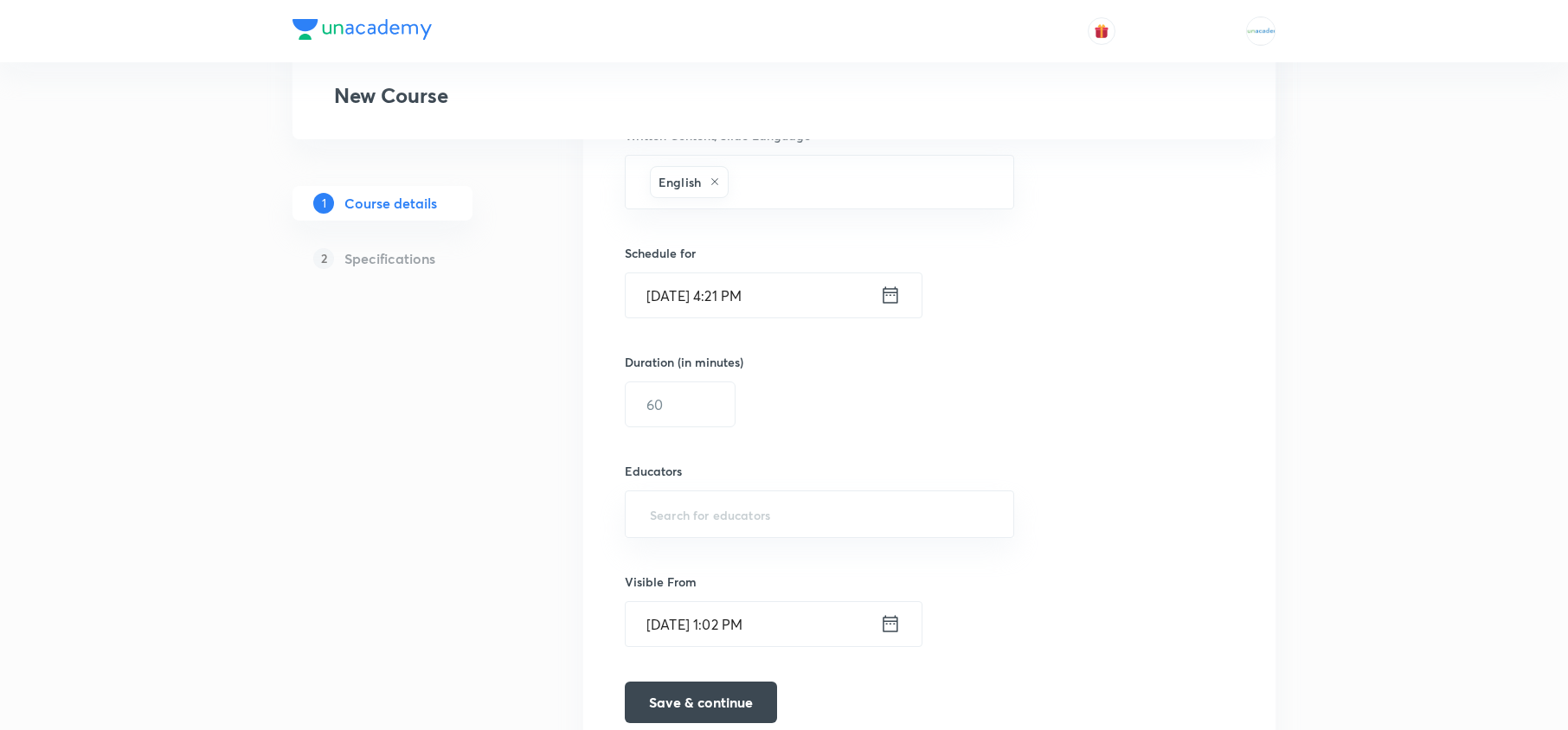
click at [890, 298] on icon at bounding box center [891, 294] width 21 height 24
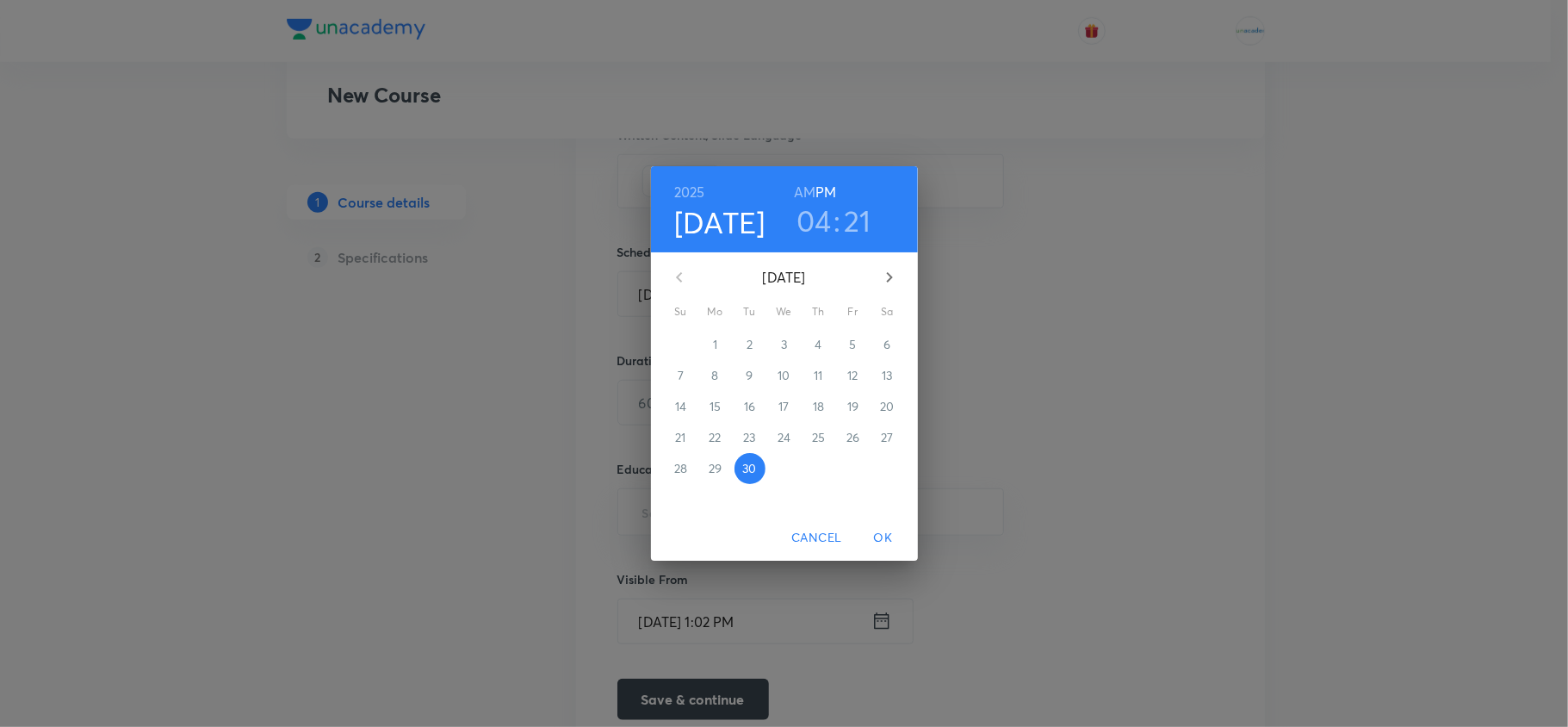
click at [861, 236] on div "[DATE] 04 : 21 AM PM" at bounding box center [784, 210] width 267 height 86
click at [861, 236] on h3 "21" at bounding box center [857, 220] width 28 height 36
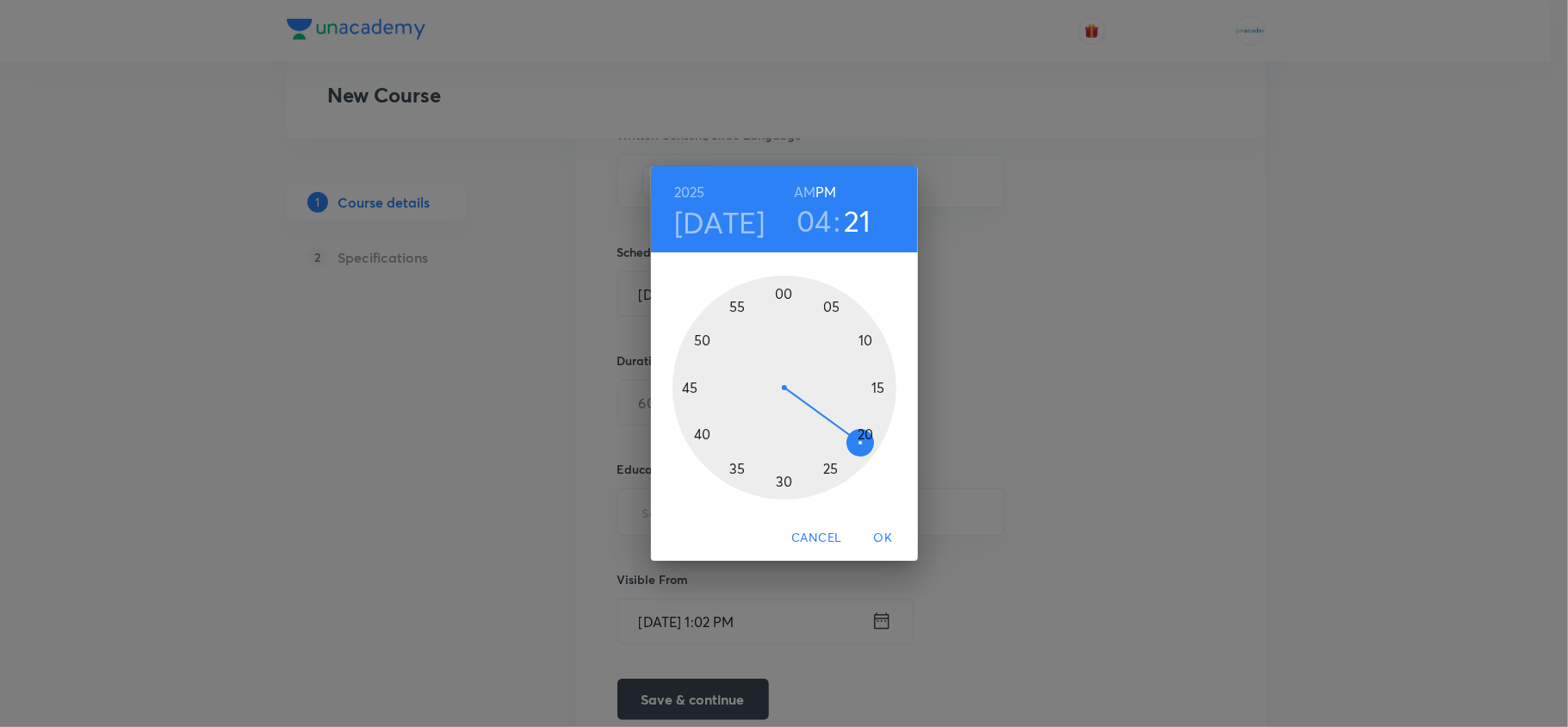
click at [869, 434] on div at bounding box center [784, 388] width 224 height 224
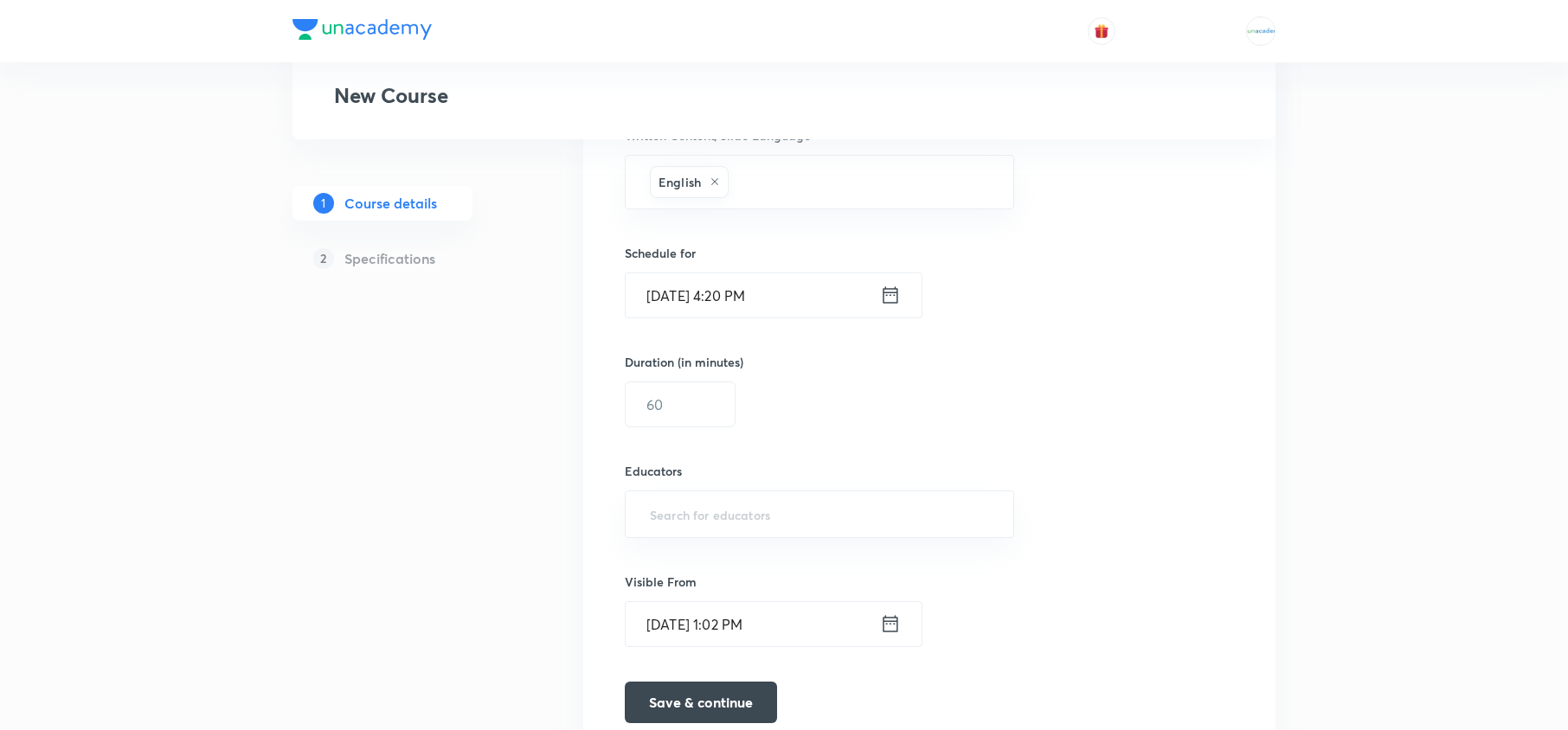
scroll to position [1107, 0]
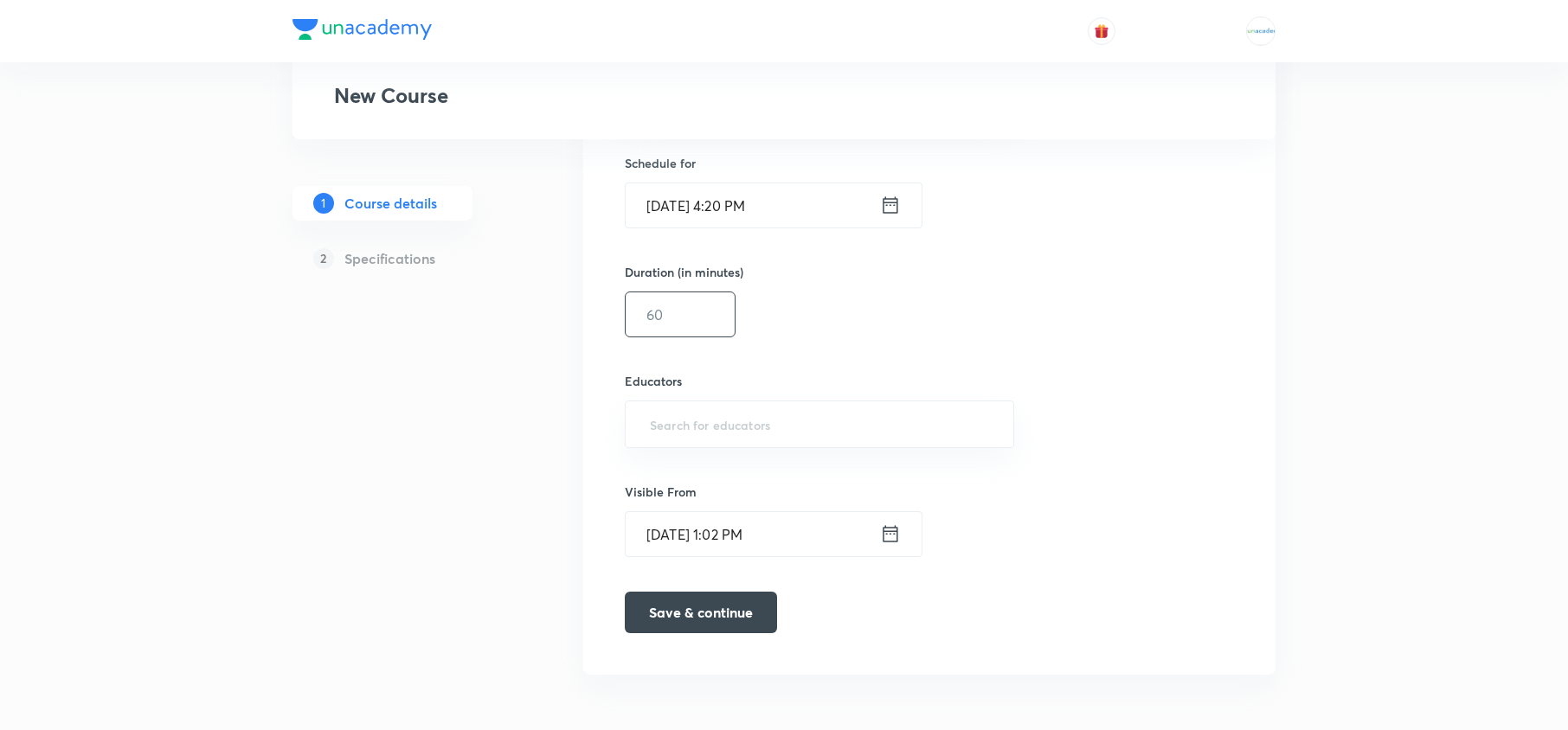
click at [710, 313] on input "text" at bounding box center [679, 315] width 109 height 44
type input "60"
click at [707, 438] on input "text" at bounding box center [820, 424] width 346 height 32
paste input "kundansingh"
type input "kundansingh"
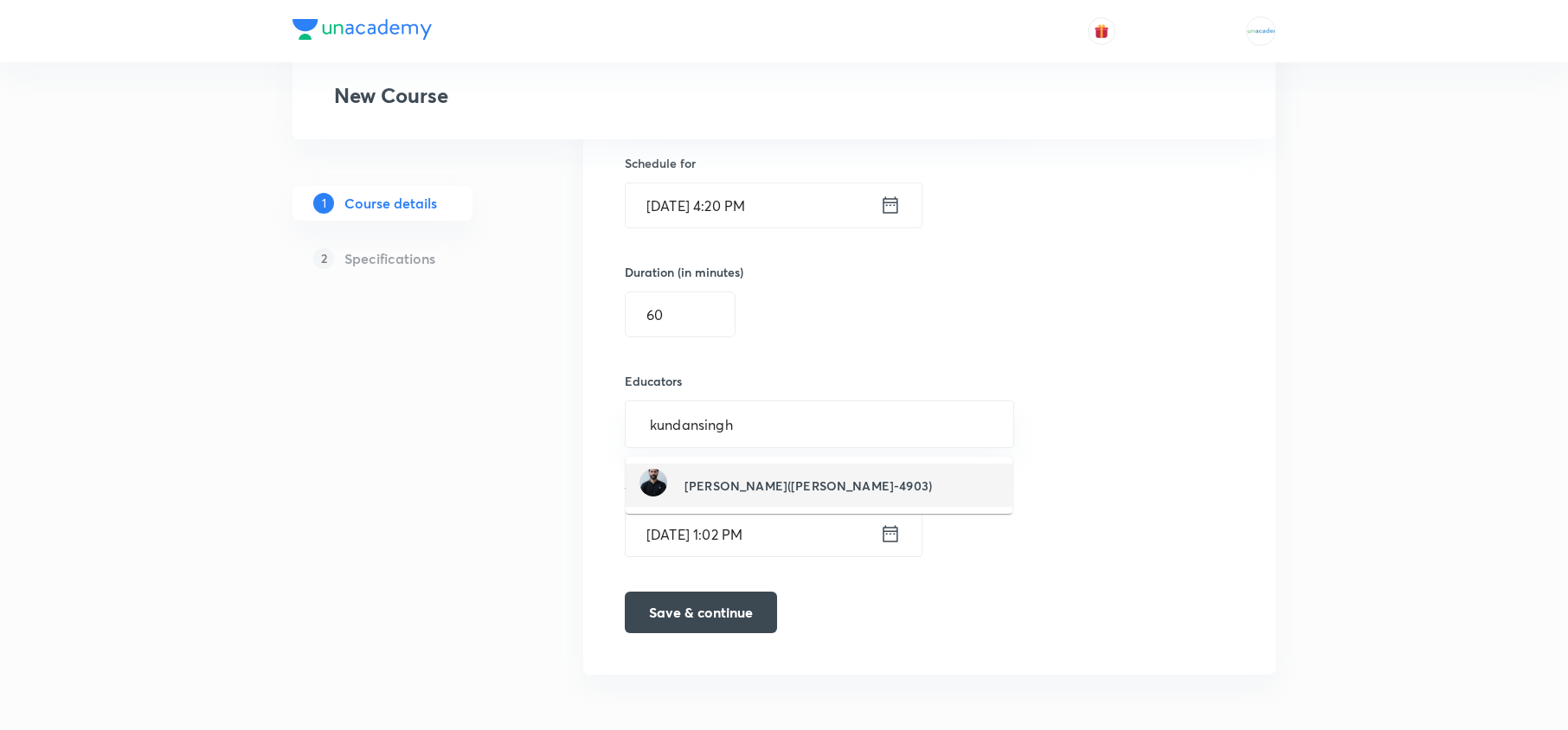
click at [752, 477] on h6 "[PERSON_NAME]([PERSON_NAME]-4903)" at bounding box center [807, 486] width 247 height 18
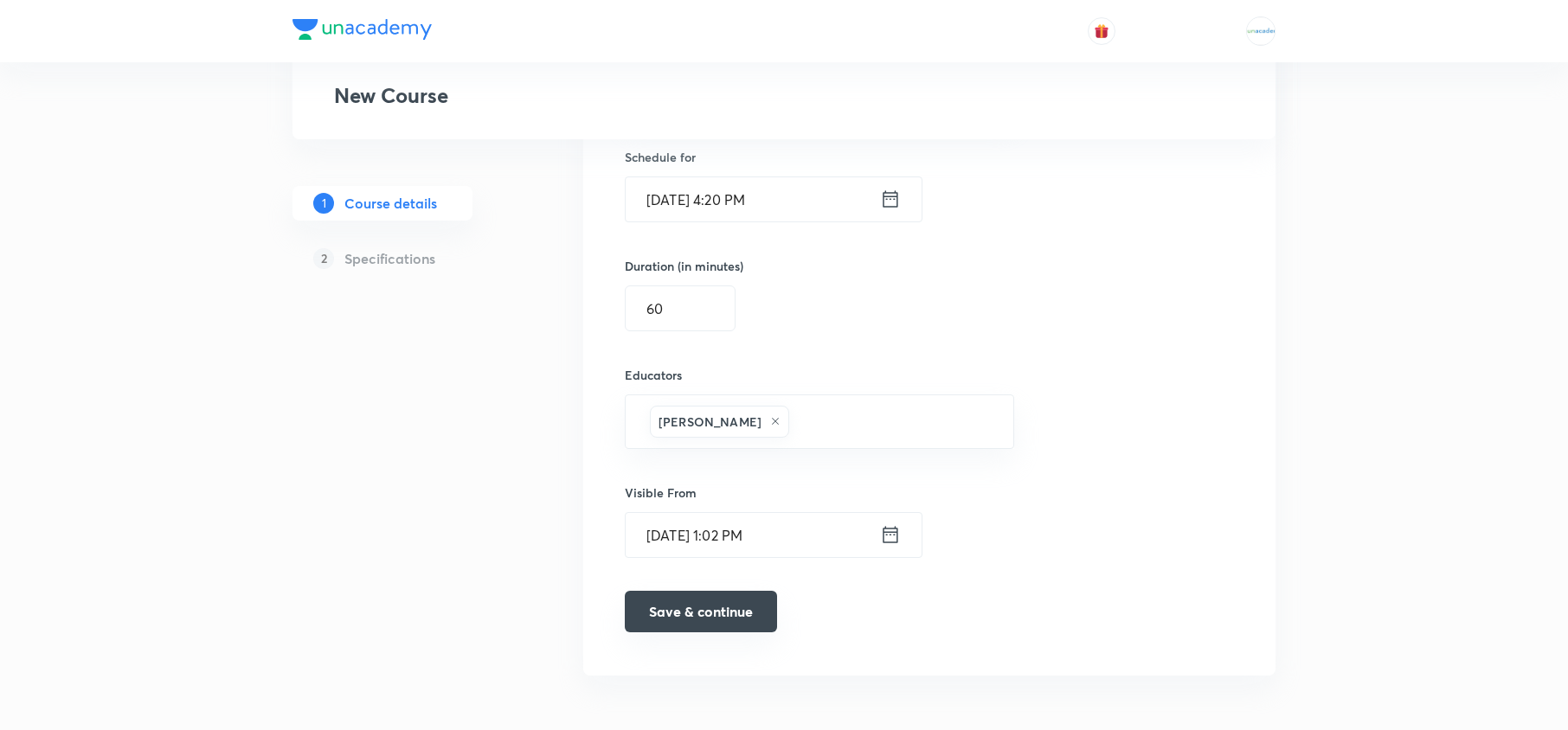
click at [732, 617] on button "Save & continue" at bounding box center [700, 611] width 152 height 41
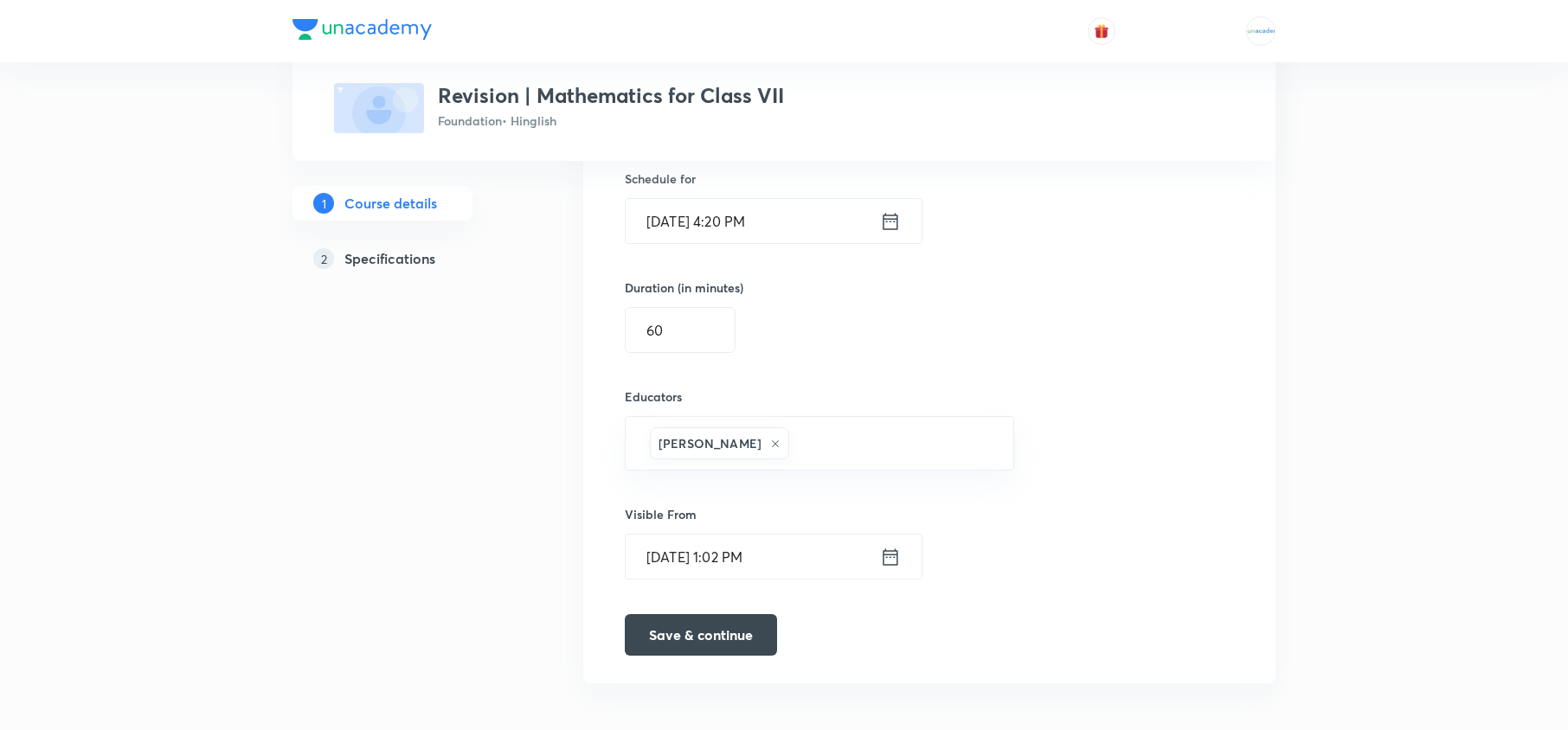
scroll to position [1122, 0]
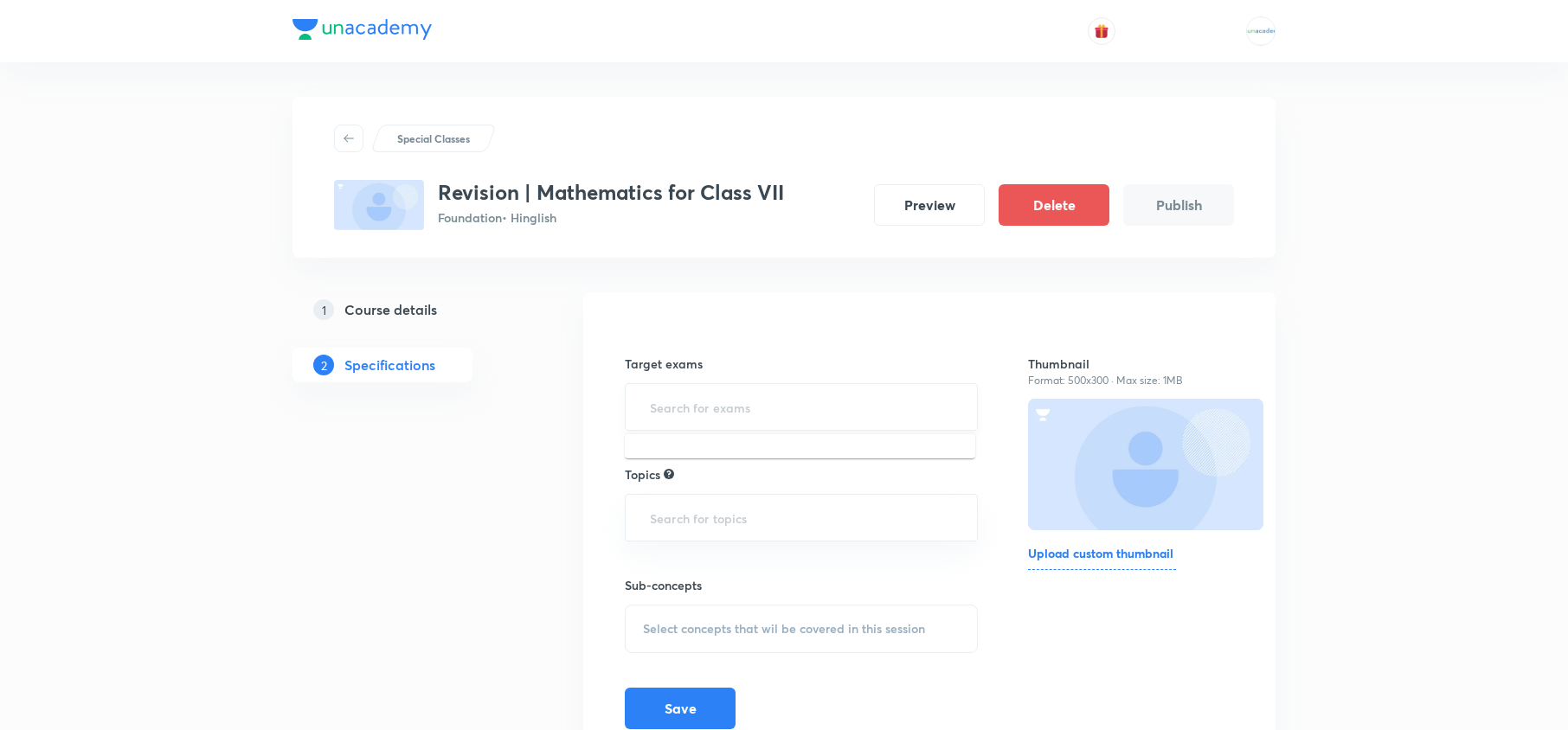
click at [717, 406] on input "text" at bounding box center [801, 407] width 310 height 32
type input "c"
type input "CBSE"
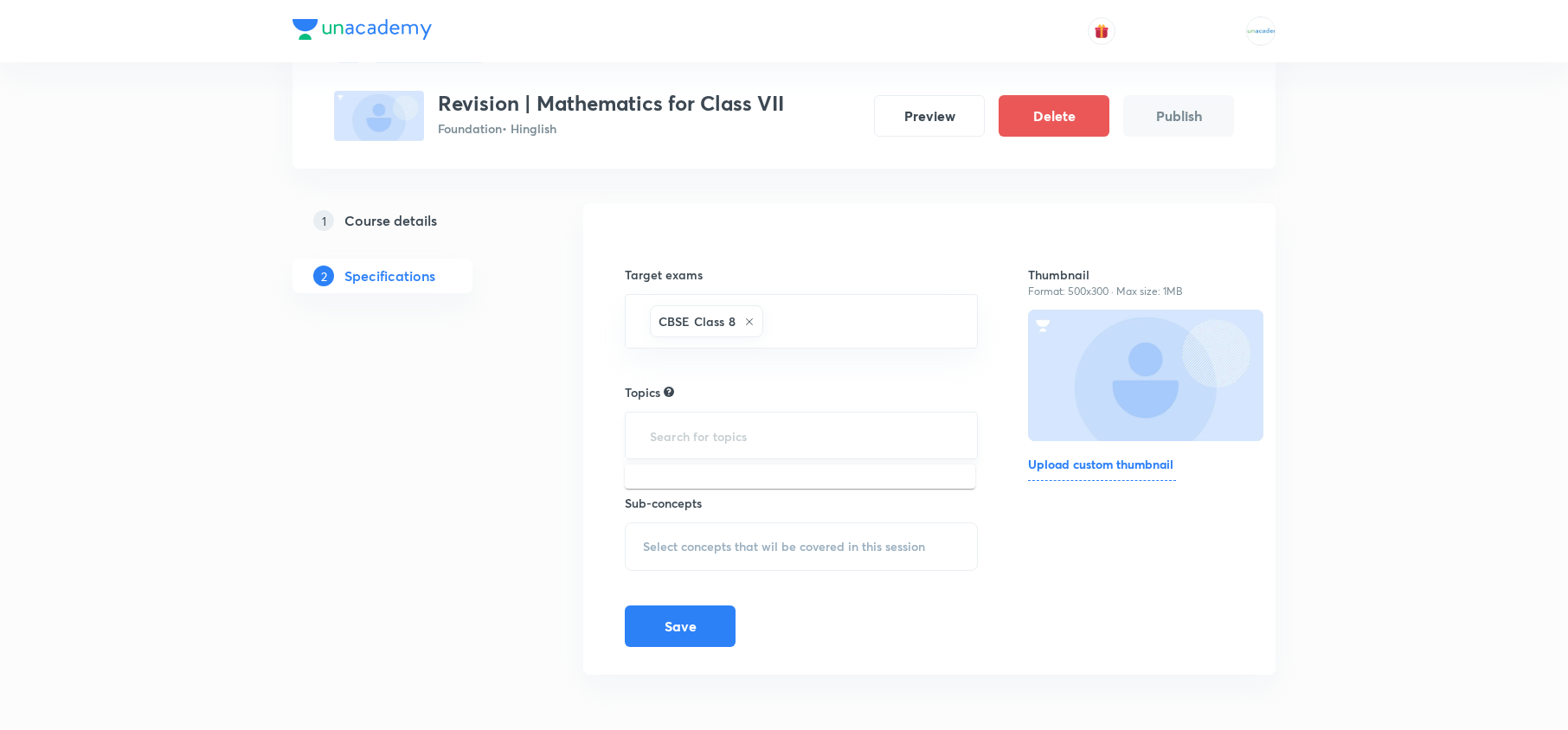
click at [694, 433] on input "text" at bounding box center [801, 435] width 310 height 32
type input "c"
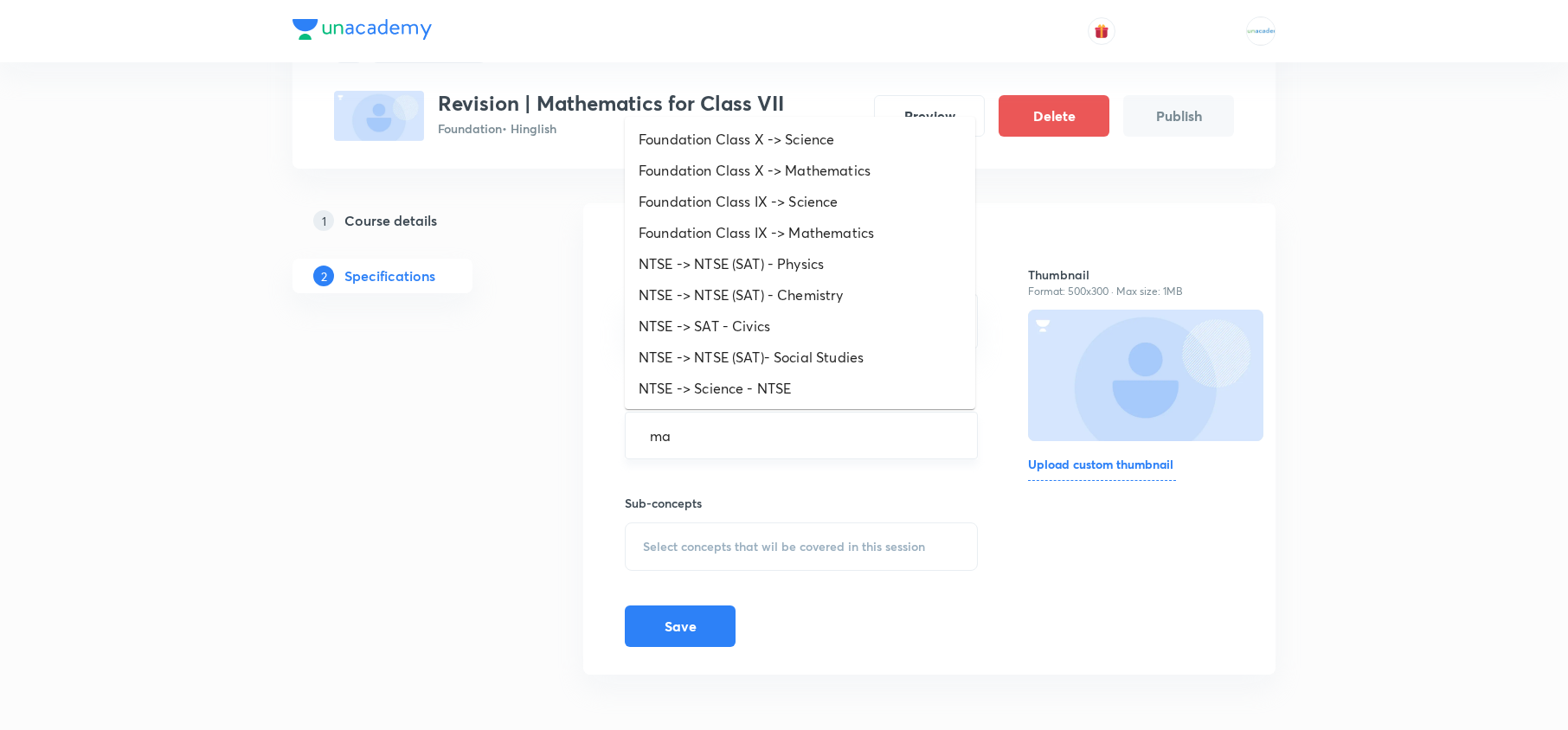
type input "mat"
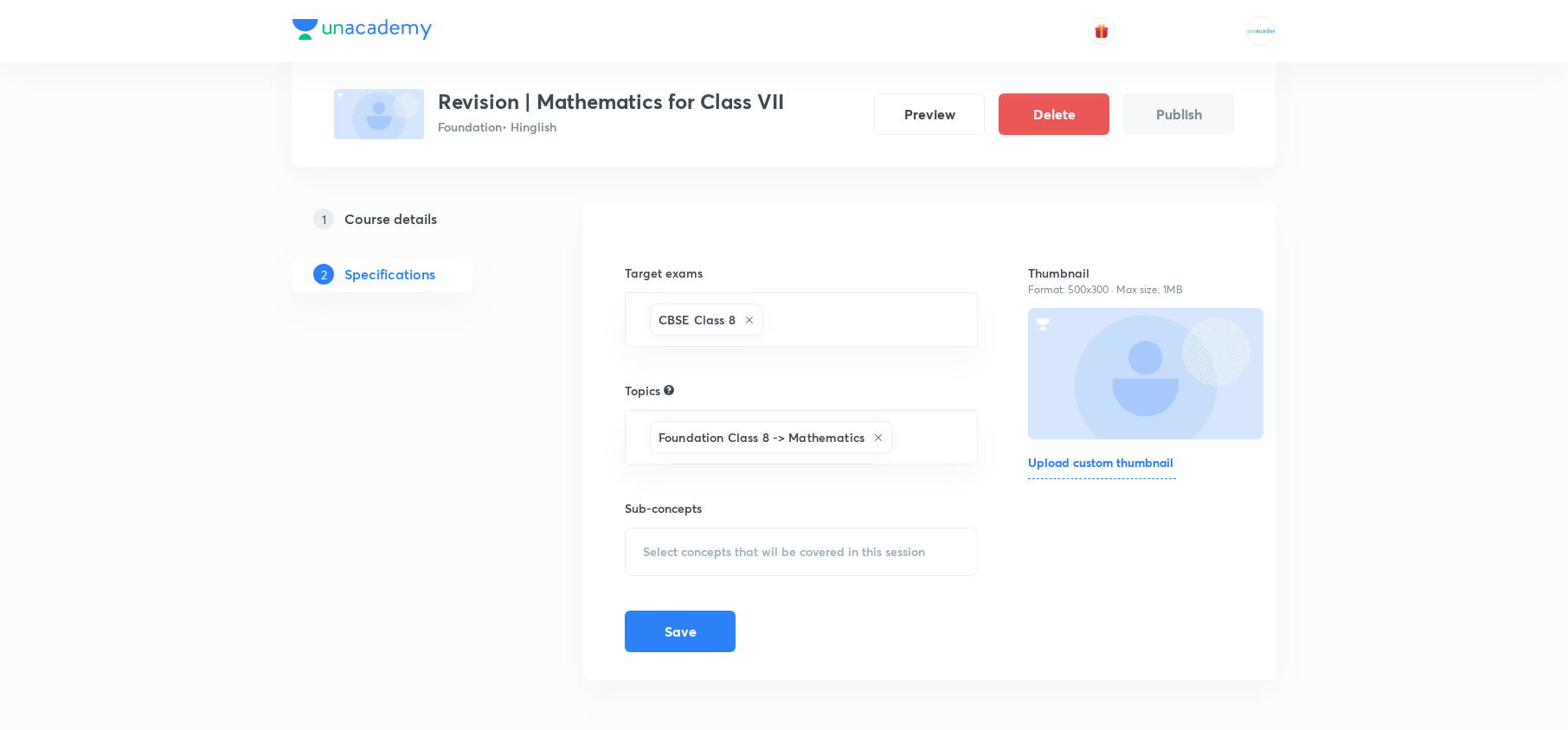
click at [754, 550] on span "Select concepts that wil be covered in this session" at bounding box center [783, 552] width 282 height 13
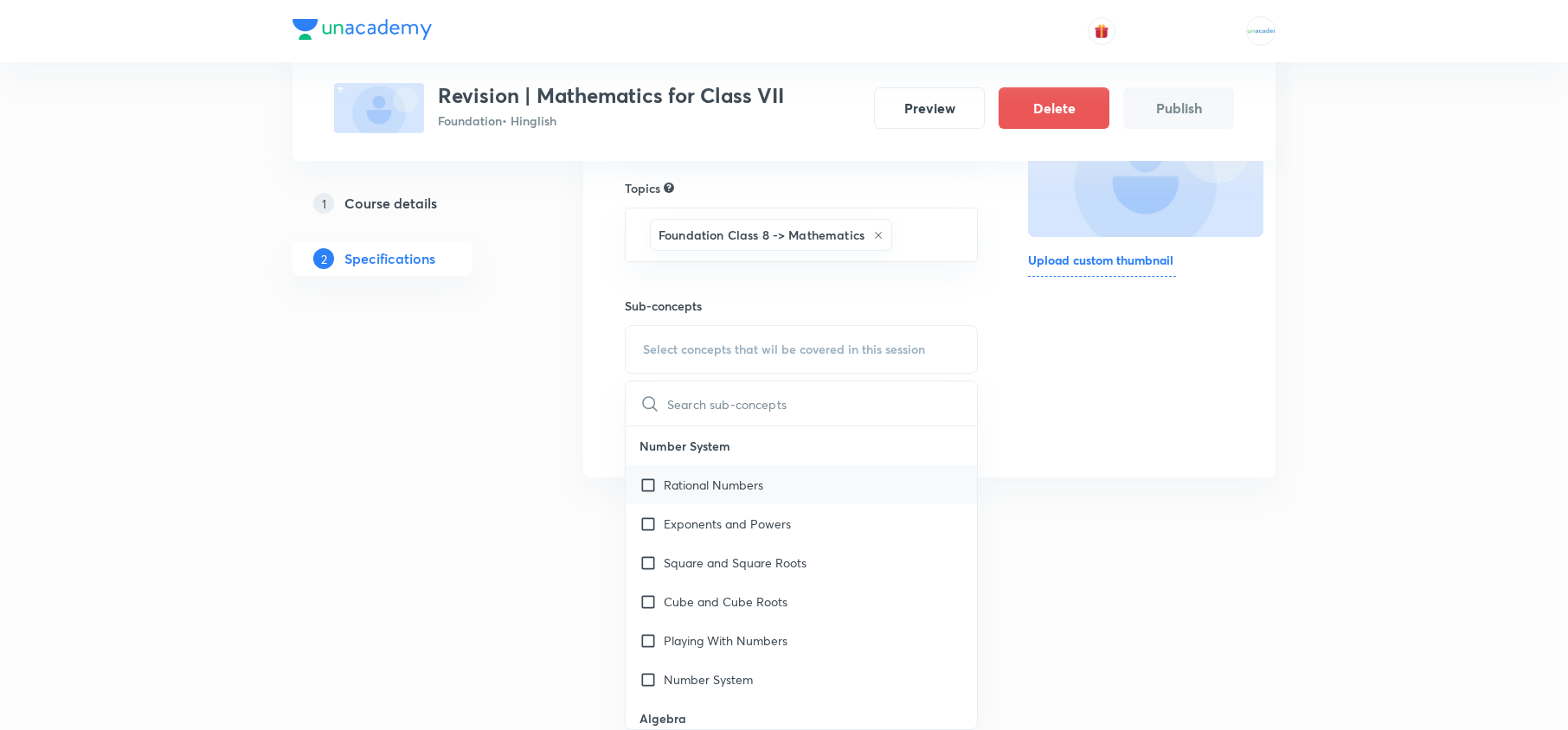
click at [744, 483] on p "Rational Numbers" at bounding box center [713, 485] width 99 height 18
checkbox input "true"
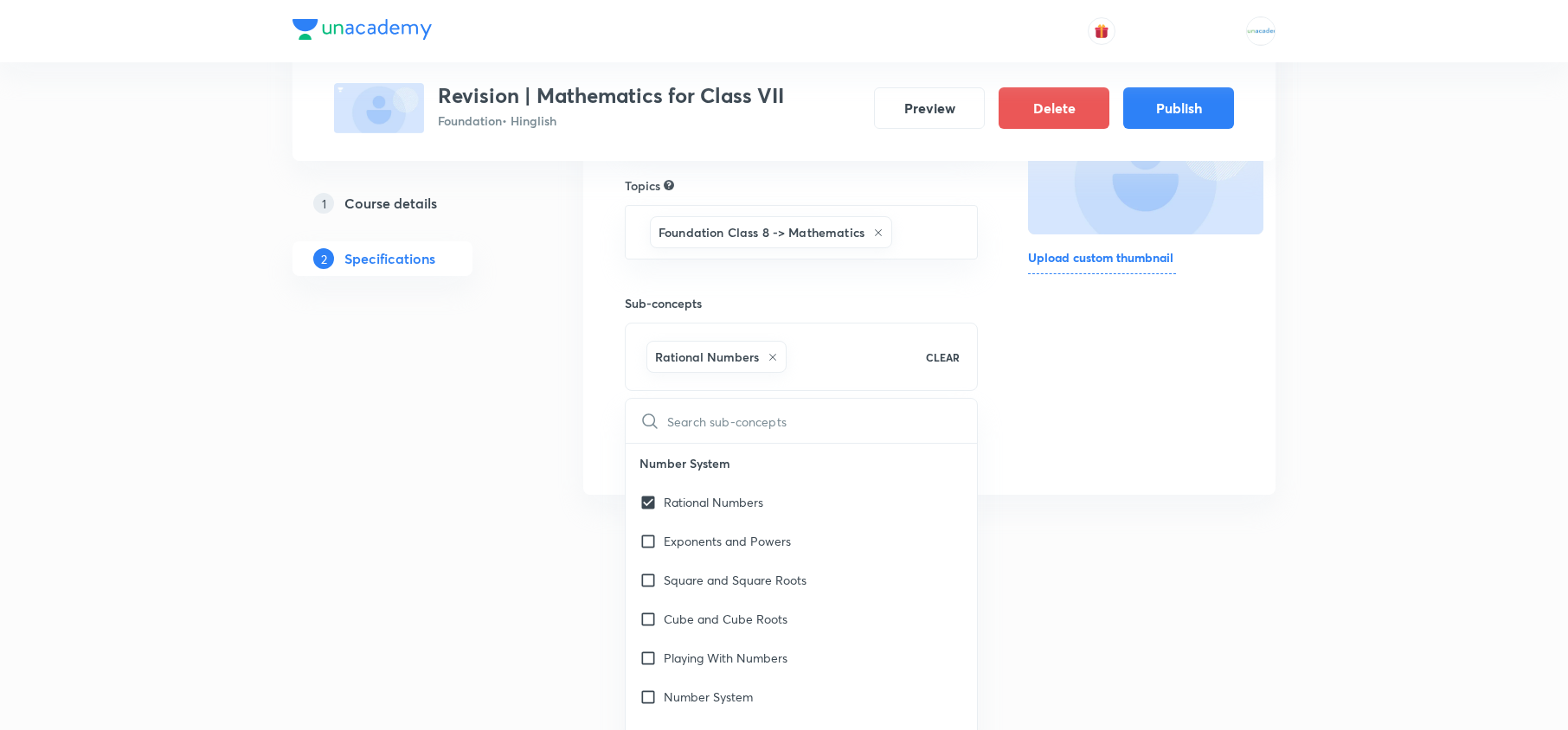
click at [581, 394] on div "Special Classes Revision | Mathematics for Class VII Foundation • Hinglish Prev…" at bounding box center [784, 160] width 983 height 717
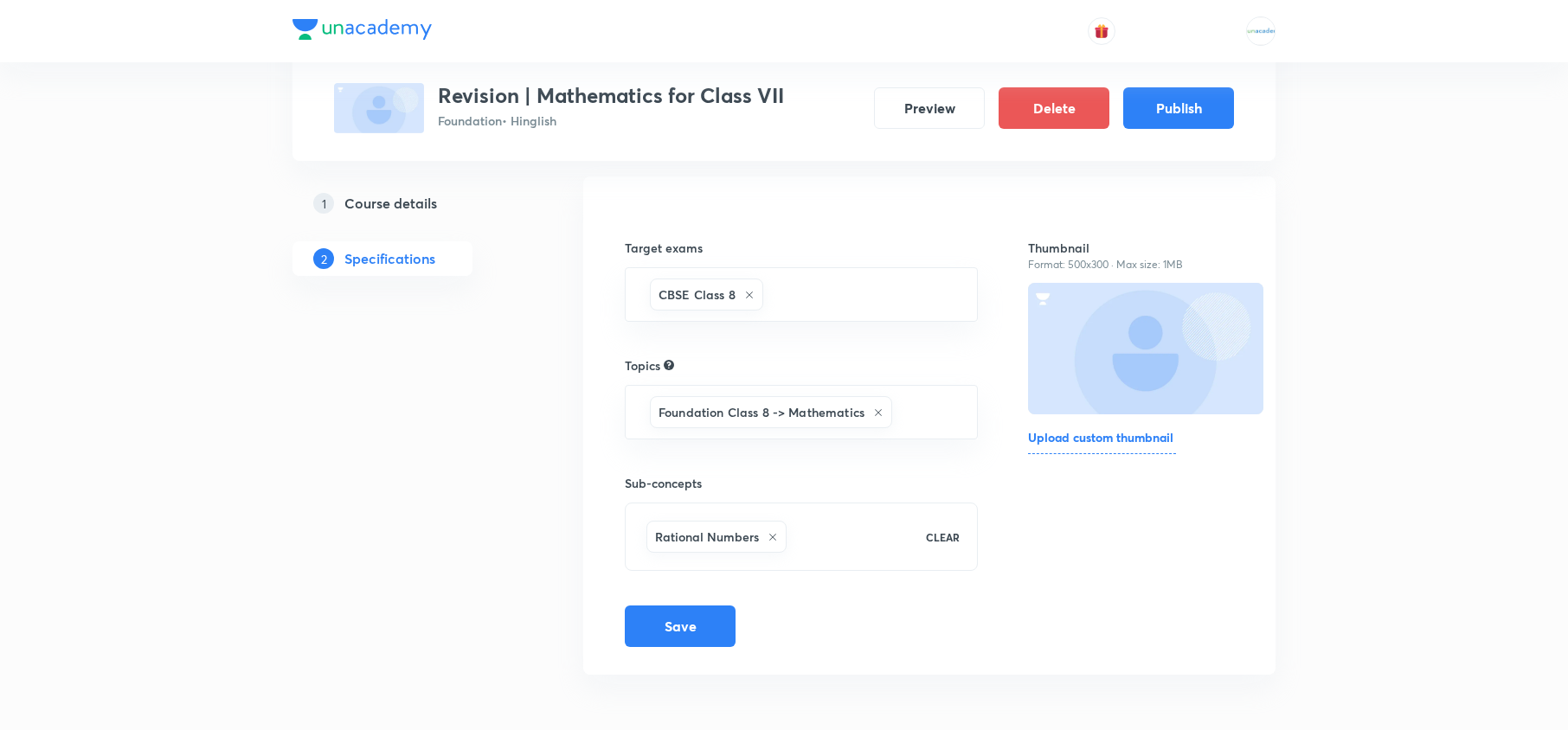
scroll to position [119, 0]
click at [1189, 108] on button "Publish" at bounding box center [1177, 106] width 111 height 41
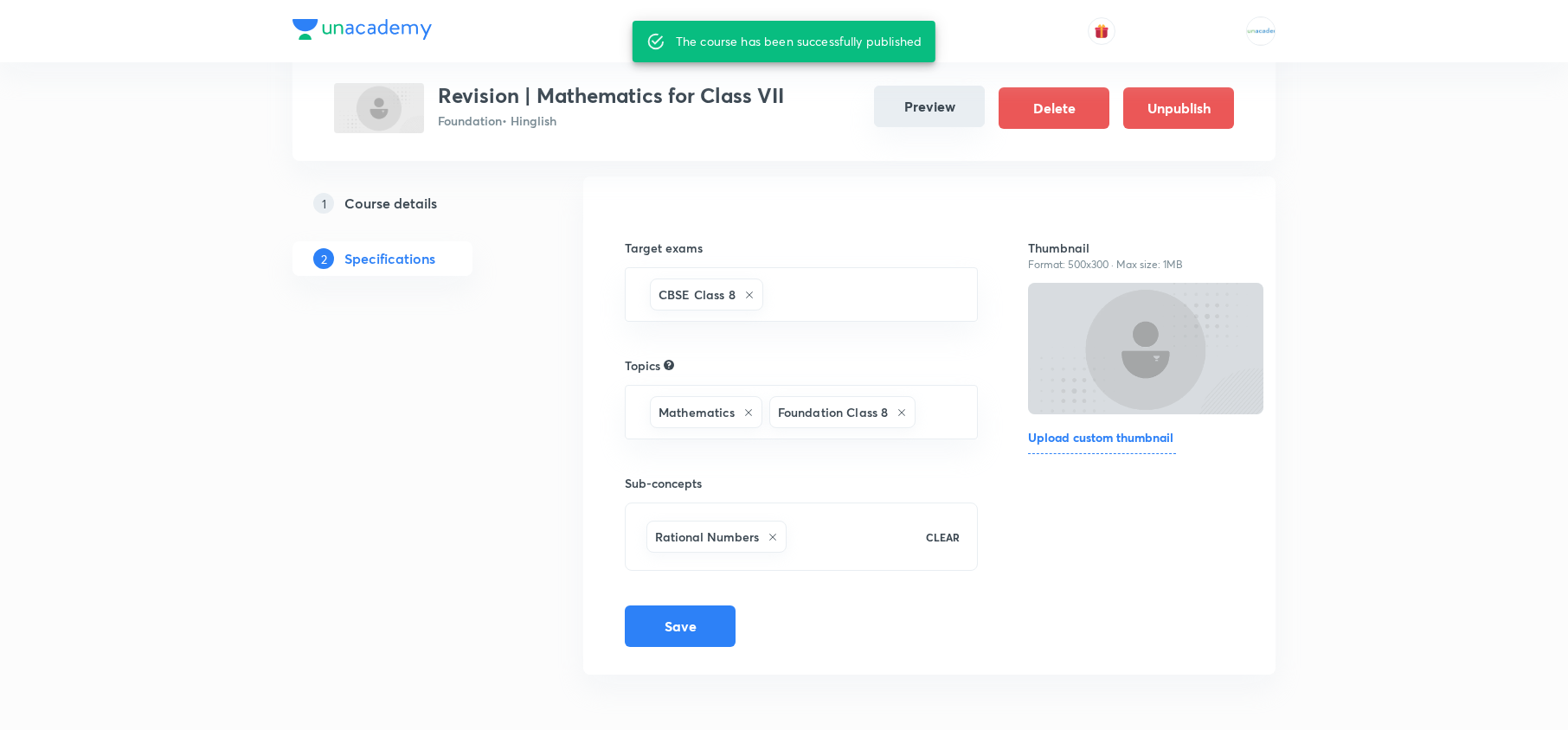
click at [945, 102] on button "Preview" at bounding box center [928, 106] width 111 height 41
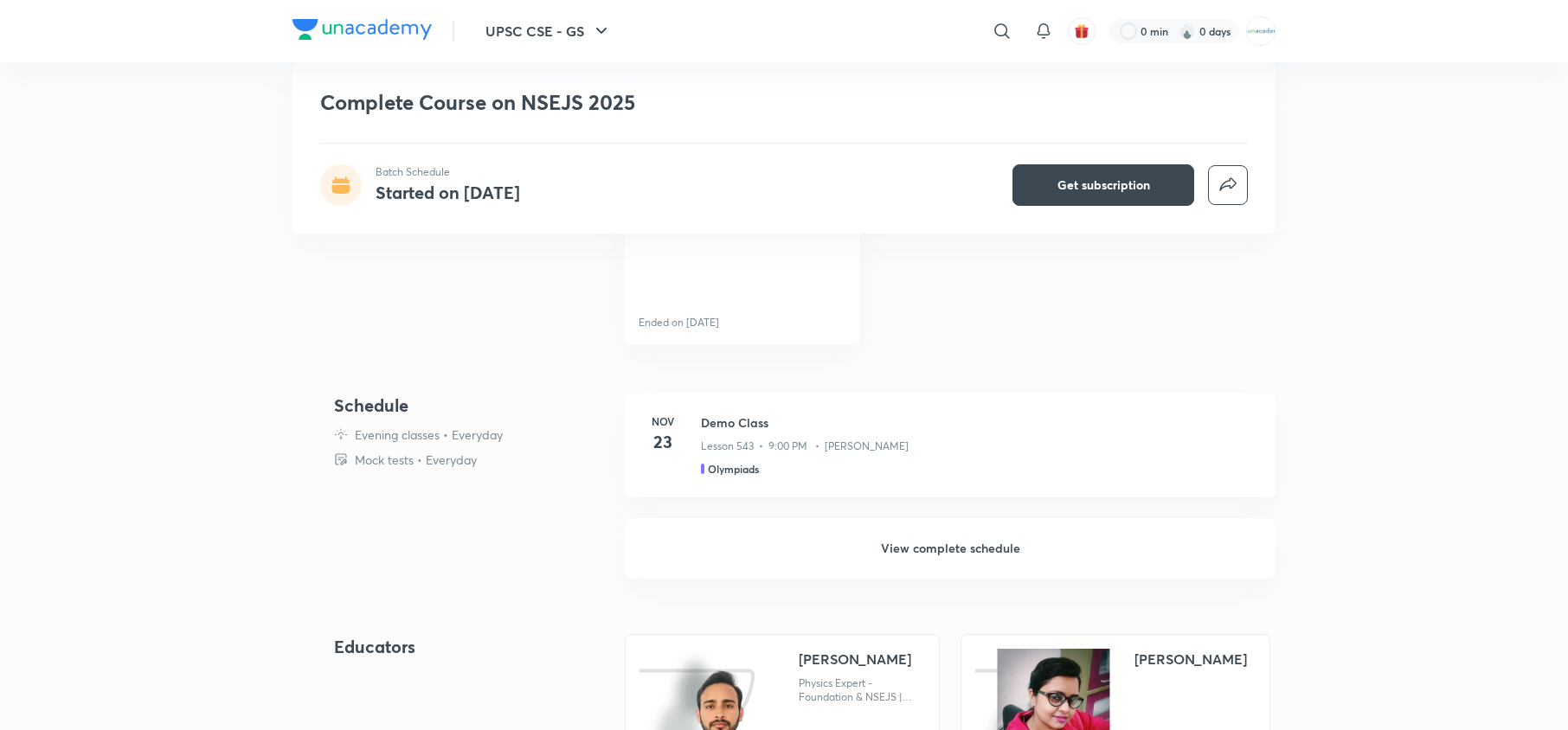
scroll to position [571, 0]
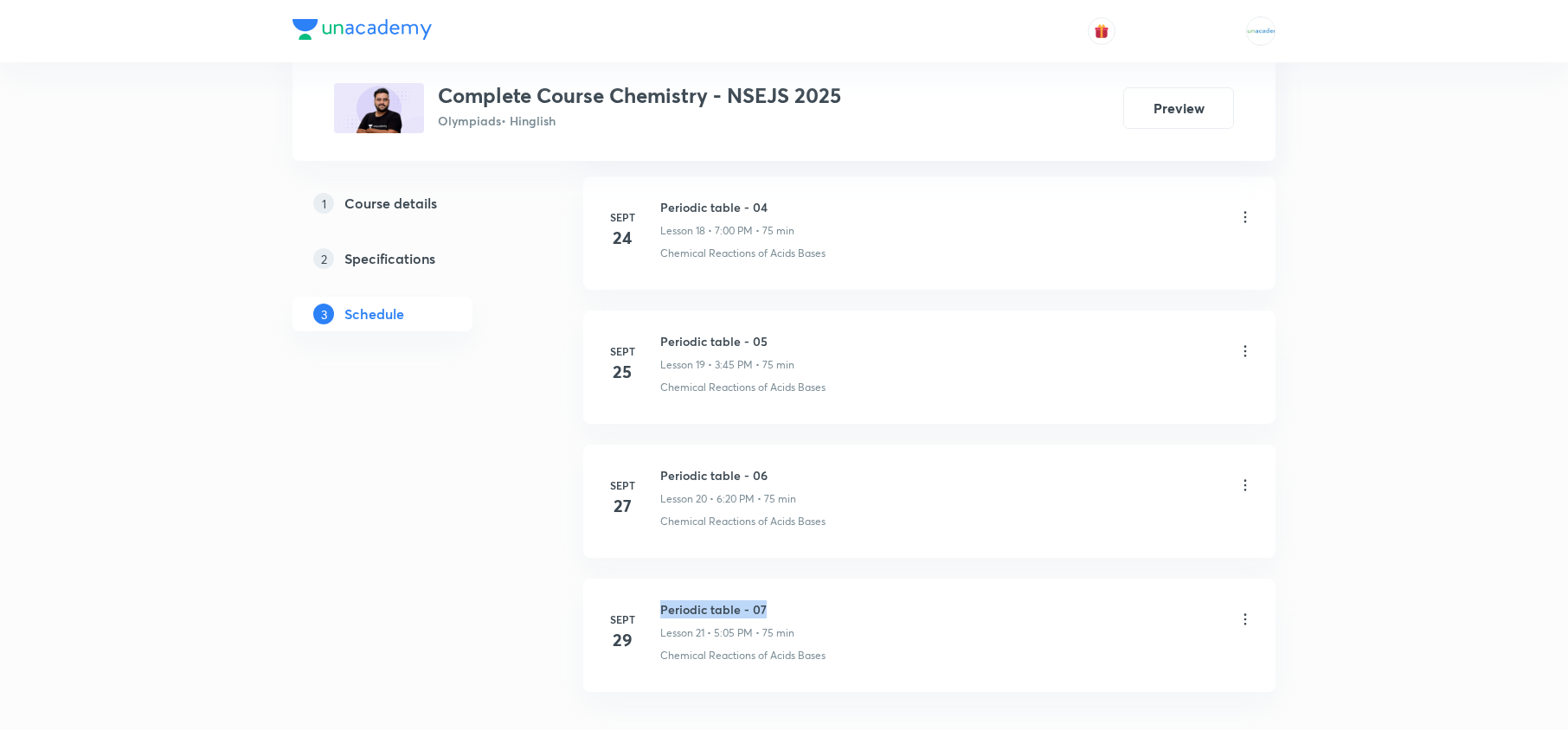
drag, startPoint x: 771, startPoint y: 617, endPoint x: 659, endPoint y: 593, distance: 114.5
click at [659, 593] on li "[DATE] Periodic table - 07 Lesson 21 • 5:05 PM • 75 min Chemical Reactions of A…" at bounding box center [929, 636] width 693 height 113
copy h6 "Periodic table - 07"
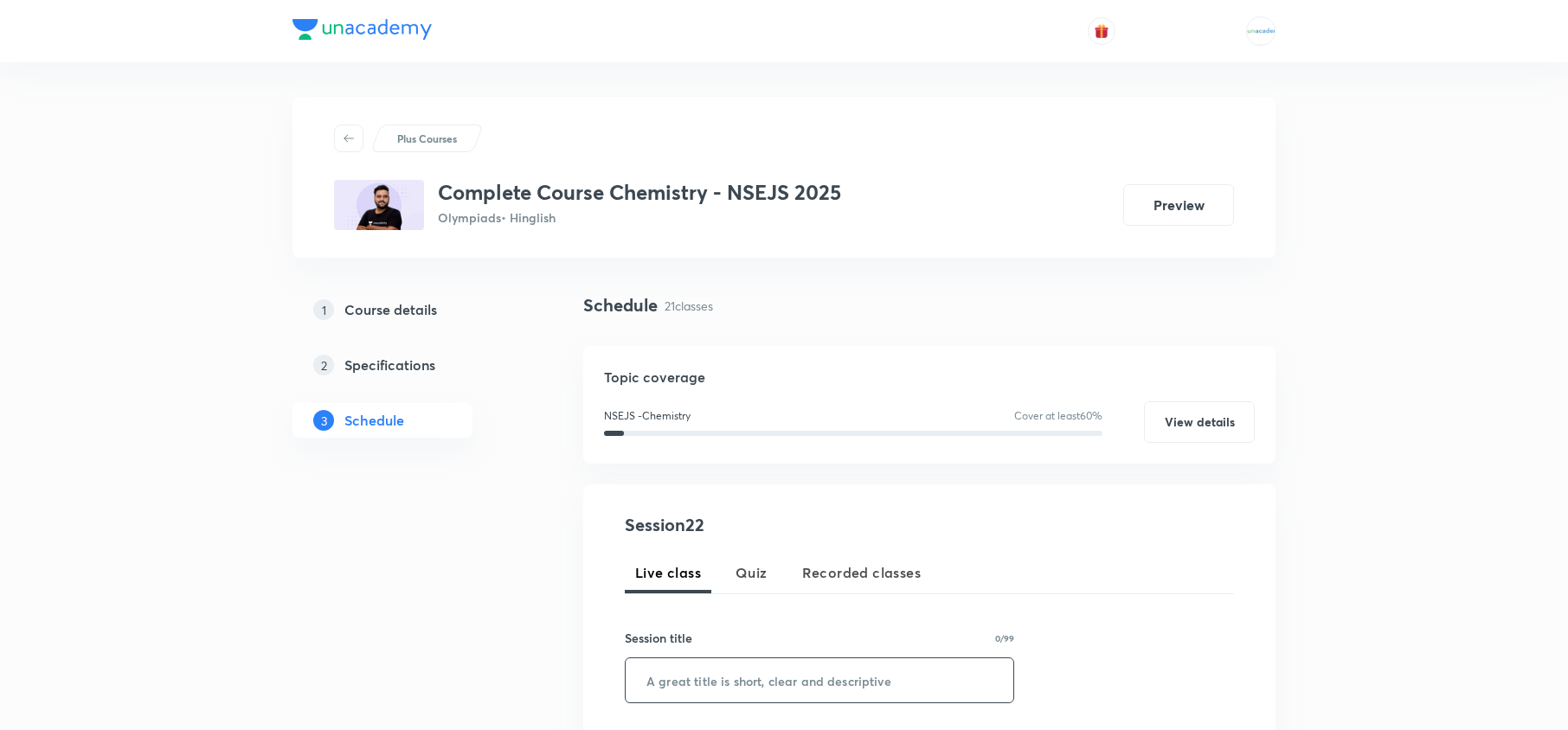
paste input "Periodic table - 07"
click at [707, 676] on input "Periodic table - 07" at bounding box center [819, 680] width 388 height 44
type input "Periodic table - 08"
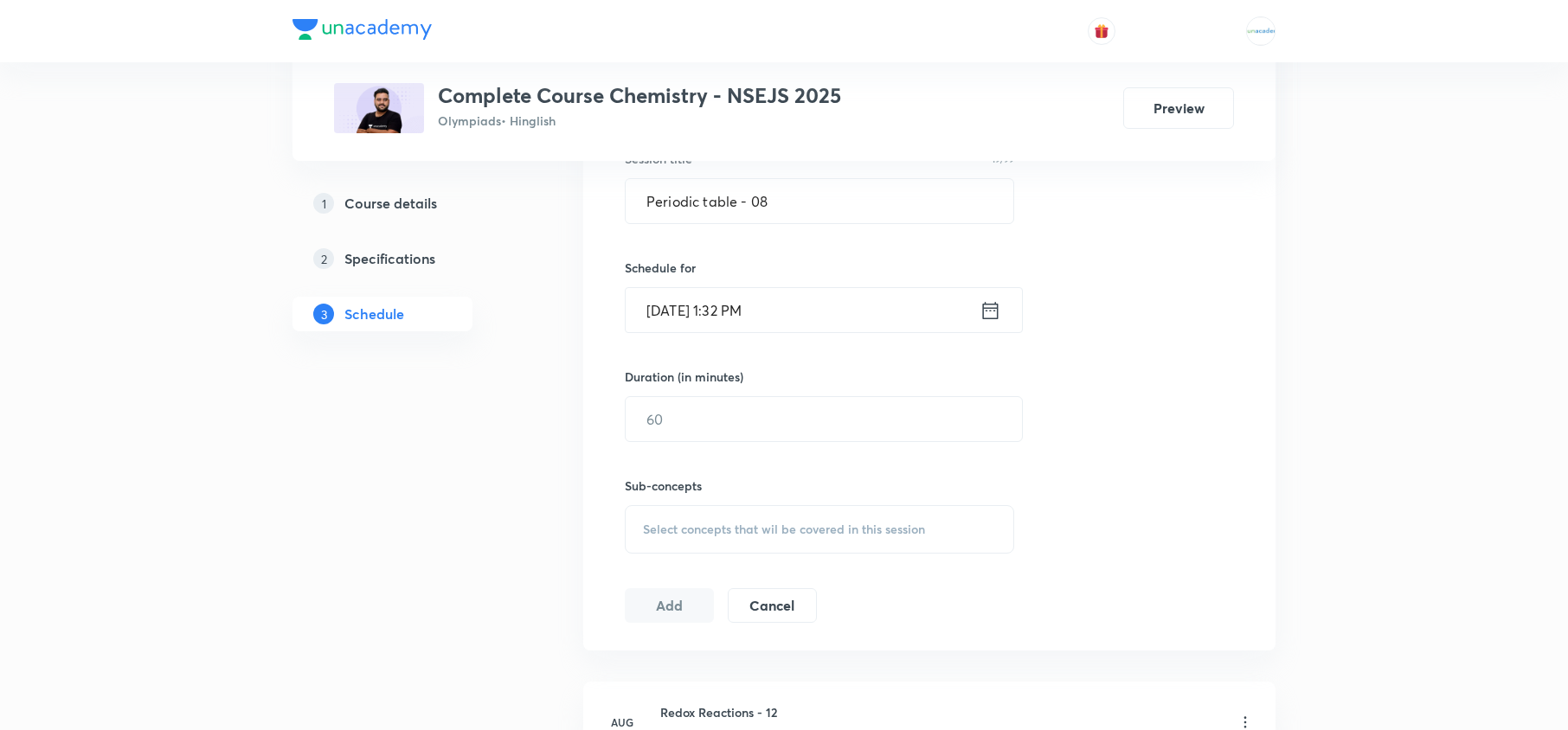
scroll to position [478, 0]
click at [994, 308] on icon at bounding box center [990, 311] width 21 height 24
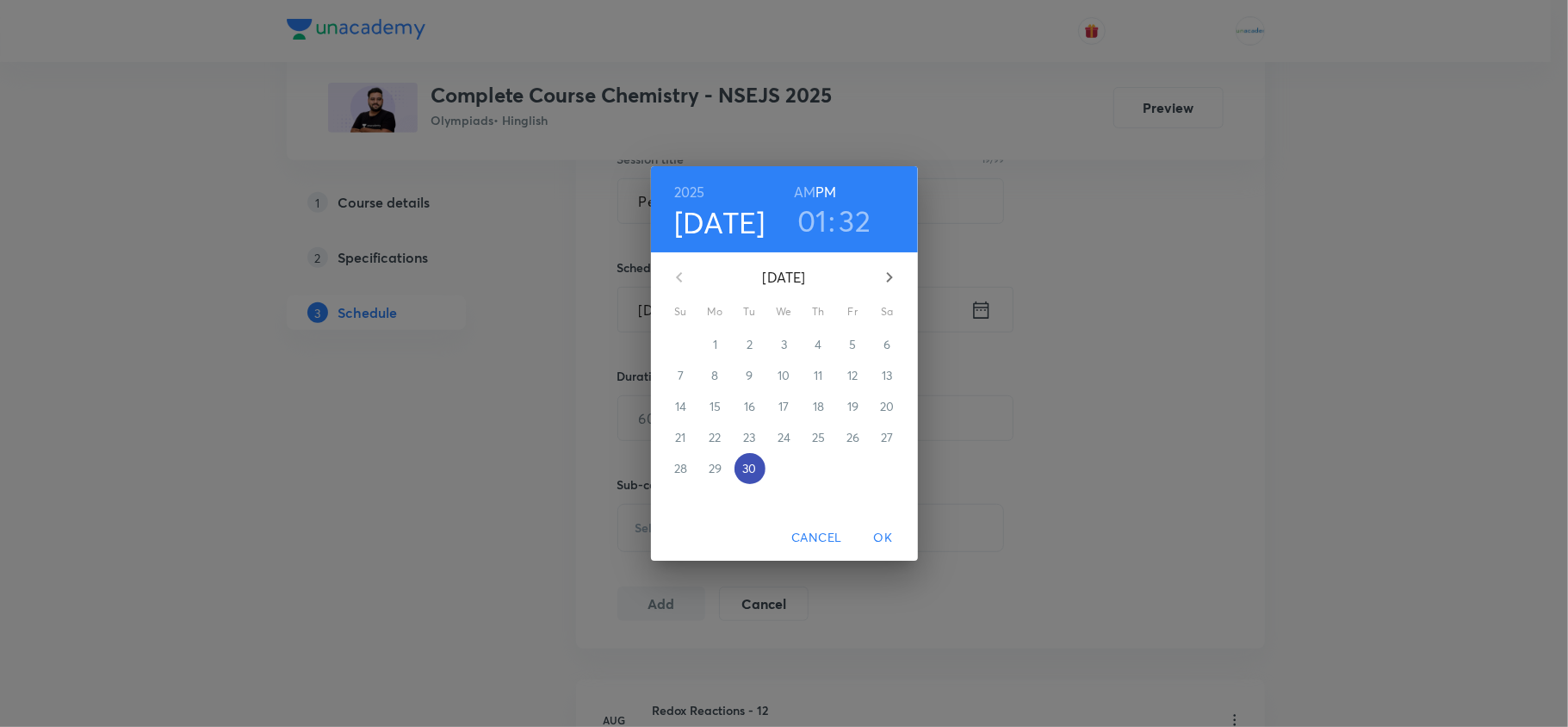
click at [749, 466] on p "30" at bounding box center [749, 468] width 13 height 17
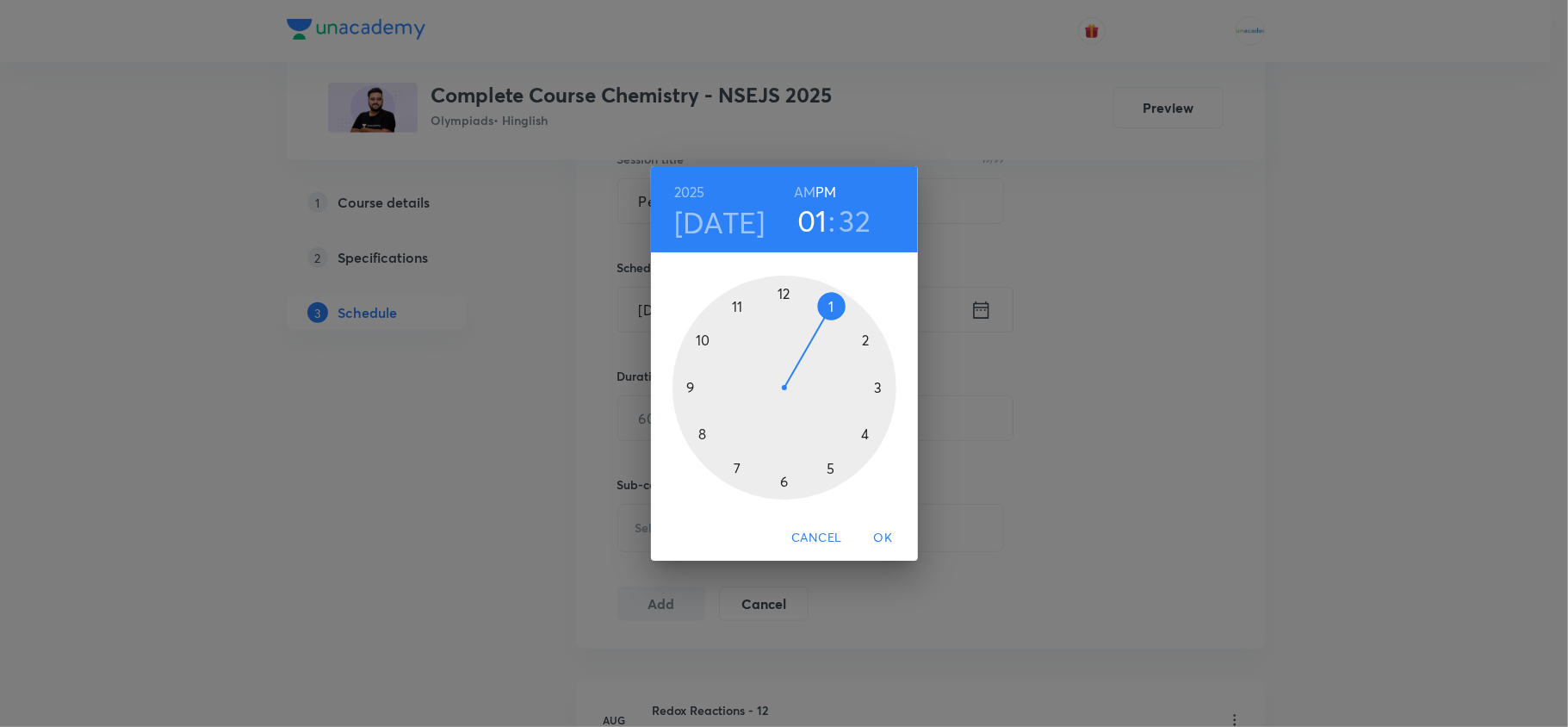
click at [875, 391] on div at bounding box center [784, 388] width 224 height 224
click at [683, 390] on div at bounding box center [784, 388] width 224 height 224
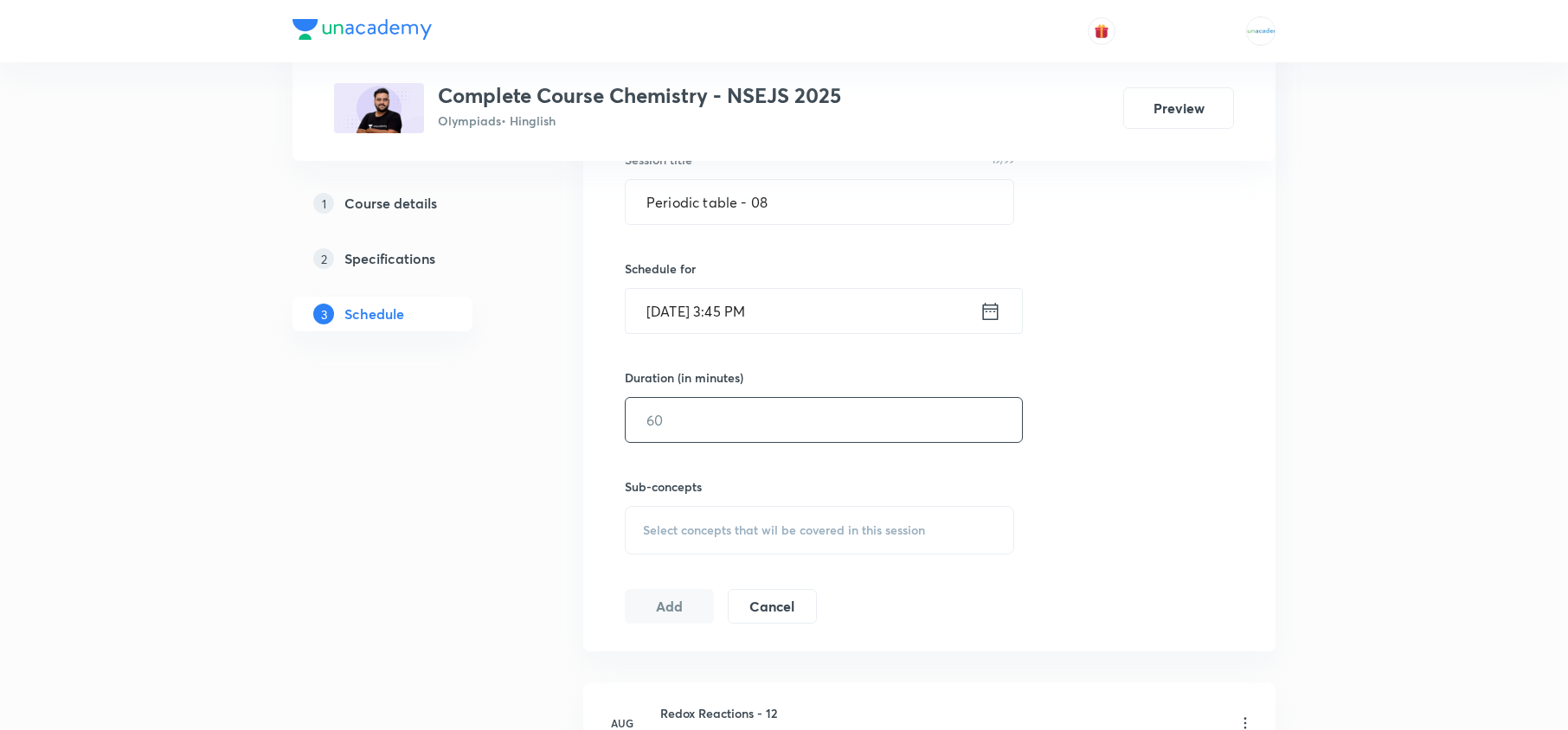
click at [721, 430] on input "text" at bounding box center [823, 420] width 396 height 44
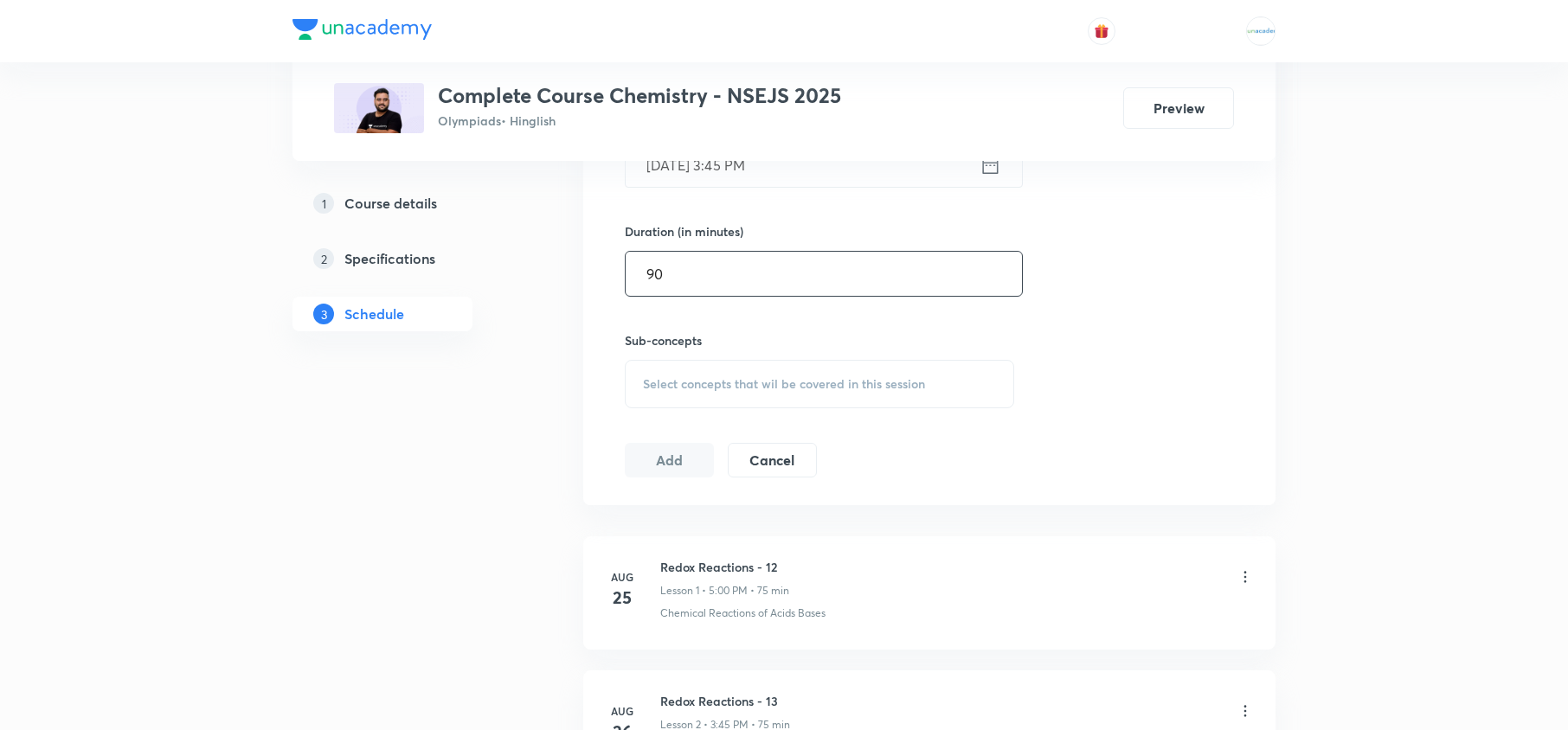
type input "90"
click at [675, 378] on span "Select concepts that wil be covered in this session" at bounding box center [783, 384] width 282 height 13
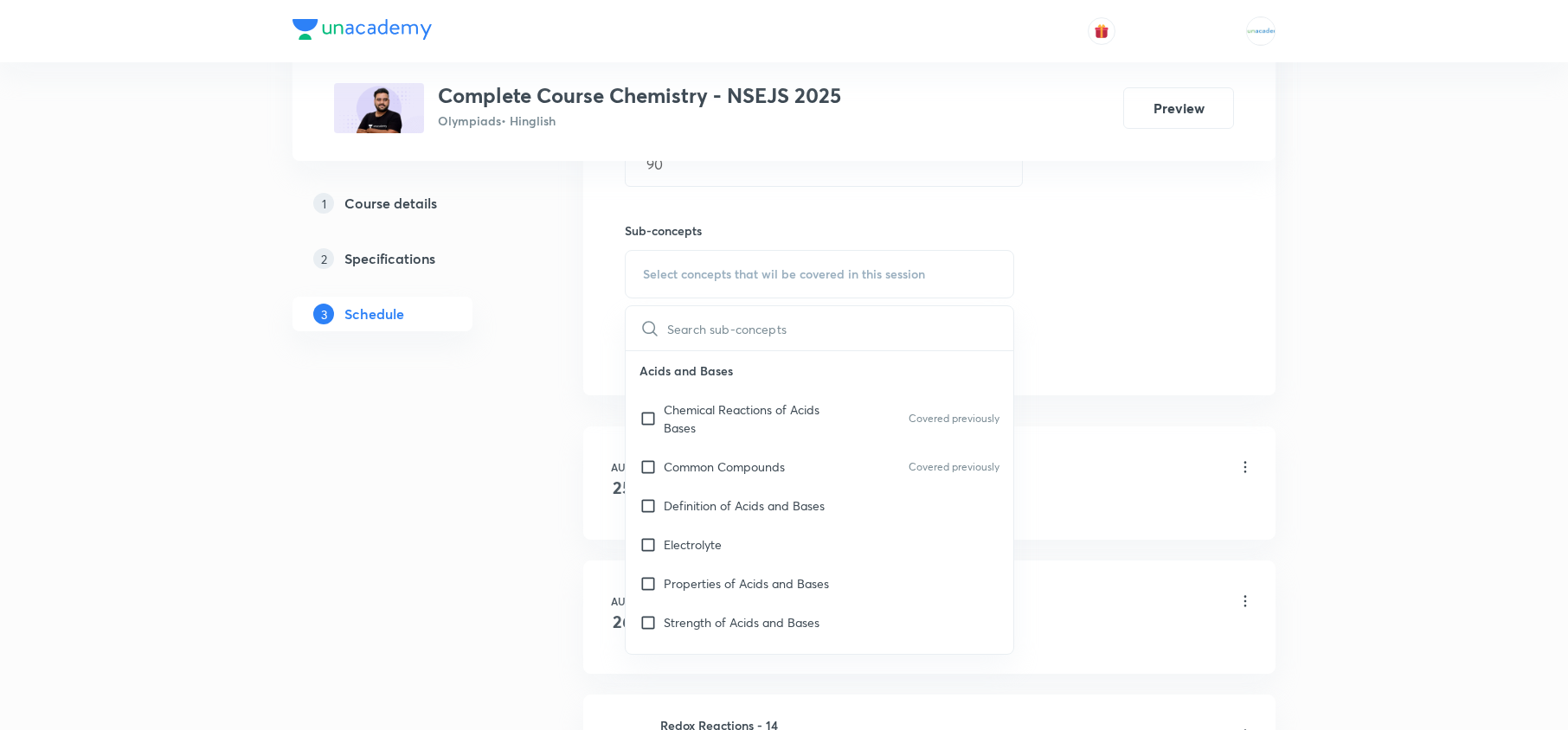
scroll to position [735, 0]
click at [693, 409] on p "Chemical Reactions of Acids Bases" at bounding box center [751, 418] width 175 height 37
checkbox input "true"
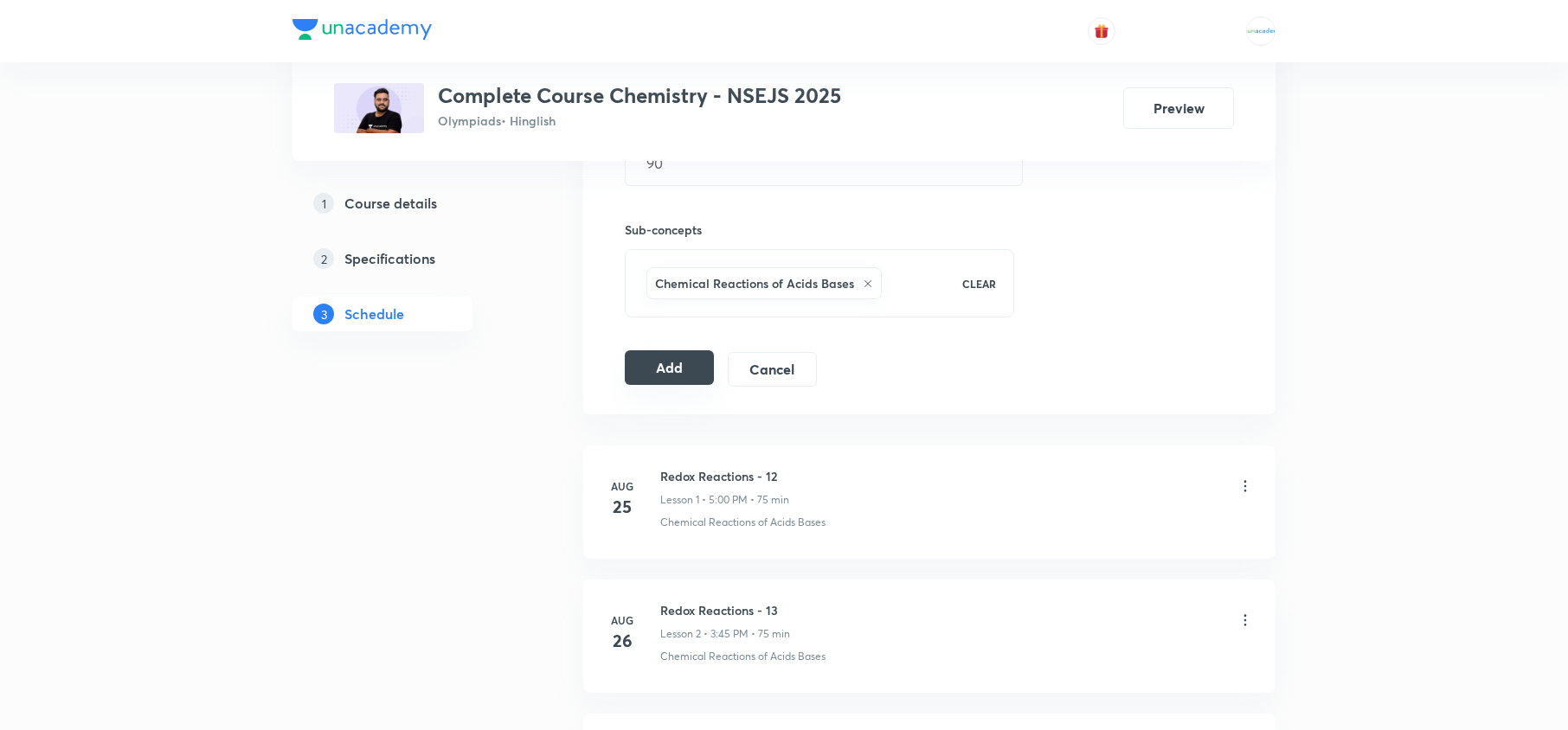
click at [676, 365] on button "Add" at bounding box center [669, 367] width 89 height 35
